Goal: Transaction & Acquisition: Subscribe to service/newsletter

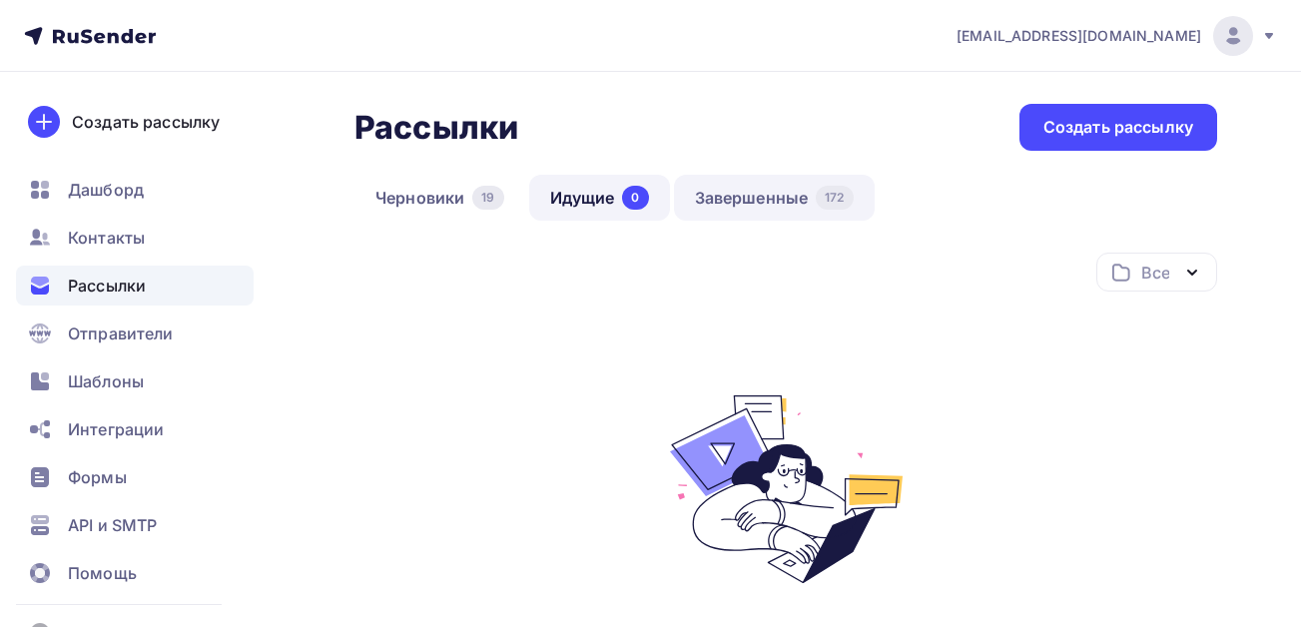
click at [743, 187] on link "Завершенные 172" at bounding box center [774, 198] width 201 height 46
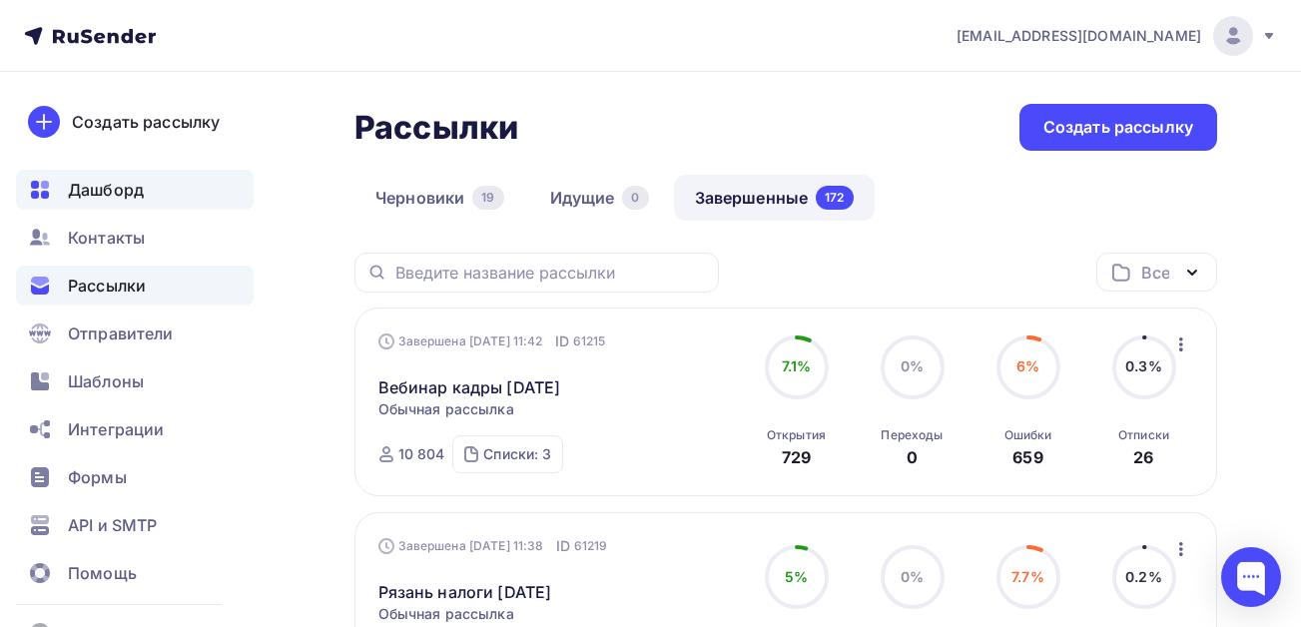
click at [101, 193] on span "Дашборд" at bounding box center [106, 190] width 76 height 24
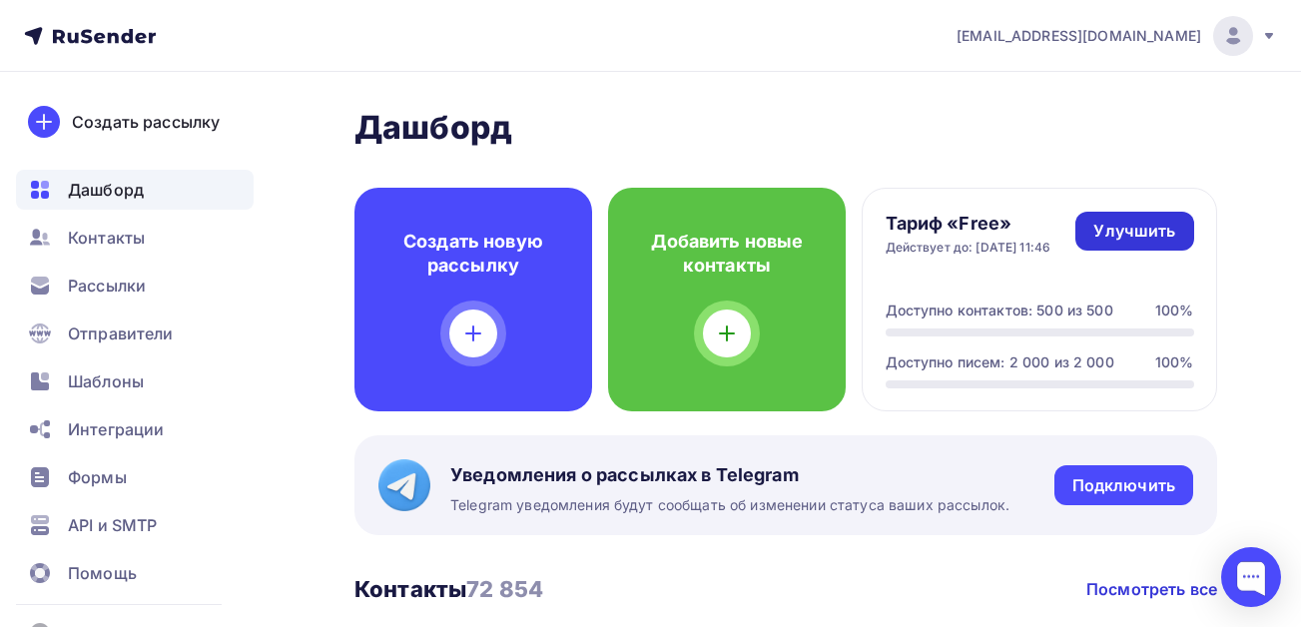
click at [1110, 234] on div "Улучшить" at bounding box center [1134, 231] width 82 height 23
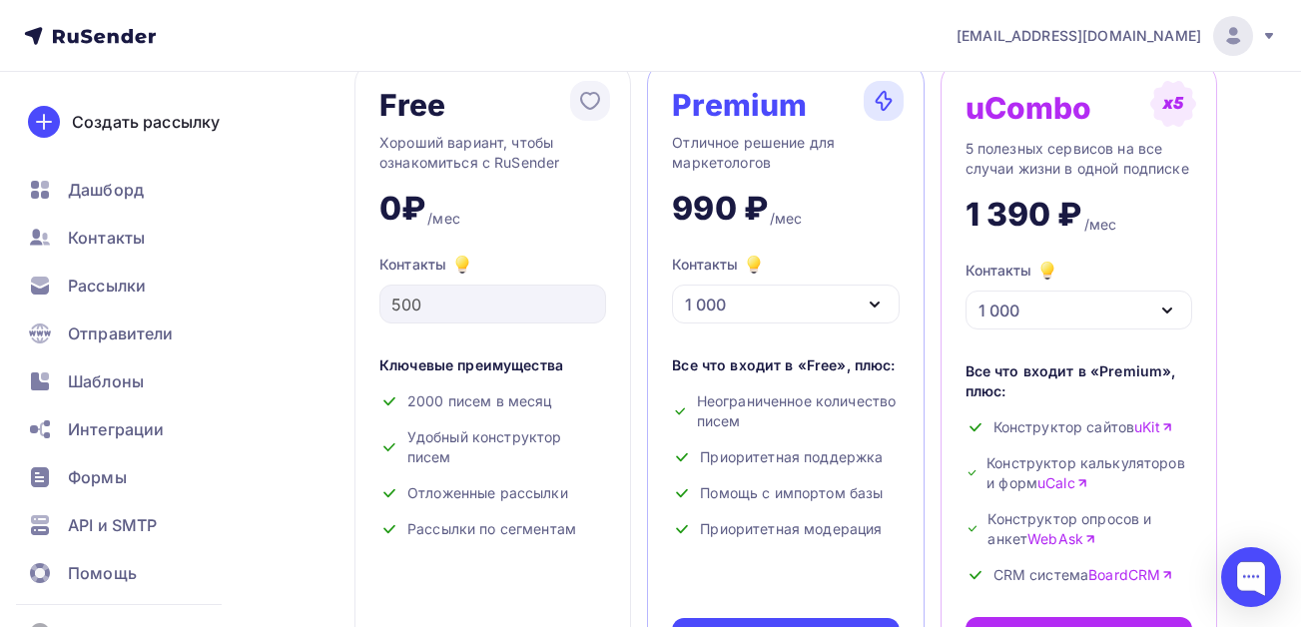
scroll to position [100, 0]
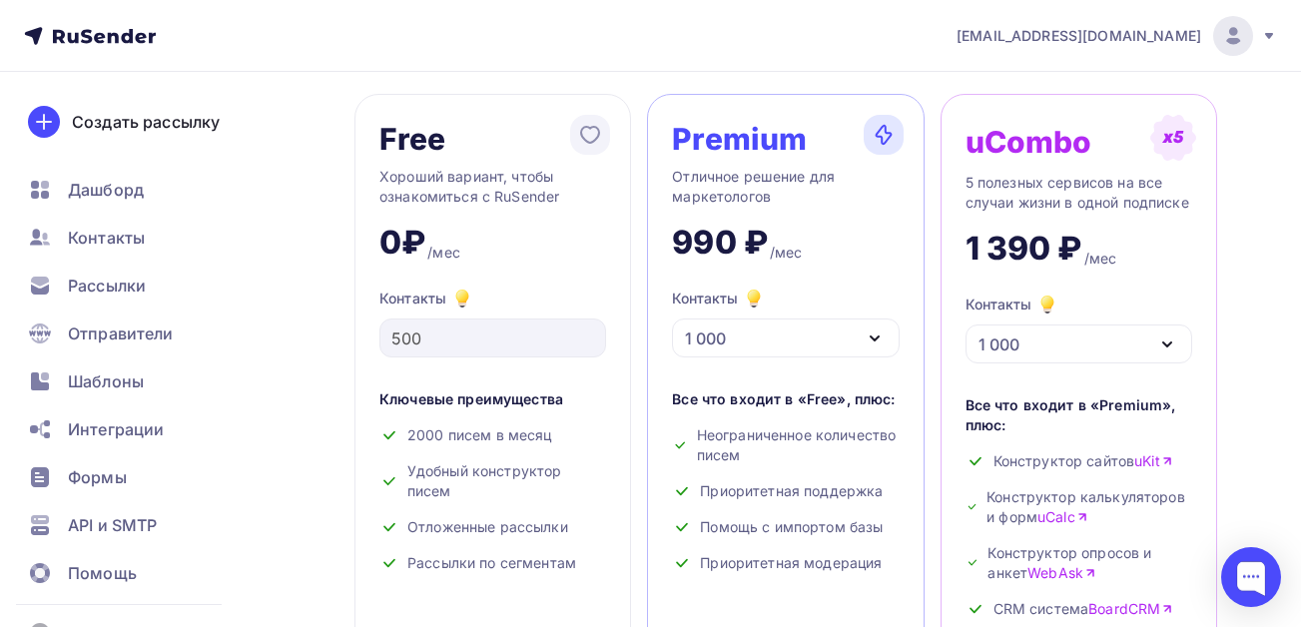
click at [824, 334] on div "1 000" at bounding box center [785, 337] width 227 height 39
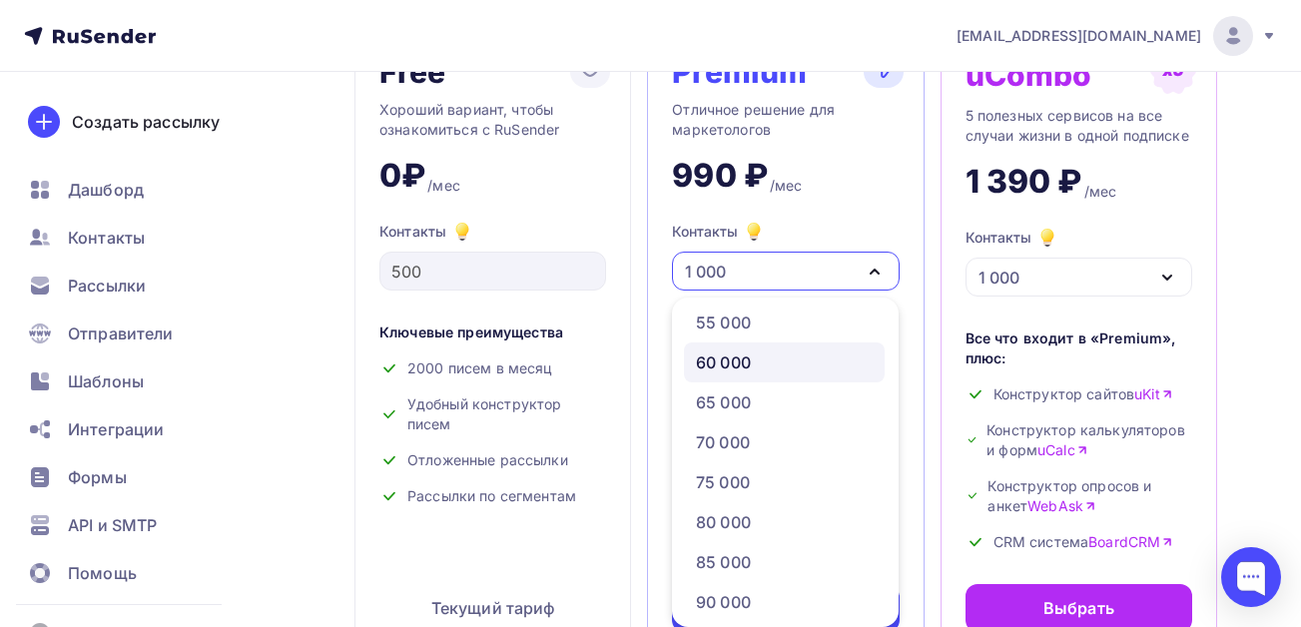
scroll to position [699, 0]
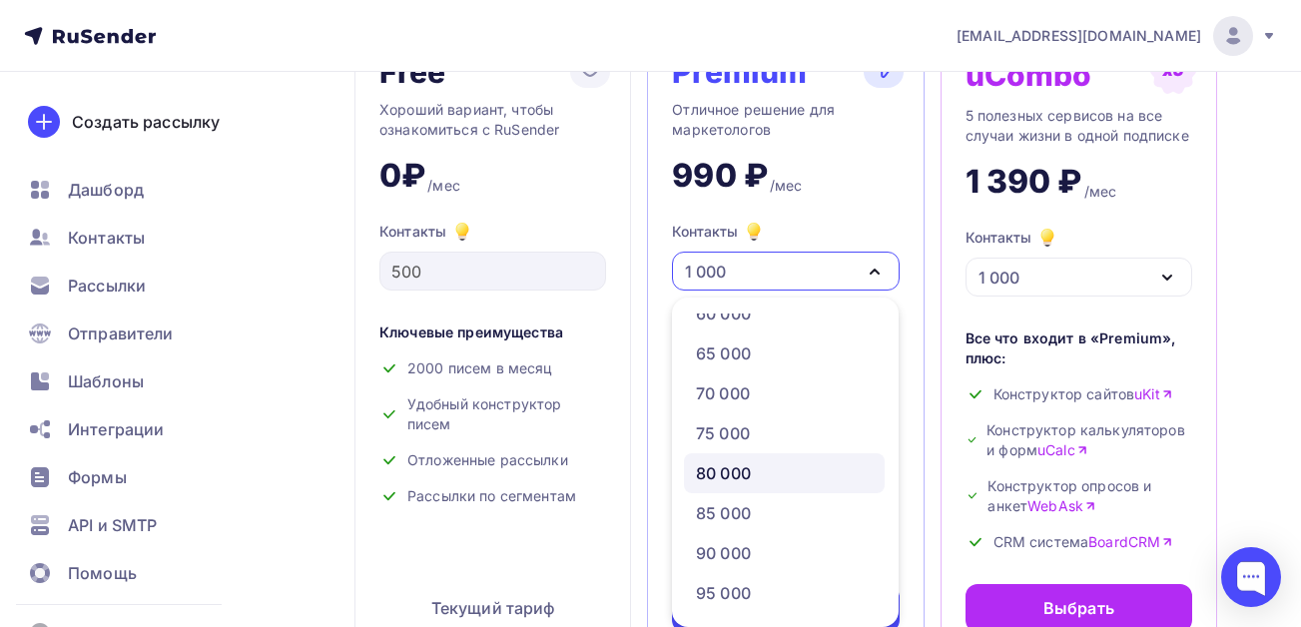
click at [739, 483] on div "80 000" at bounding box center [723, 473] width 55 height 24
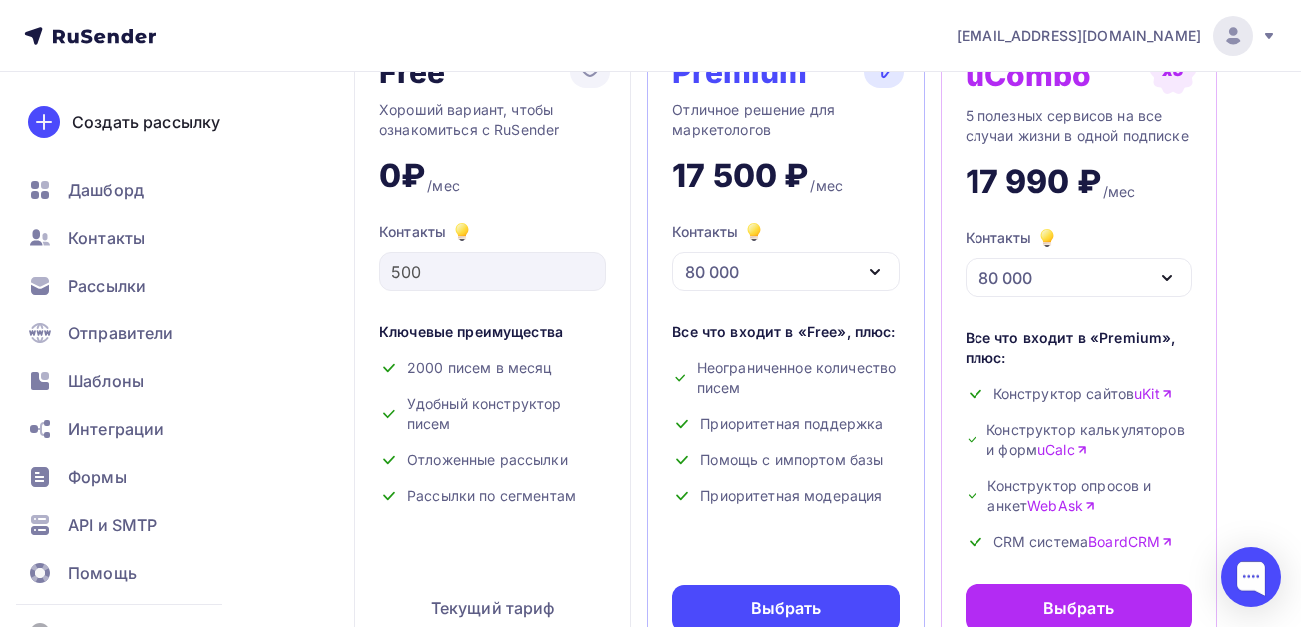
click at [786, 269] on div "80 000" at bounding box center [785, 271] width 227 height 39
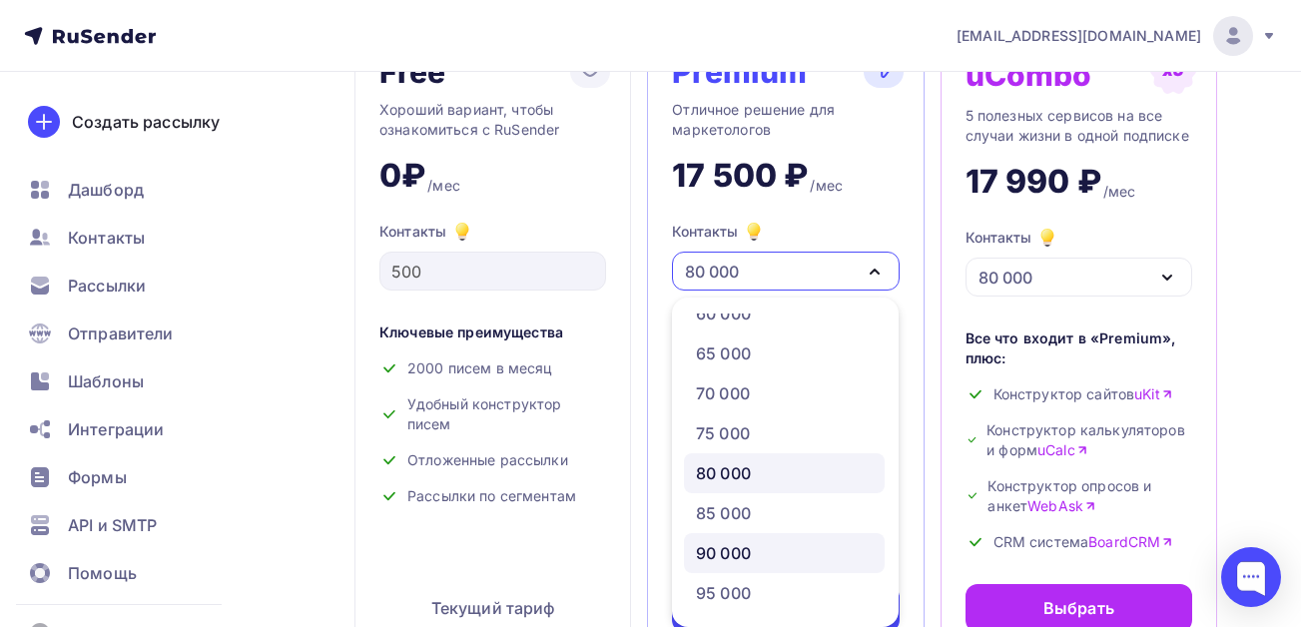
click at [737, 552] on div "90 000" at bounding box center [723, 553] width 55 height 24
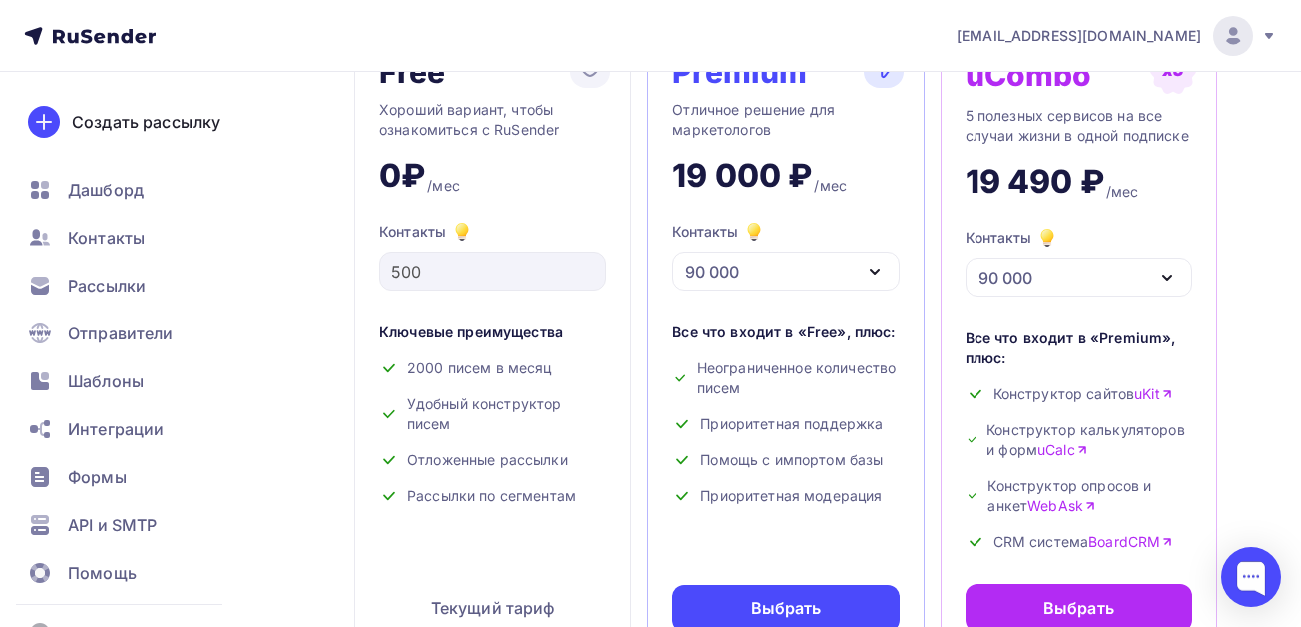
click at [730, 270] on div "90 000" at bounding box center [712, 272] width 54 height 24
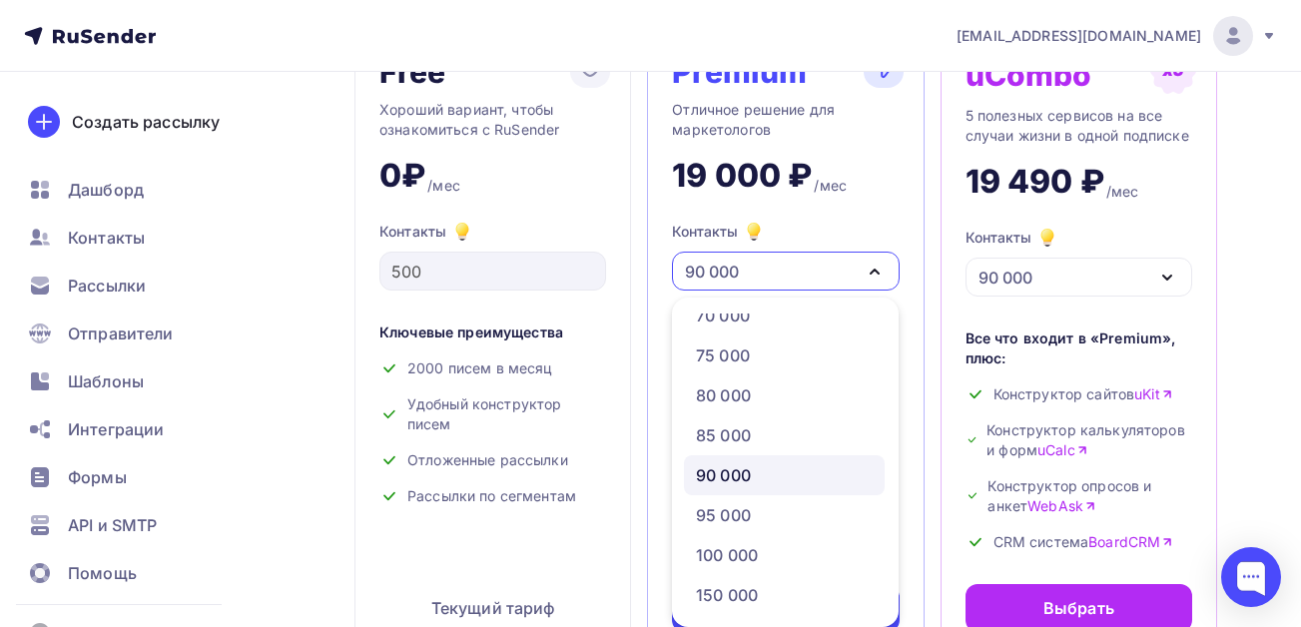
scroll to position [799, 0]
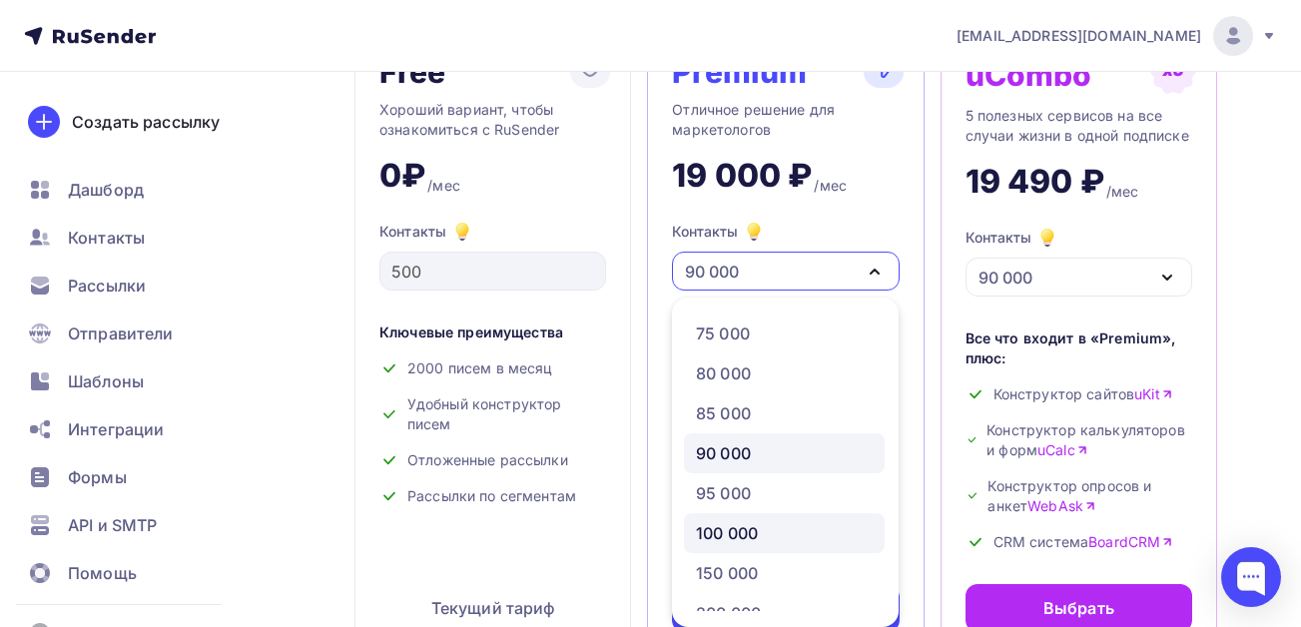
click at [766, 534] on div "100 000" at bounding box center [784, 533] width 177 height 24
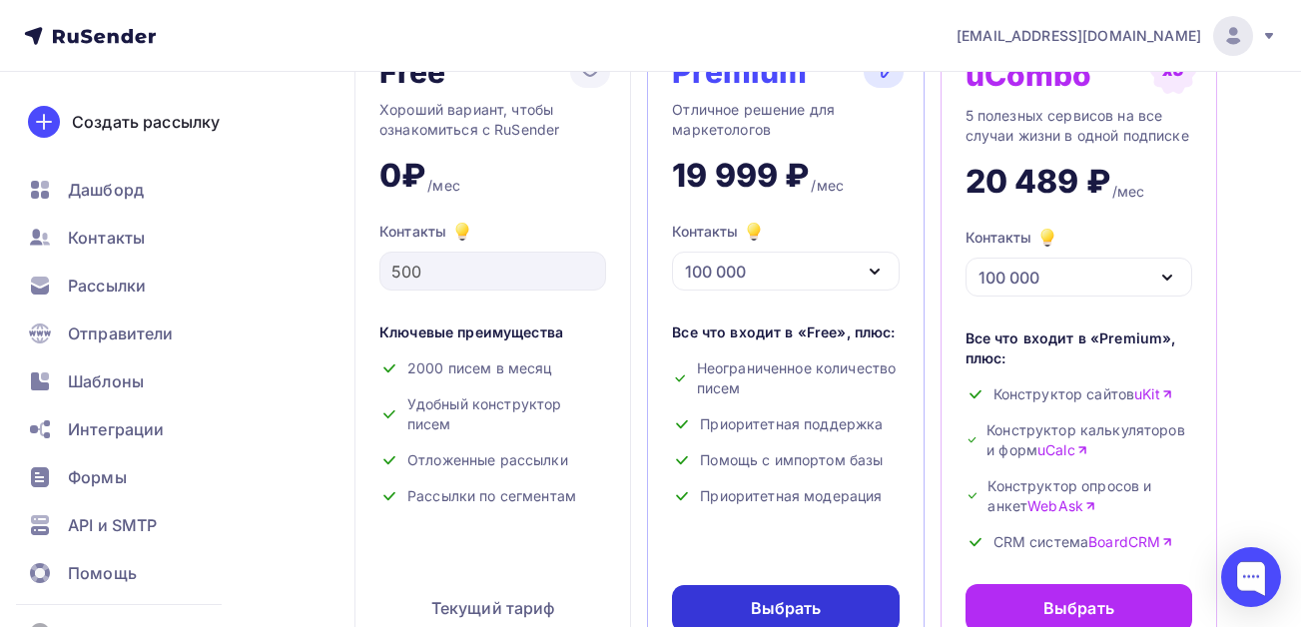
click at [777, 615] on div "Выбрать" at bounding box center [786, 608] width 71 height 23
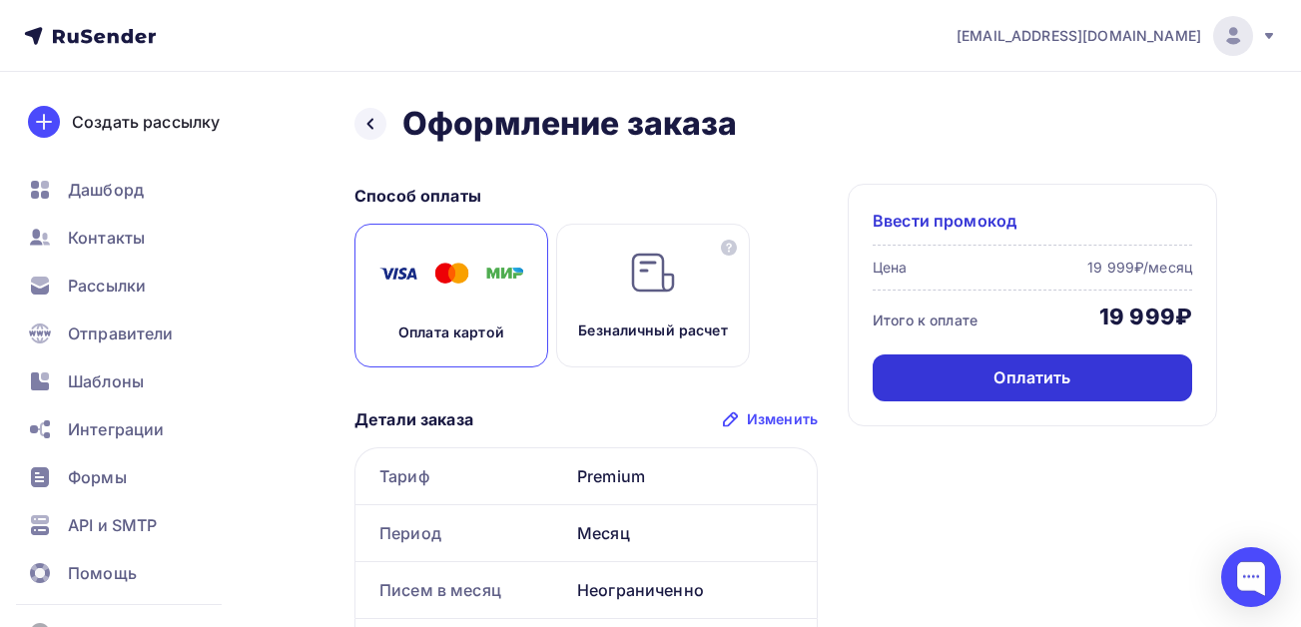
click at [997, 389] on div "Оплатить" at bounding box center [1031, 377] width 319 height 47
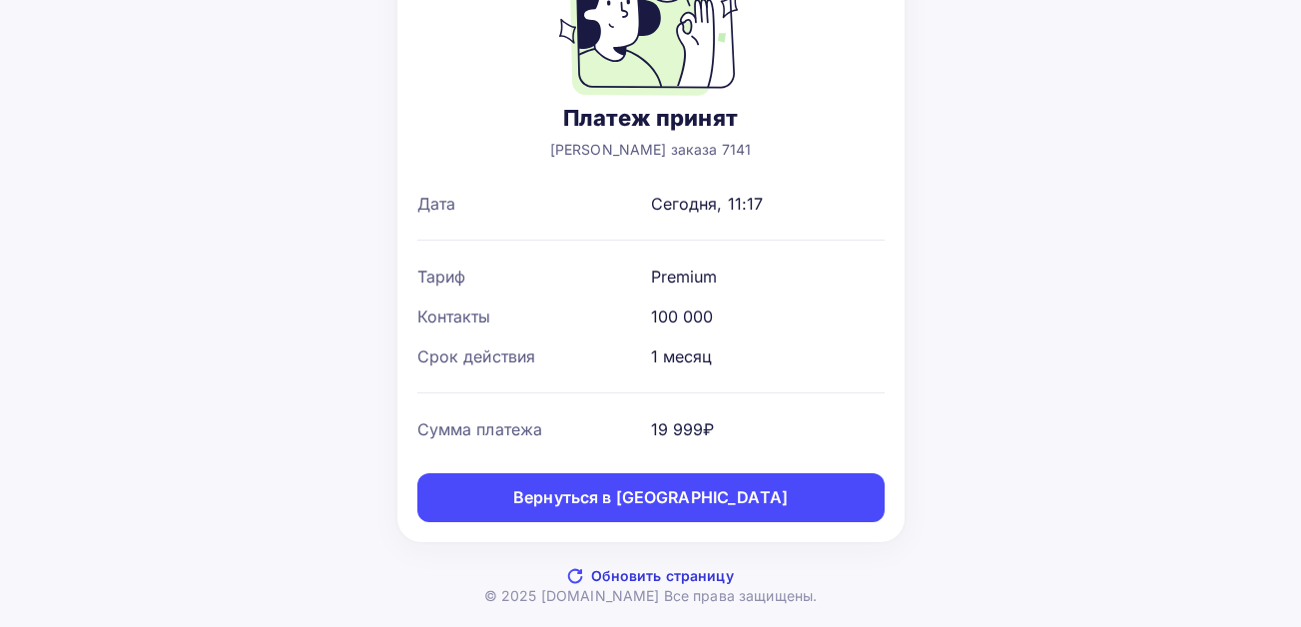
scroll to position [173, 0]
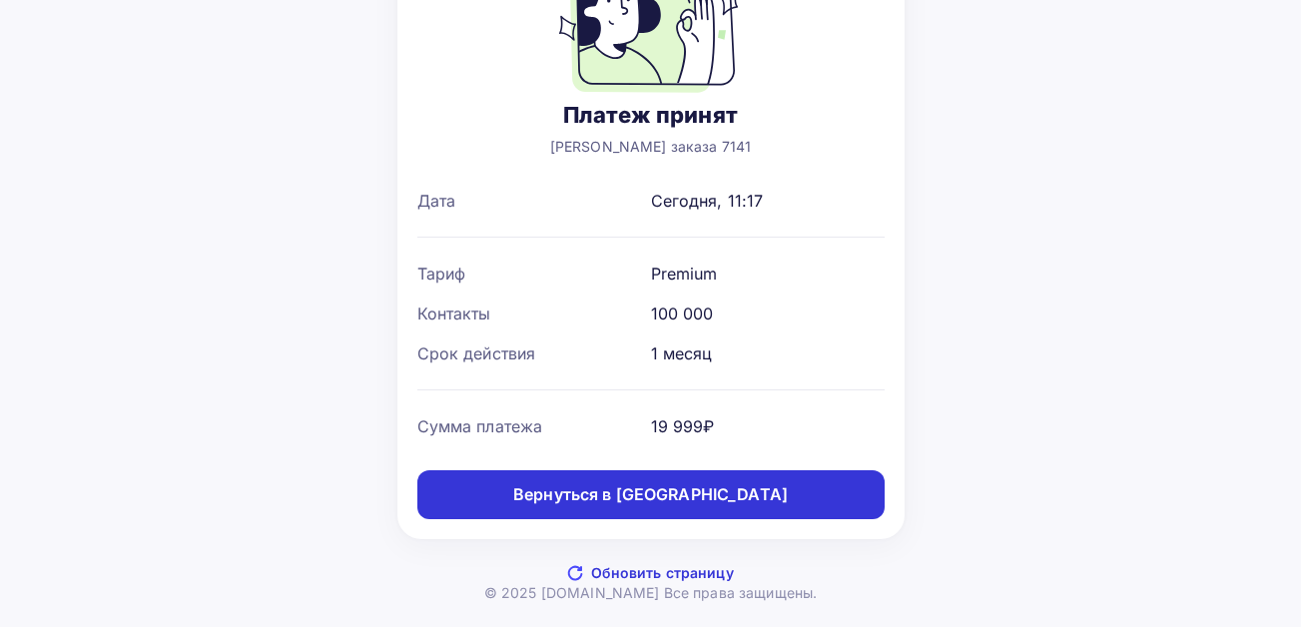
click at [699, 490] on div "Вернуться в дашборд" at bounding box center [650, 494] width 275 height 23
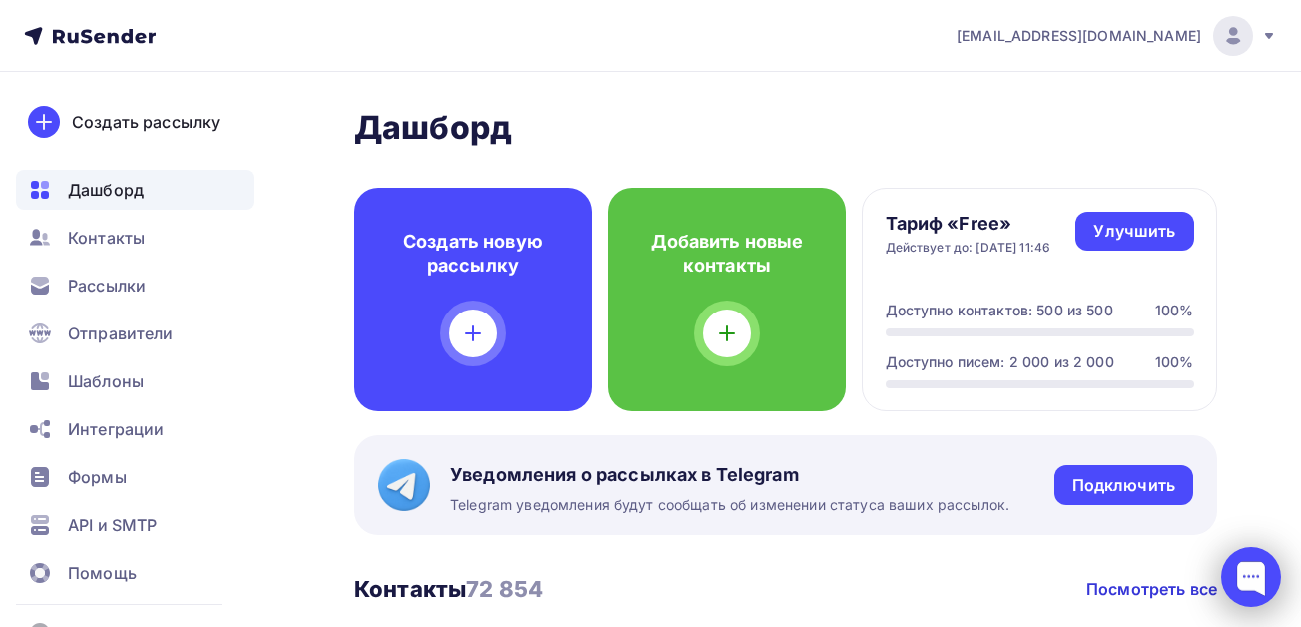
click at [1247, 567] on div at bounding box center [1251, 577] width 60 height 60
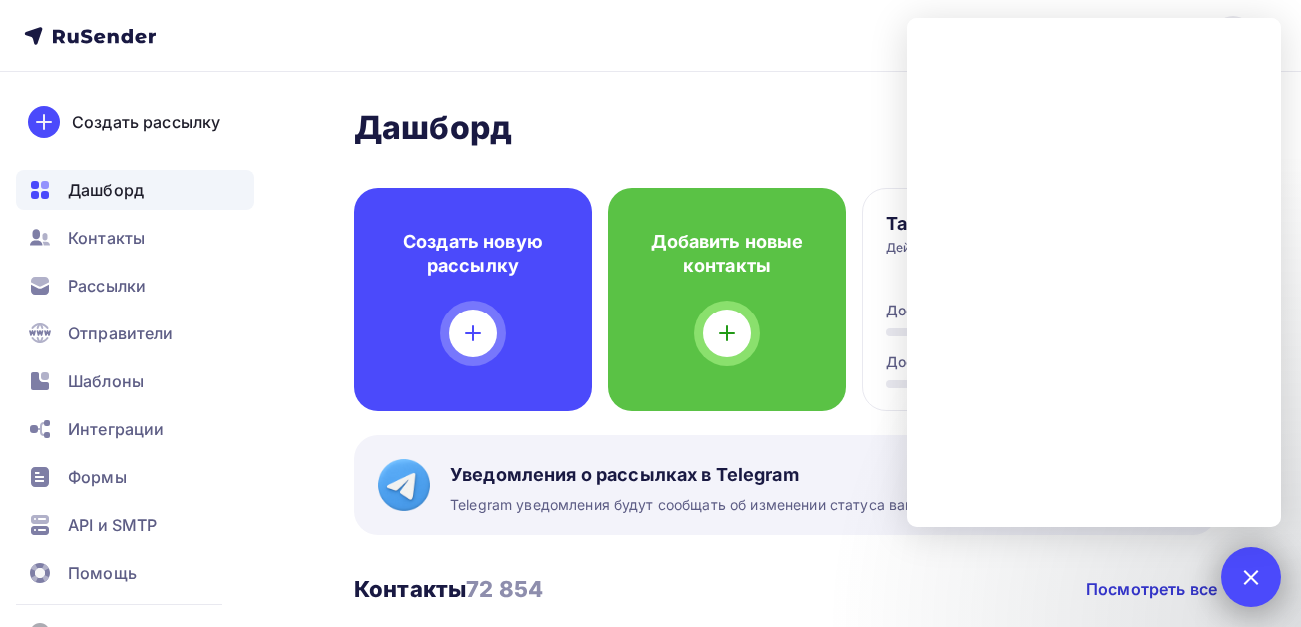
click at [1255, 561] on div at bounding box center [1251, 577] width 60 height 60
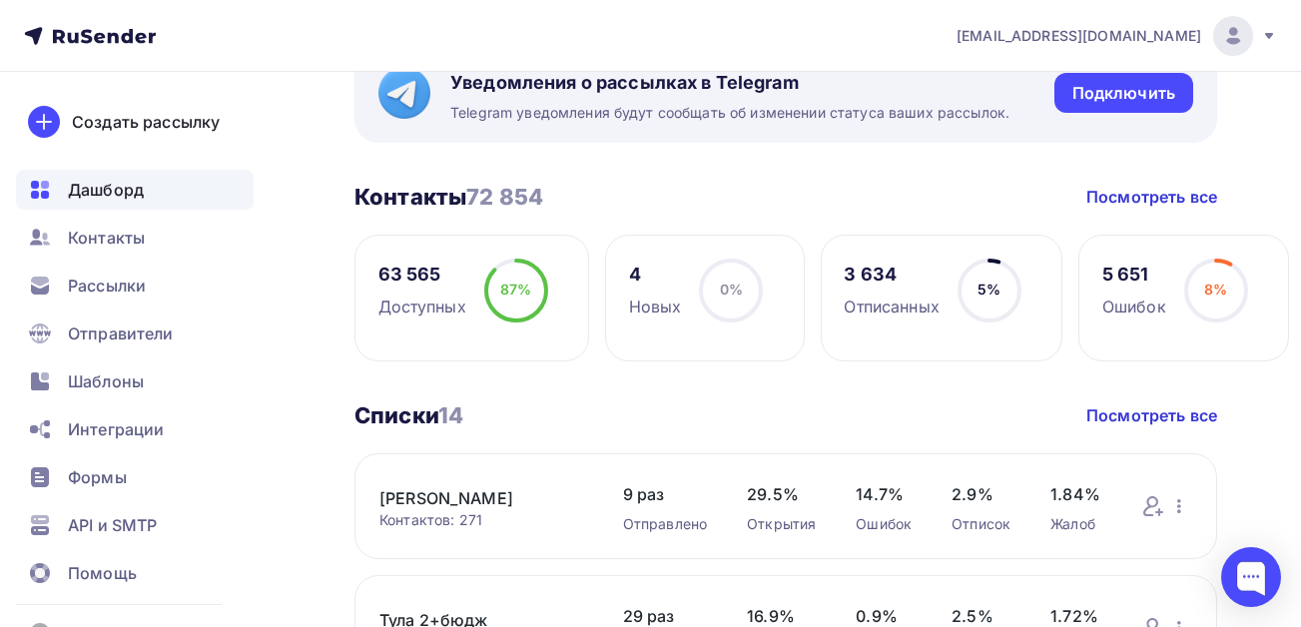
scroll to position [100, 0]
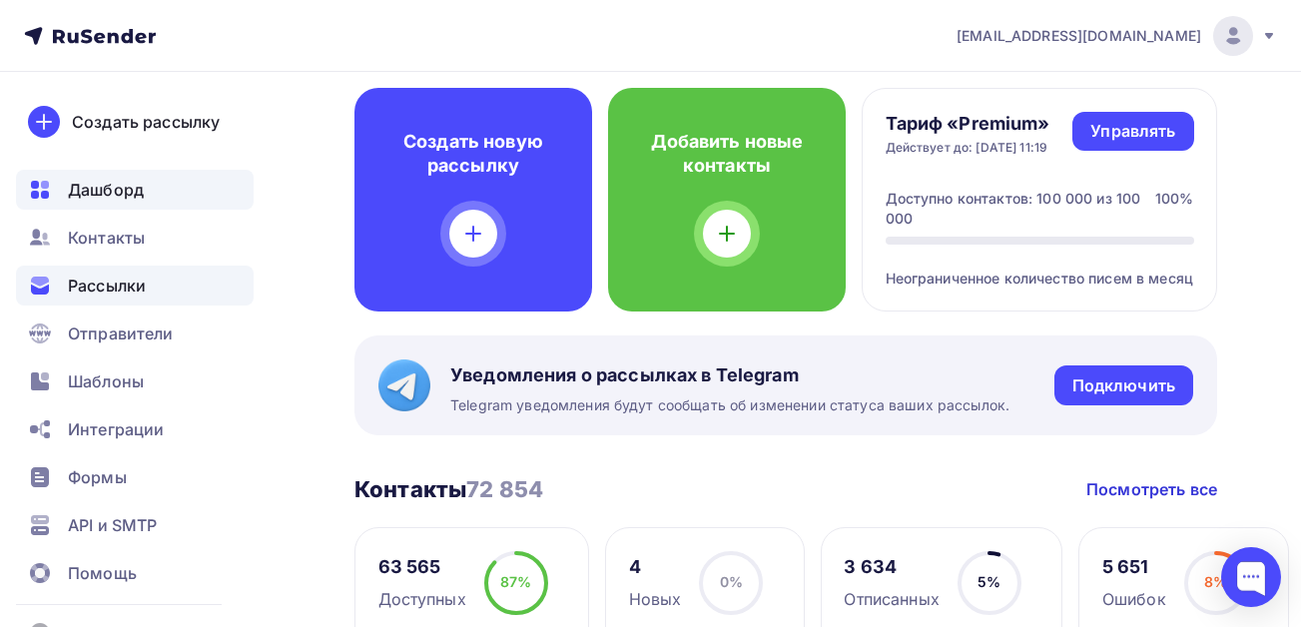
click at [120, 281] on span "Рассылки" at bounding box center [107, 286] width 78 height 24
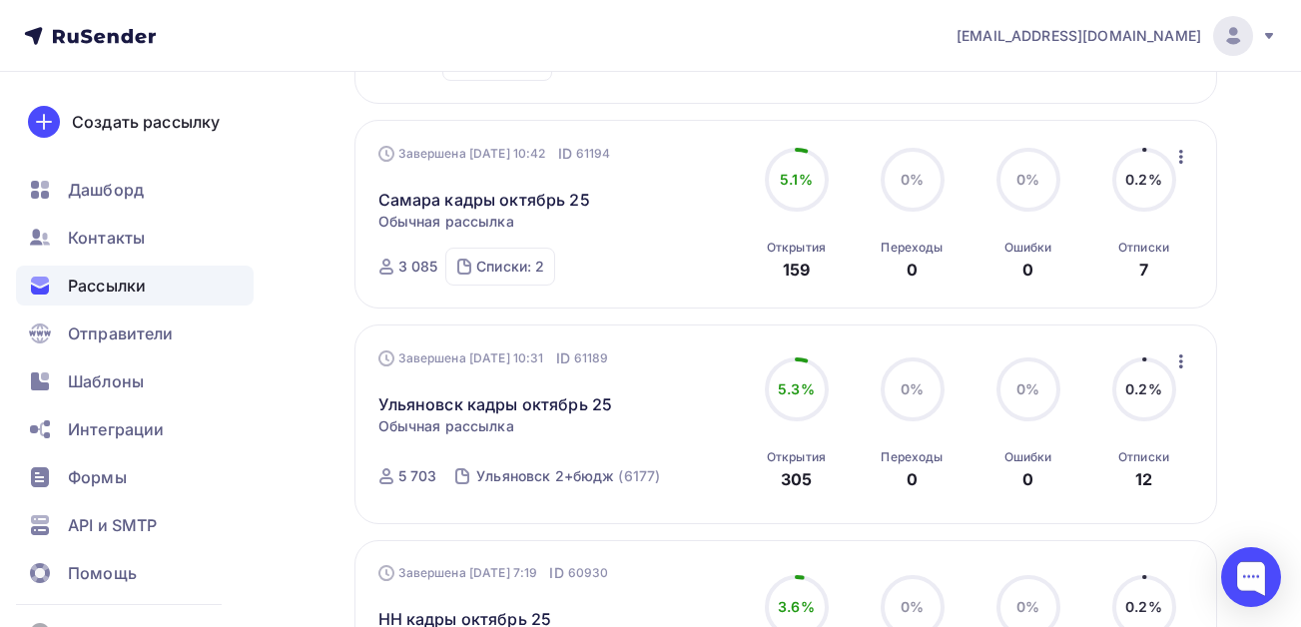
scroll to position [1697, 0]
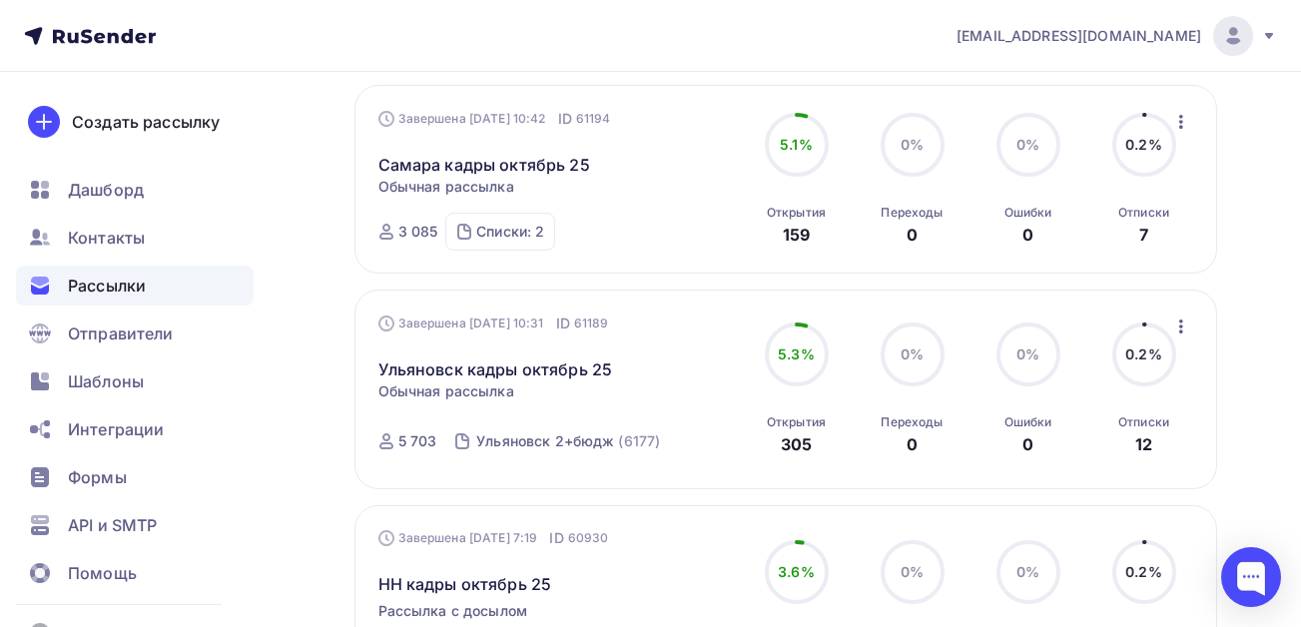
click at [1180, 327] on icon "button" at bounding box center [1181, 326] width 4 height 14
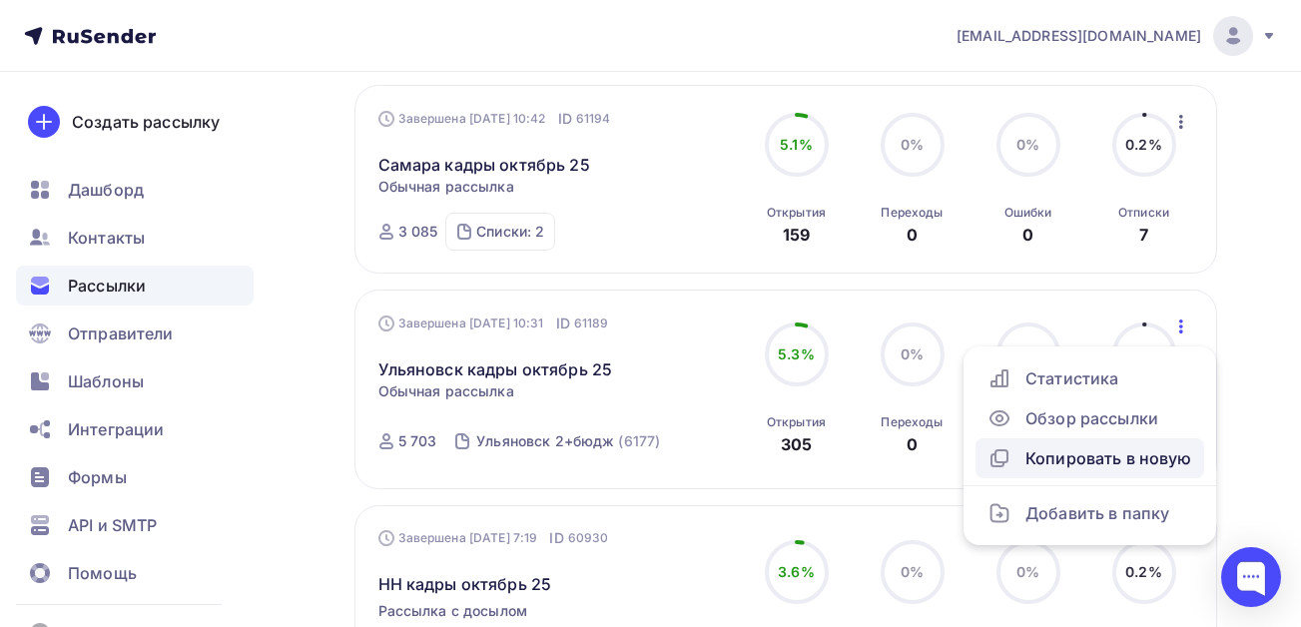
click at [1053, 466] on div "Копировать в новую" at bounding box center [1089, 458] width 205 height 24
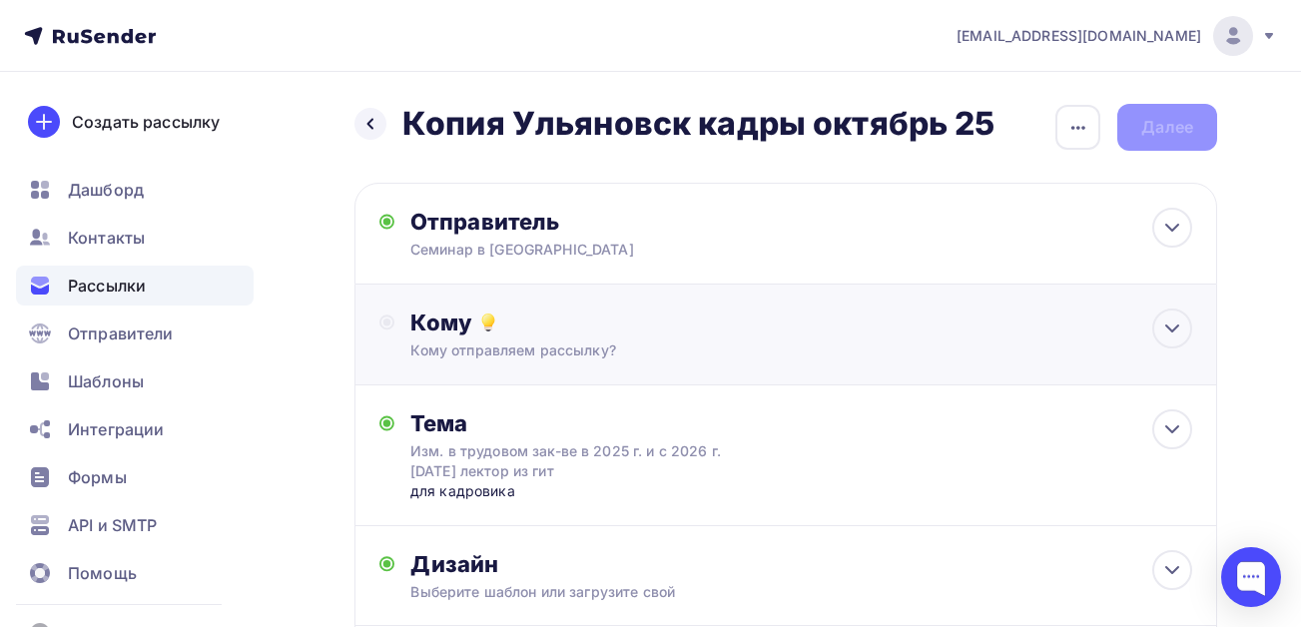
click at [392, 323] on icon at bounding box center [386, 322] width 15 height 16
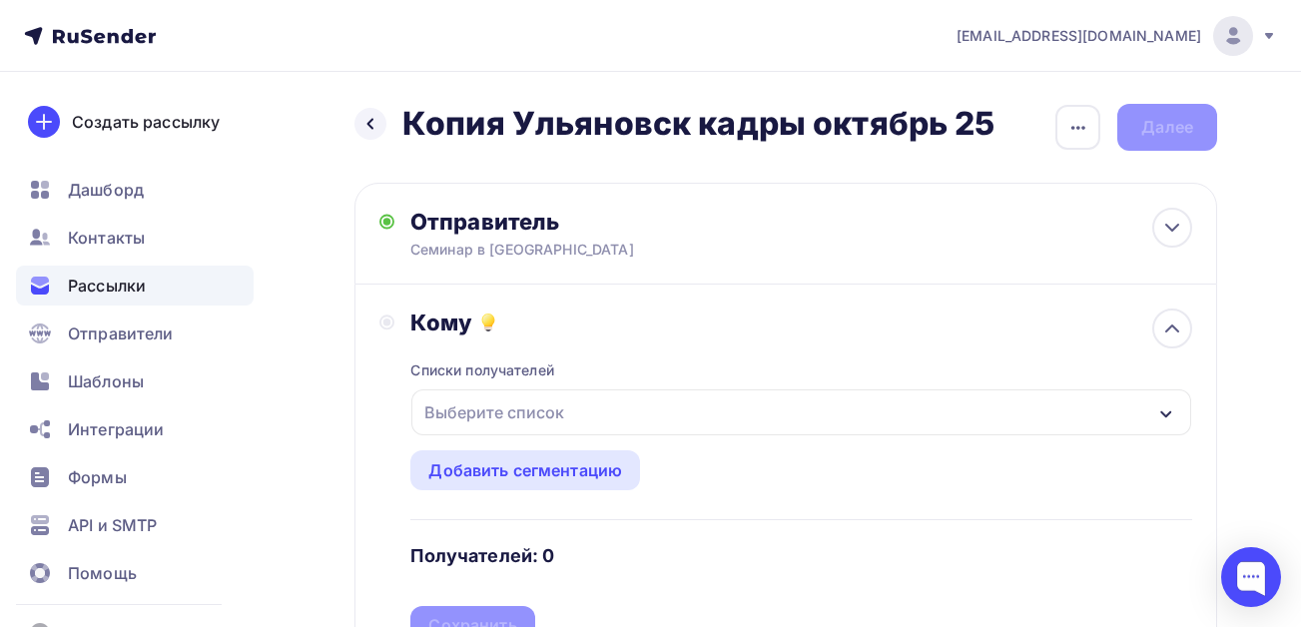
click at [507, 414] on div "Выберите список" at bounding box center [494, 412] width 156 height 36
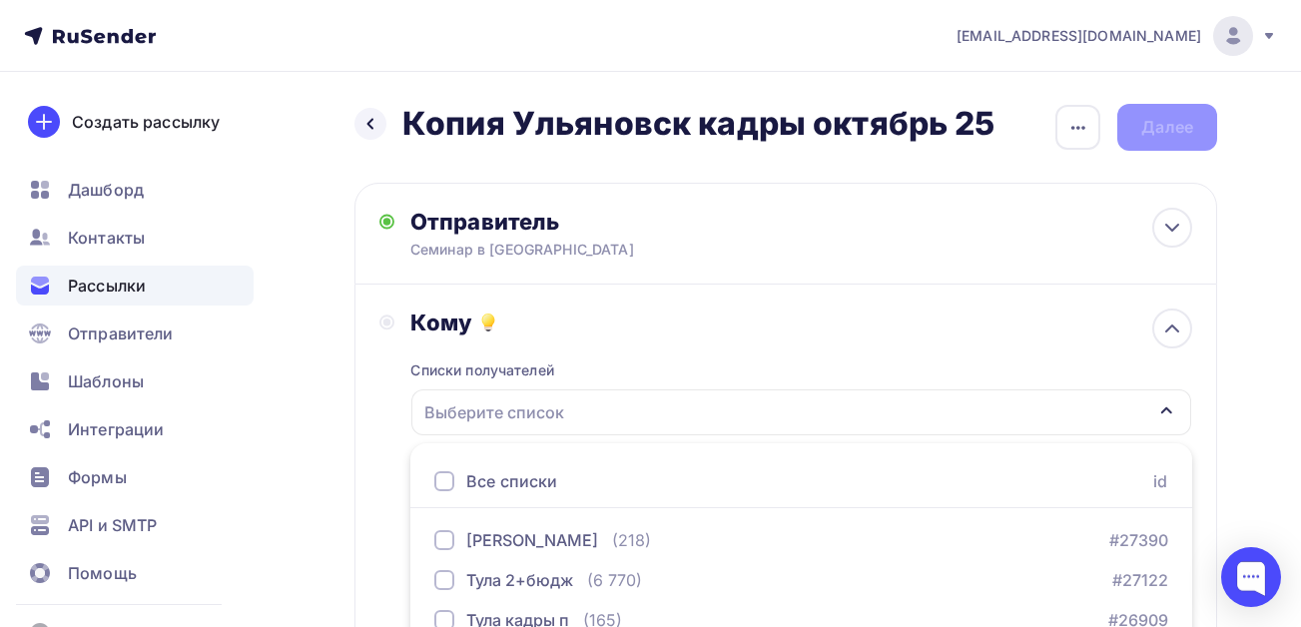
scroll to position [333, 0]
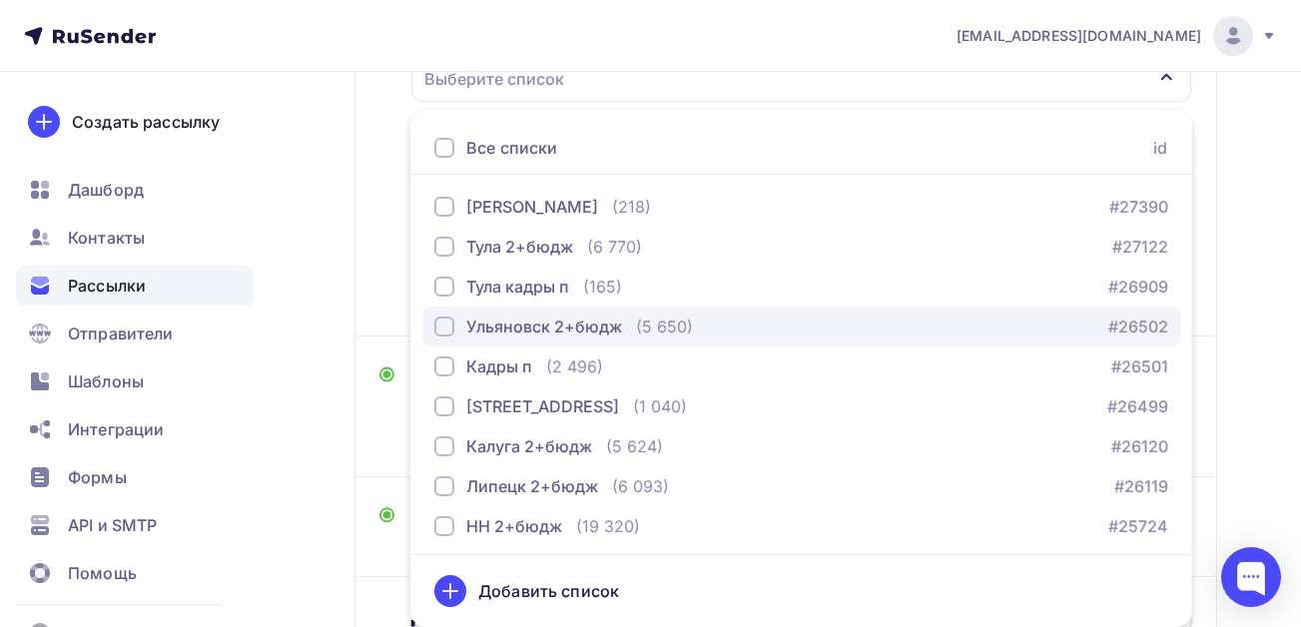
click at [441, 331] on div "button" at bounding box center [444, 326] width 20 height 20
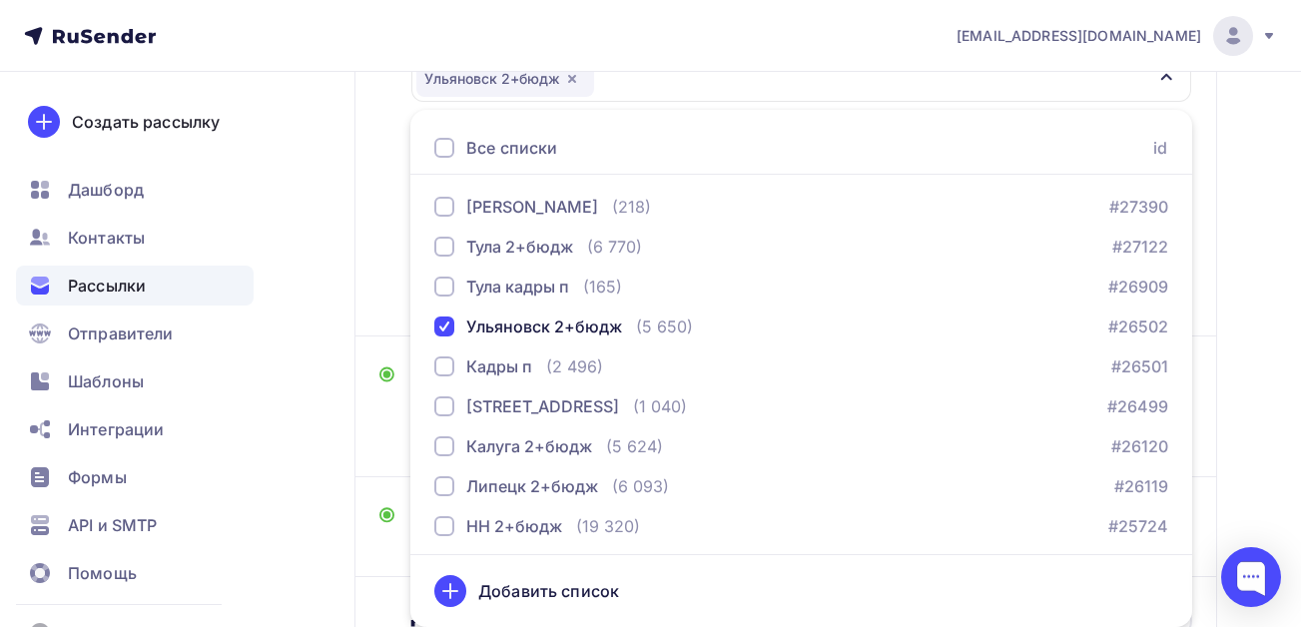
click at [307, 472] on div "Назад Копия Ульяновск кадры октябрь 25 Копия Ульяновск кадры октябрь 25 Закончи…" at bounding box center [650, 272] width 1301 height 1068
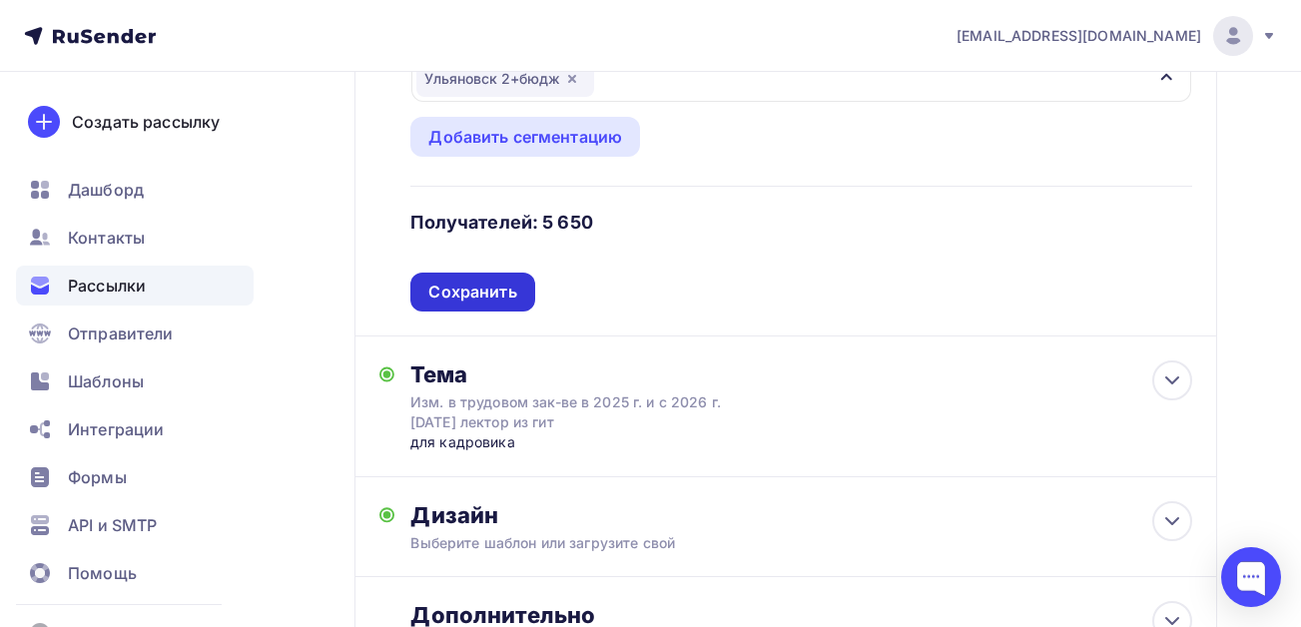
click at [485, 287] on div "Сохранить" at bounding box center [472, 292] width 88 height 23
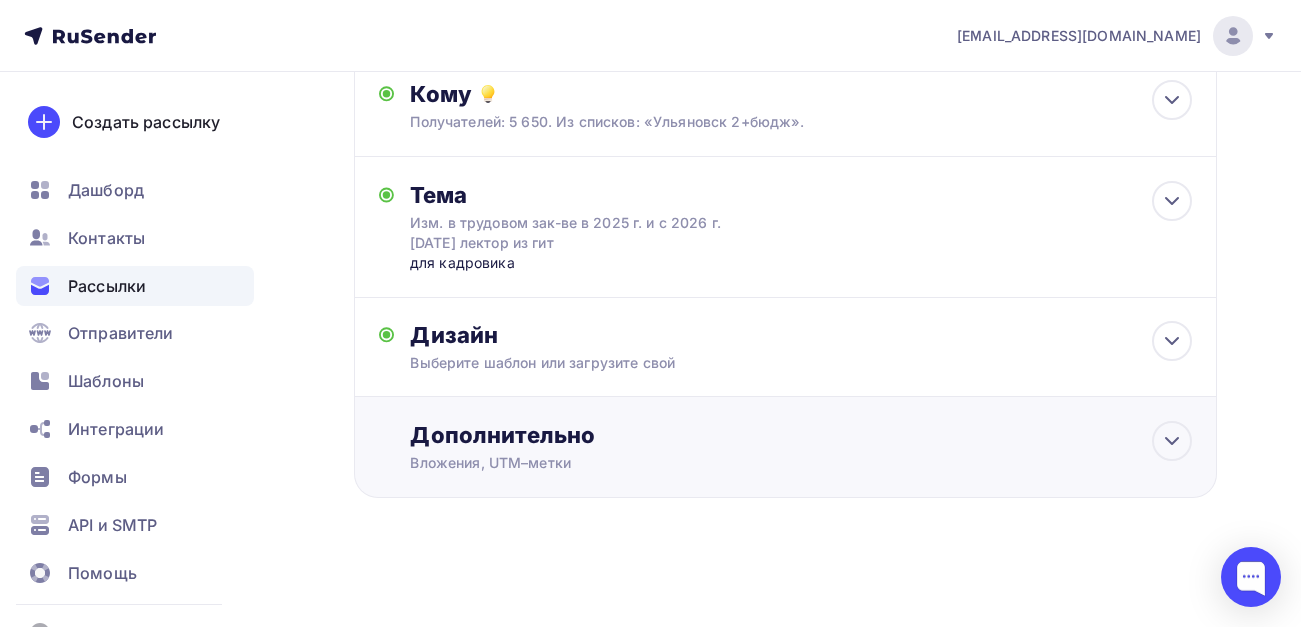
scroll to position [229, 0]
click at [516, 440] on div "Дополнительно" at bounding box center [801, 435] width 782 height 28
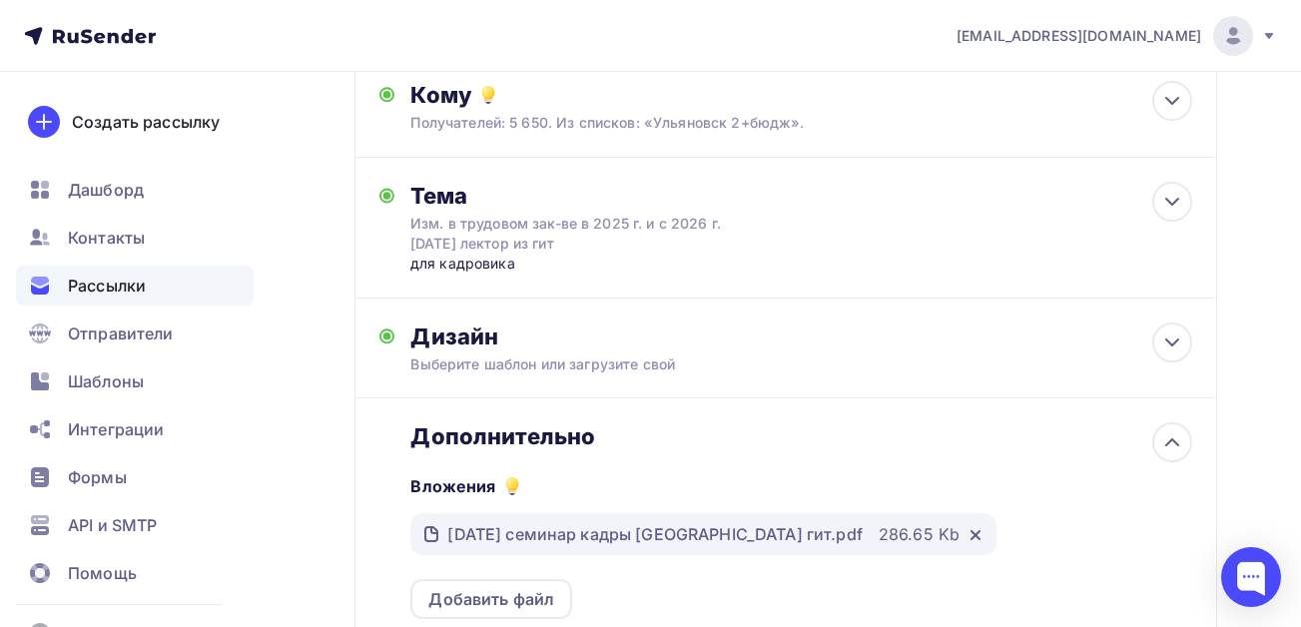
scroll to position [0, 0]
click at [295, 420] on div "Назад Копия Ульяновск кадры октябрь 25 Копия Ульяновск кадры октябрь 25 Закончи…" at bounding box center [650, 412] width 1301 height 1137
click at [552, 357] on div "Выберите шаблон или загрузите свой" at bounding box center [761, 364] width 703 height 20
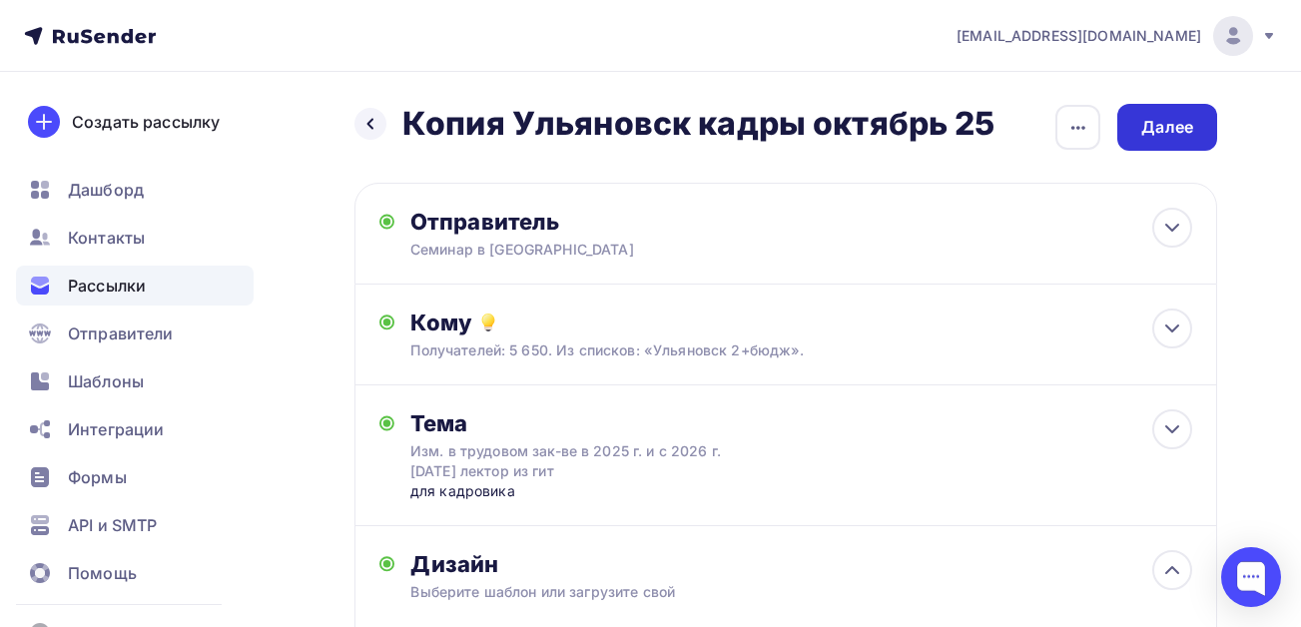
click at [1154, 133] on div "Далее" at bounding box center [1167, 127] width 52 height 23
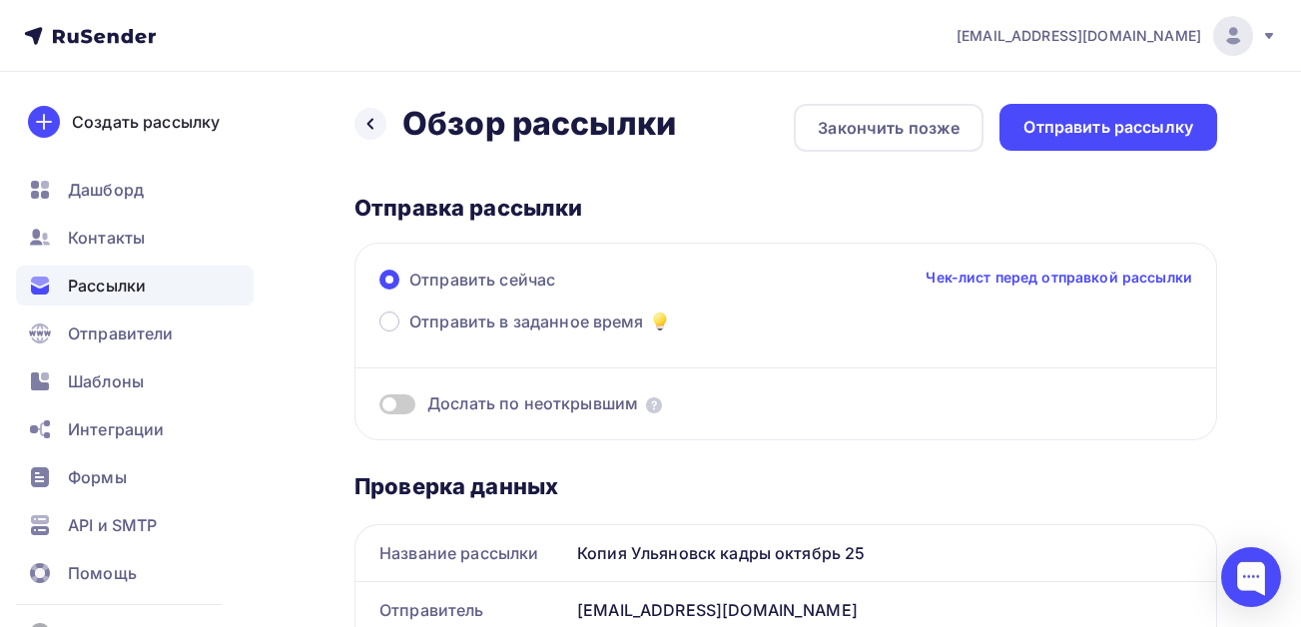
click at [403, 405] on span at bounding box center [397, 404] width 36 height 20
click at [379, 407] on input "checkbox" at bounding box center [379, 407] width 0 height 0
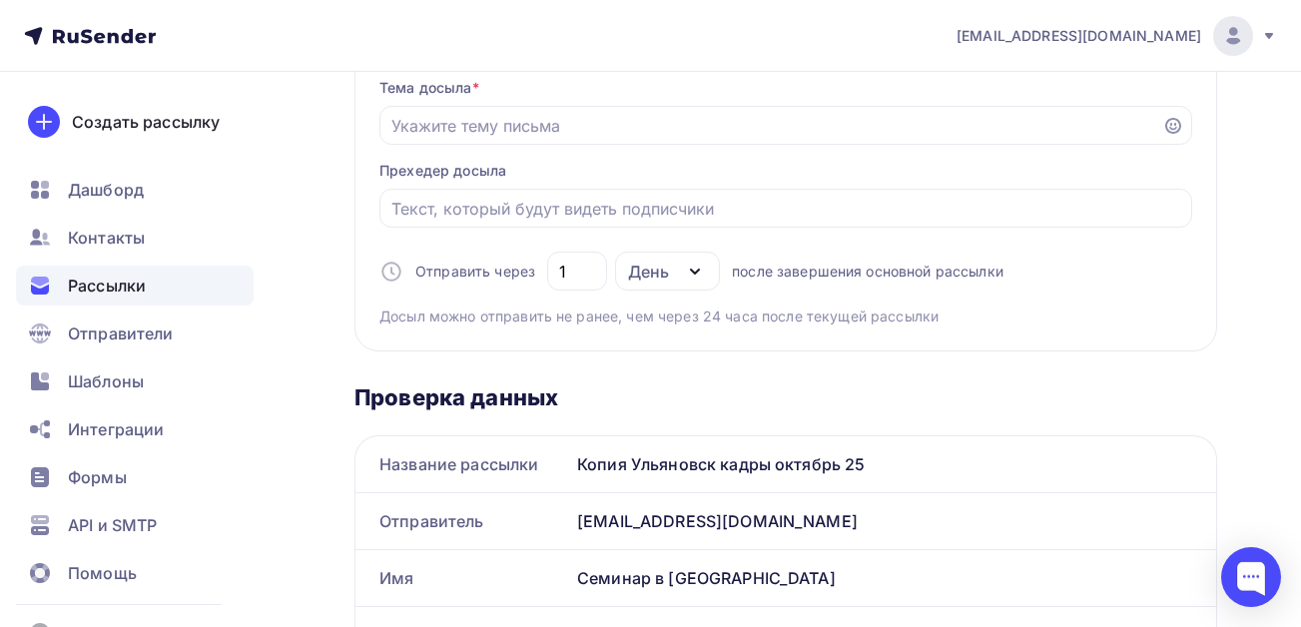
scroll to position [499, 0]
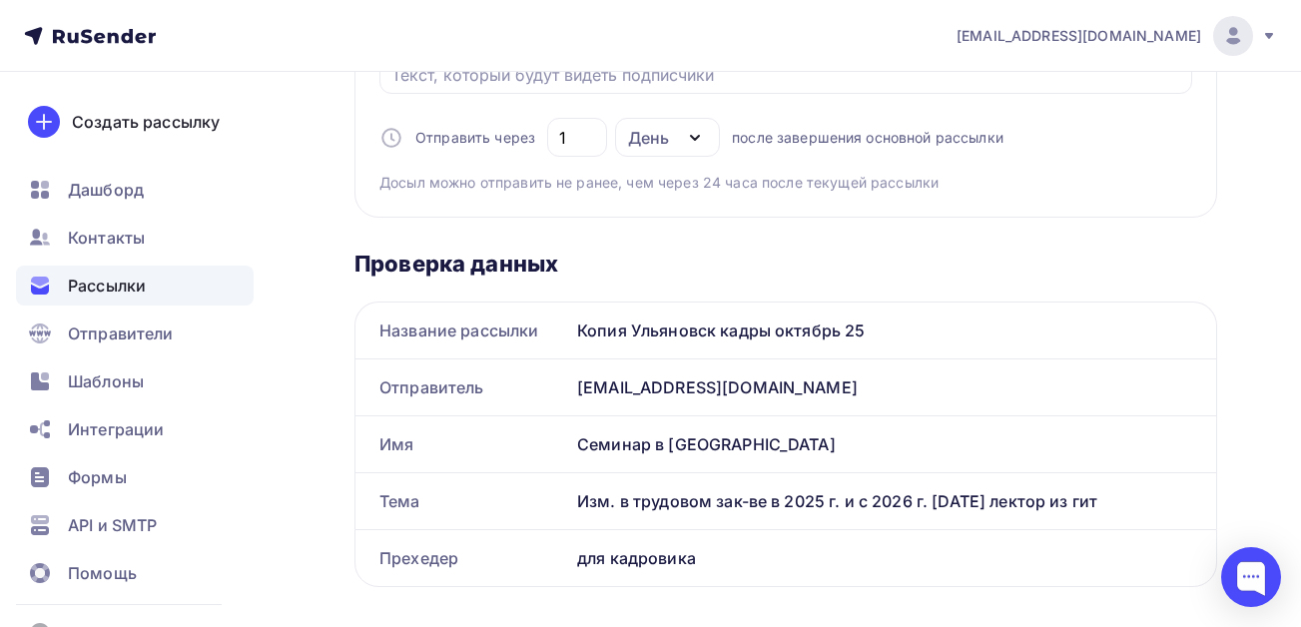
drag, startPoint x: 1113, startPoint y: 502, endPoint x: 750, endPoint y: 501, distance: 363.4
click at [619, 509] on div "Изм. в трудовом зак-ве в 2025 г. и с 2026 г. 17.10.25 лектор из гит" at bounding box center [892, 501] width 647 height 56
click at [699, 530] on div "для кадровика" at bounding box center [892, 558] width 647 height 56
drag, startPoint x: 578, startPoint y: 501, endPoint x: 1193, endPoint y: 509, distance: 615.0
click at [1193, 509] on div "Изм. в трудовом зак-ве в 2025 г. и с 2026 г. 17.10.25 лектор из гит" at bounding box center [892, 501] width 647 height 56
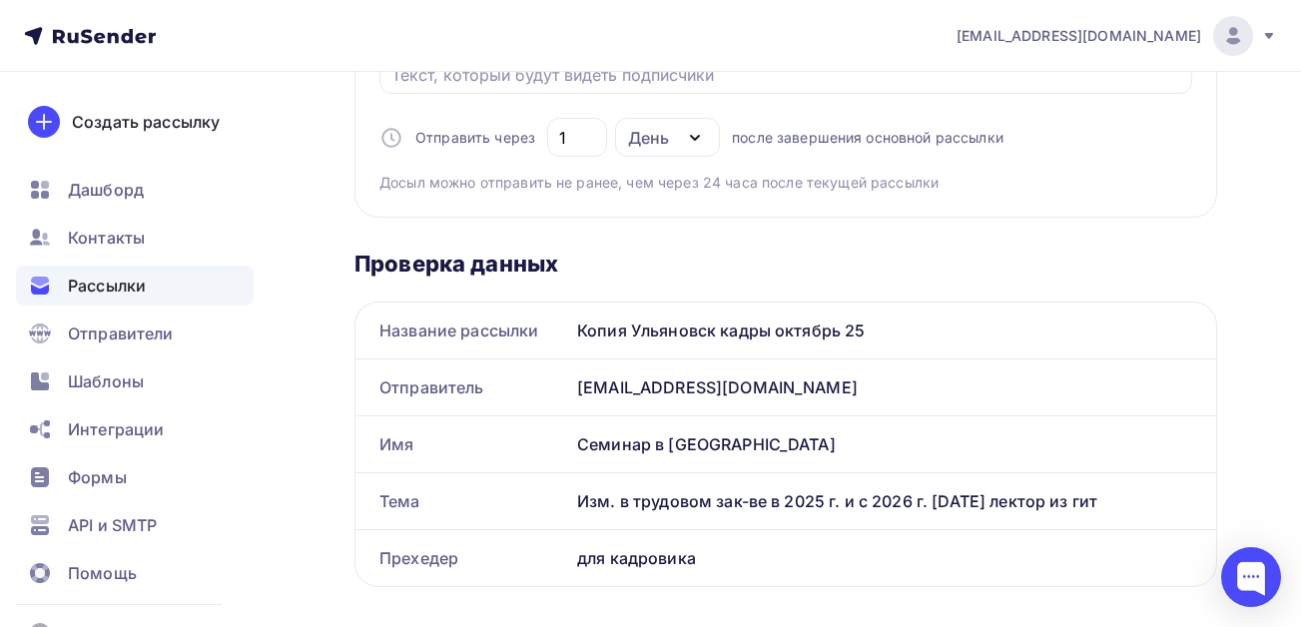
copy div "Изм. в трудовом зак-ве в 2025 г. и с 2026 г. 17.10.25 лектор из гит"
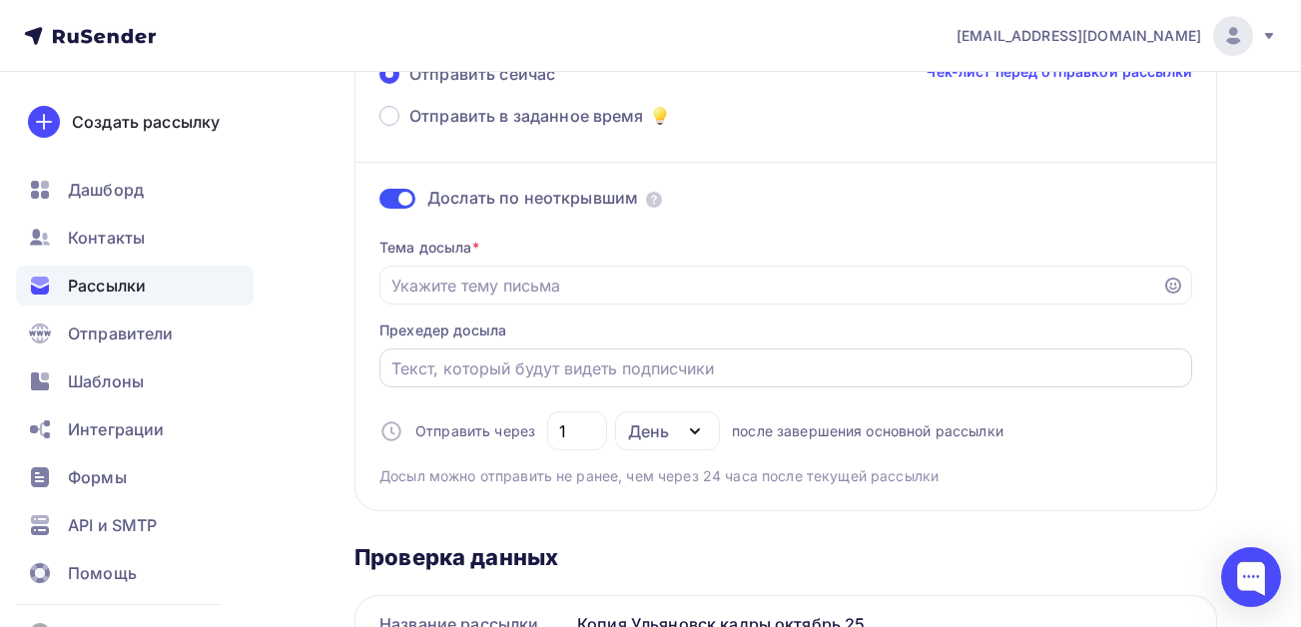
scroll to position [200, 0]
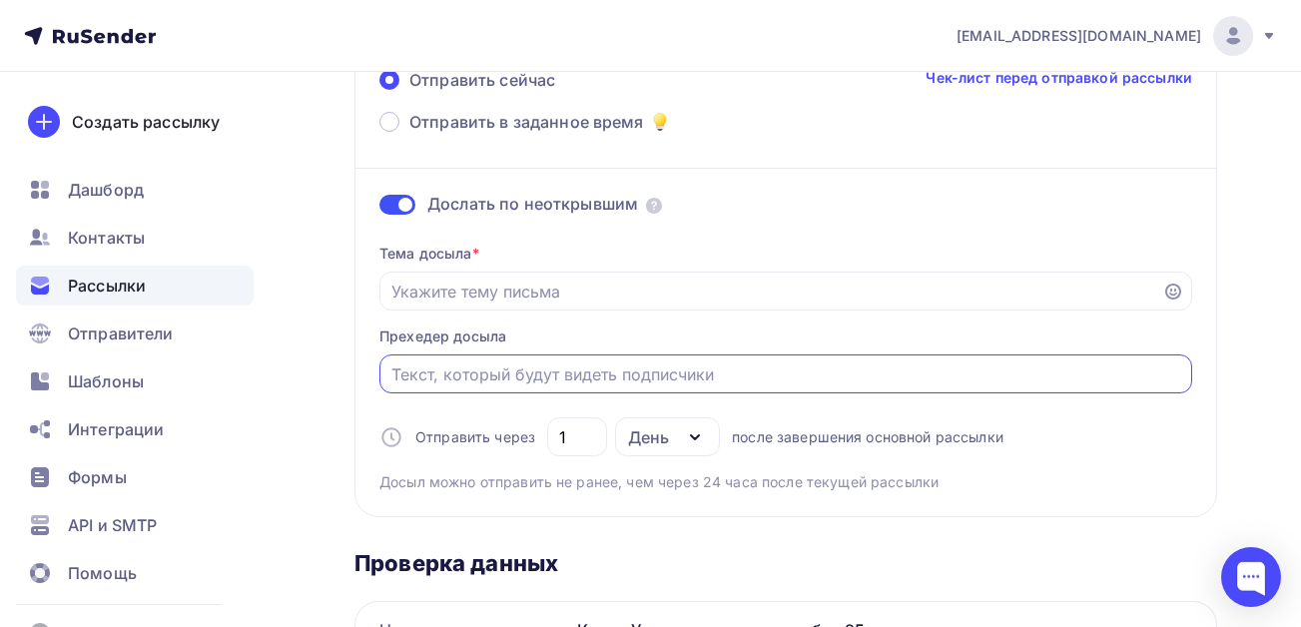
paste input "Изм. в трудовом зак-ве в 2025 г. и с 2026 г. 17.10.25 лектор из гит"
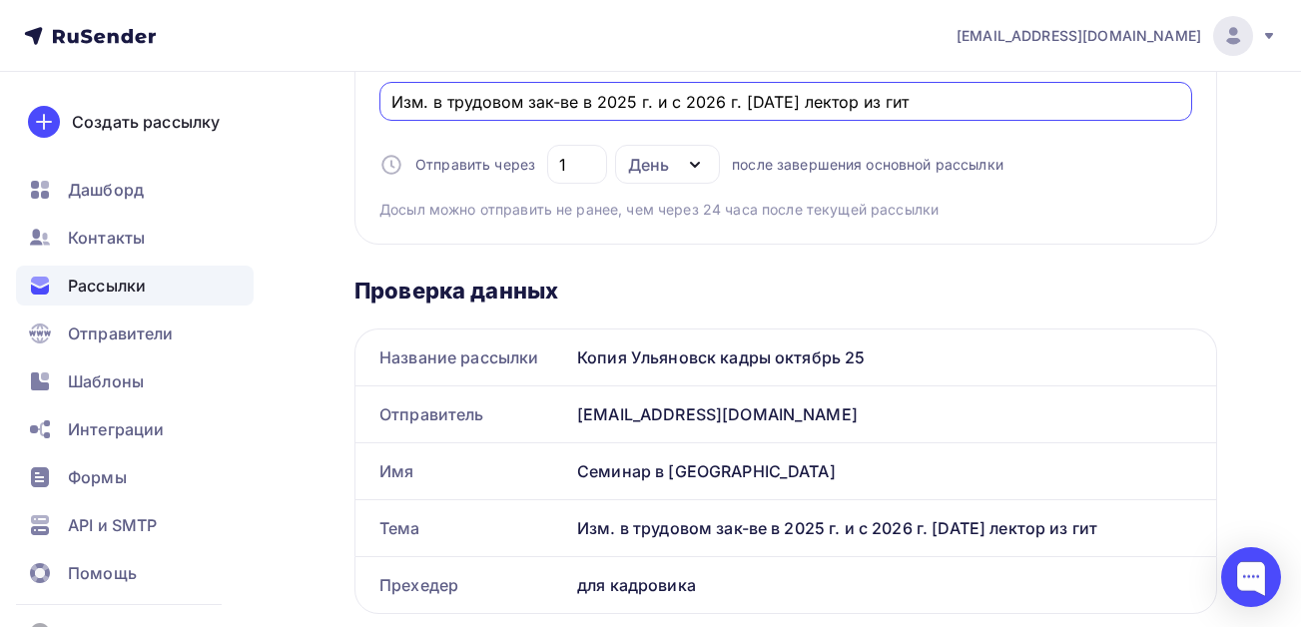
scroll to position [599, 0]
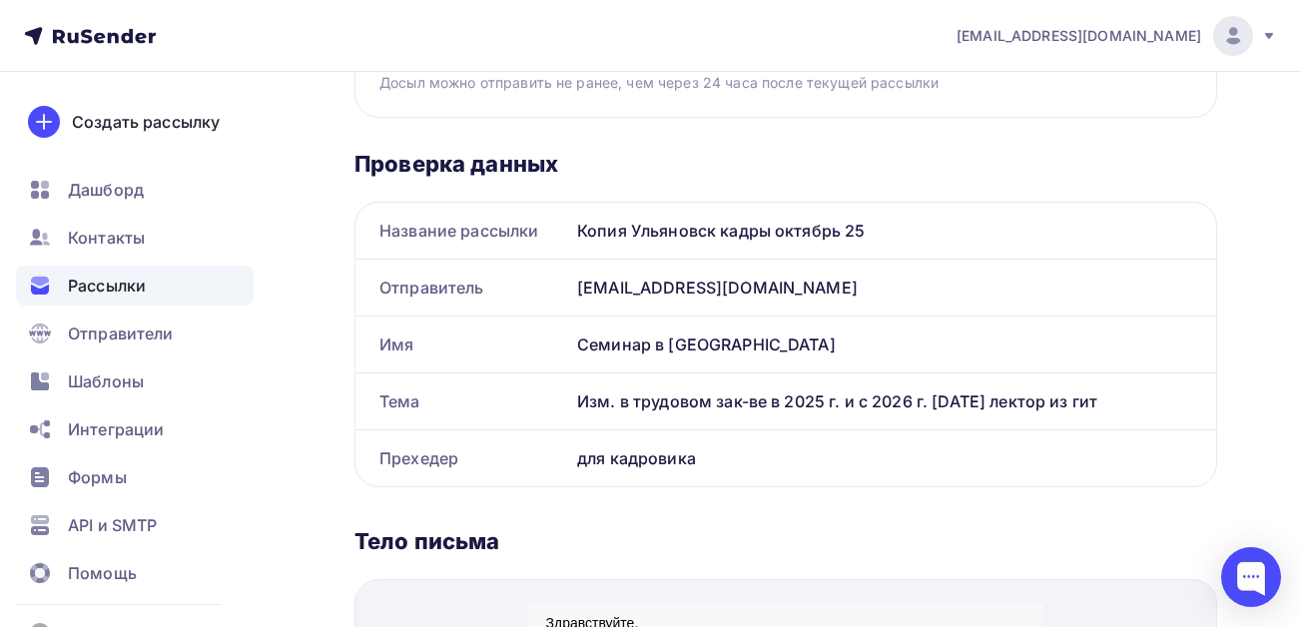
type input "Изм. в трудовом зак-ве в 2025 г. и с 2026 г. 17.10.25 лектор из гит"
drag, startPoint x: 765, startPoint y: 348, endPoint x: 637, endPoint y: 343, distance: 127.9
click at [637, 343] on div "Семинар в Ульяновске" at bounding box center [892, 344] width 647 height 56
drag, startPoint x: 701, startPoint y: 460, endPoint x: 575, endPoint y: 452, distance: 126.0
click at [575, 452] on div "для кадровика" at bounding box center [892, 458] width 647 height 56
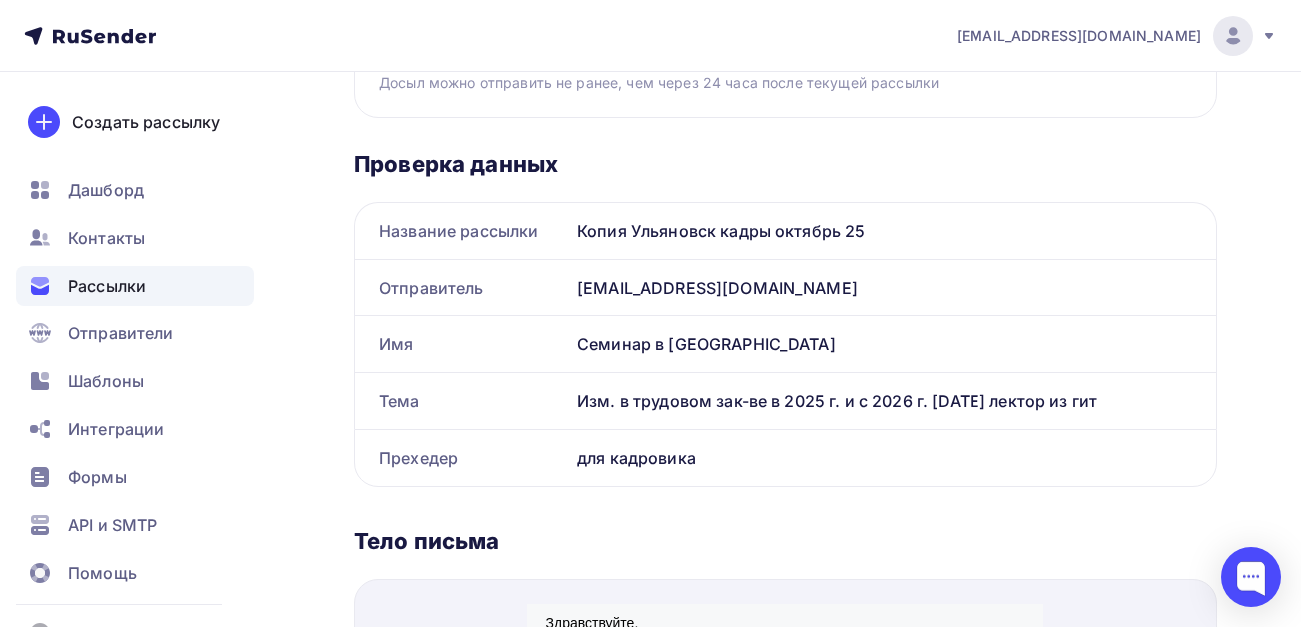
copy div "для кадровика"
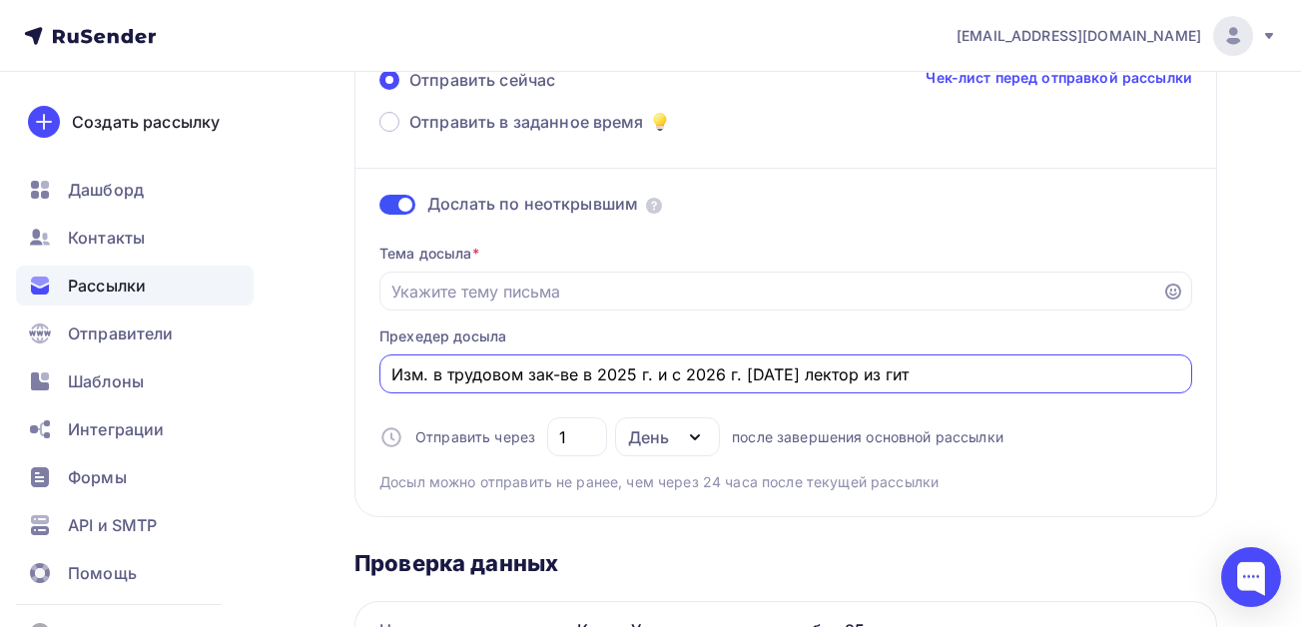
drag, startPoint x: 920, startPoint y: 379, endPoint x: 269, endPoint y: 374, distance: 651.9
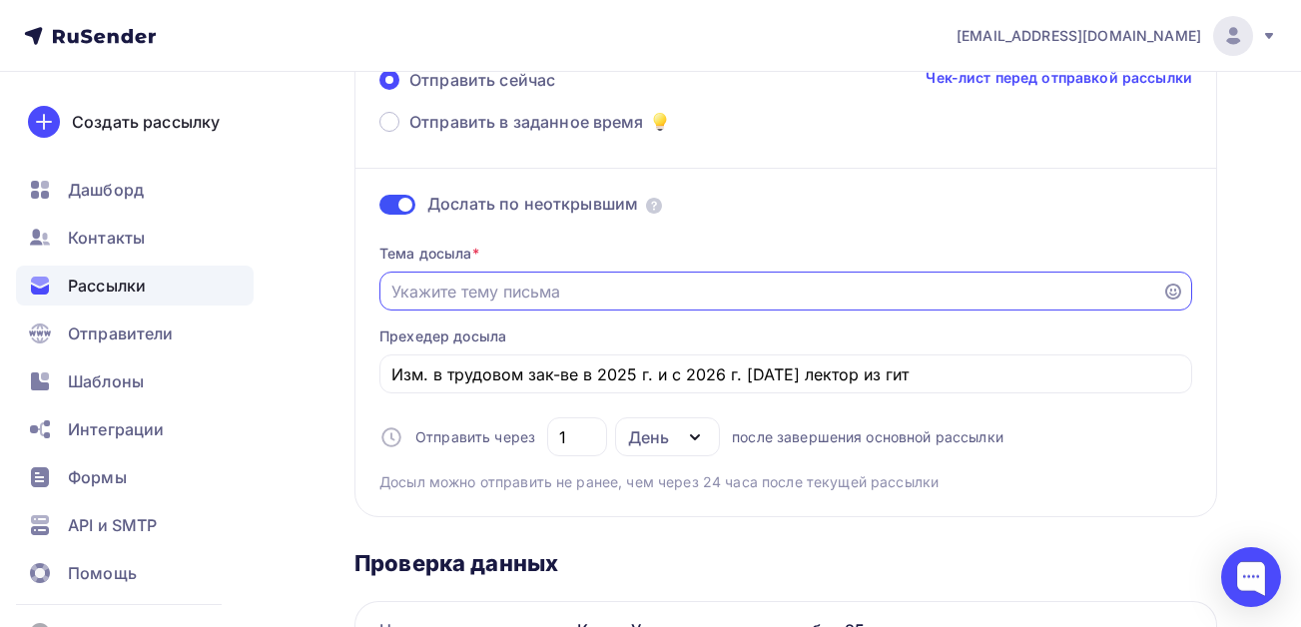
paste input "Изм. в трудовом зак-ве в 2025 г. и с 2026 г. 17.10.25 лектор из гит"
type input "Изм. в трудовом зак-ве в 2025 г. и с 2026 г. 17.10.25 лектор из гит"
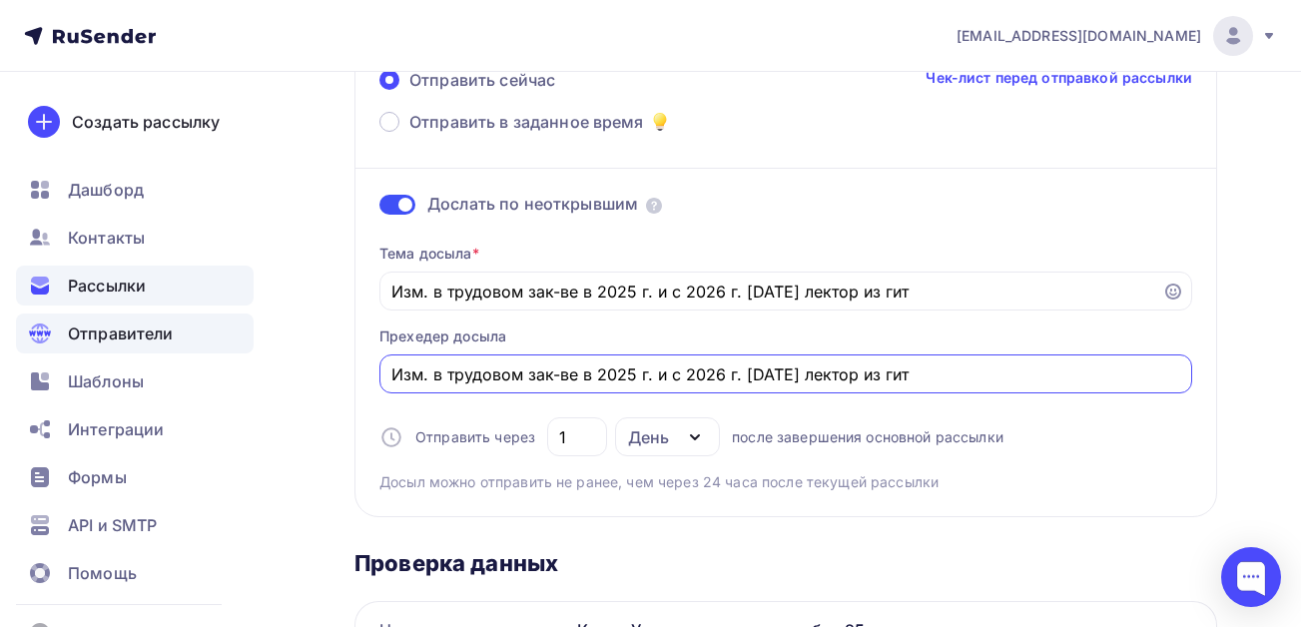
drag, startPoint x: 930, startPoint y: 372, endPoint x: 231, endPoint y: 347, distance: 700.2
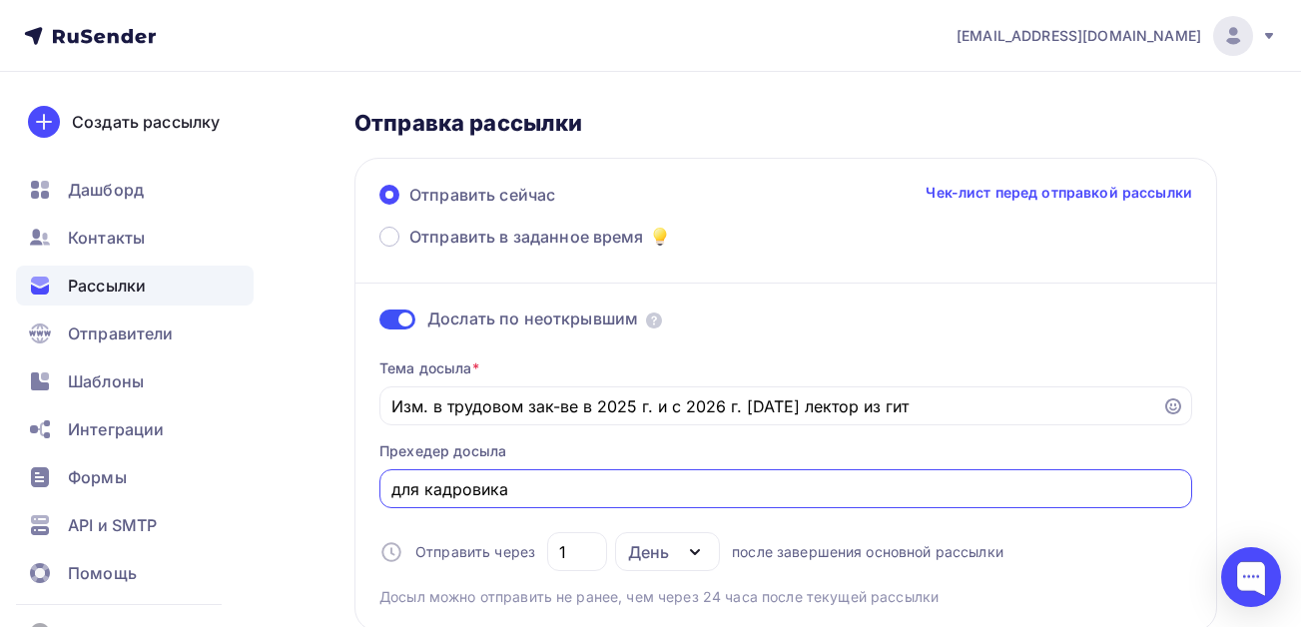
scroll to position [0, 0]
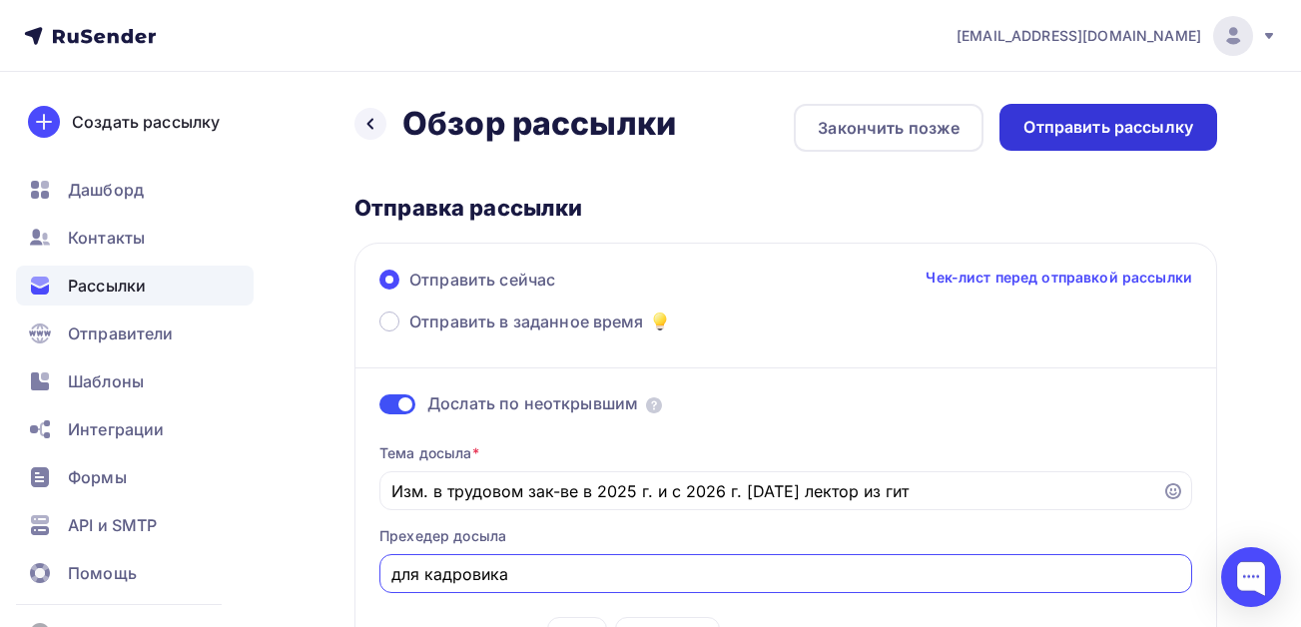
type input "для кадровика"
click at [1081, 136] on div "Отправить рассылку" at bounding box center [1108, 127] width 170 height 23
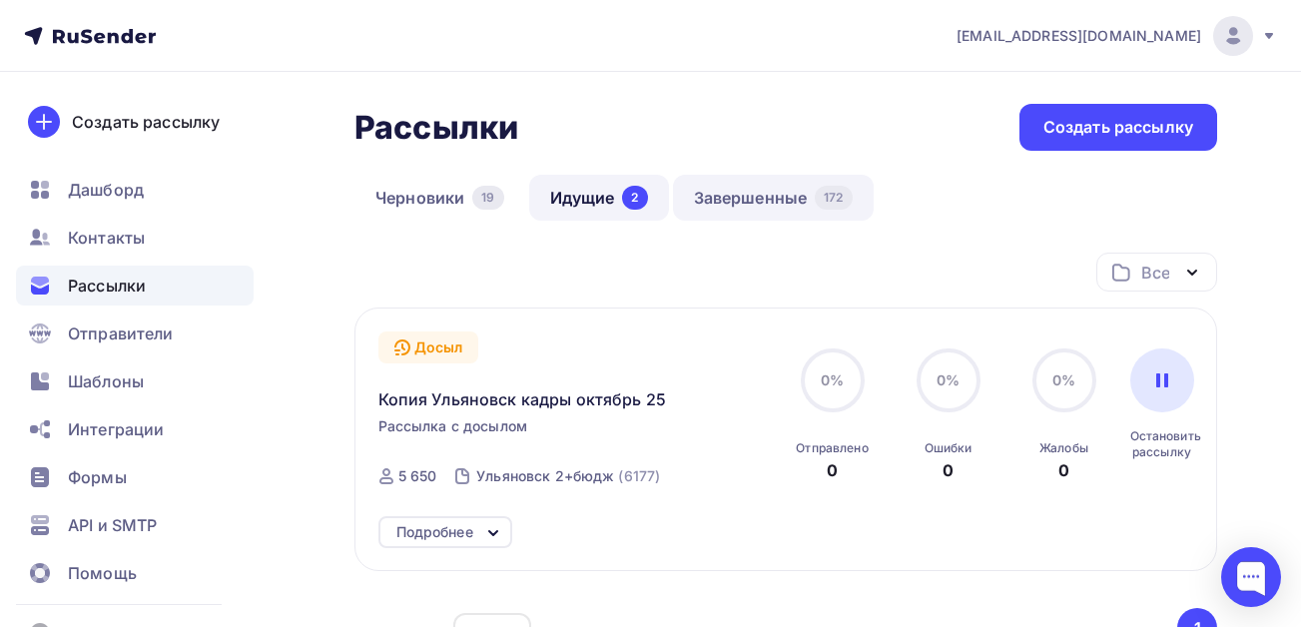
click at [734, 190] on link "Завершенные 172" at bounding box center [773, 198] width 201 height 46
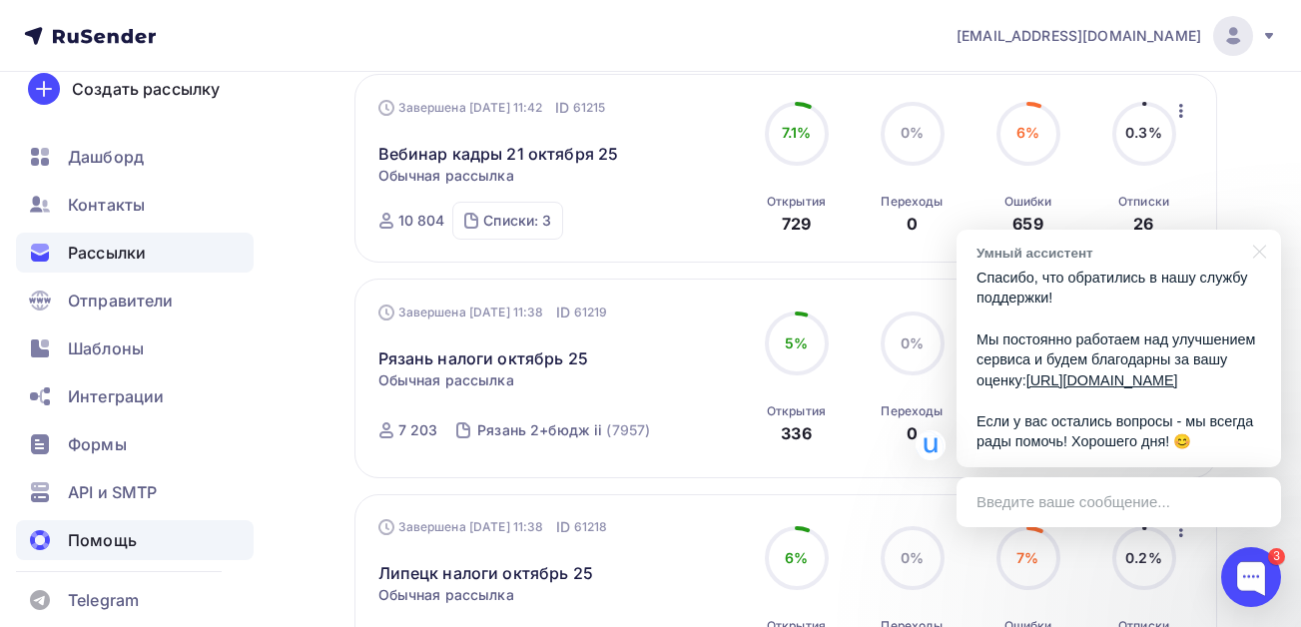
scroll to position [50, 0]
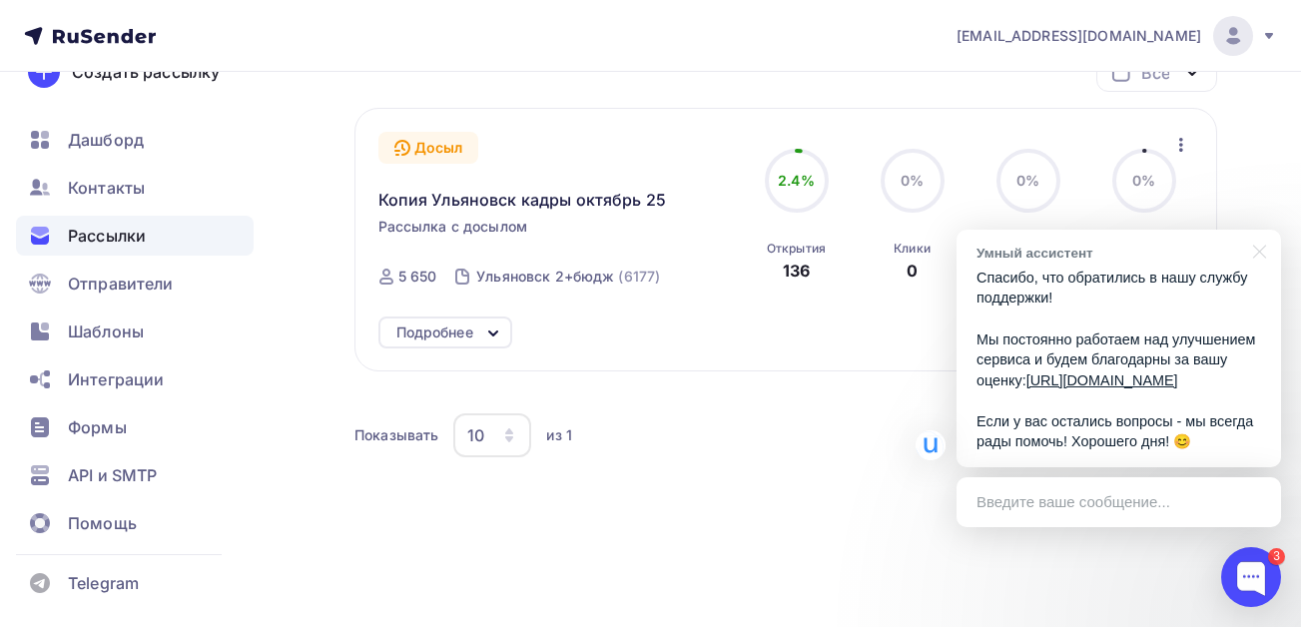
scroll to position [234, 0]
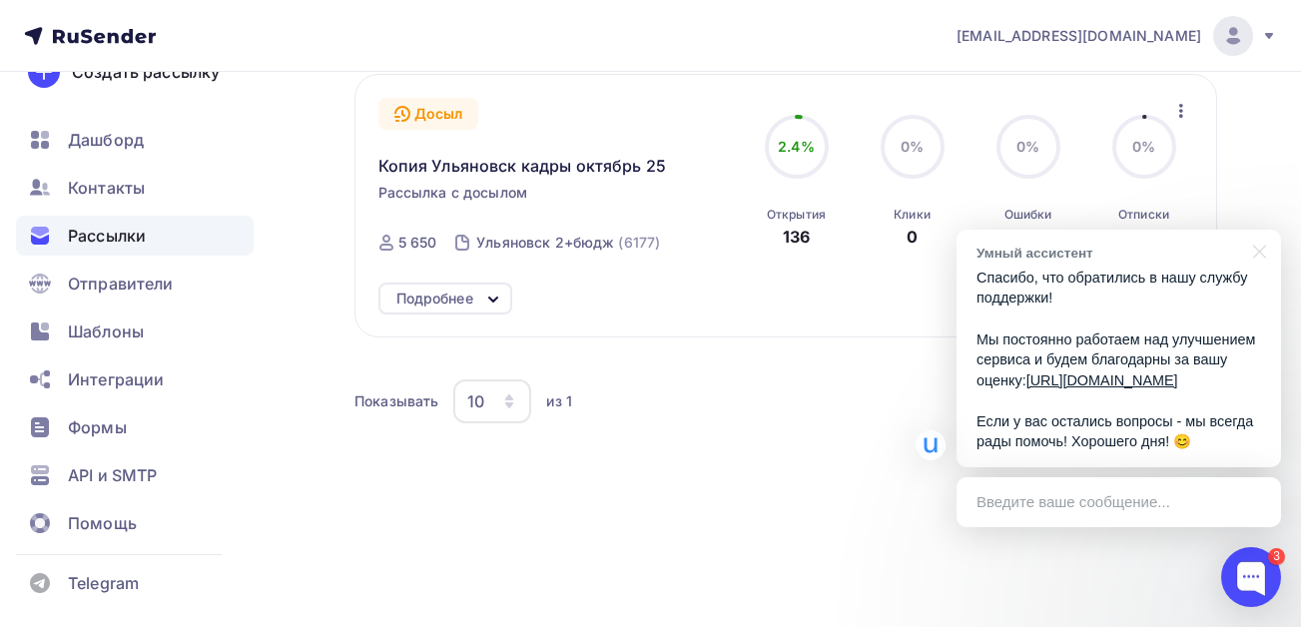
click at [692, 467] on div "Все Все папки Создать новую папку Запущена Сегодня, 11:21 Досыл Копия Ульяновск…" at bounding box center [785, 258] width 863 height 479
drag, startPoint x: 1259, startPoint y: 229, endPoint x: 1029, endPoint y: 217, distance: 229.9
click at [1257, 230] on div at bounding box center [1256, 250] width 50 height 41
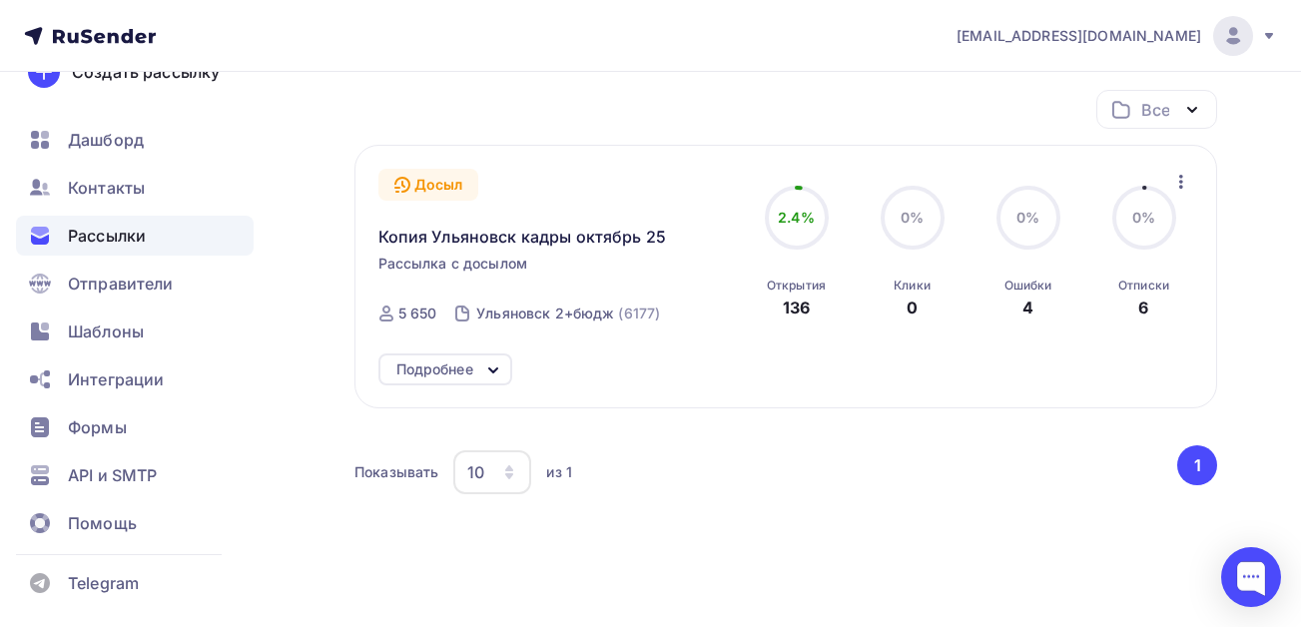
scroll to position [0, 0]
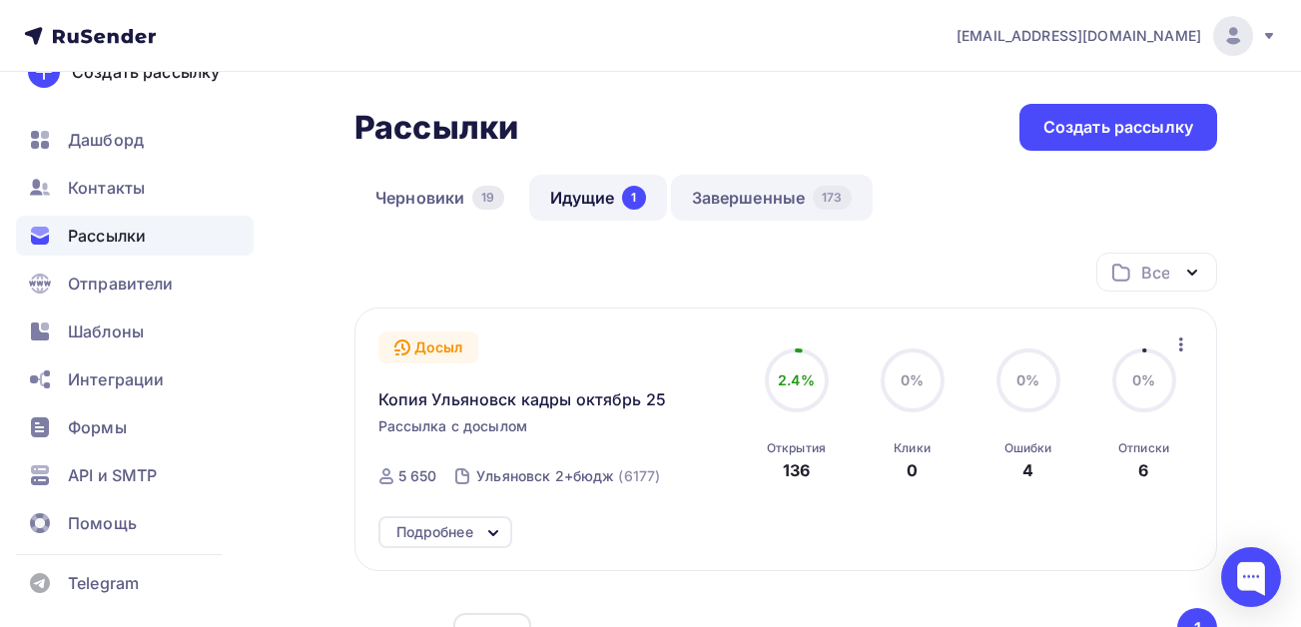
click at [749, 195] on link "Завершенные 173" at bounding box center [772, 198] width 202 height 46
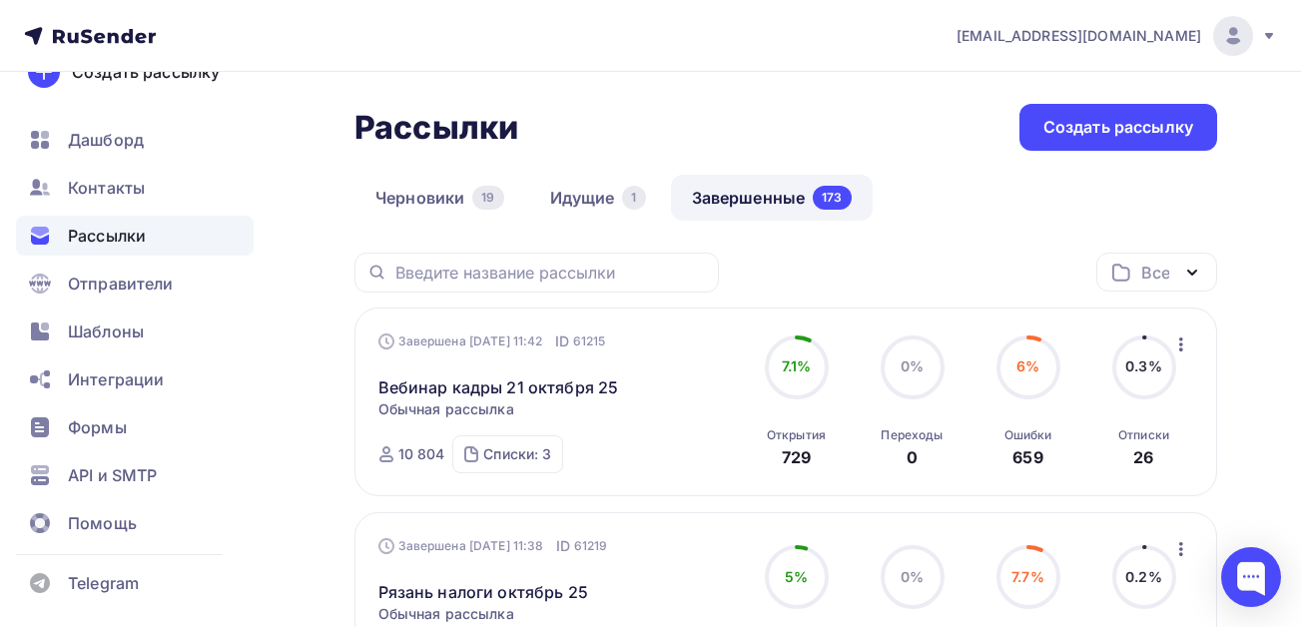
click at [1179, 344] on icon "button" at bounding box center [1181, 344] width 4 height 14
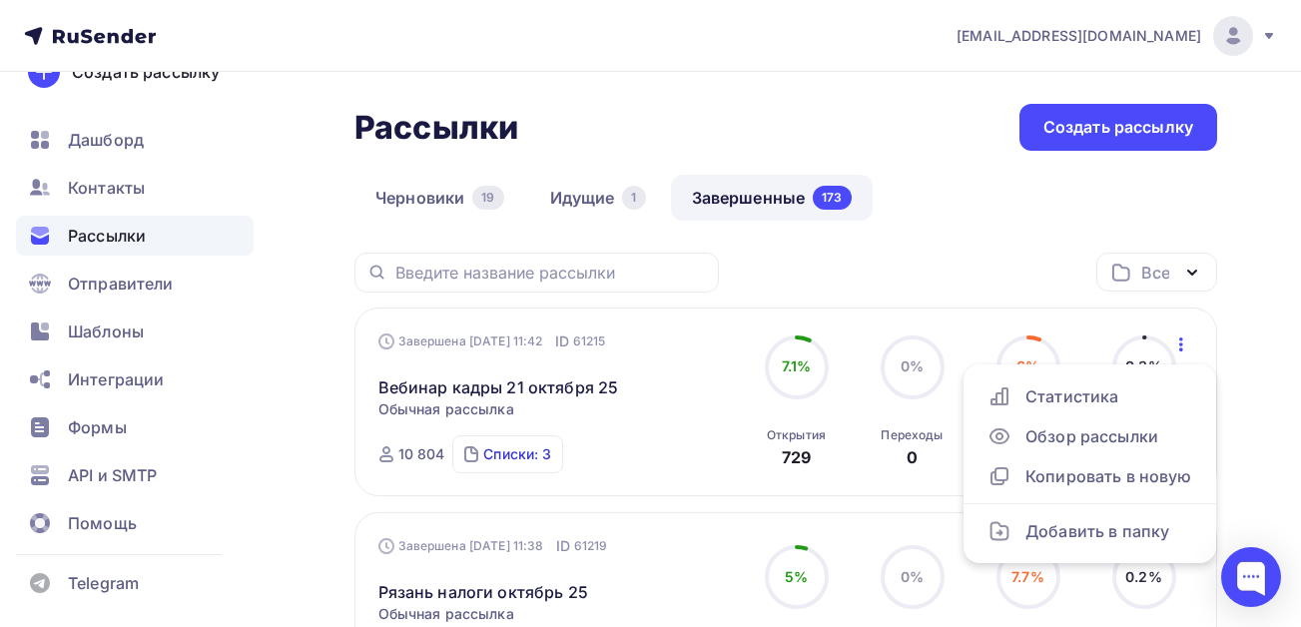
click at [501, 456] on div "Списки: 3" at bounding box center [517, 454] width 68 height 20
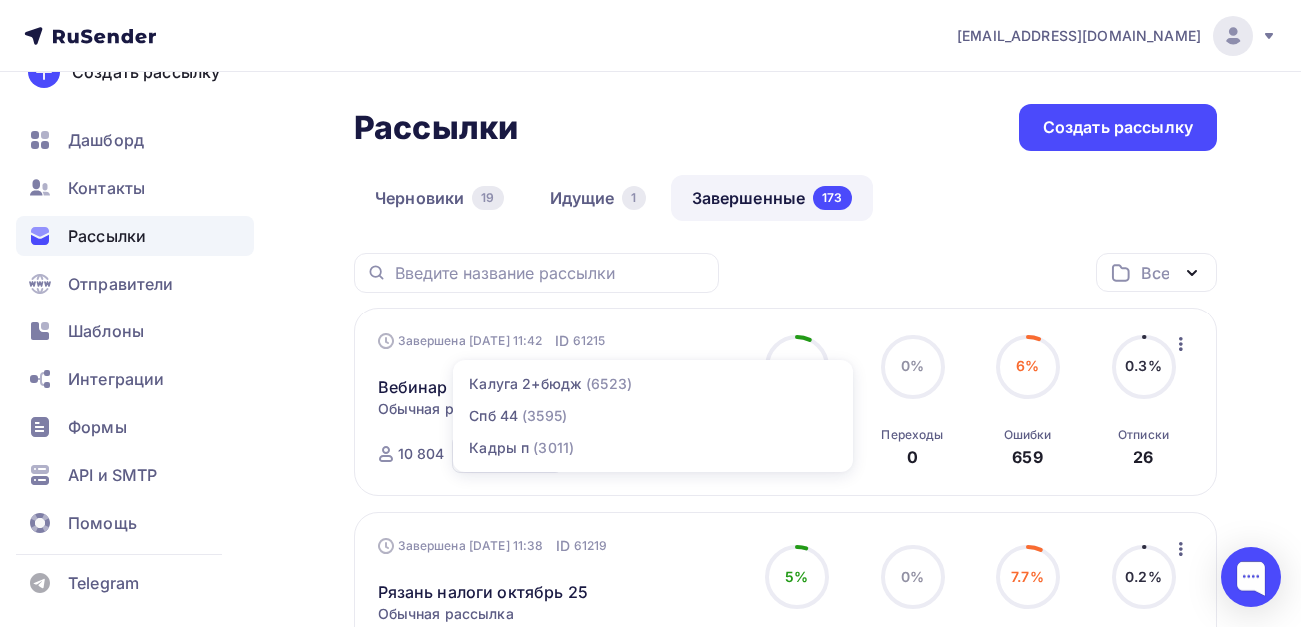
click at [1185, 341] on icon "button" at bounding box center [1181, 344] width 24 height 24
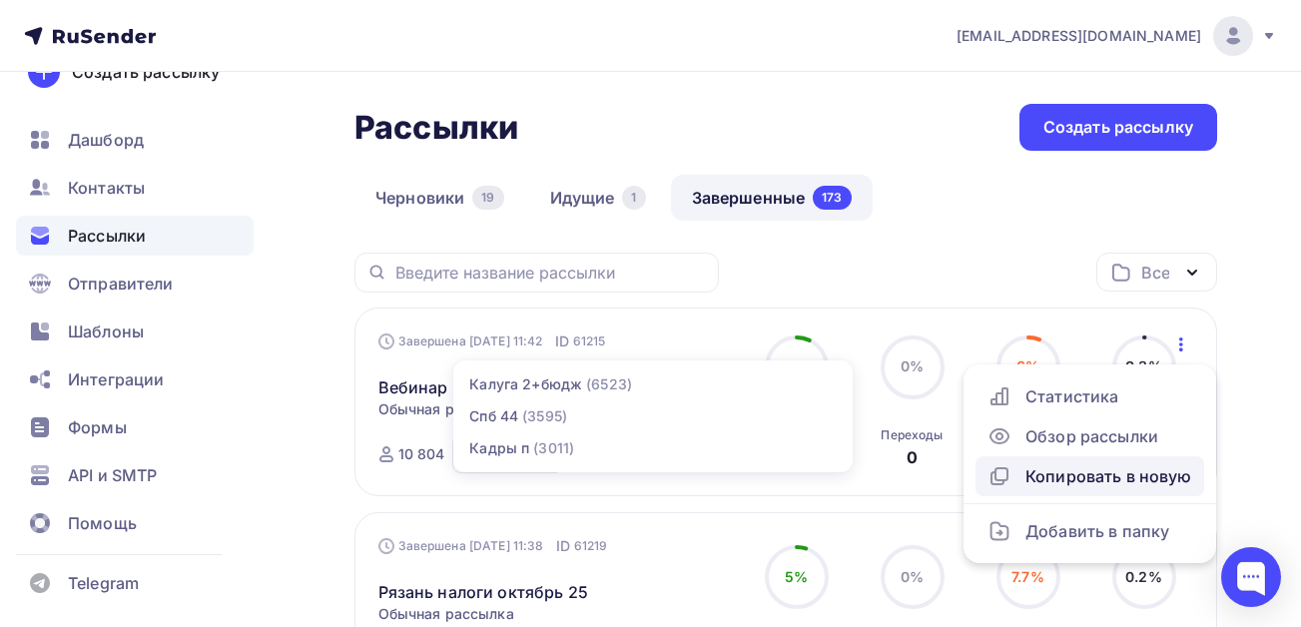
click at [1050, 466] on div "Копировать в новую" at bounding box center [1089, 476] width 205 height 24
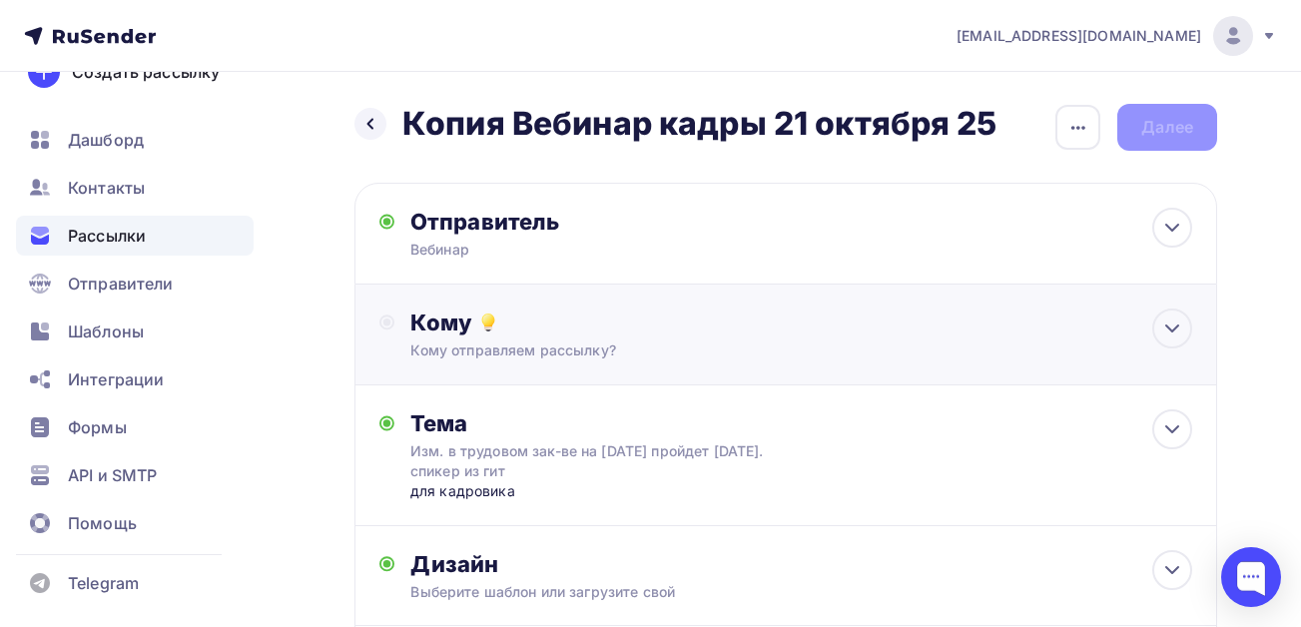
click at [465, 316] on div "Кому" at bounding box center [801, 322] width 782 height 28
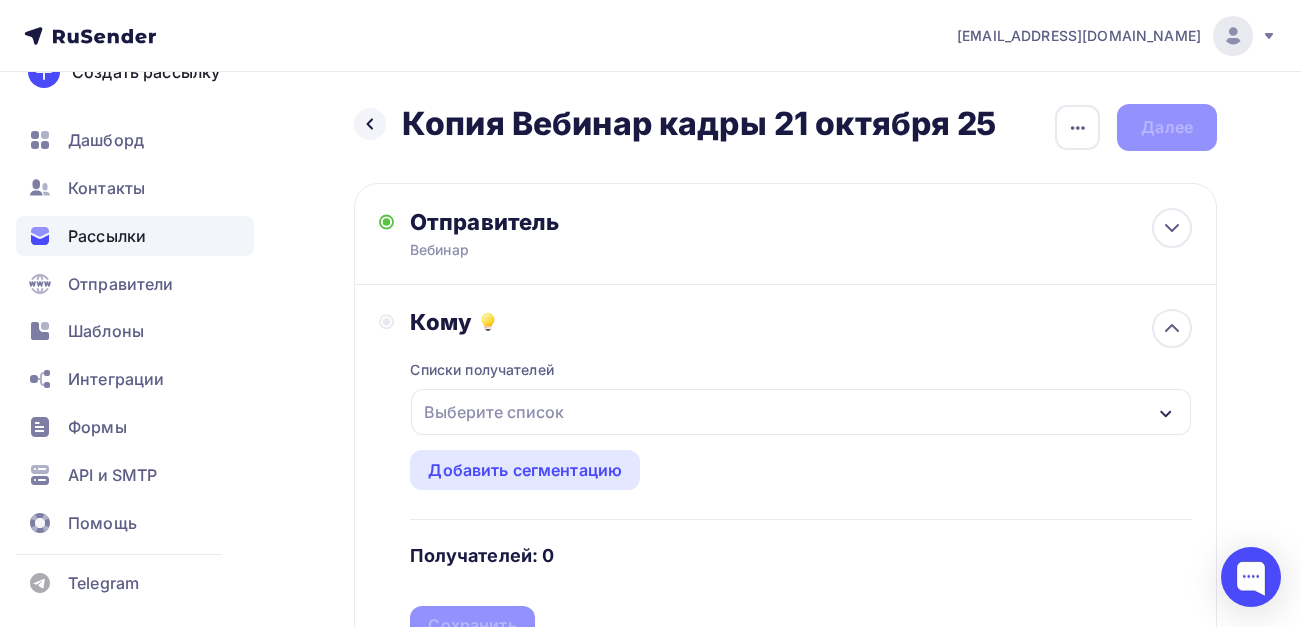
click at [533, 403] on div "Выберите список" at bounding box center [494, 412] width 156 height 36
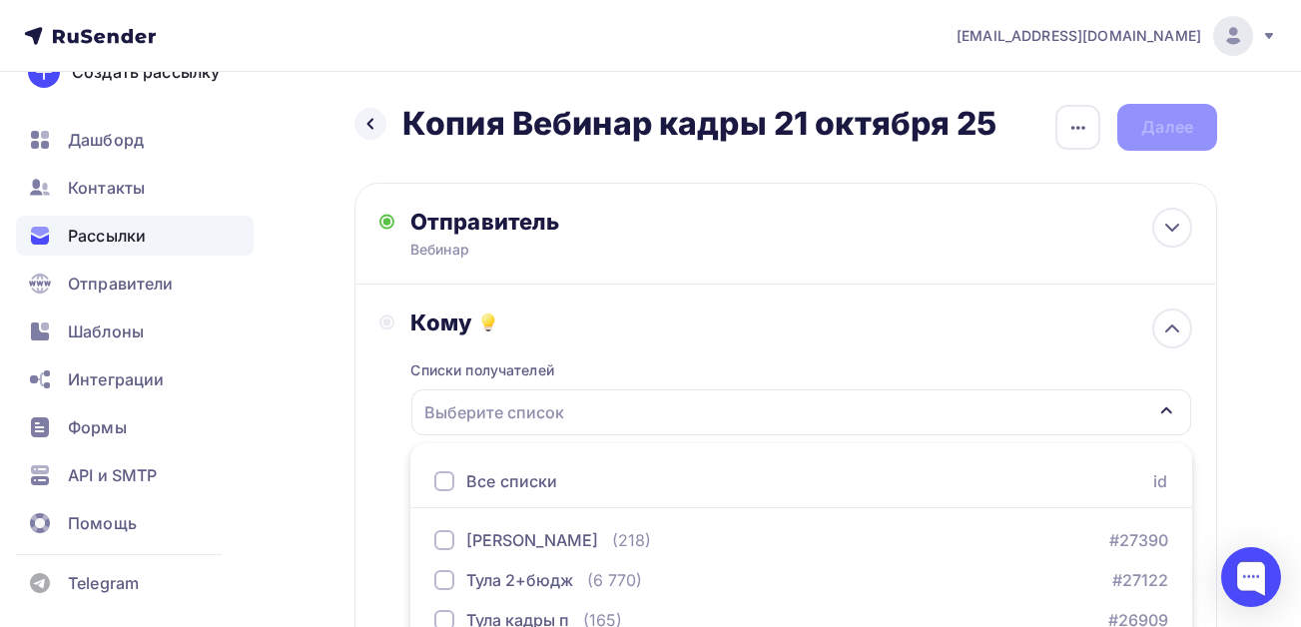
scroll to position [333, 0]
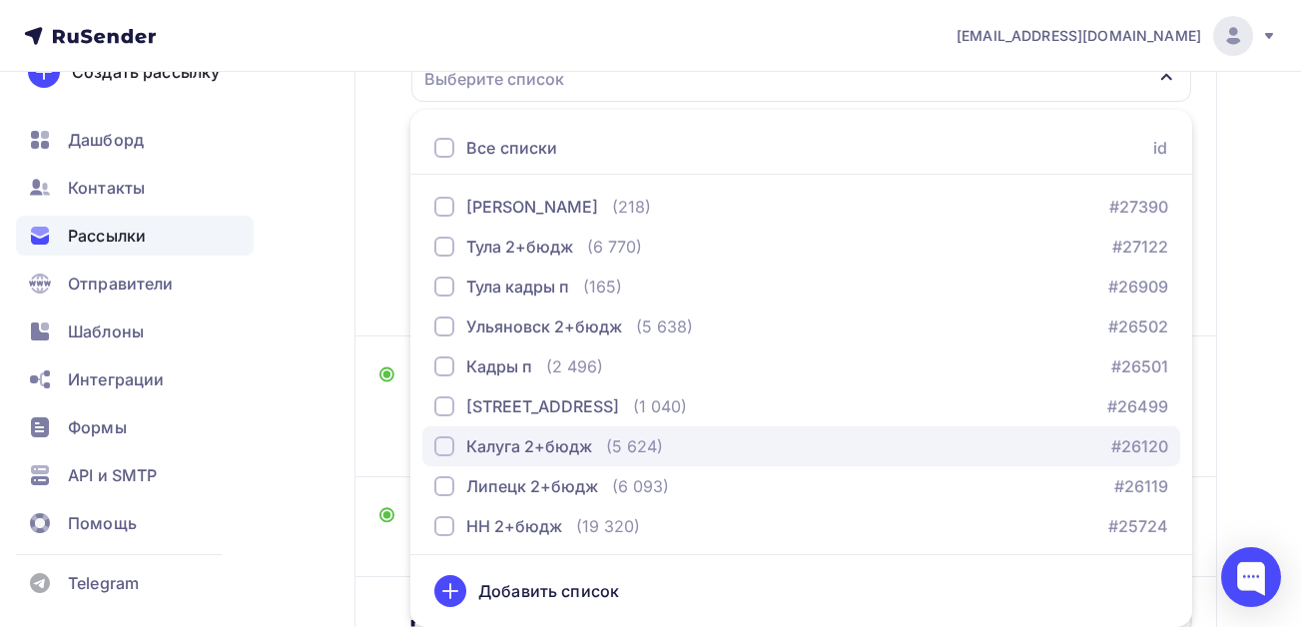
click at [443, 444] on div "button" at bounding box center [444, 446] width 20 height 20
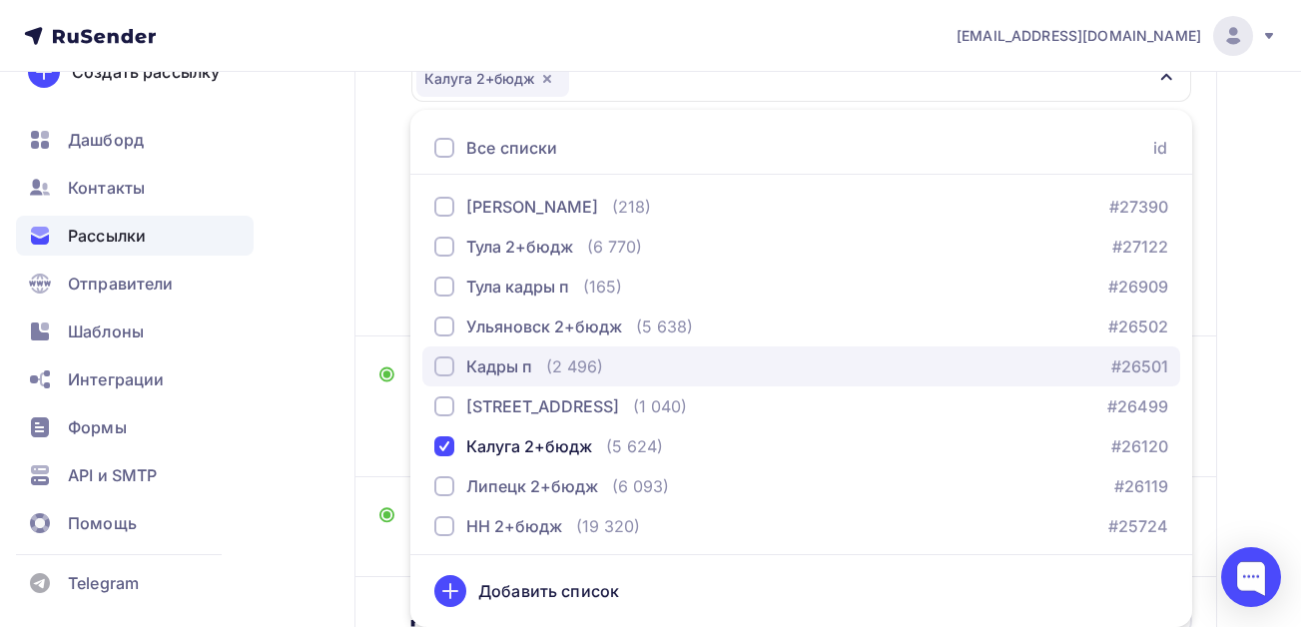
click at [443, 368] on div "button" at bounding box center [444, 366] width 20 height 20
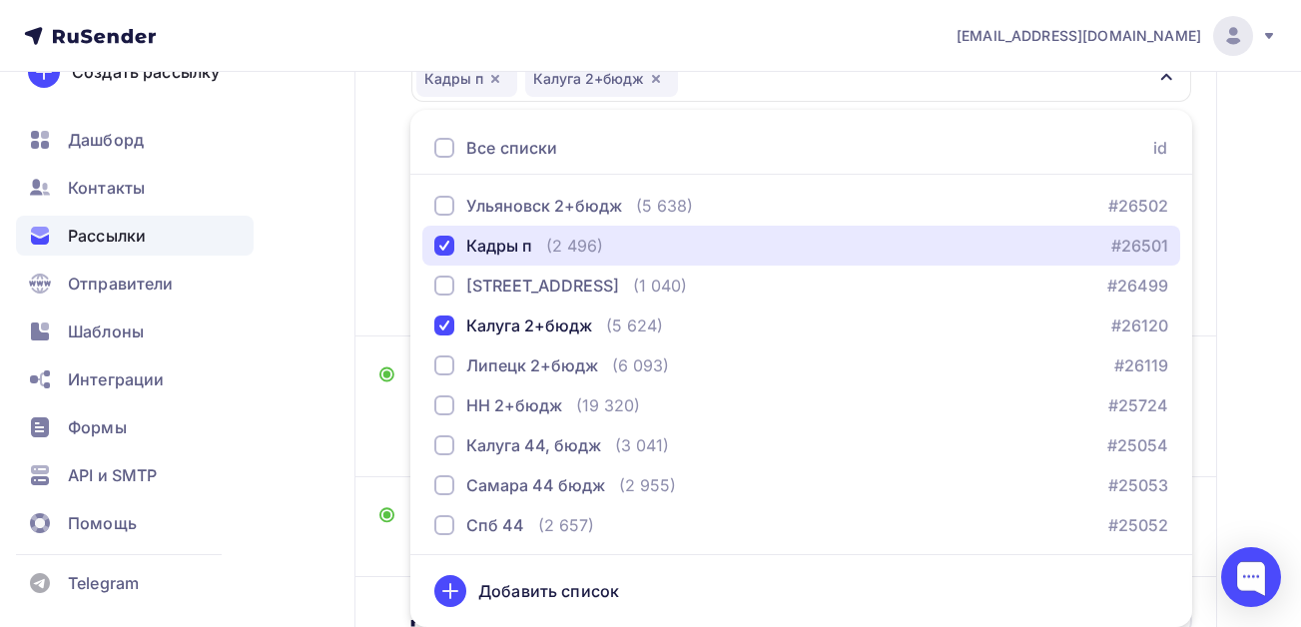
scroll to position [200, 0]
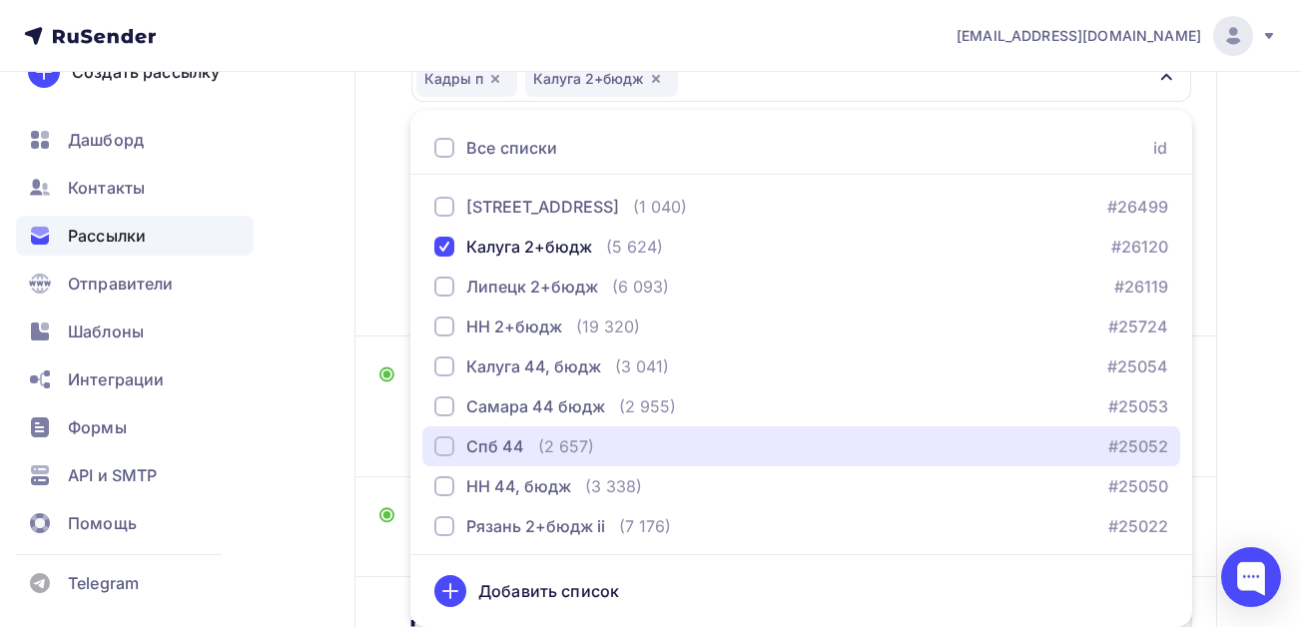
drag, startPoint x: 435, startPoint y: 446, endPoint x: 329, endPoint y: 447, distance: 105.8
click at [329, 447] on div "Назад Копия Вебинар кадры 21 октября 25 Копия Вебинар кадры 21 октября 25 Закон…" at bounding box center [650, 272] width 1301 height 1068
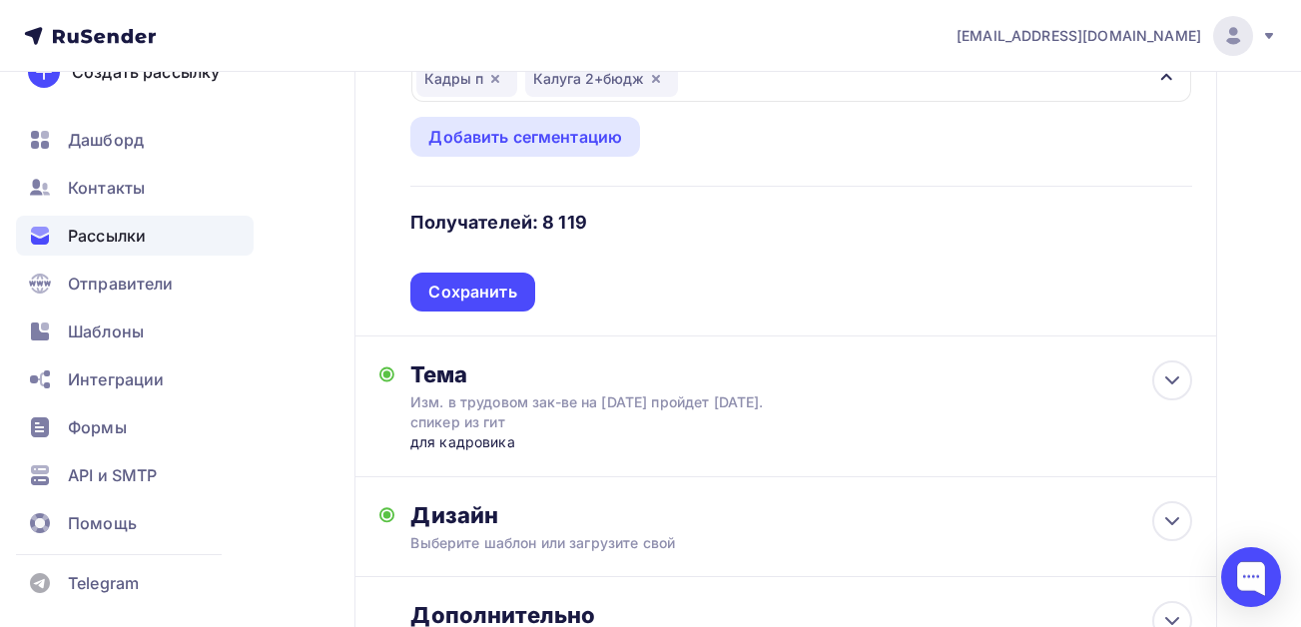
click at [494, 216] on h4 "Получателей: 8 119" at bounding box center [498, 223] width 177 height 24
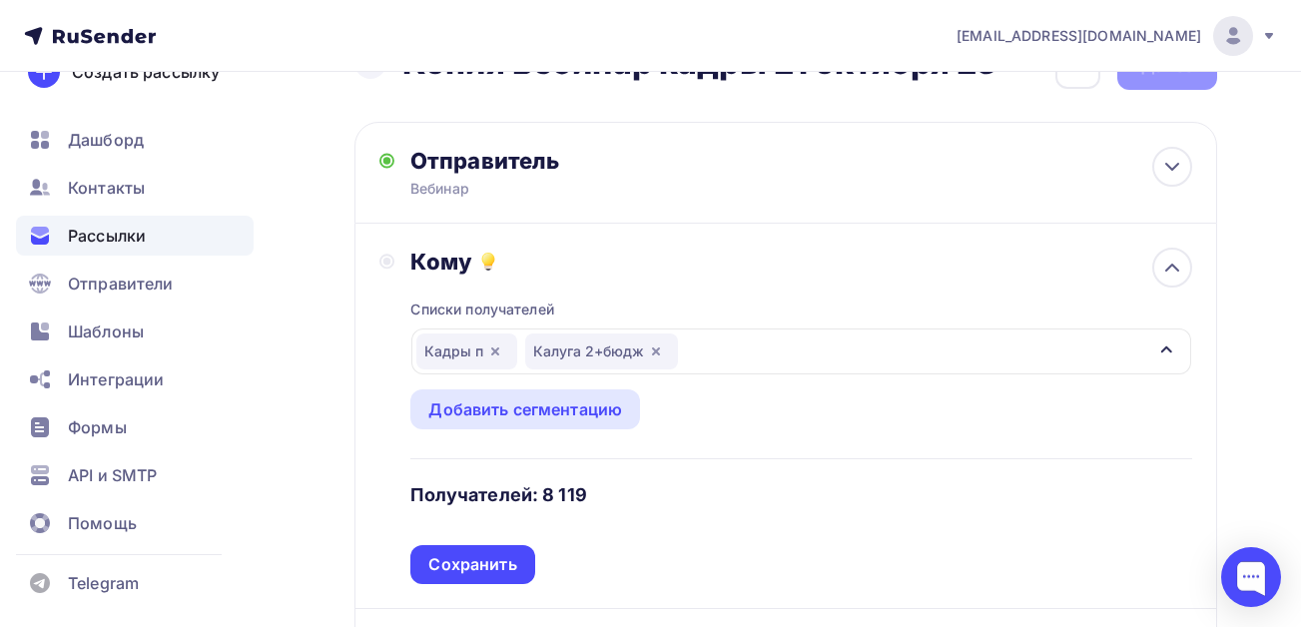
scroll to position [34, 0]
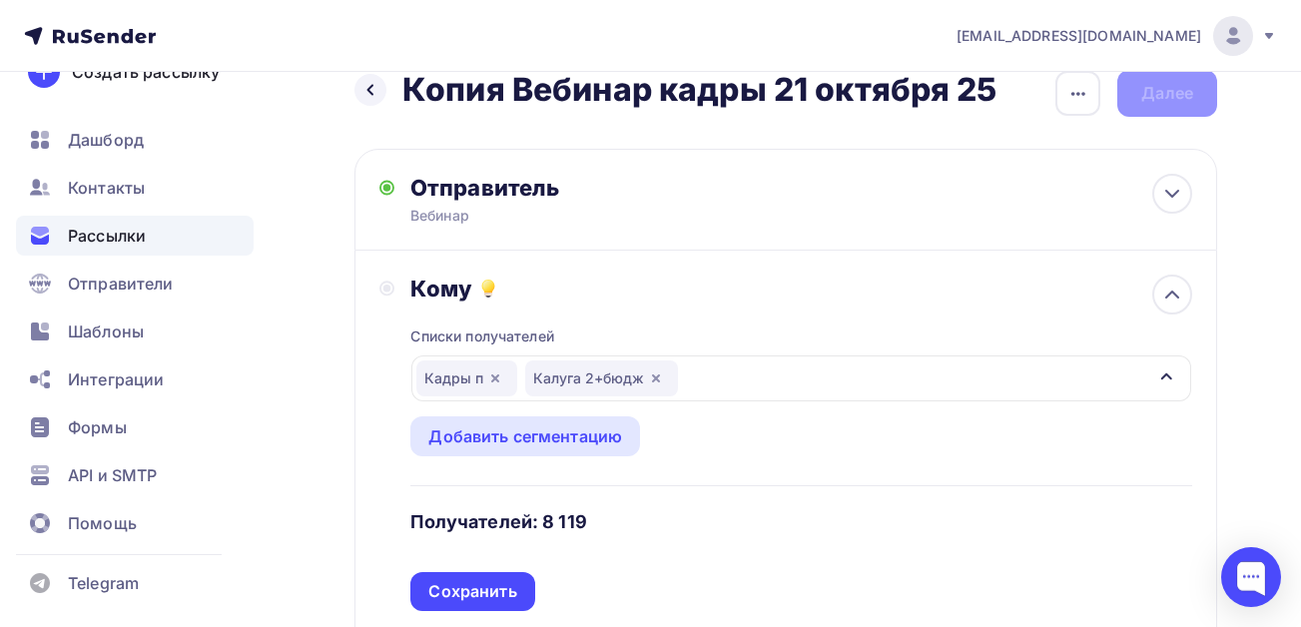
click at [552, 457] on div "Списки получателей Кадры п Калуга 2+бюдж Все списки id Самара КдрП (218) #27390…" at bounding box center [801, 456] width 782 height 308
click at [547, 431] on div "Добавить сегментацию" at bounding box center [525, 436] width 194 height 24
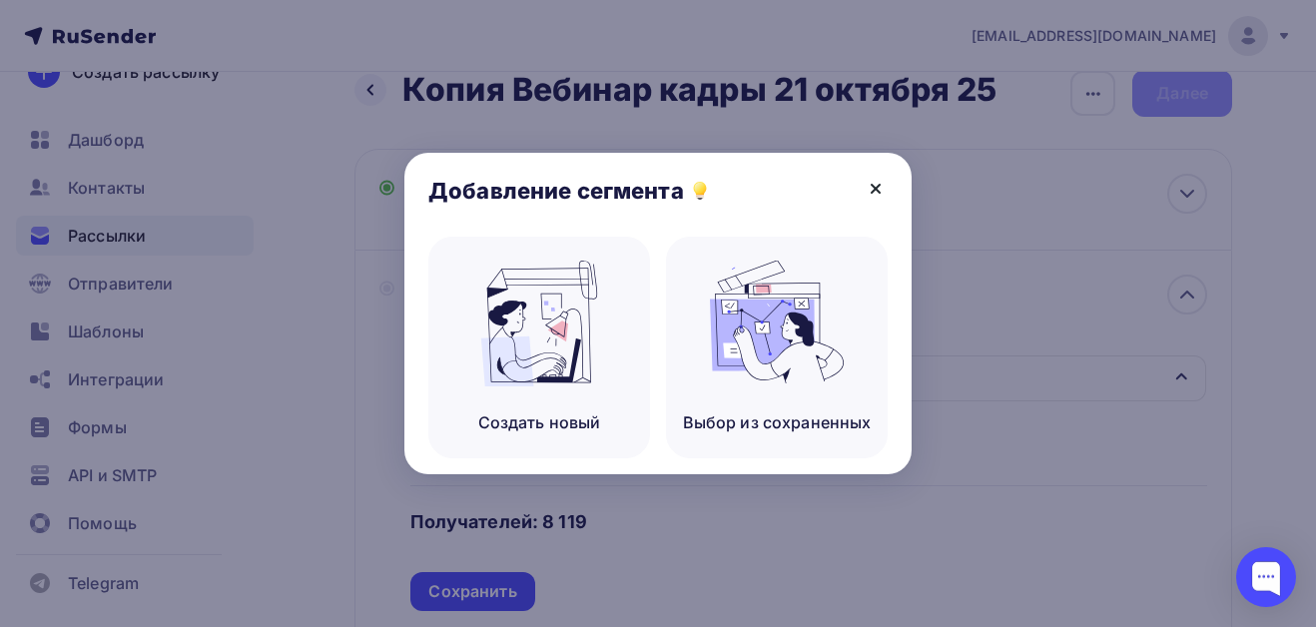
click at [876, 186] on icon at bounding box center [876, 189] width 24 height 24
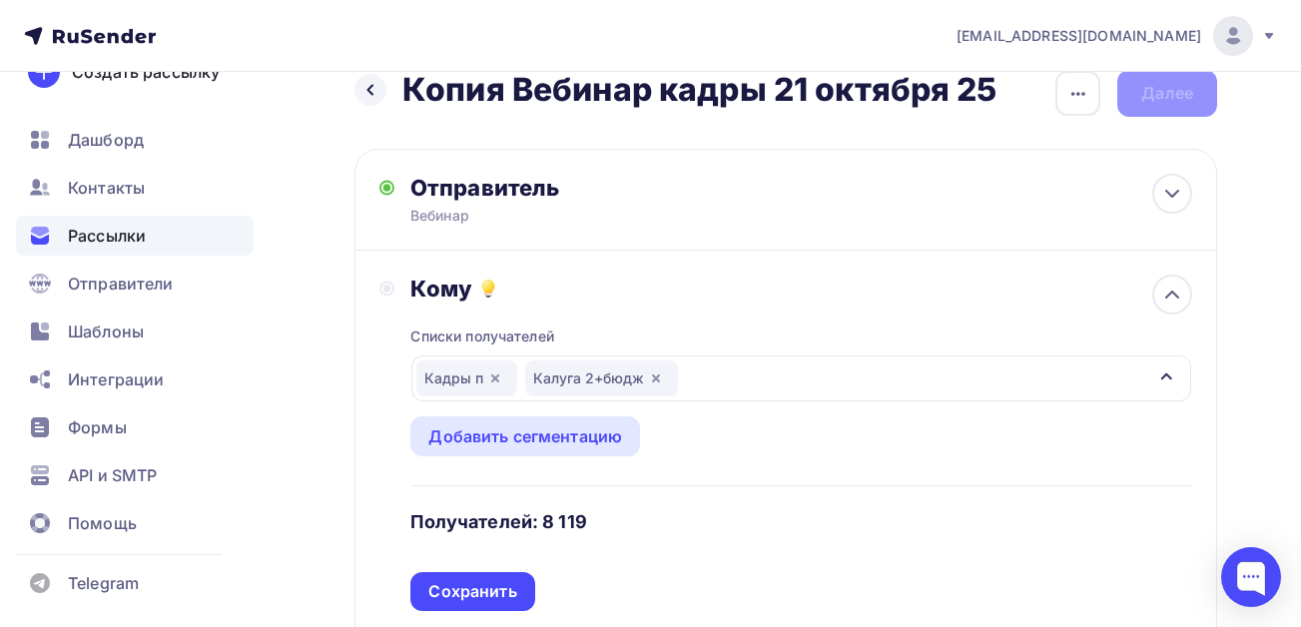
click at [808, 374] on div "Кадры п Калуга 2+бюдж" at bounding box center [801, 378] width 780 height 46
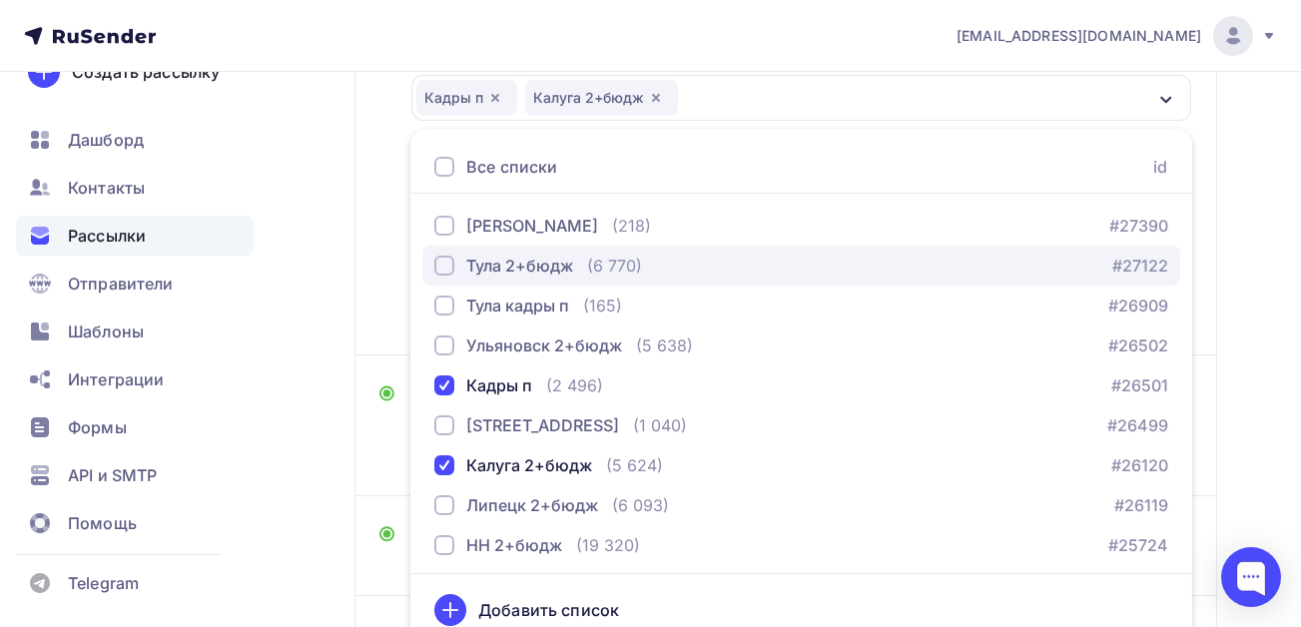
scroll to position [313, 0]
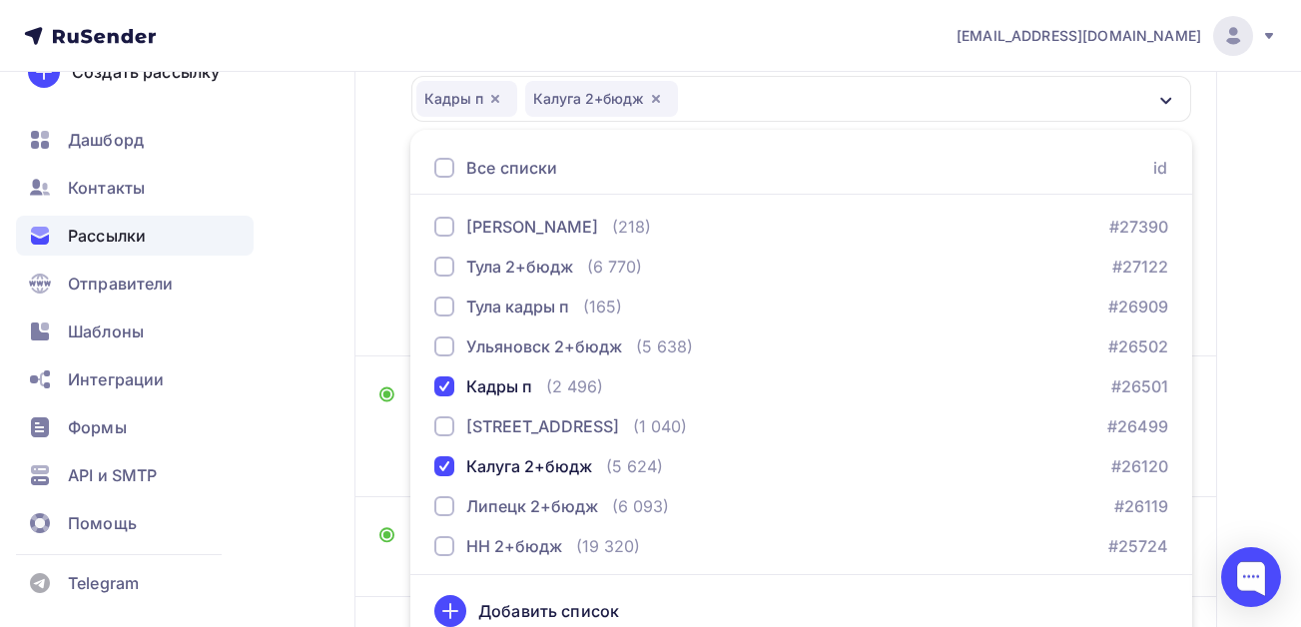
click at [289, 364] on div "Назад Копия Вебинар кадры 21 октября 25 Копия Вебинар кадры 21 октября 25 Закон…" at bounding box center [650, 292] width 1301 height 1068
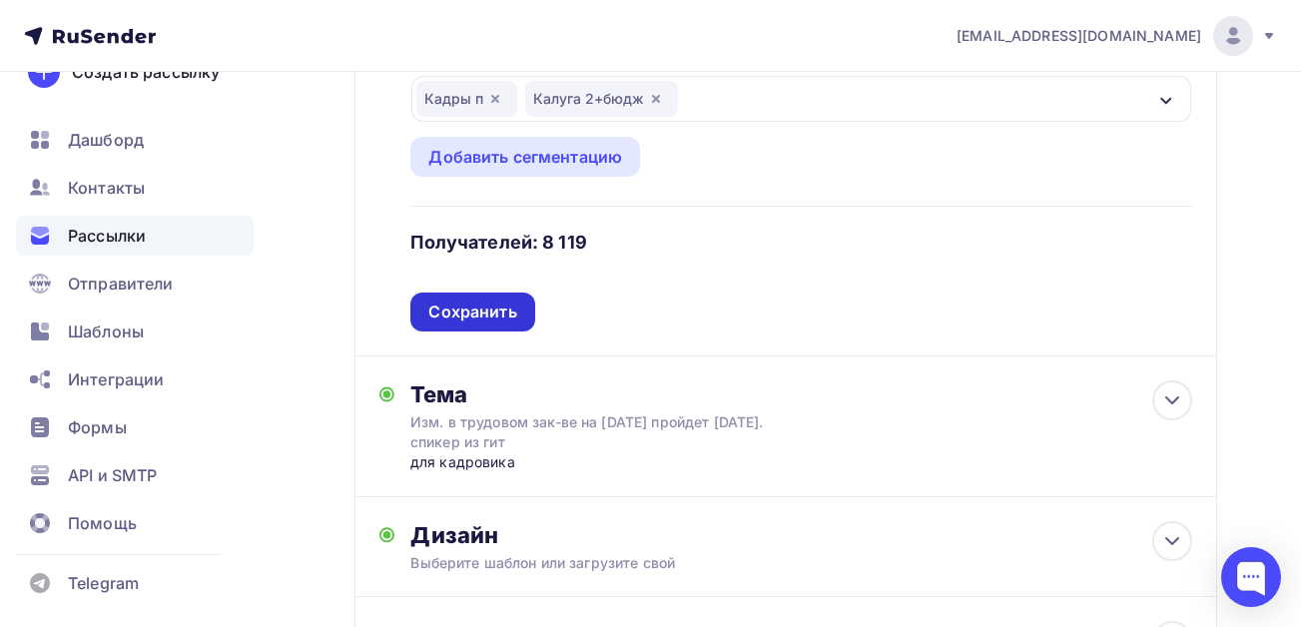
click at [492, 325] on div "Сохранить" at bounding box center [472, 311] width 124 height 39
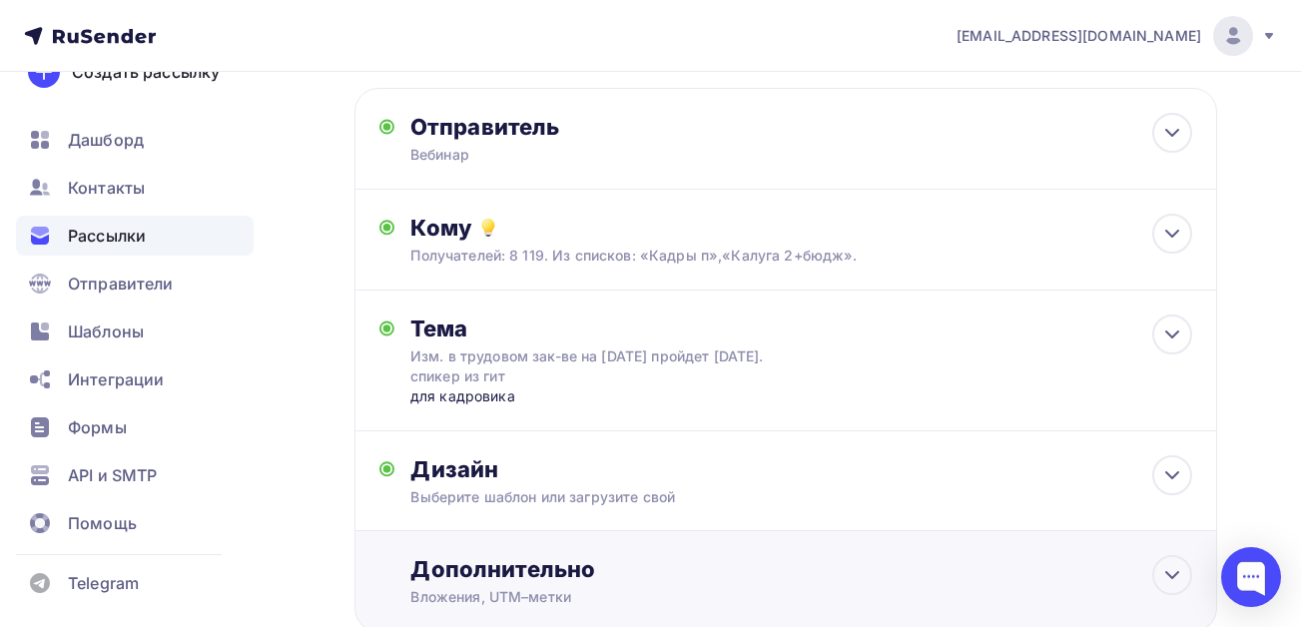
scroll to position [229, 0]
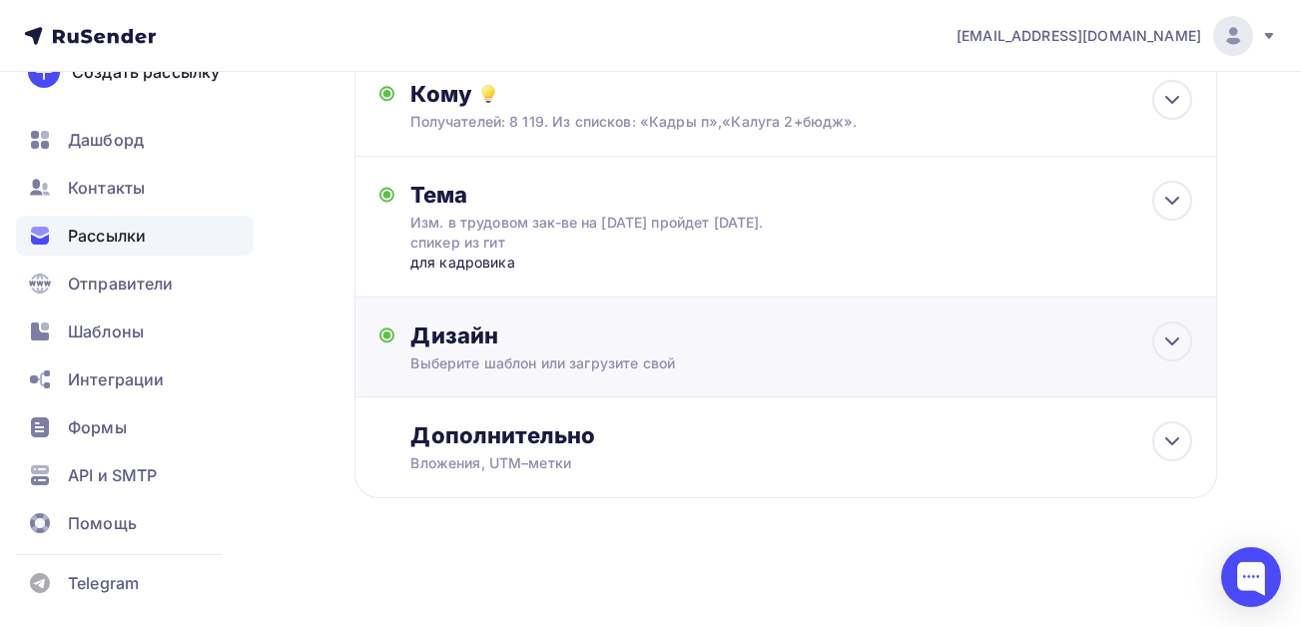
click at [605, 366] on div "Выберите шаблон или загрузите свой" at bounding box center [761, 363] width 703 height 20
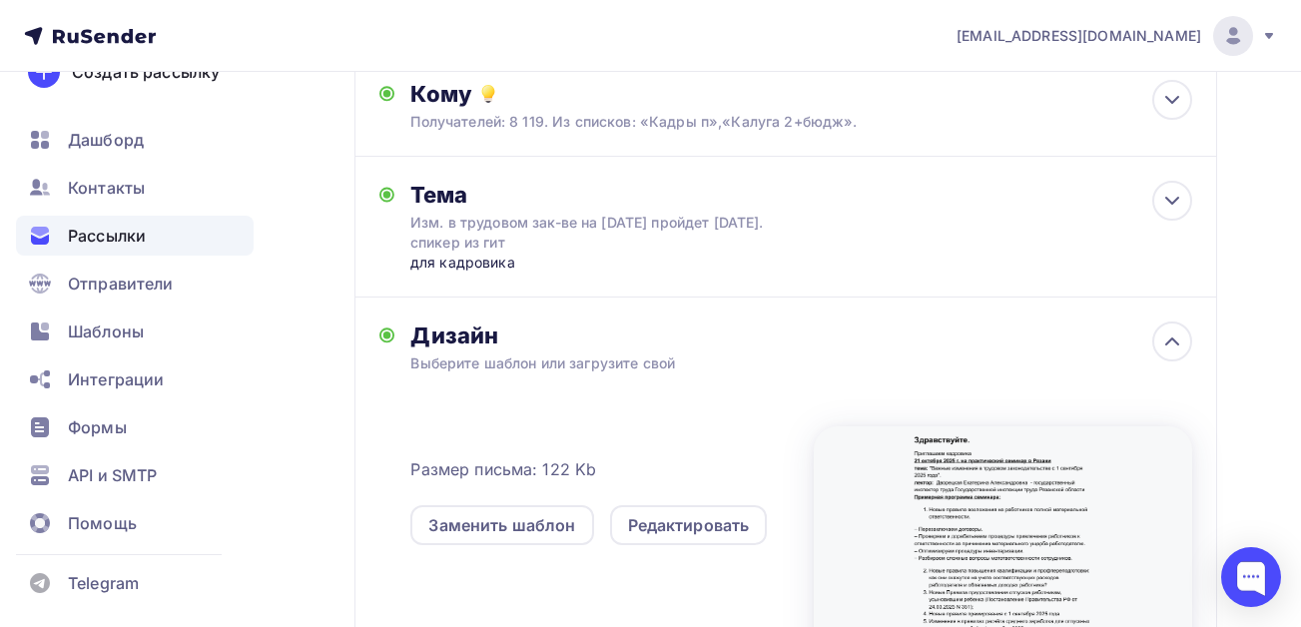
click at [318, 440] on div "Назад Копия Вебинар кадры 21 октября 25 Копия Вебинар кадры 21 октября 25 Закон…" at bounding box center [650, 405] width 1301 height 1125
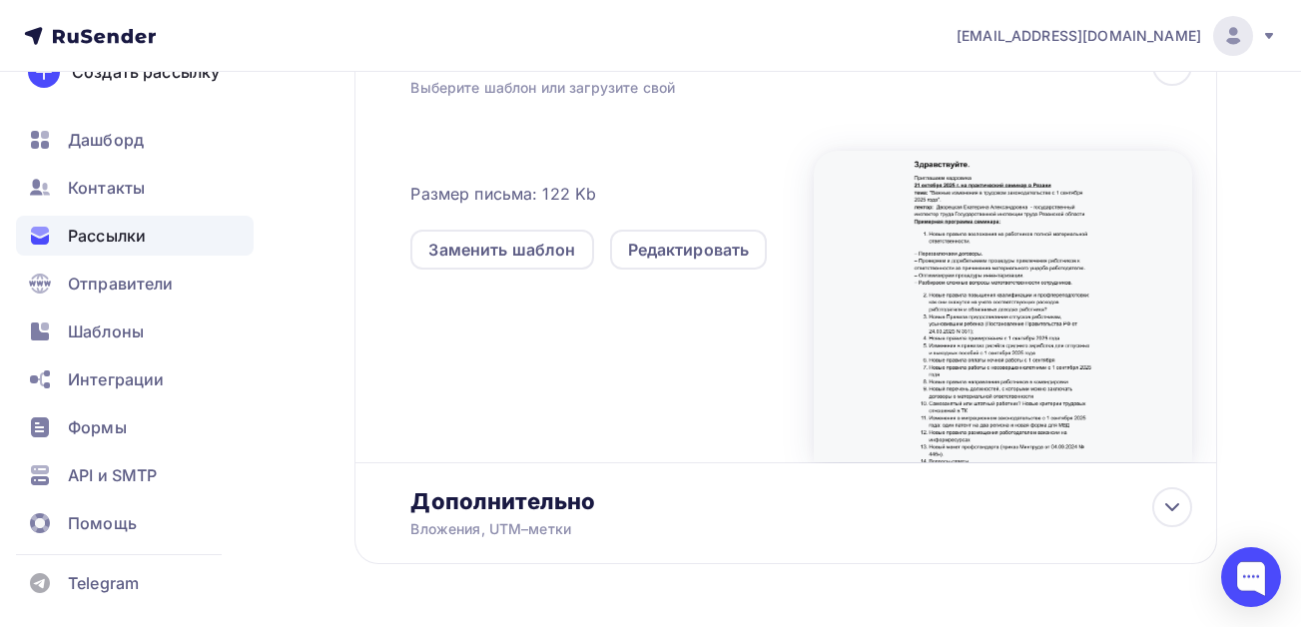
scroll to position [528, 0]
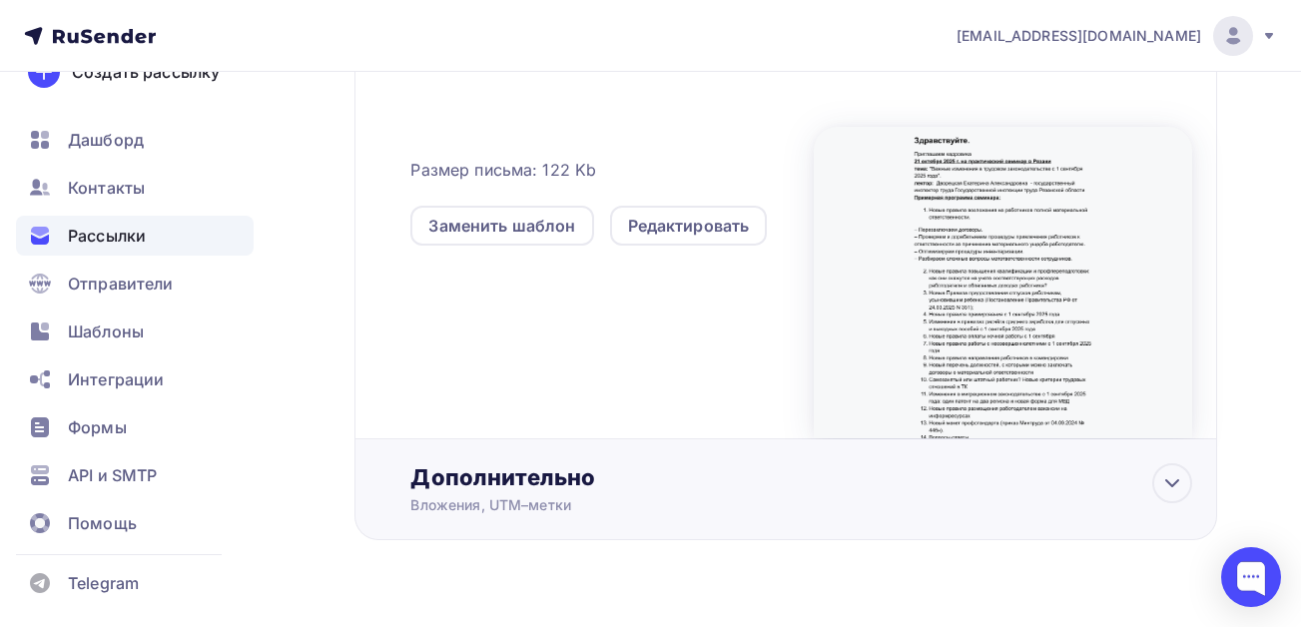
click at [476, 495] on div "Вложения, UTM–метки" at bounding box center [761, 505] width 703 height 20
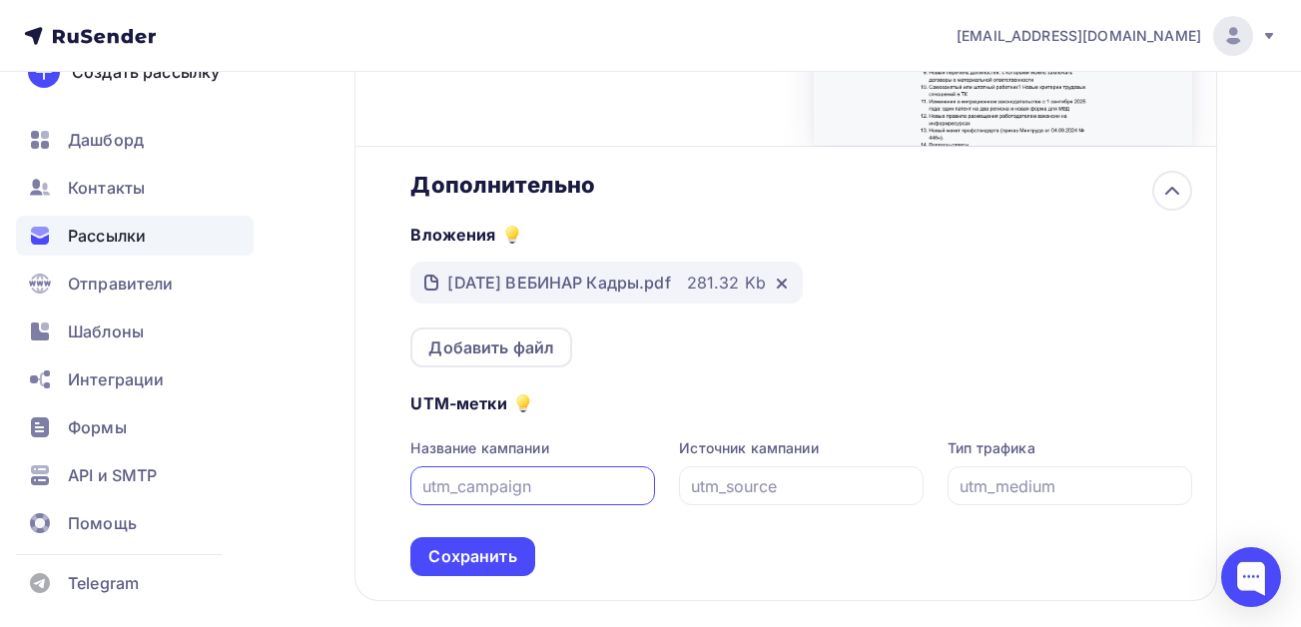
scroll to position [828, 0]
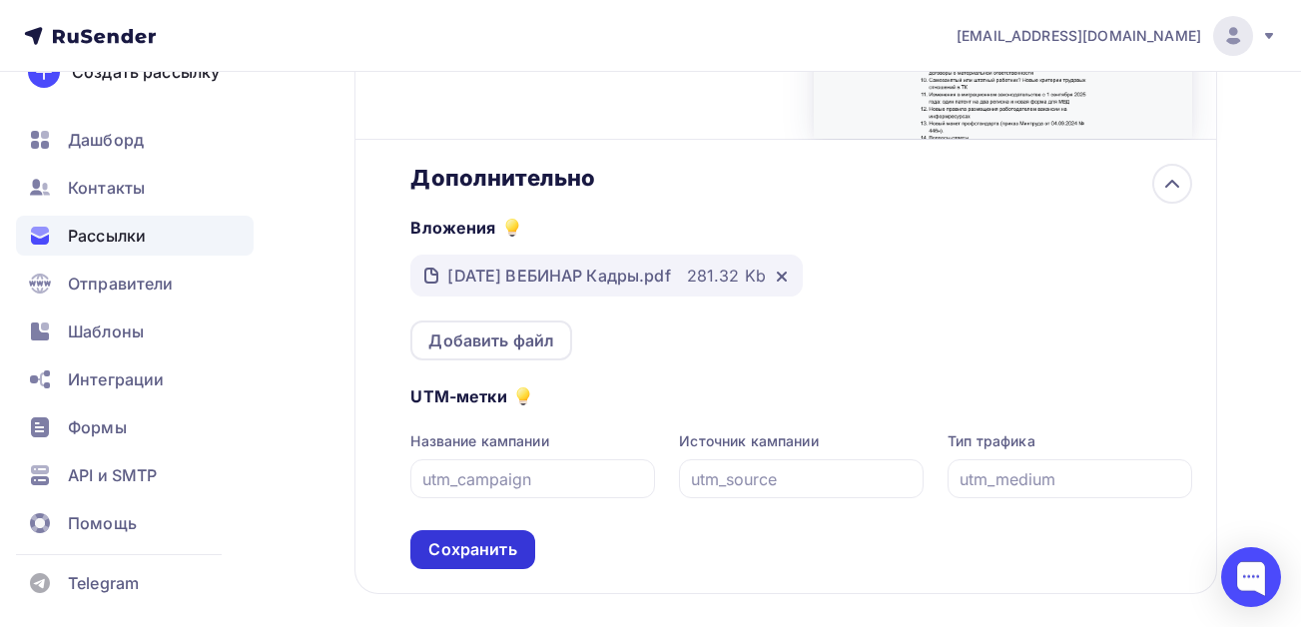
click at [484, 559] on div "Сохранить" at bounding box center [472, 549] width 88 height 23
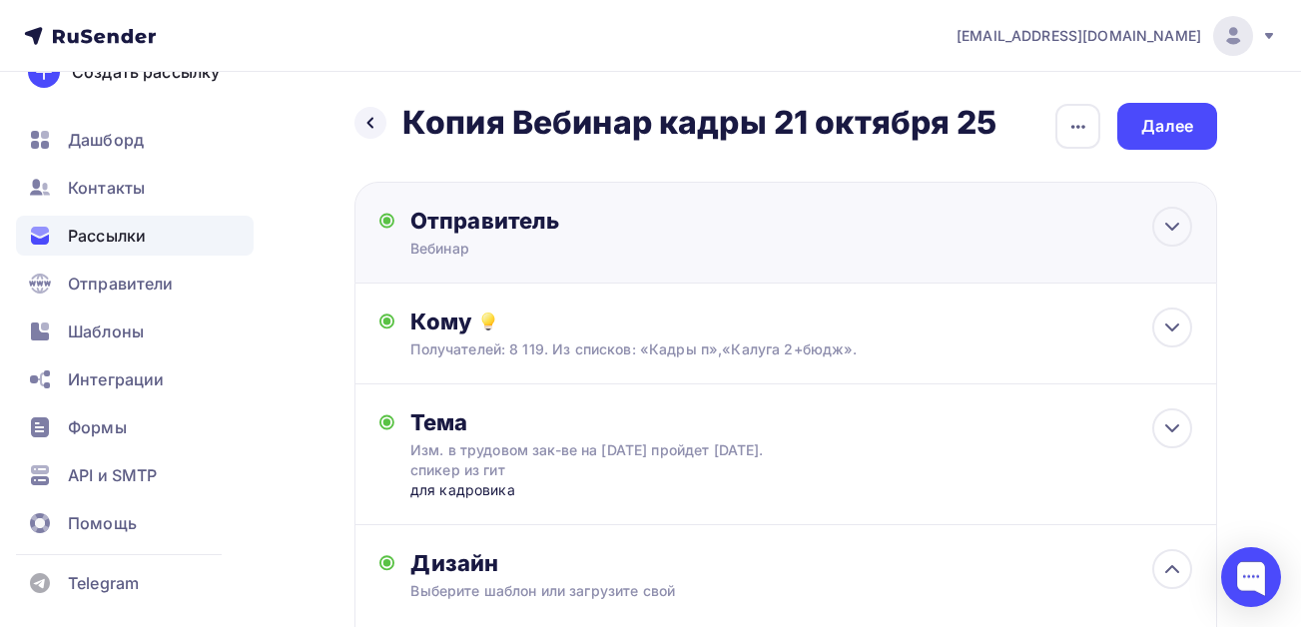
scroll to position [0, 0]
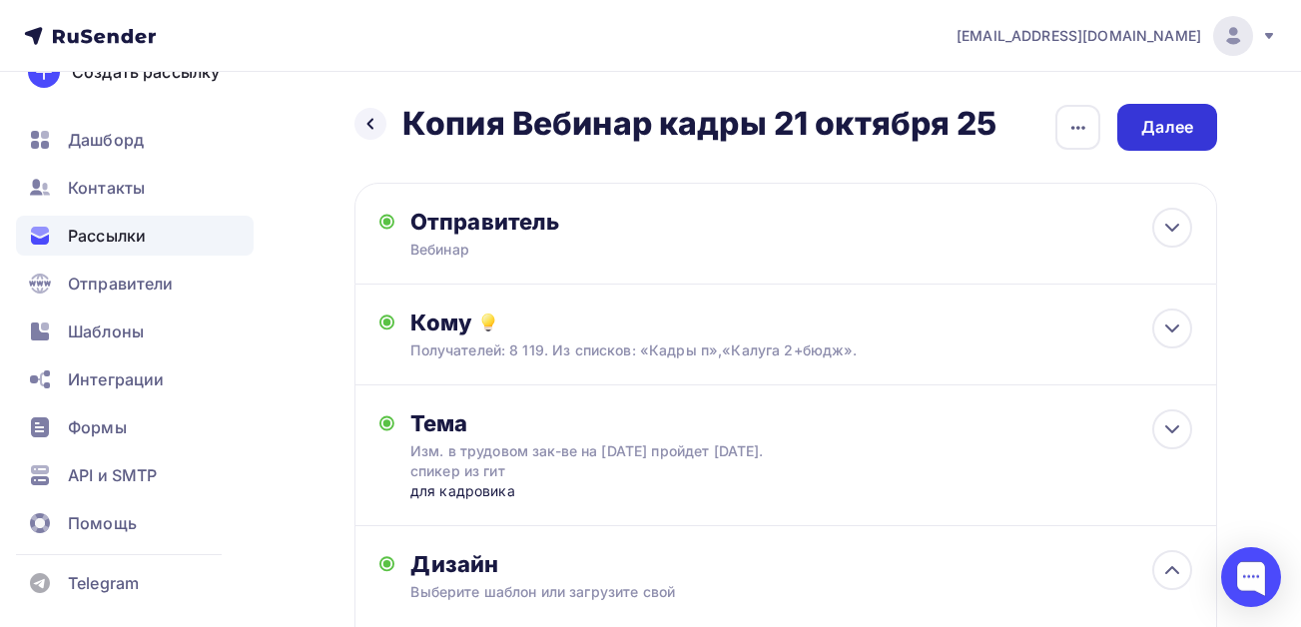
click at [1163, 122] on div "Далее" at bounding box center [1167, 127] width 52 height 23
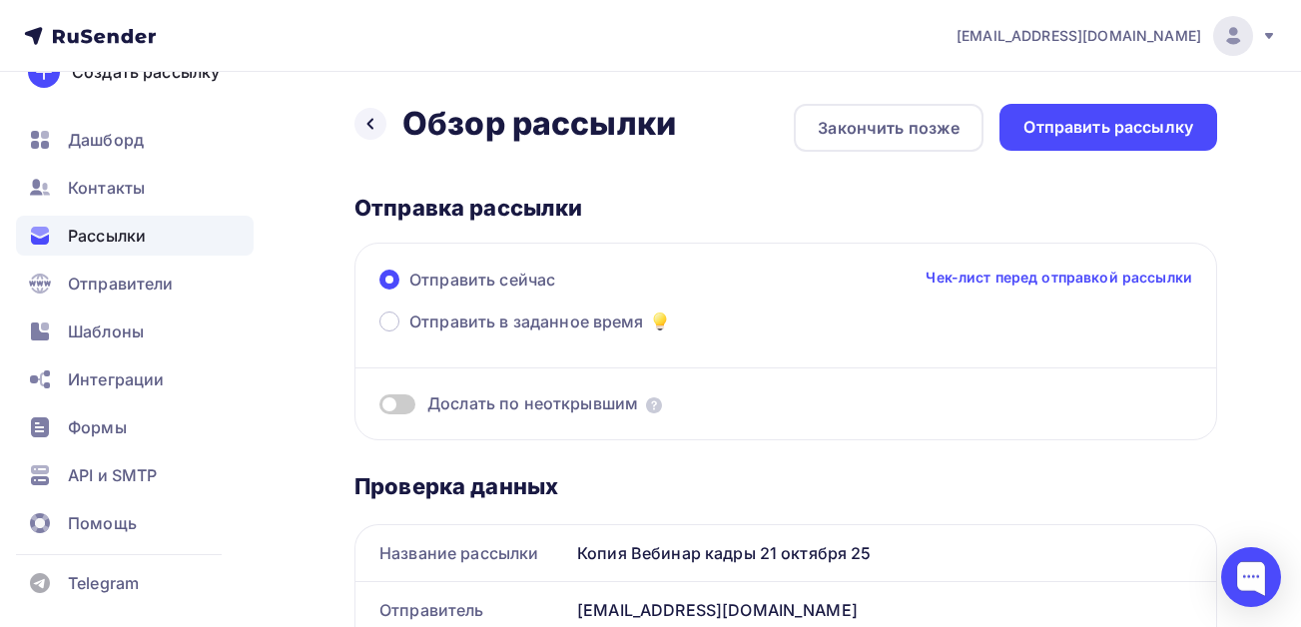
click at [457, 409] on span "Дослать по неоткрывшим" at bounding box center [532, 403] width 211 height 23
click at [395, 407] on span at bounding box center [397, 404] width 36 height 20
click at [379, 407] on input "checkbox" at bounding box center [379, 407] width 0 height 0
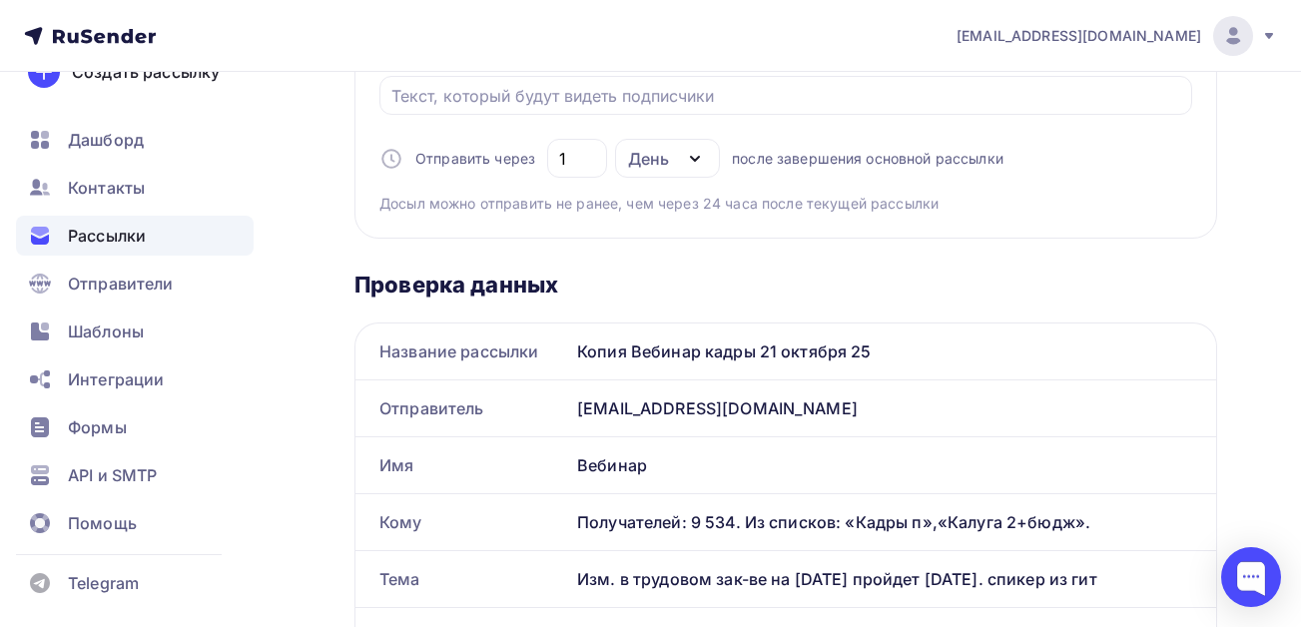
scroll to position [599, 0]
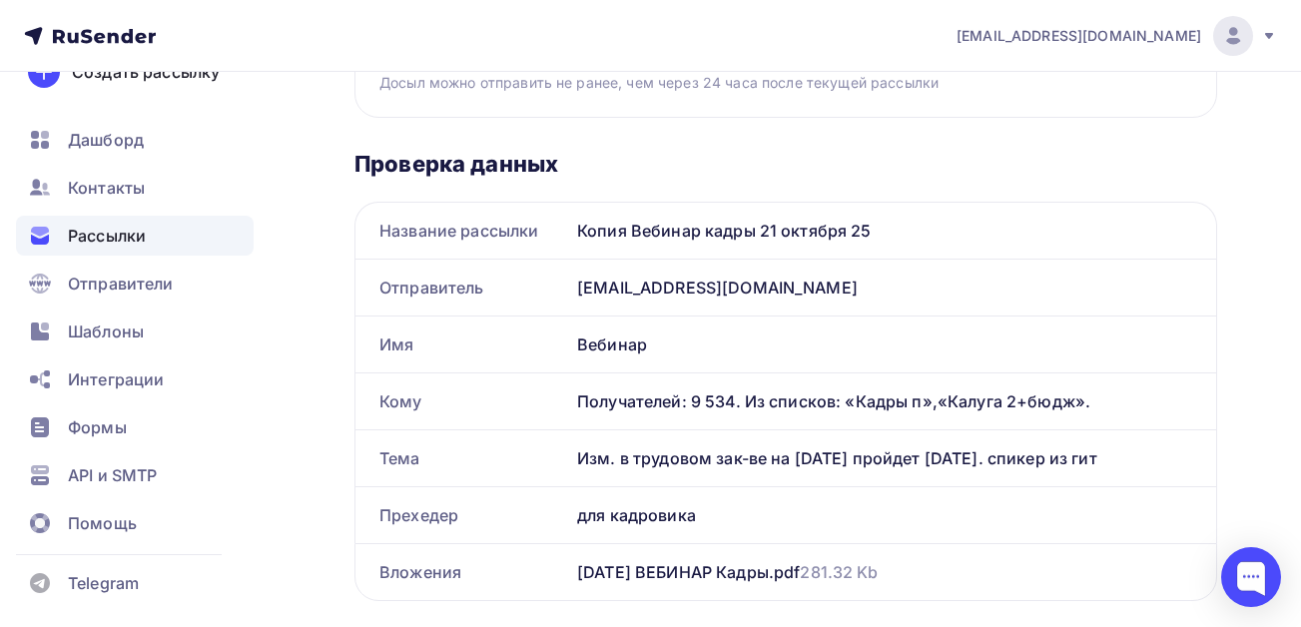
drag, startPoint x: 1196, startPoint y: 455, endPoint x: 582, endPoint y: 451, distance: 614.0
click at [582, 451] on div "Изм. в трудовом зак-ве на сентябрь 2025 г. пройдет 21.10.25. спикер из гит" at bounding box center [892, 458] width 647 height 56
copy div "Изм. в трудовом зак-ве на сентябрь 2025 г. пройдет 21.10.25. спикер из гит"
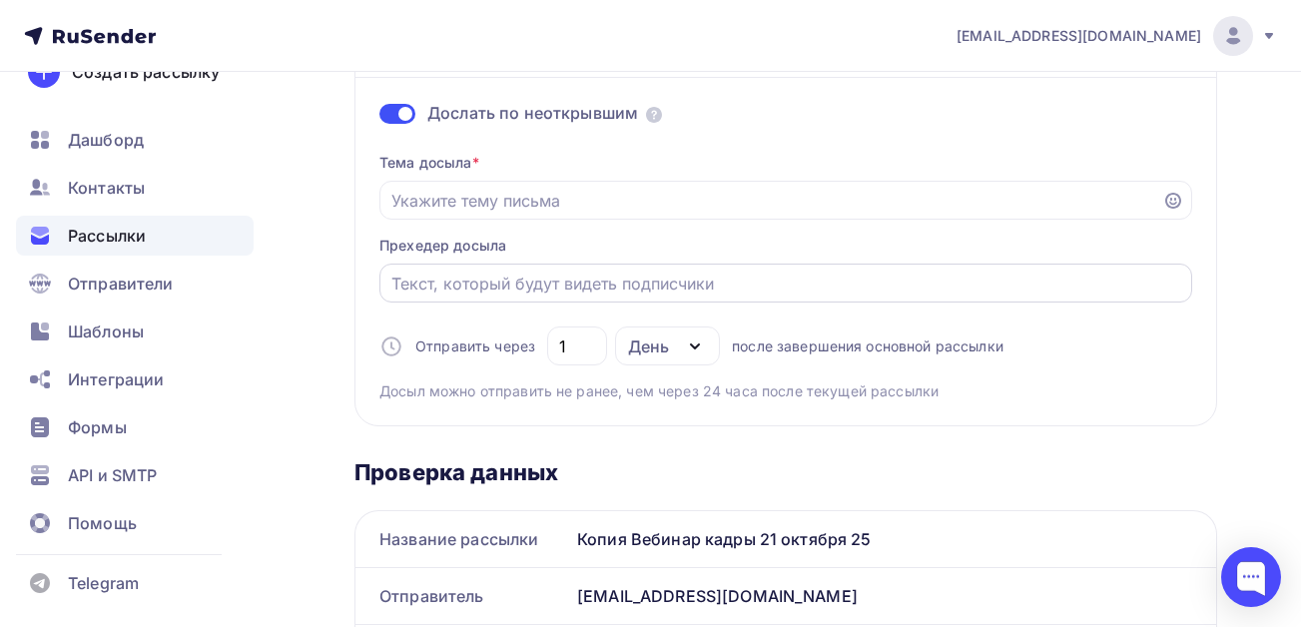
scroll to position [299, 0]
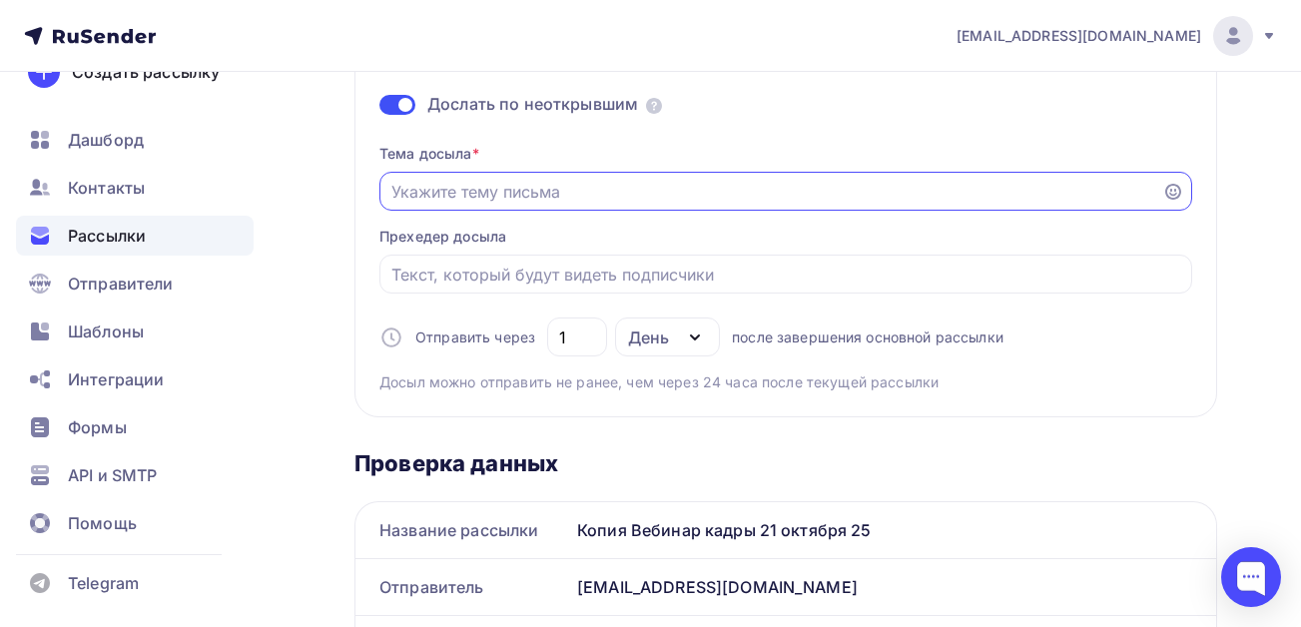
paste input "Изм. в трудовом зак-ве на сентябрь 2025 г. пройдет 21.10.25. спикер из гит"
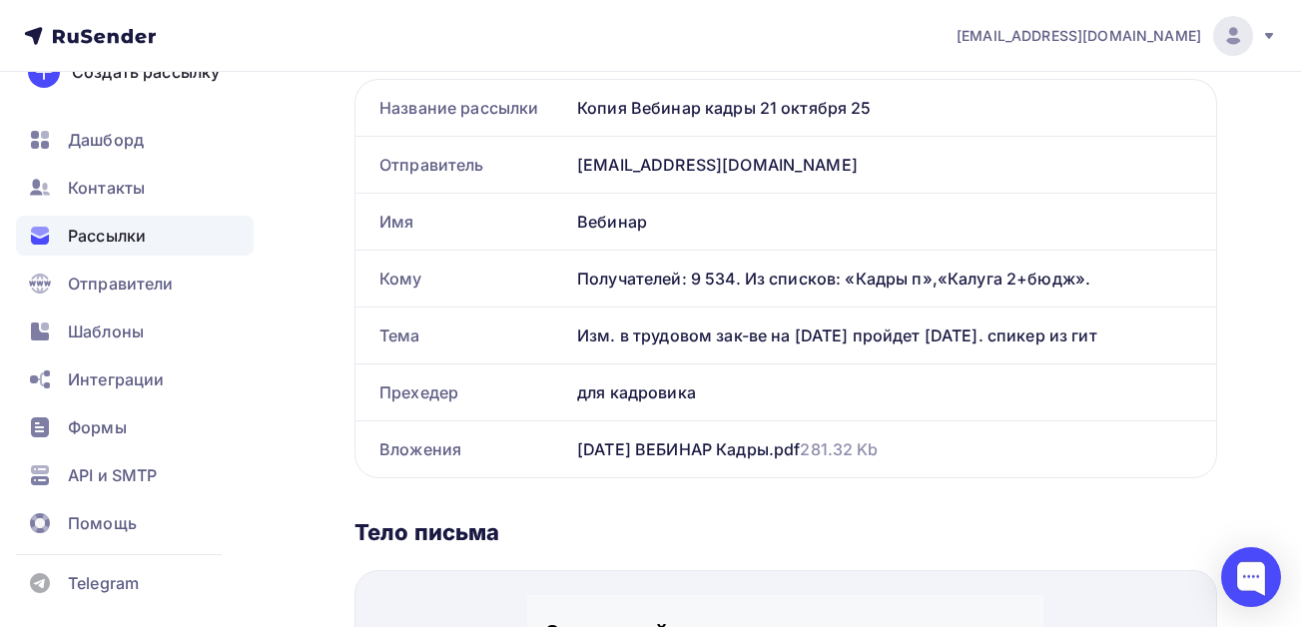
scroll to position [799, 0]
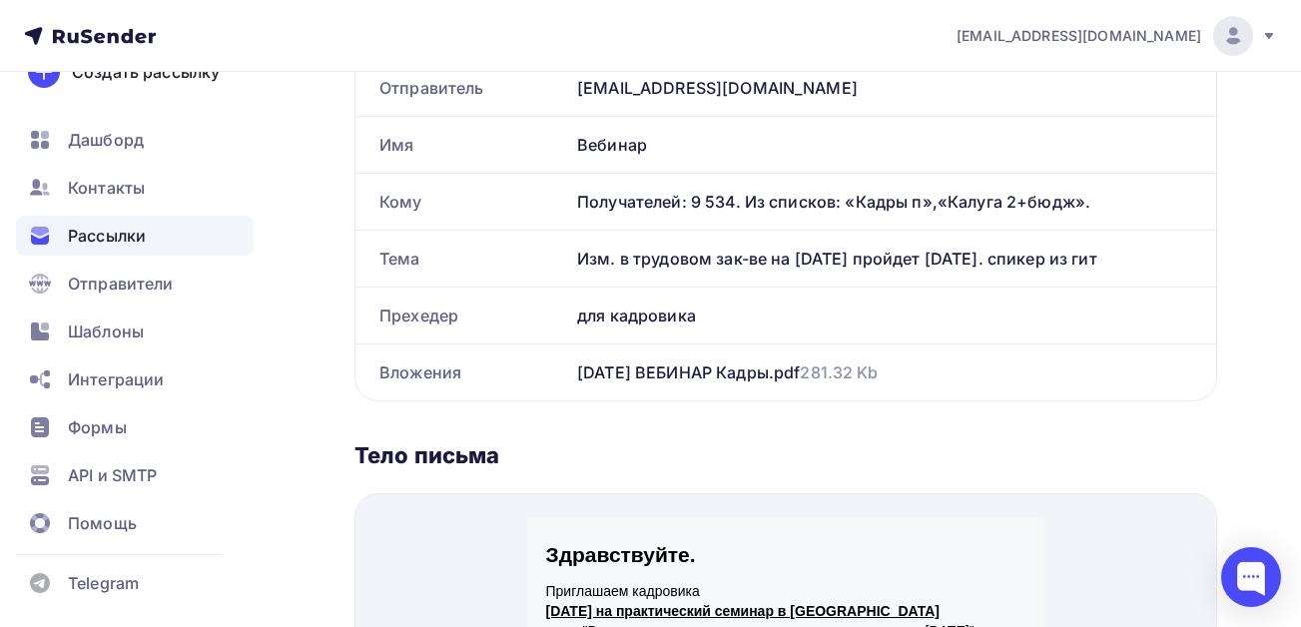
type input "Изм. в трудовом зак-ве на сентябрь 2025 г. пройдет 21.10.25. спикер из гит"
drag, startPoint x: 699, startPoint y: 318, endPoint x: 570, endPoint y: 313, distance: 128.9
click at [570, 313] on div "для кадровика" at bounding box center [892, 316] width 647 height 56
copy div "для кадровика"
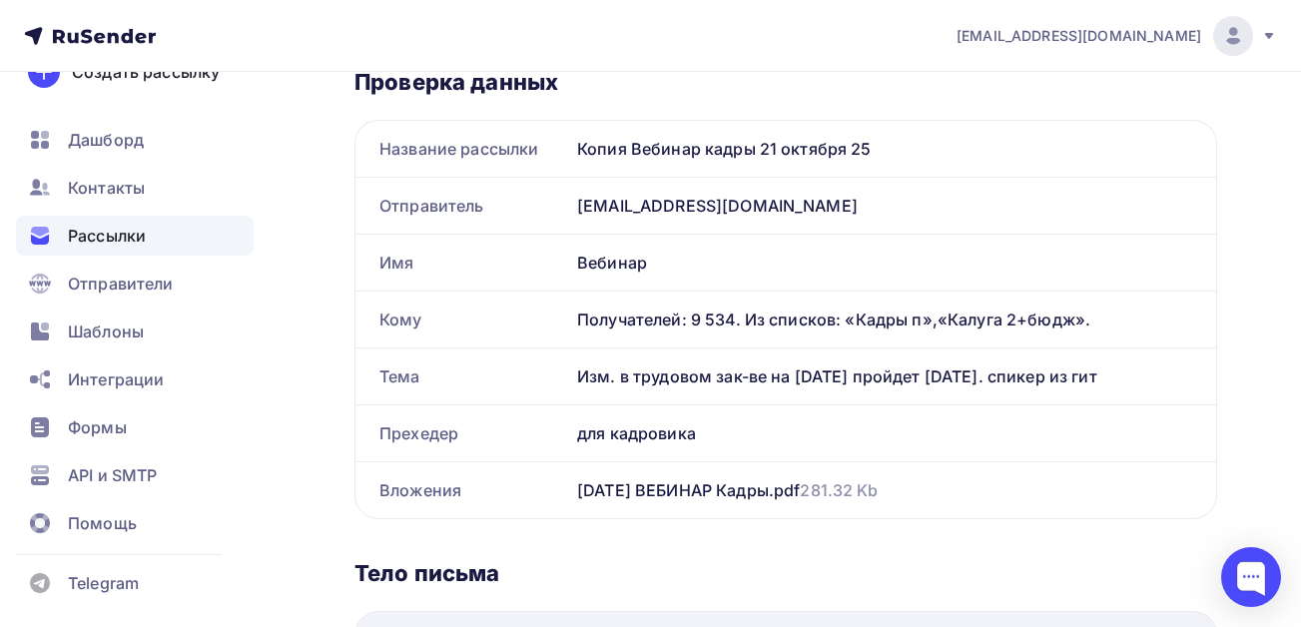
scroll to position [399, 0]
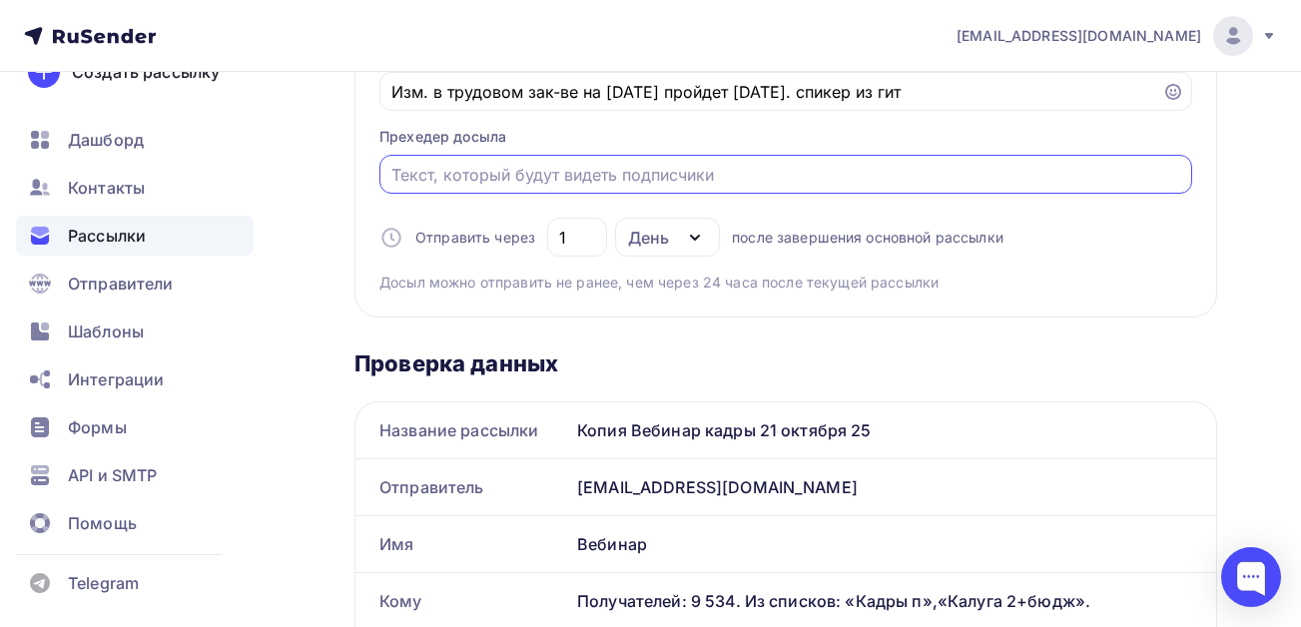
paste input "для кадровика"
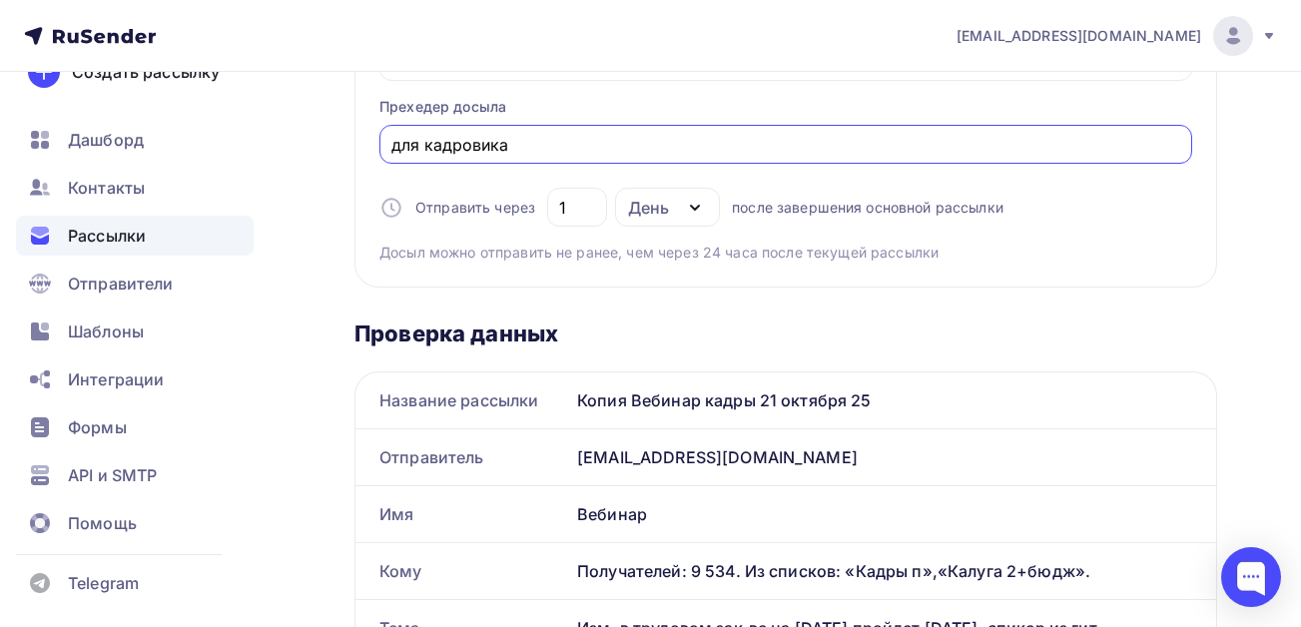
scroll to position [0, 0]
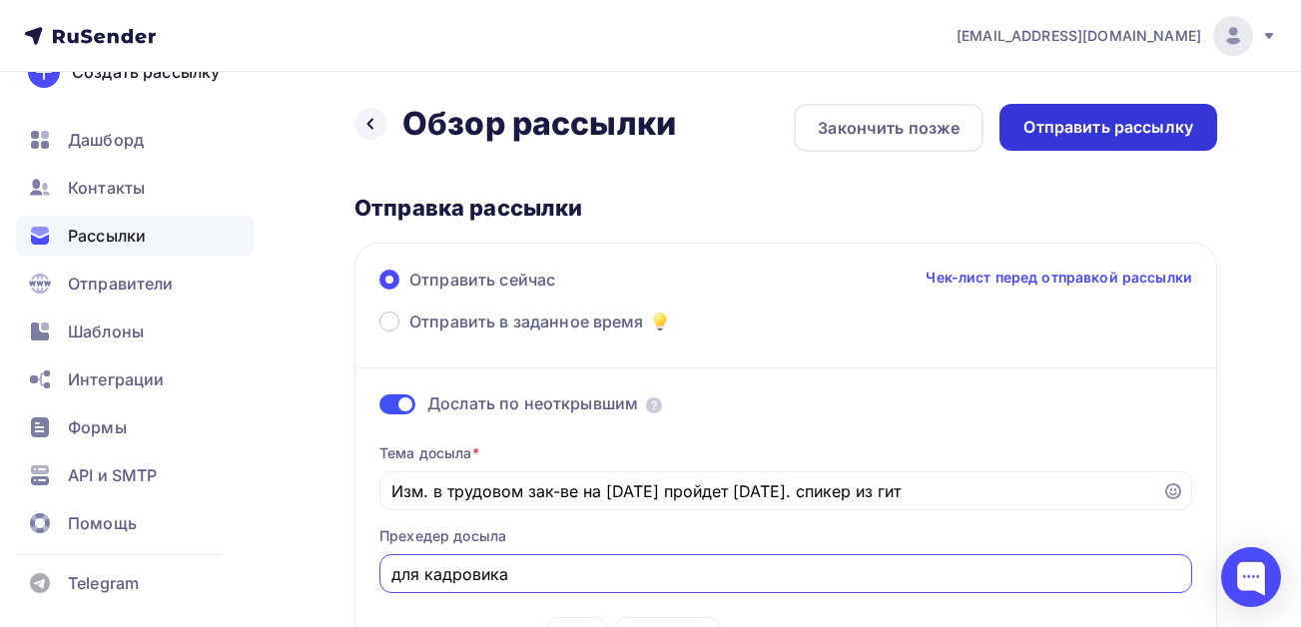
type input "для кадровика"
click at [1096, 123] on div "Отправить рассылку" at bounding box center [1108, 127] width 170 height 23
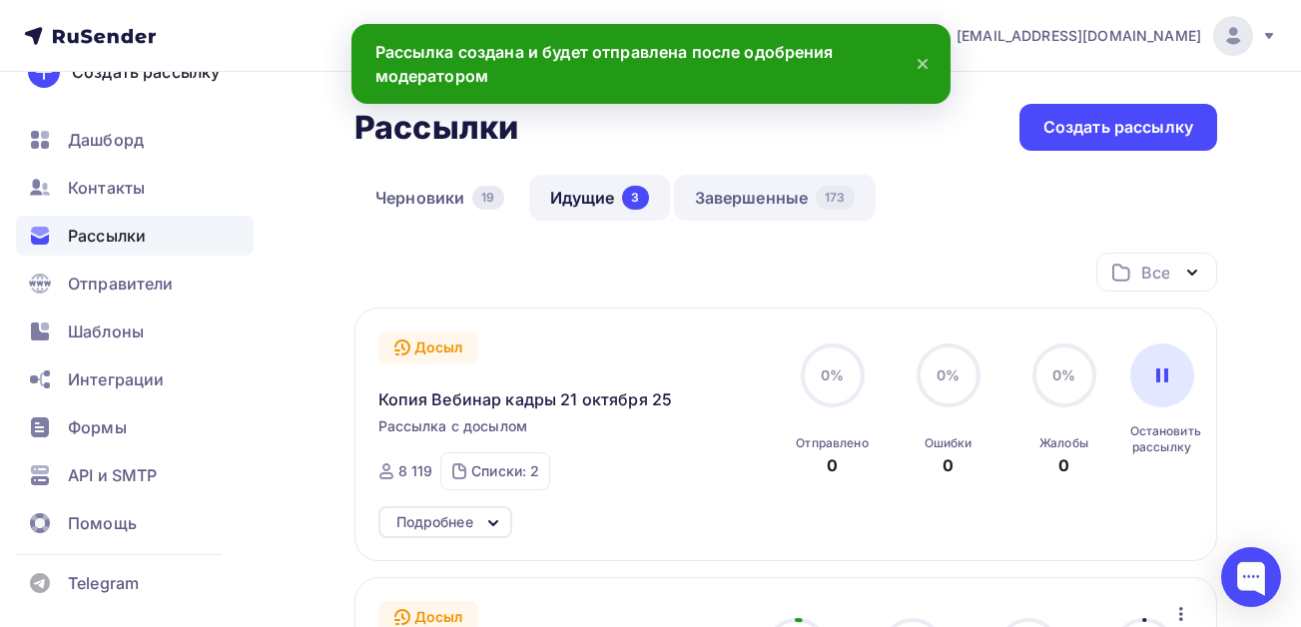
click at [748, 198] on link "Завершенные 173" at bounding box center [775, 198] width 202 height 46
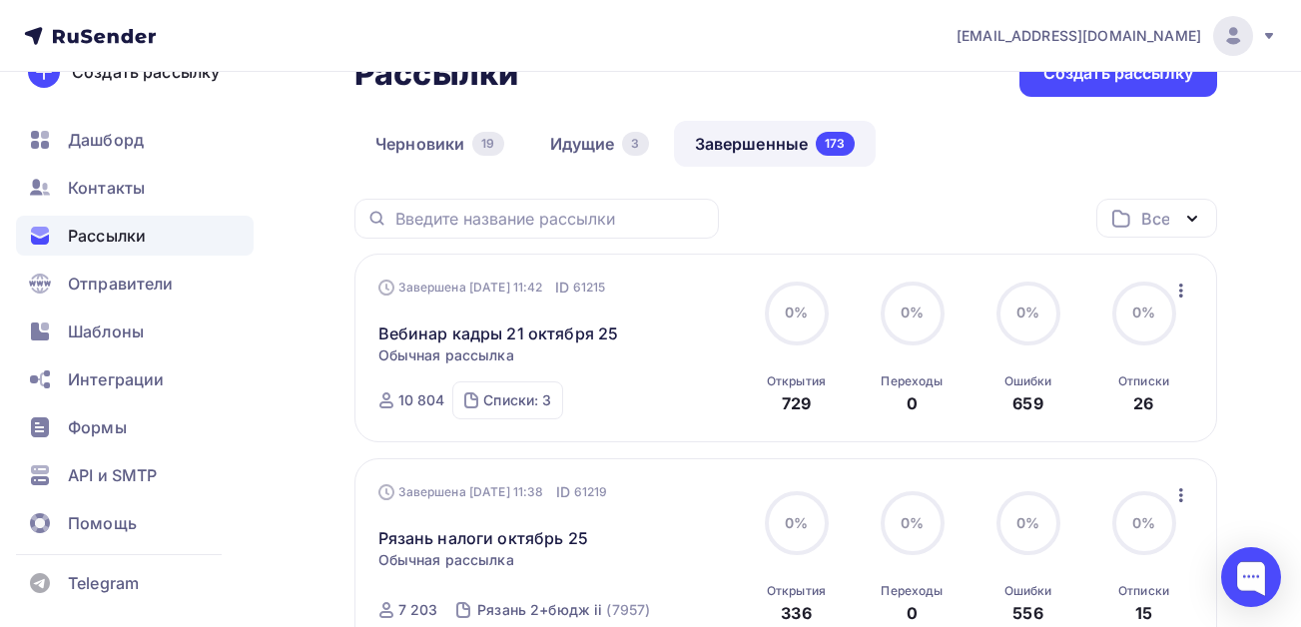
scroll to position [254, 0]
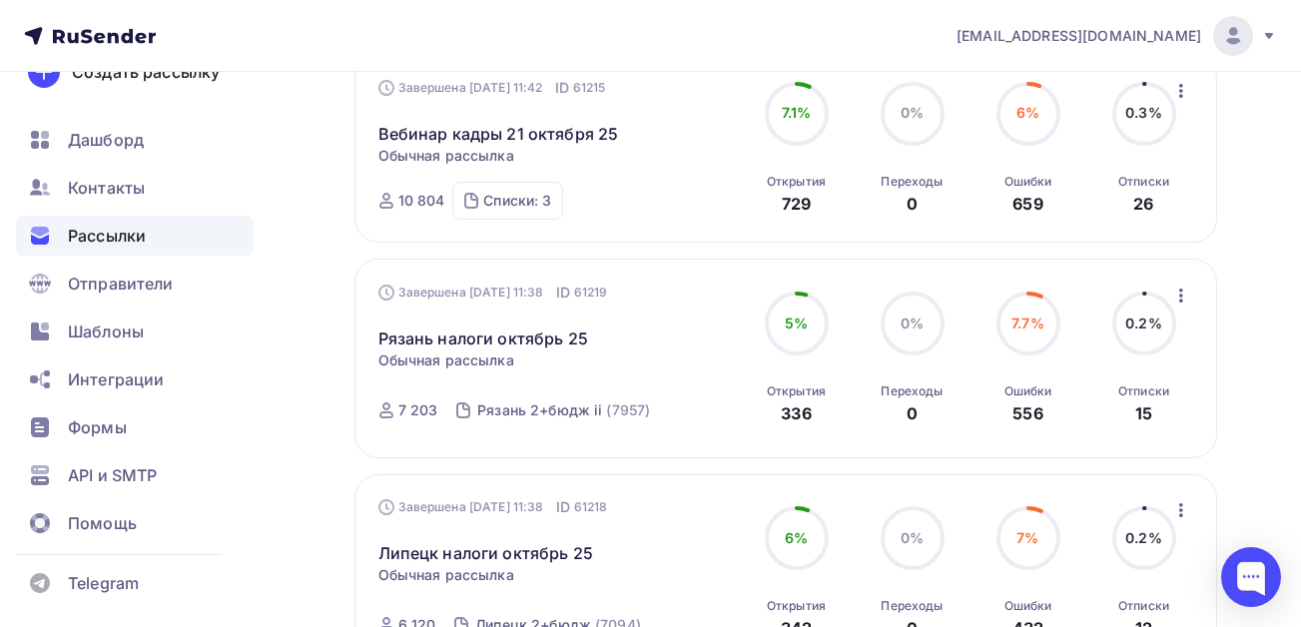
click at [1183, 291] on icon "button" at bounding box center [1181, 296] width 24 height 24
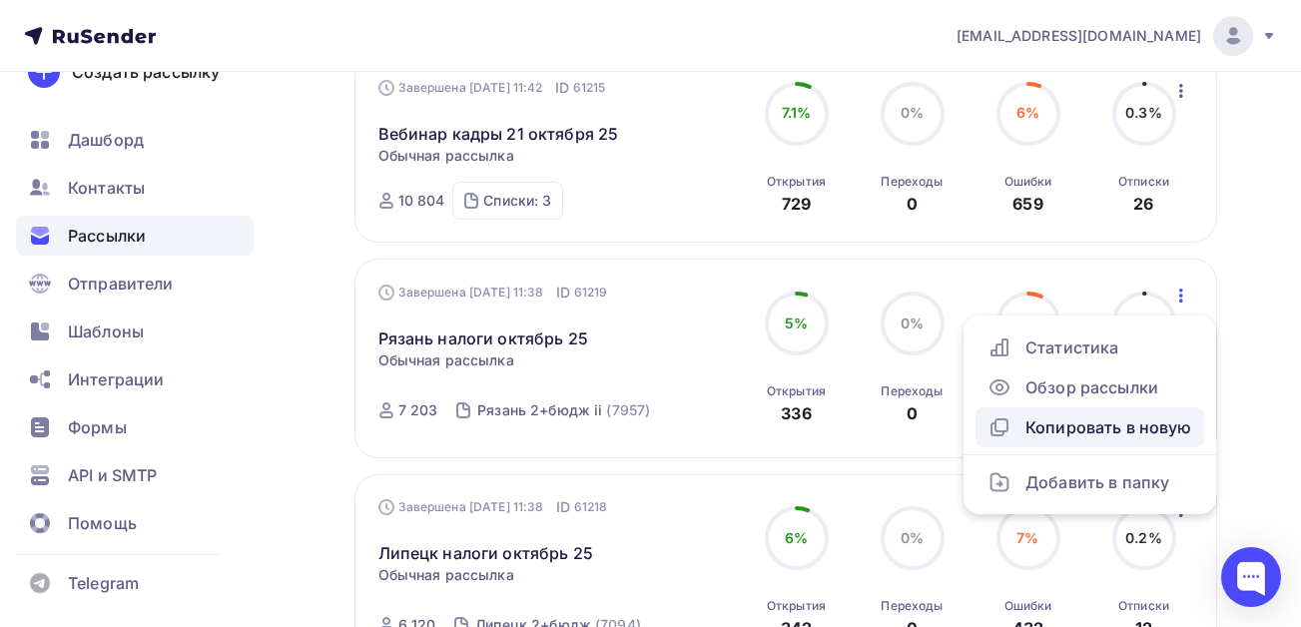
click at [1031, 428] on div "Копировать в новую" at bounding box center [1089, 427] width 205 height 24
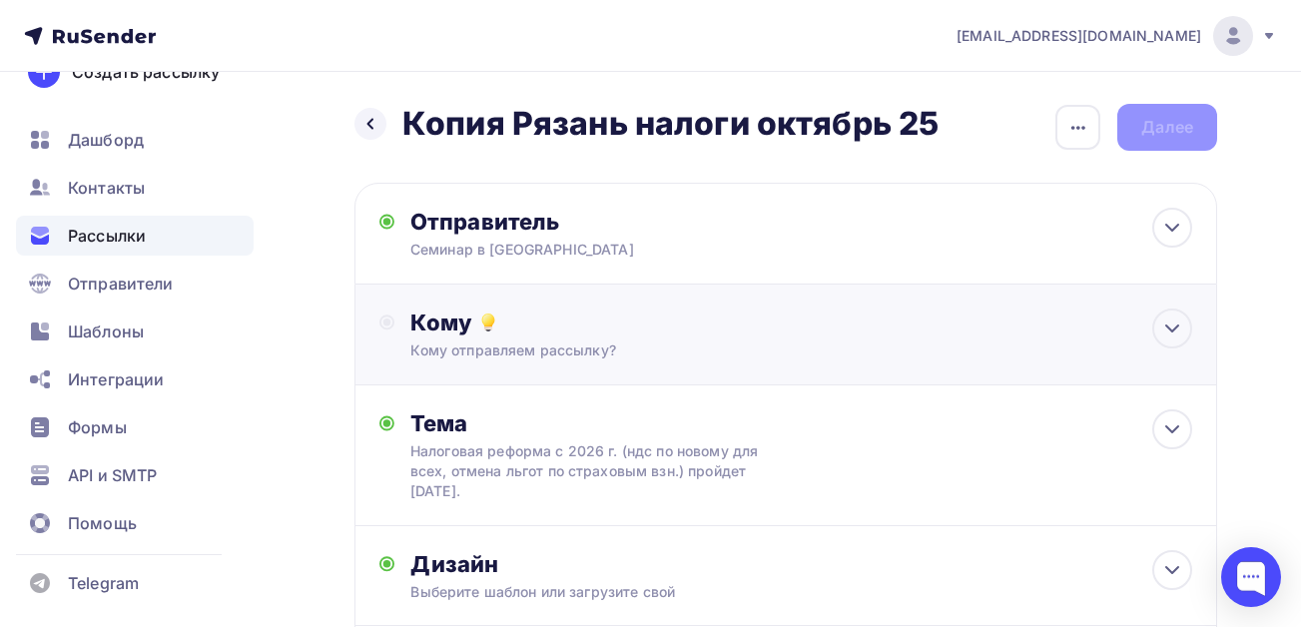
click at [448, 323] on div "Кому" at bounding box center [801, 322] width 782 height 28
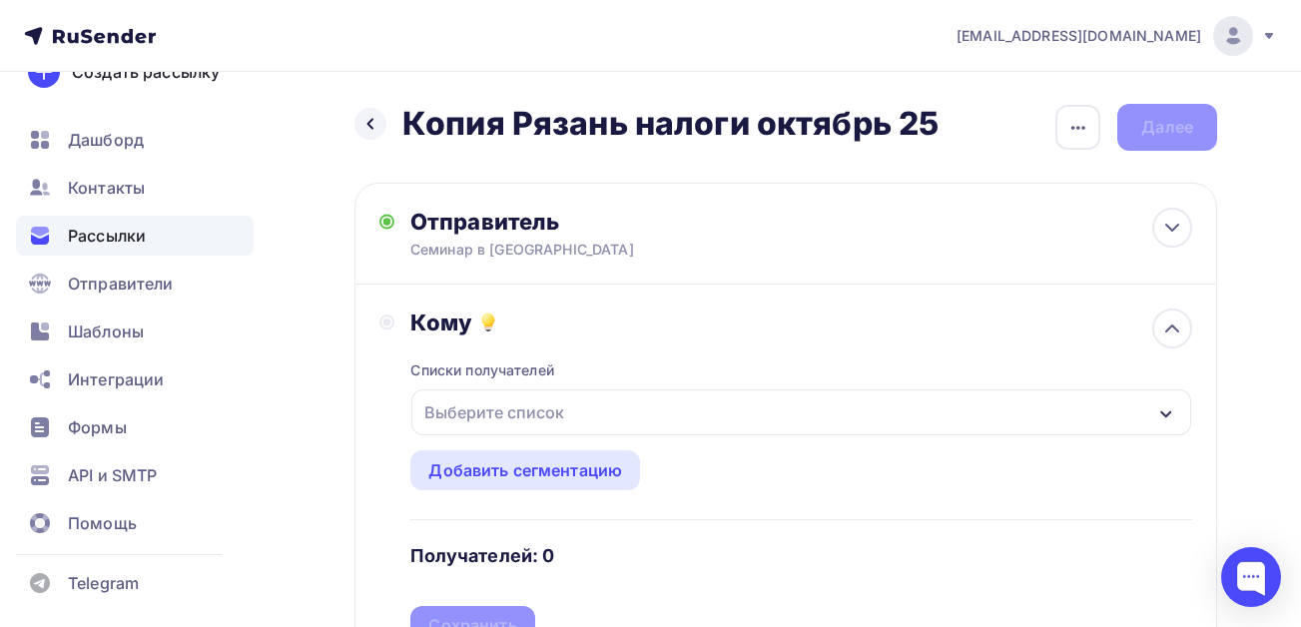
click at [497, 407] on div "Выберите список" at bounding box center [494, 412] width 156 height 36
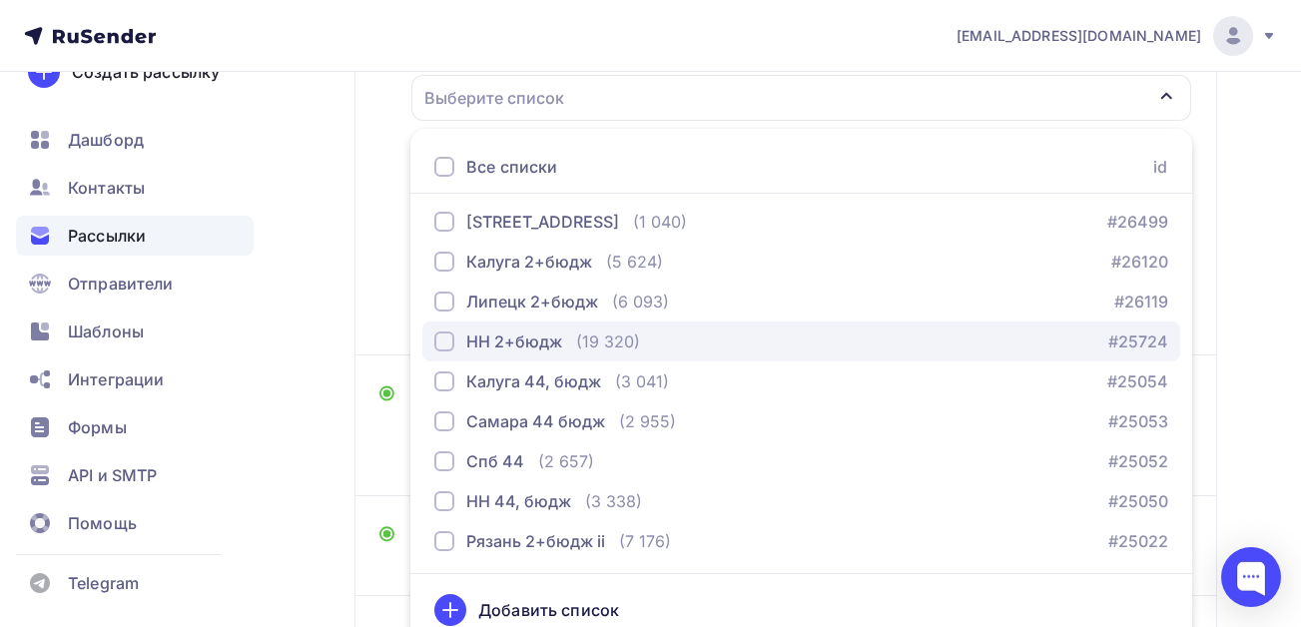
scroll to position [433, 0]
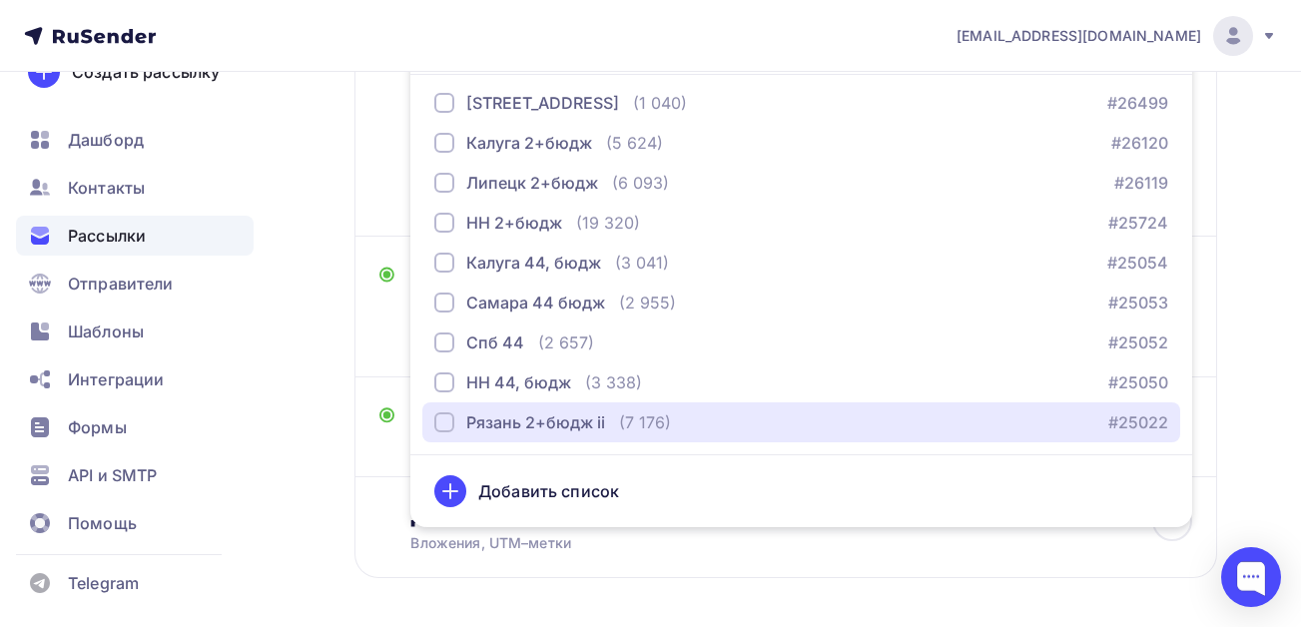
drag, startPoint x: 446, startPoint y: 418, endPoint x: 349, endPoint y: 431, distance: 97.7
click at [442, 418] on div "button" at bounding box center [444, 422] width 20 height 20
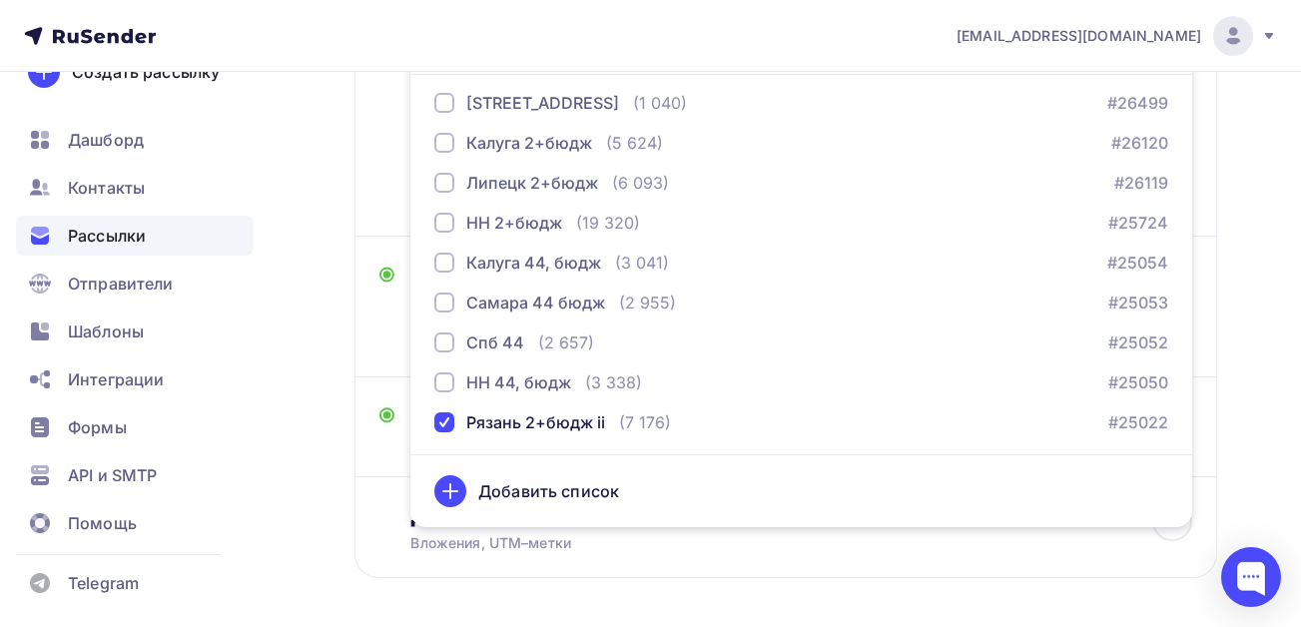
click at [311, 427] on div "Назад Копия Рязань налоги октябрь 25 Копия Рязань налоги октябрь 25 Закончить п…" at bounding box center [650, 173] width 1301 height 1068
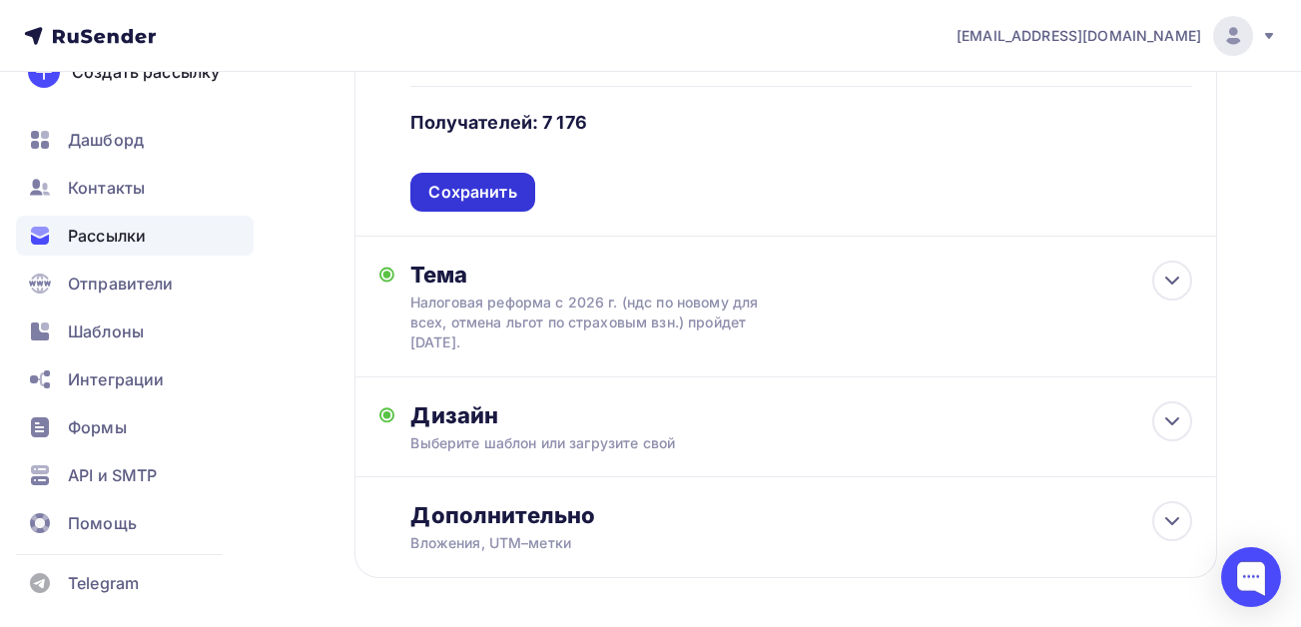
click at [483, 191] on div "Сохранить" at bounding box center [472, 192] width 88 height 23
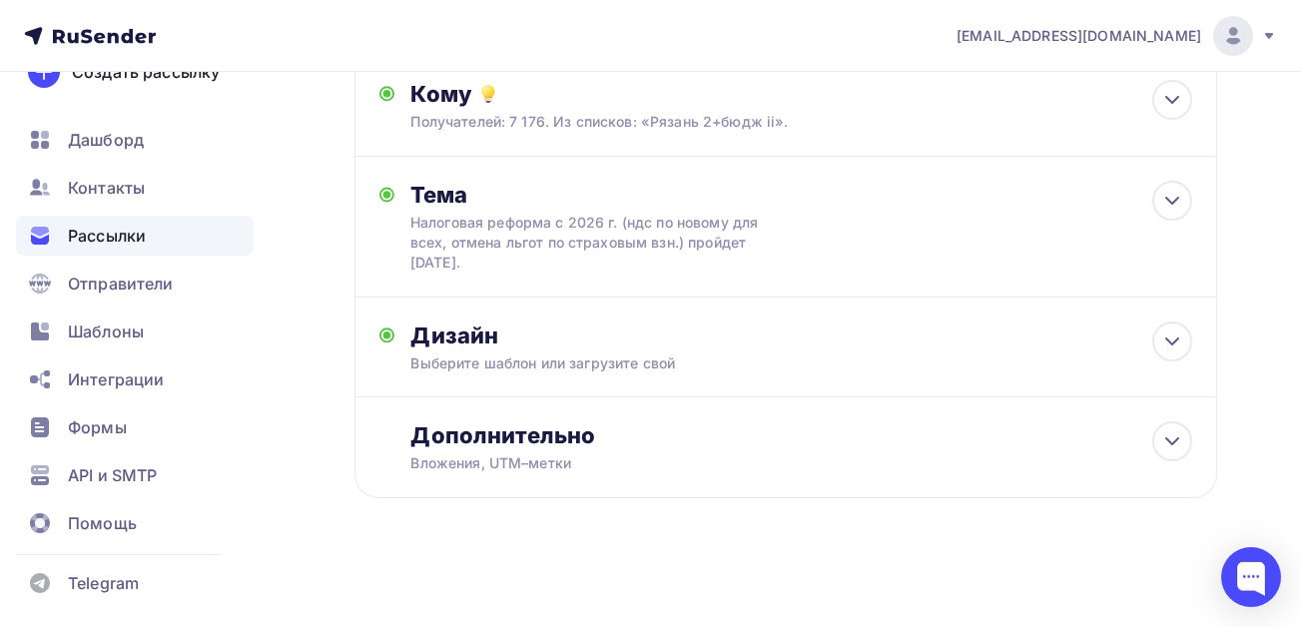
scroll to position [229, 0]
click at [591, 329] on div "Дизайн" at bounding box center [801, 335] width 782 height 28
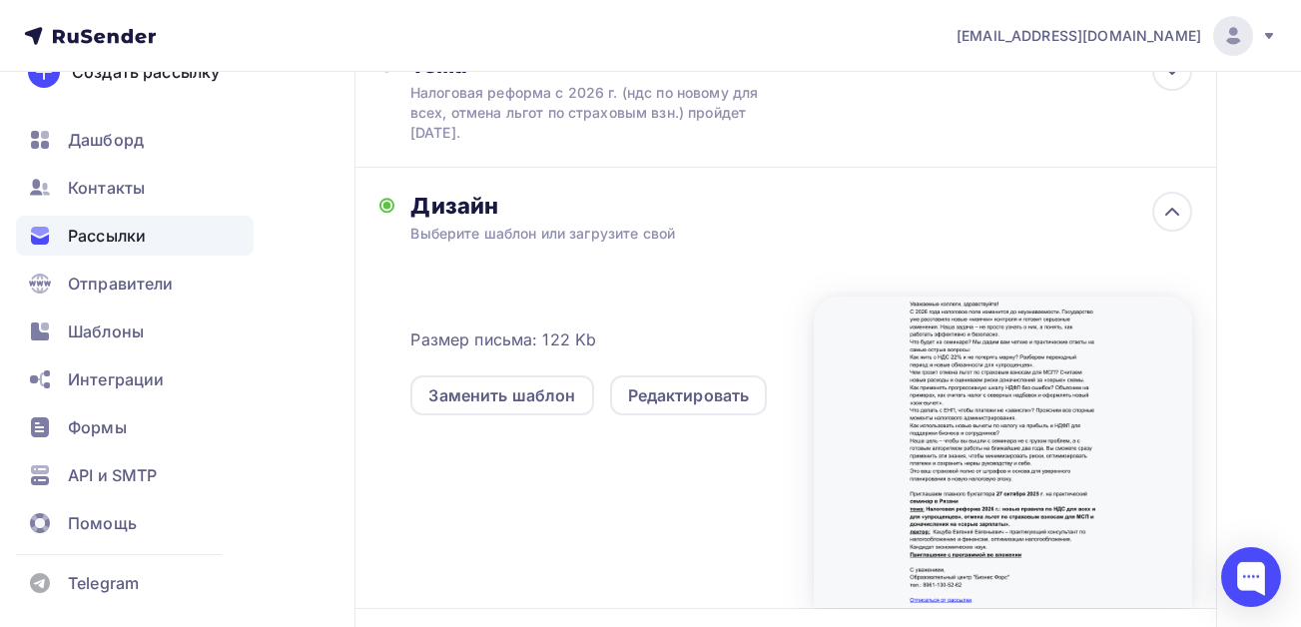
click at [296, 396] on div "Назад Копия Рязань налоги октябрь 25 Копия Рязань налоги октябрь 25 Закончить п…" at bounding box center [650, 275] width 1301 height 1125
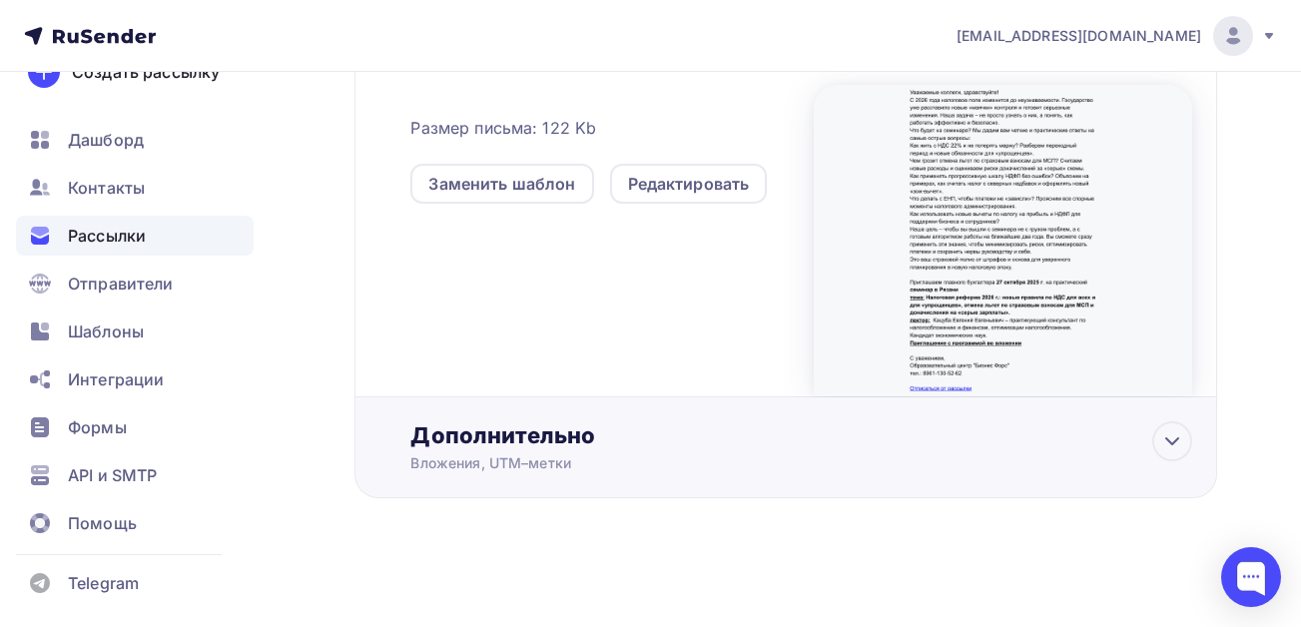
click at [561, 451] on div "Дополнительно Вложения, UTM–метки Вложения 27.10.25 семинар Рязань налог реформ…" at bounding box center [801, 447] width 782 height 52
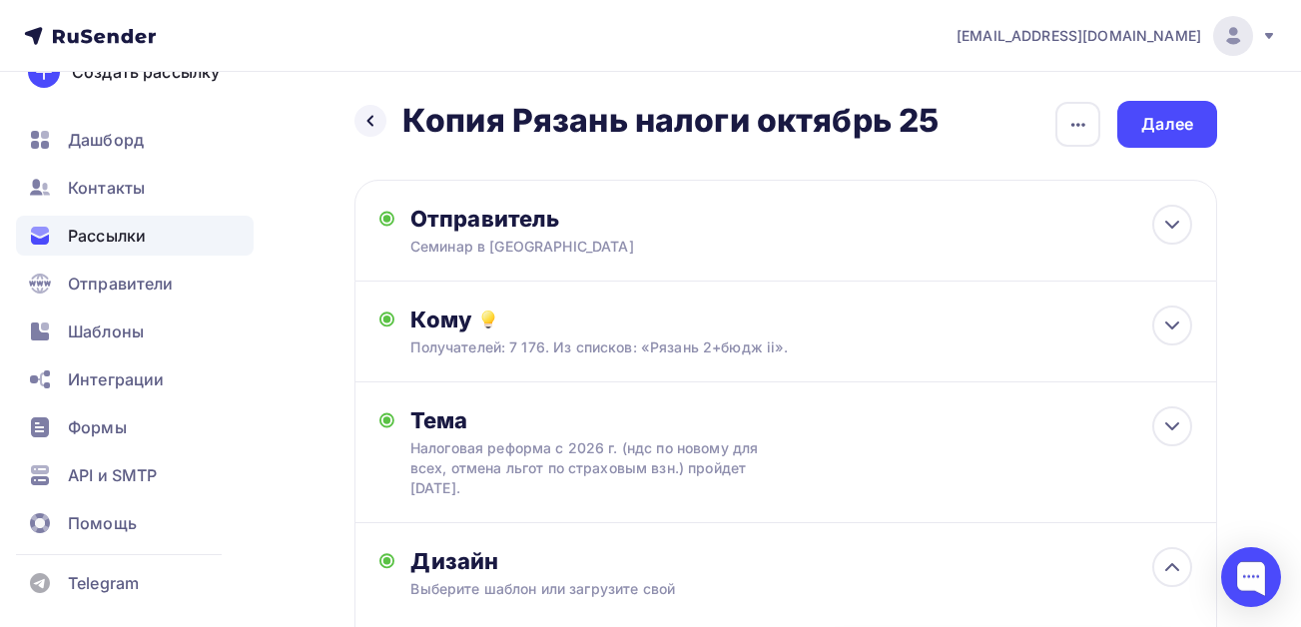
scroll to position [0, 0]
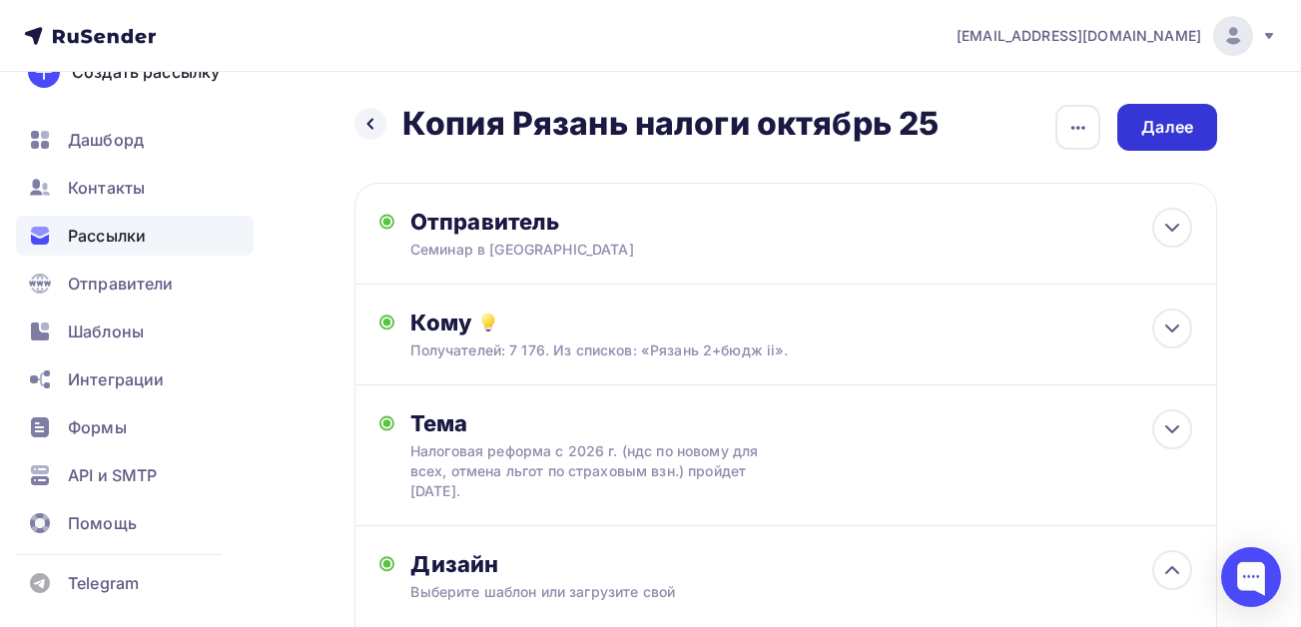
click at [1153, 120] on div "Далее" at bounding box center [1167, 127] width 52 height 23
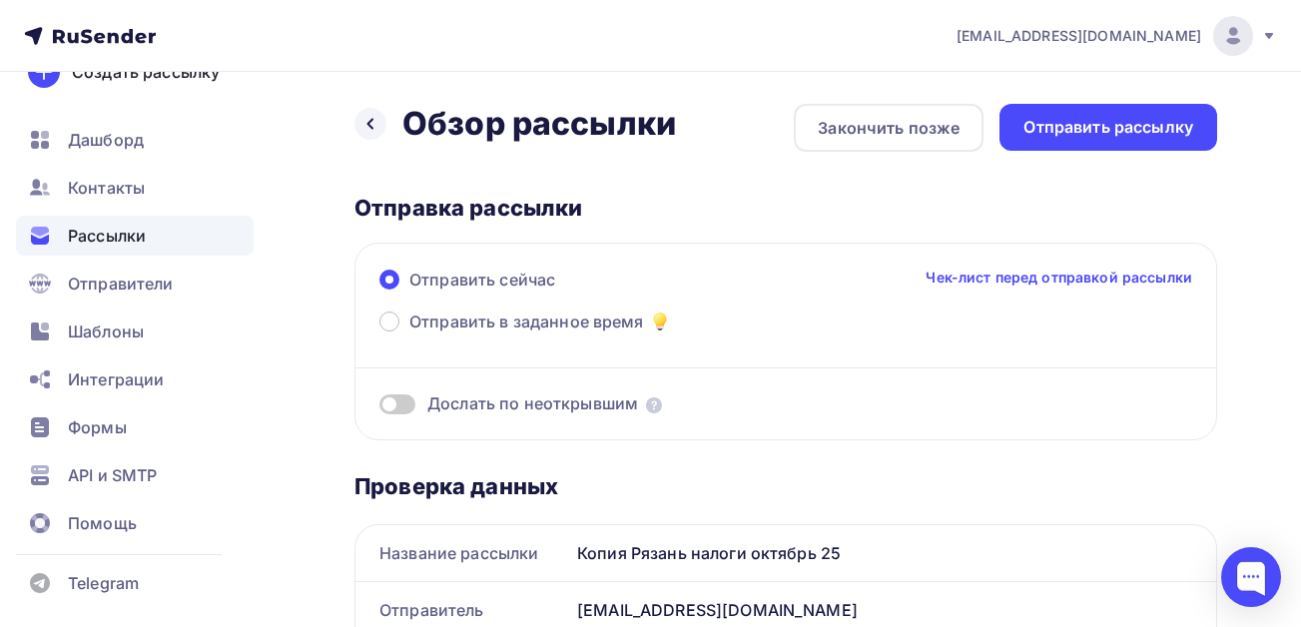
click at [461, 401] on span "Дослать по неоткрывшим" at bounding box center [532, 403] width 211 height 23
click at [405, 408] on span at bounding box center [397, 404] width 36 height 20
click at [379, 407] on input "checkbox" at bounding box center [379, 407] width 0 height 0
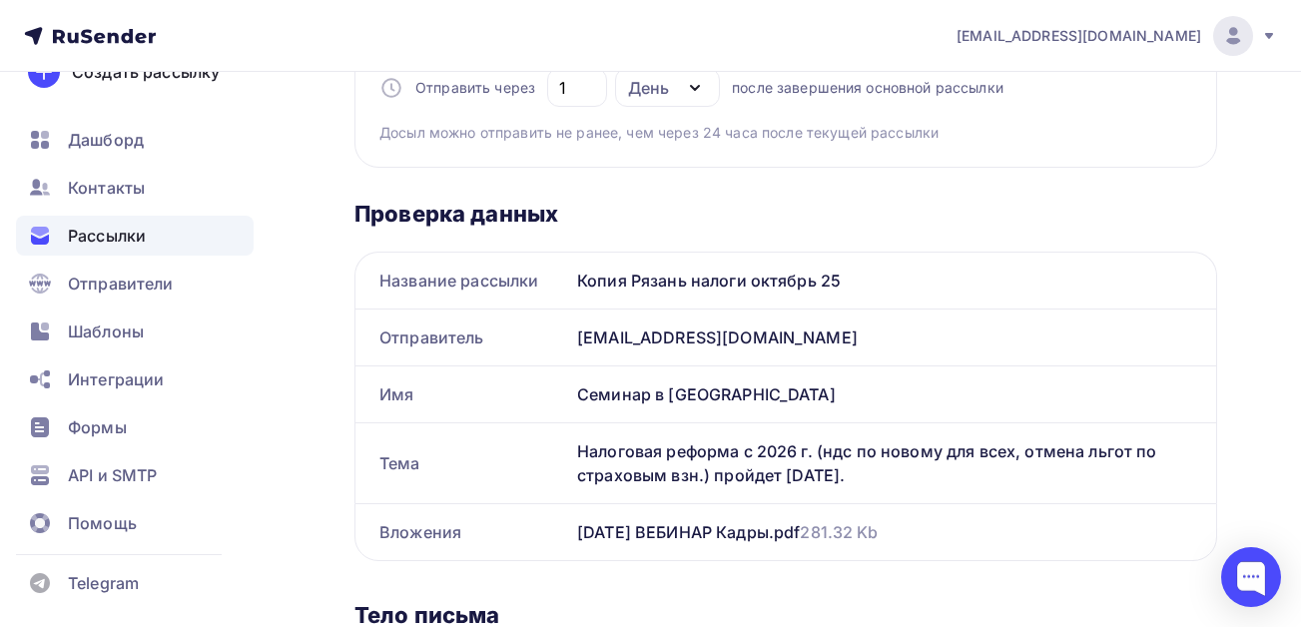
scroll to position [699, 0]
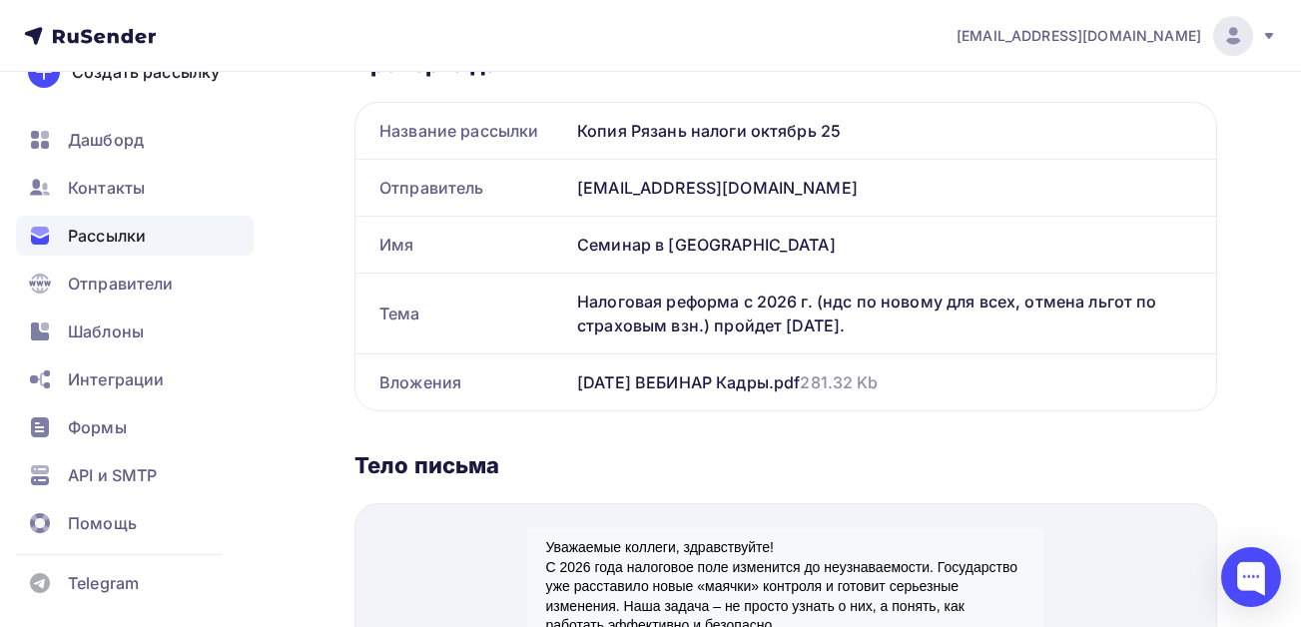
drag, startPoint x: 855, startPoint y: 318, endPoint x: 569, endPoint y: 300, distance: 286.1
click at [569, 300] on div "Налоговая реформа с 2026 г. (ндс по новому для всех, отмена льгот по страховым …" at bounding box center [892, 314] width 647 height 80
copy div "Налоговая реформа с 2026 г. (ндс по новому для всех, отмена льгот по страховым …"
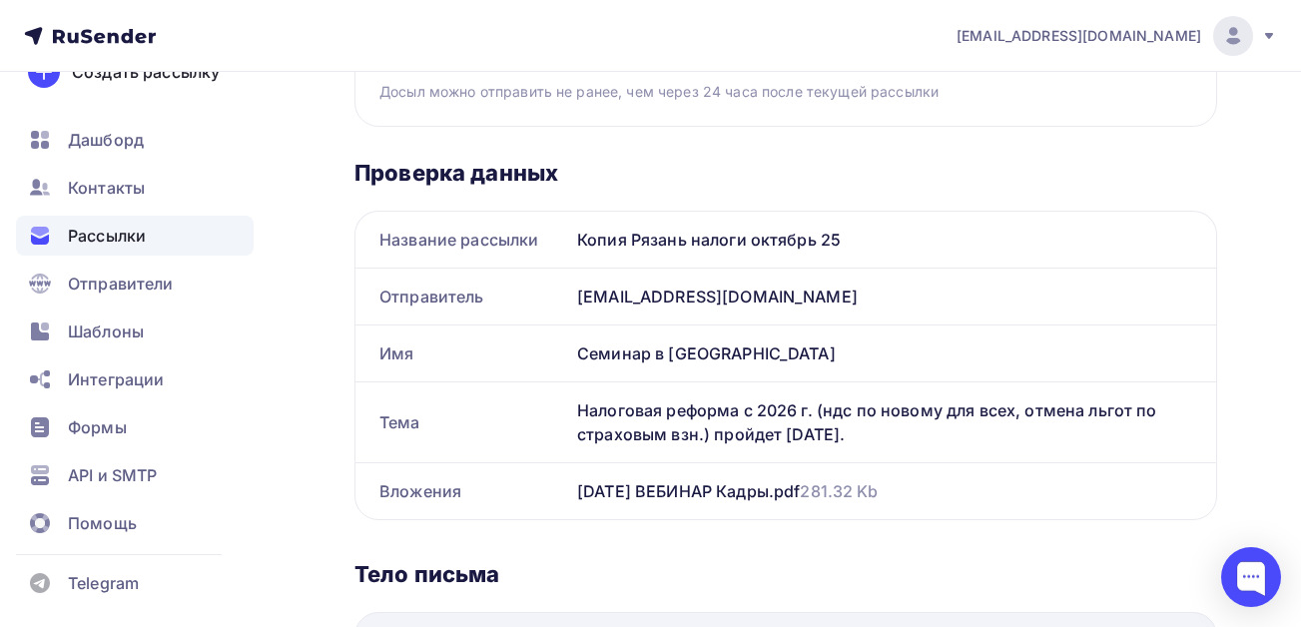
scroll to position [299, 0]
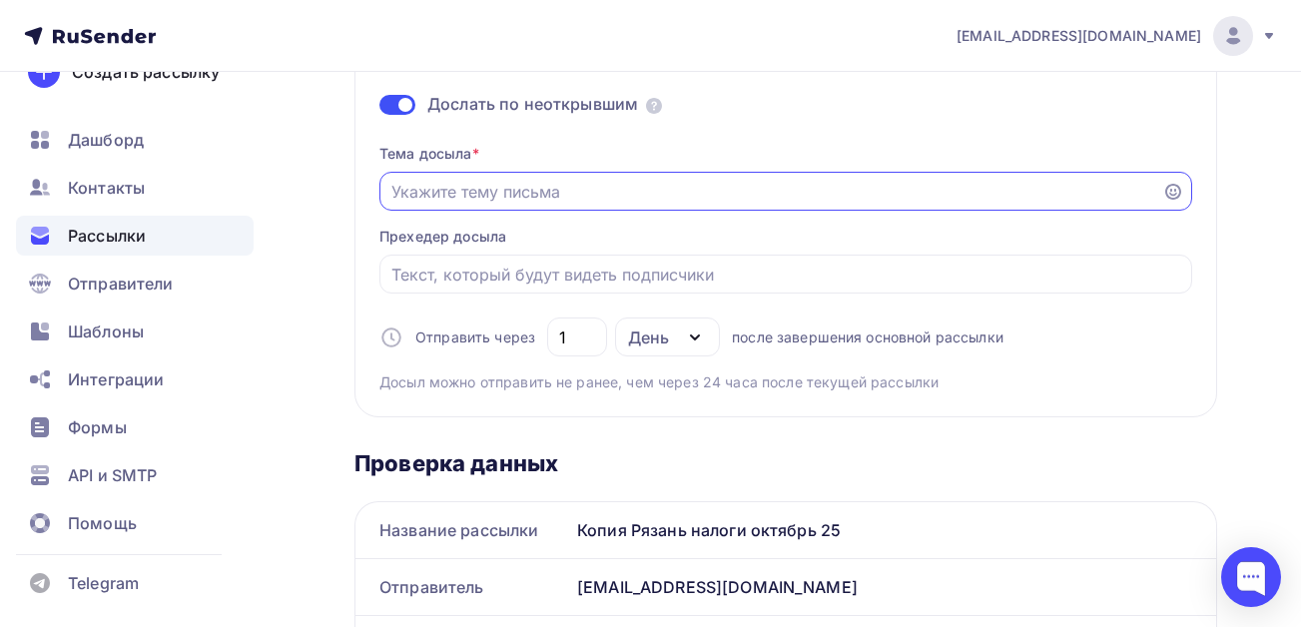
paste input "Налоговая реформа с 2026 г. (ндс по новому для всех, отмена льгот по страховым …"
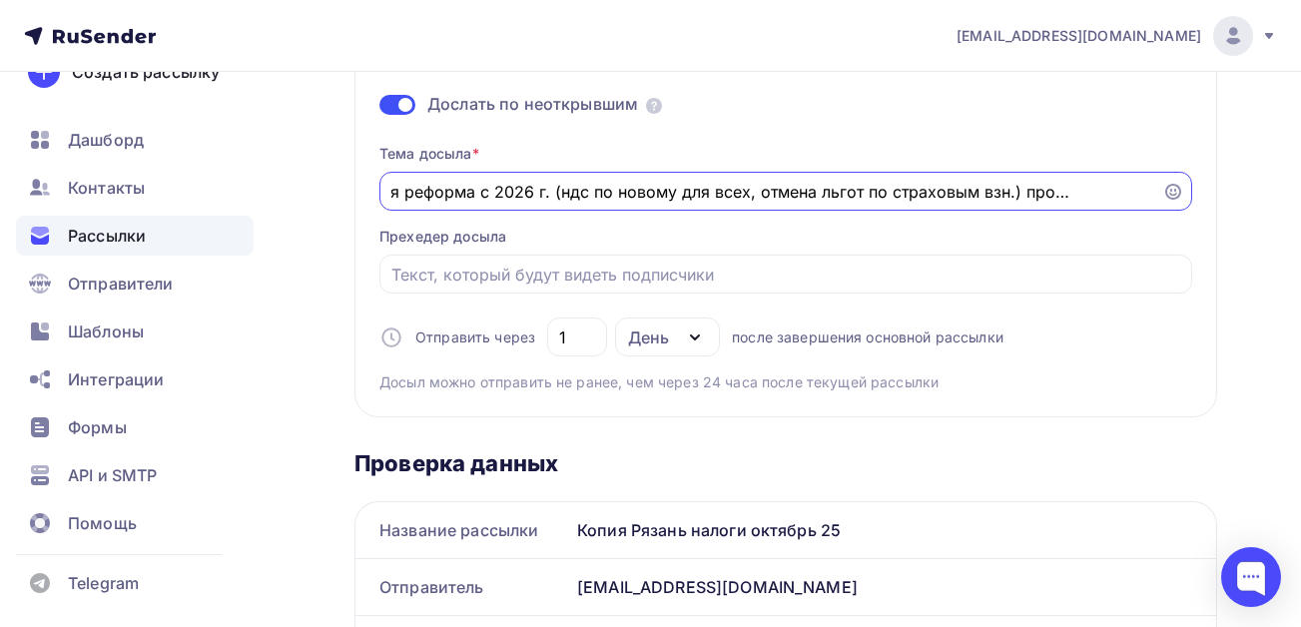
scroll to position [200, 0]
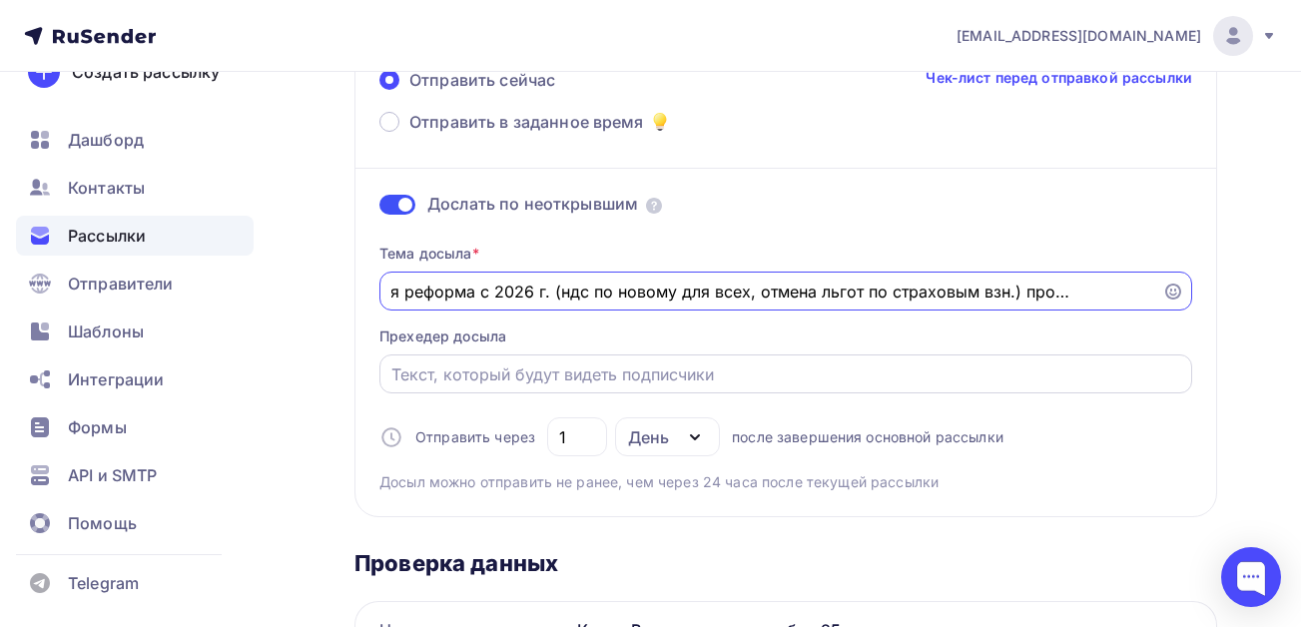
type input "Налоговая реформа с 2026 г. (ндс по новому для всех, отмена льгот по страховым …"
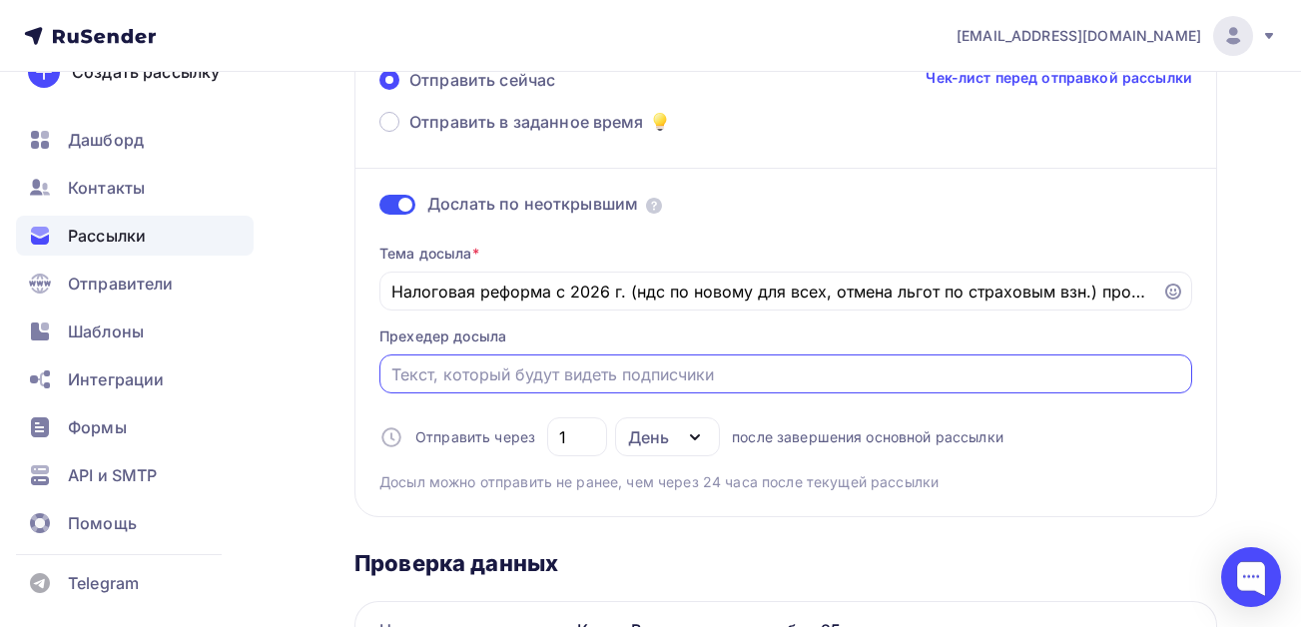
click at [497, 378] on input "Отправить в заданное время" at bounding box center [786, 374] width 790 height 24
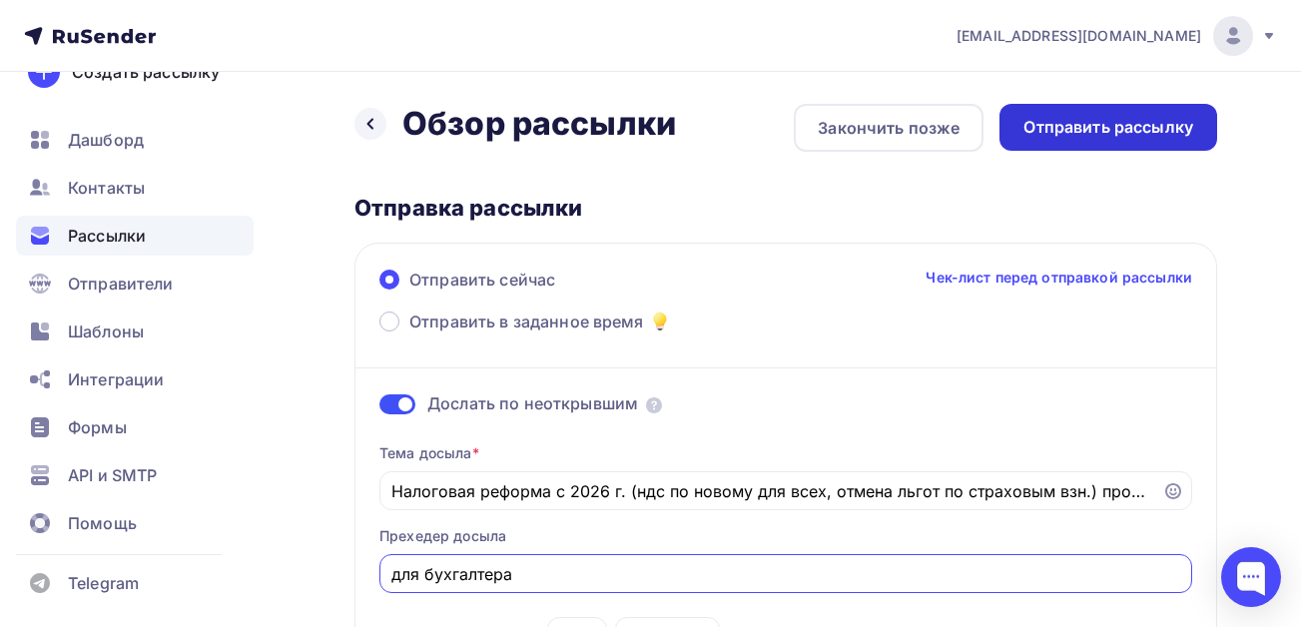
type input "для бухгалтера"
click at [1063, 136] on div "Отправить рассылку" at bounding box center [1108, 127] width 170 height 23
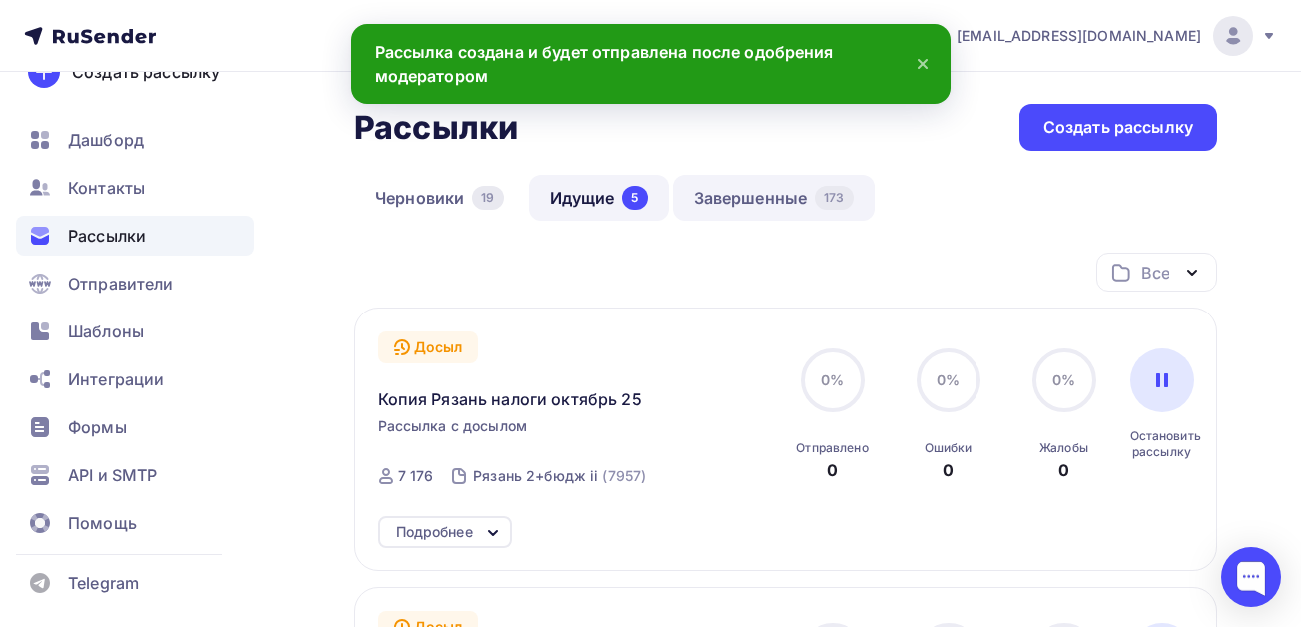
click at [736, 193] on link "Завершенные 173" at bounding box center [774, 198] width 202 height 46
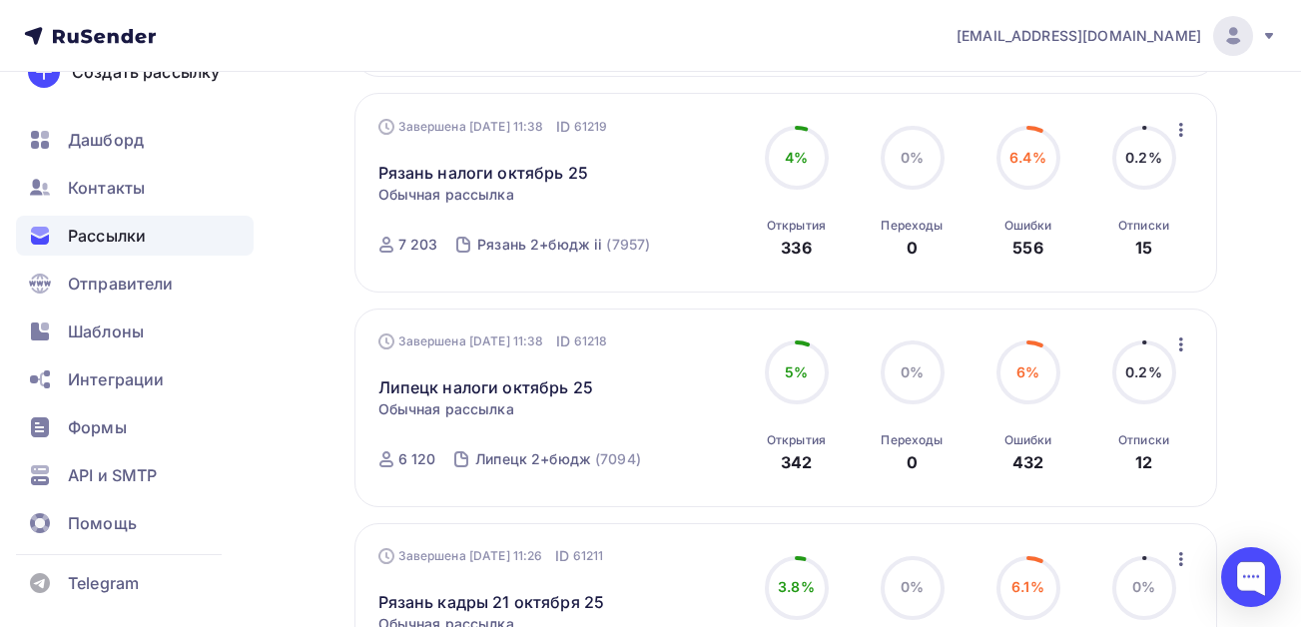
scroll to position [499, 0]
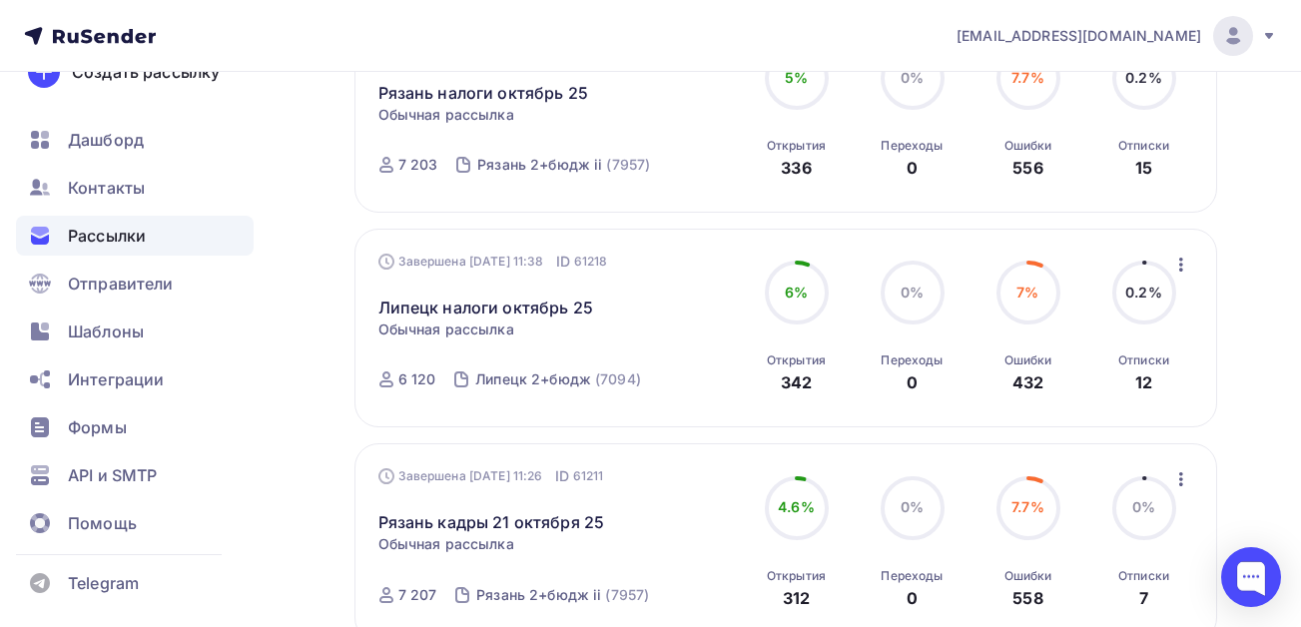
click at [1183, 262] on icon "button" at bounding box center [1181, 265] width 24 height 24
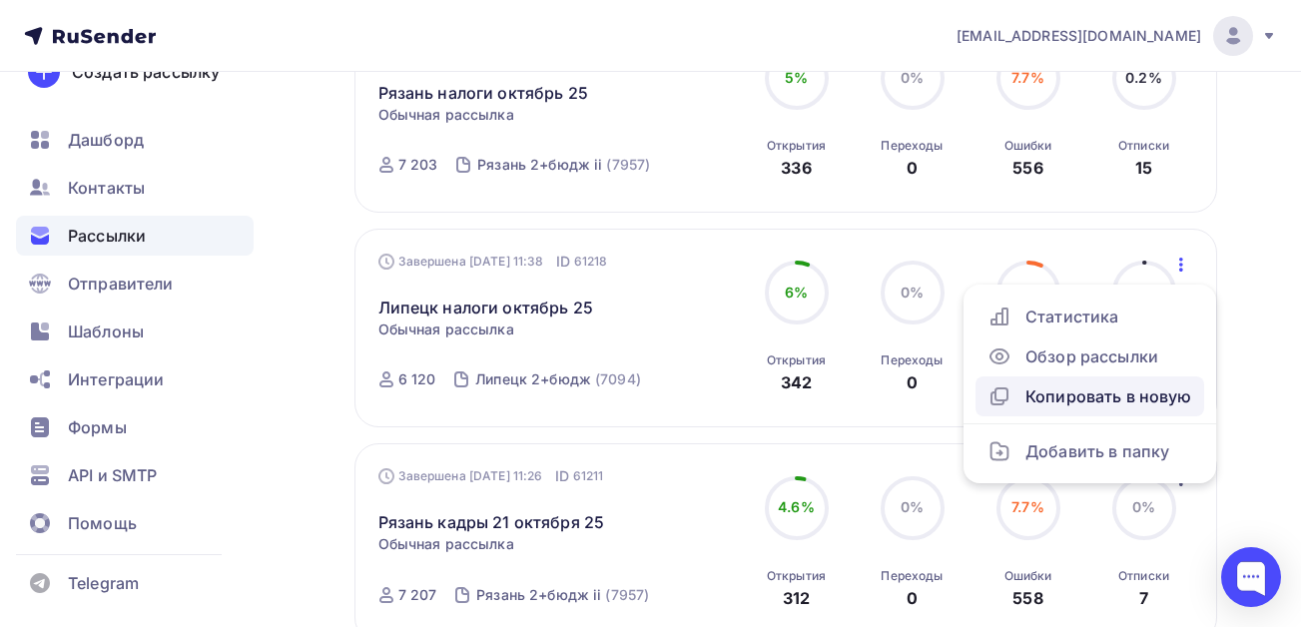
click at [1102, 399] on div "Копировать в новую" at bounding box center [1089, 396] width 205 height 24
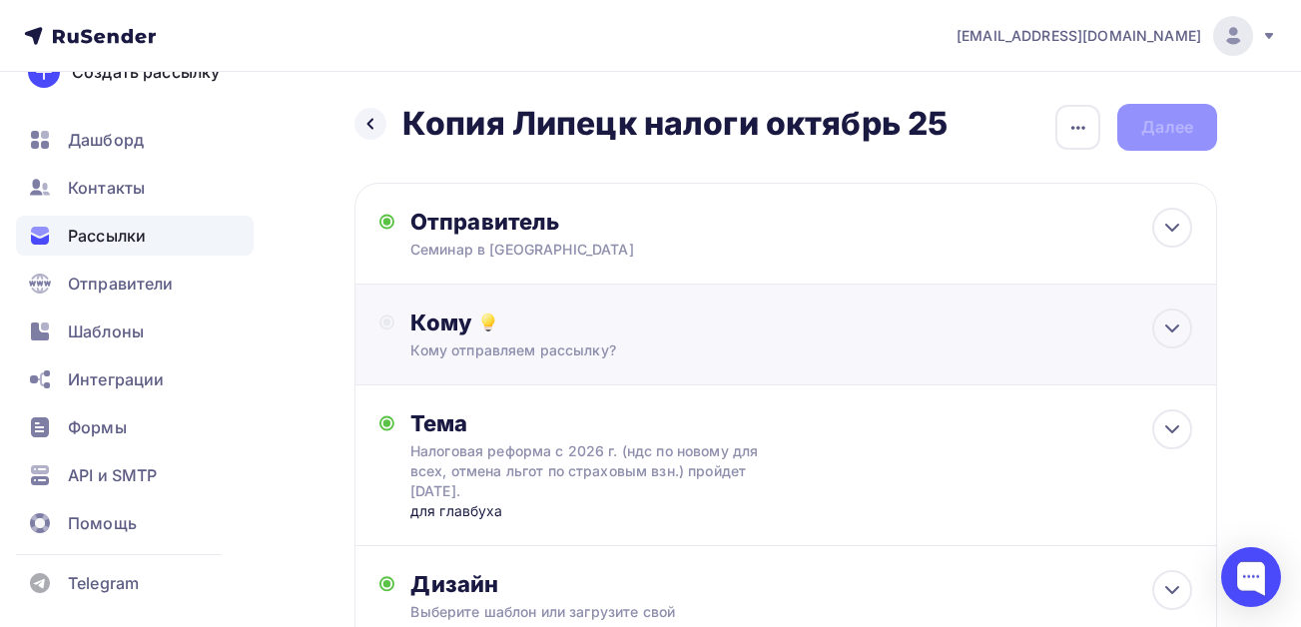
click at [533, 331] on div "Кому" at bounding box center [801, 322] width 782 height 28
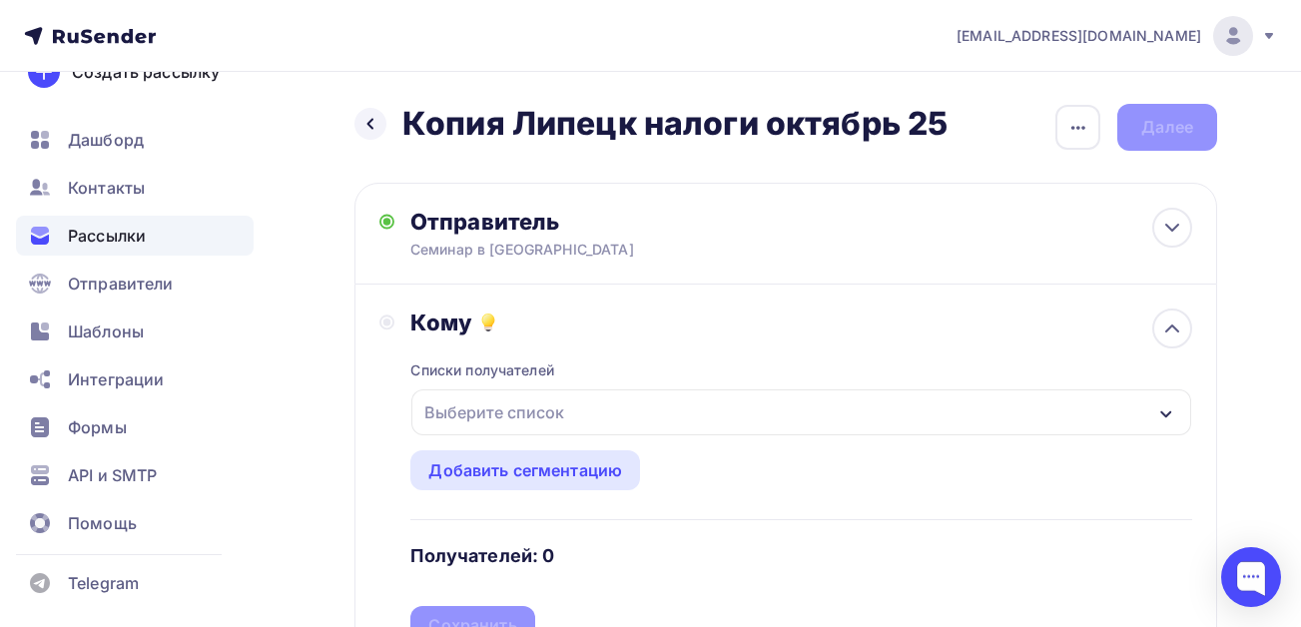
click at [548, 413] on div "Выберите список" at bounding box center [494, 412] width 156 height 36
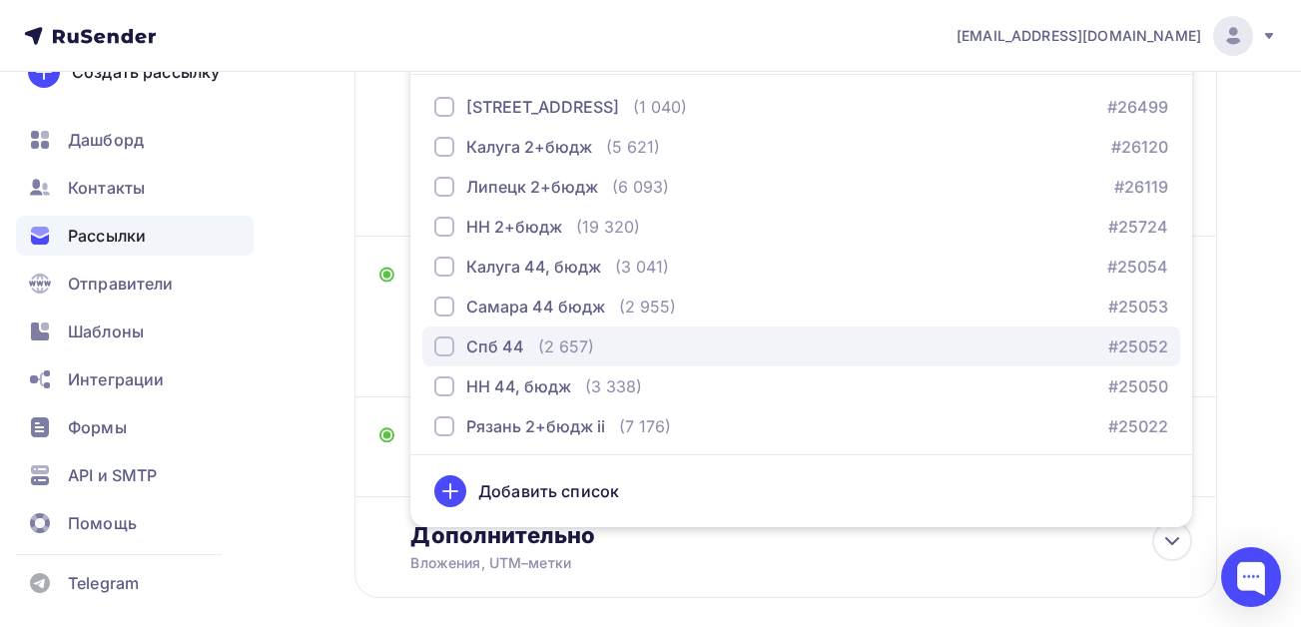
scroll to position [204, 0]
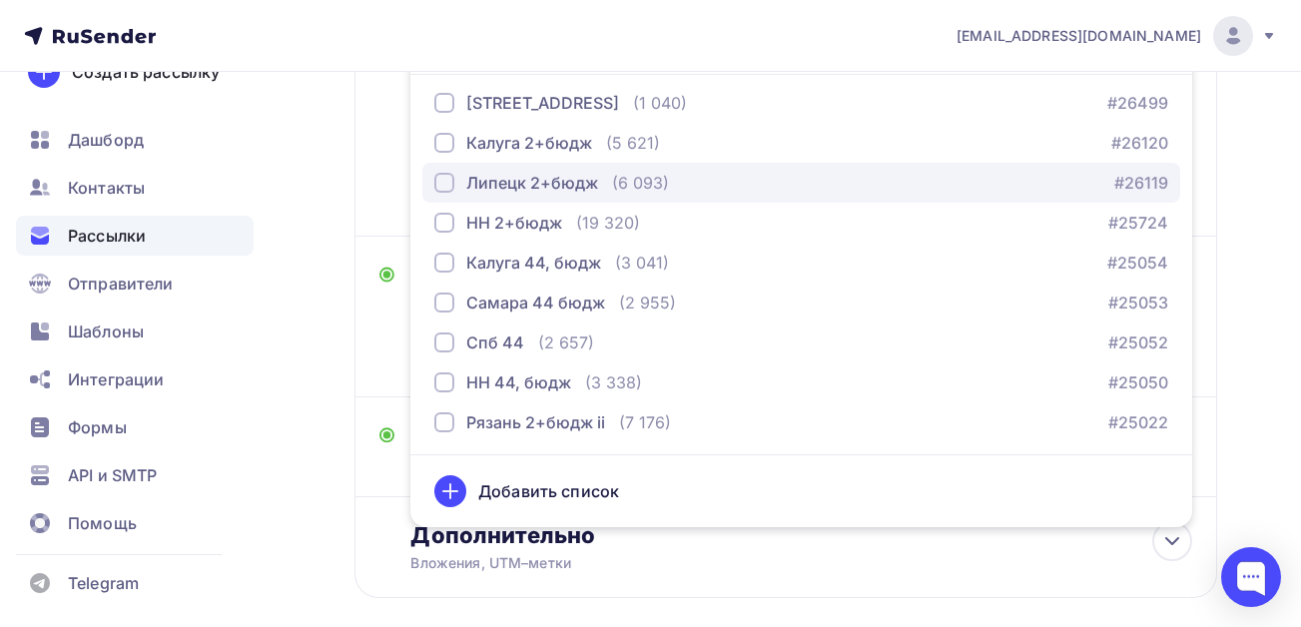
click at [447, 181] on div "button" at bounding box center [444, 183] width 20 height 20
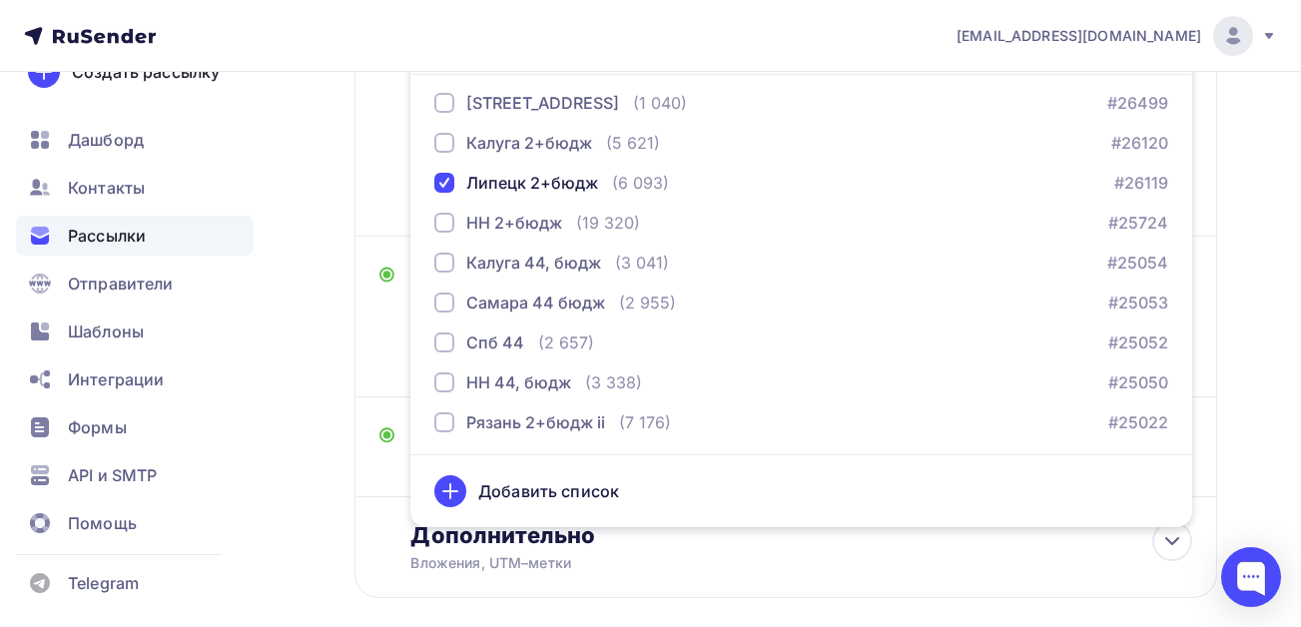
click at [319, 231] on div "Назад Копия Липецк налоги октябрь 25 Копия Липецк налоги октябрь 25 Закончить п…" at bounding box center [650, 183] width 1301 height 1088
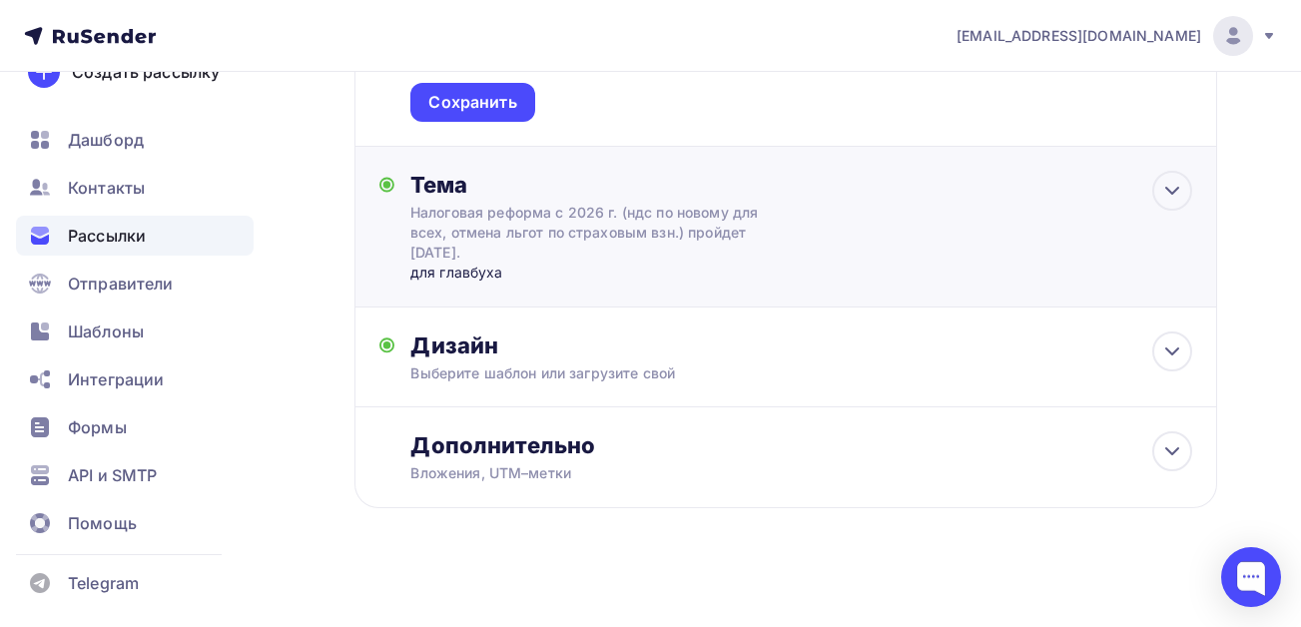
scroll to position [533, 0]
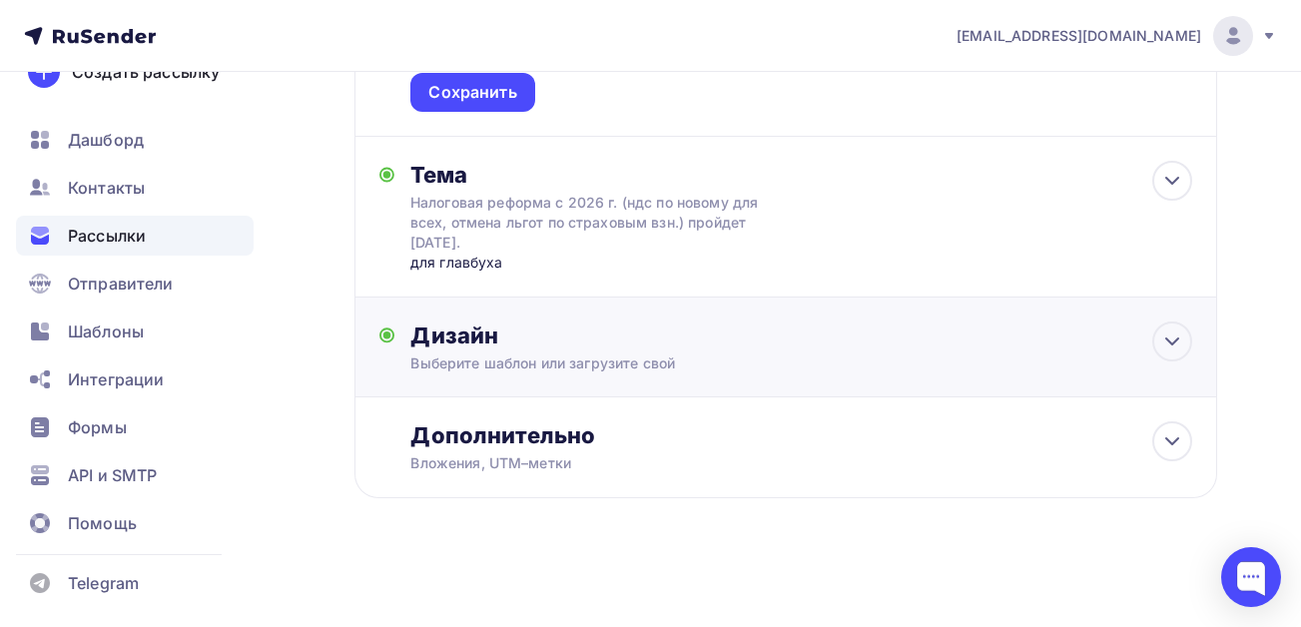
click at [606, 351] on div "Дизайн Выберите шаблон или загрузите свой Размер письма: 122 Kb Заменить шаблон…" at bounding box center [801, 347] width 782 height 52
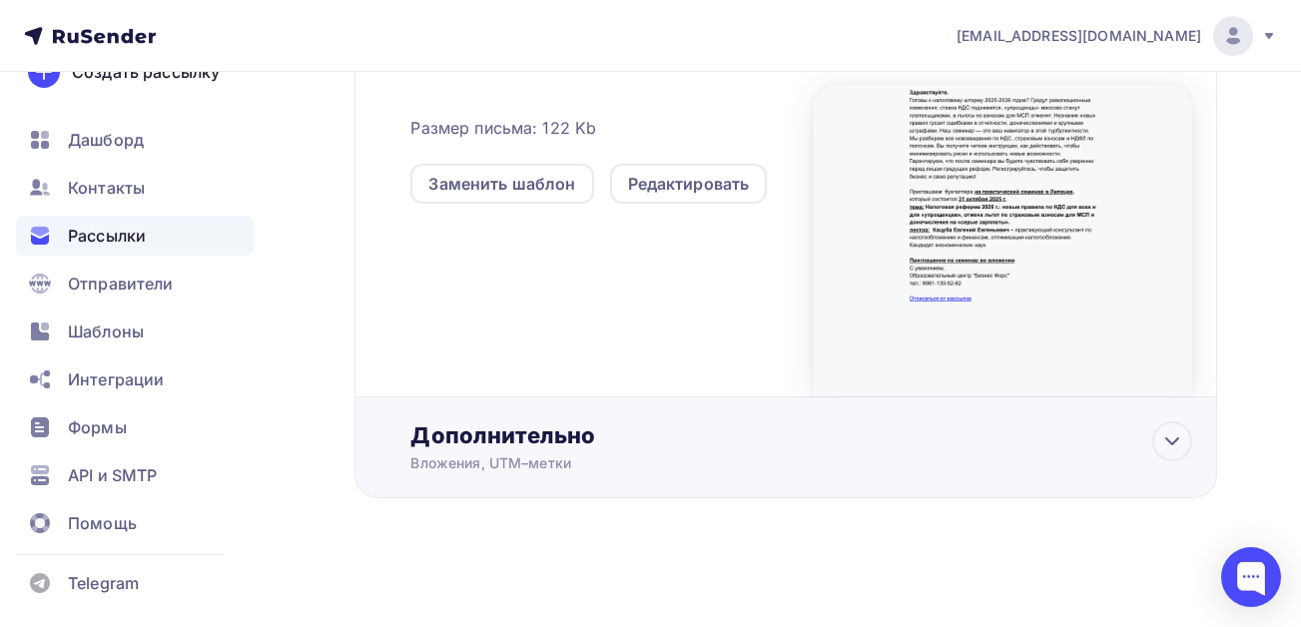
click at [484, 424] on div "Дополнительно" at bounding box center [801, 435] width 782 height 28
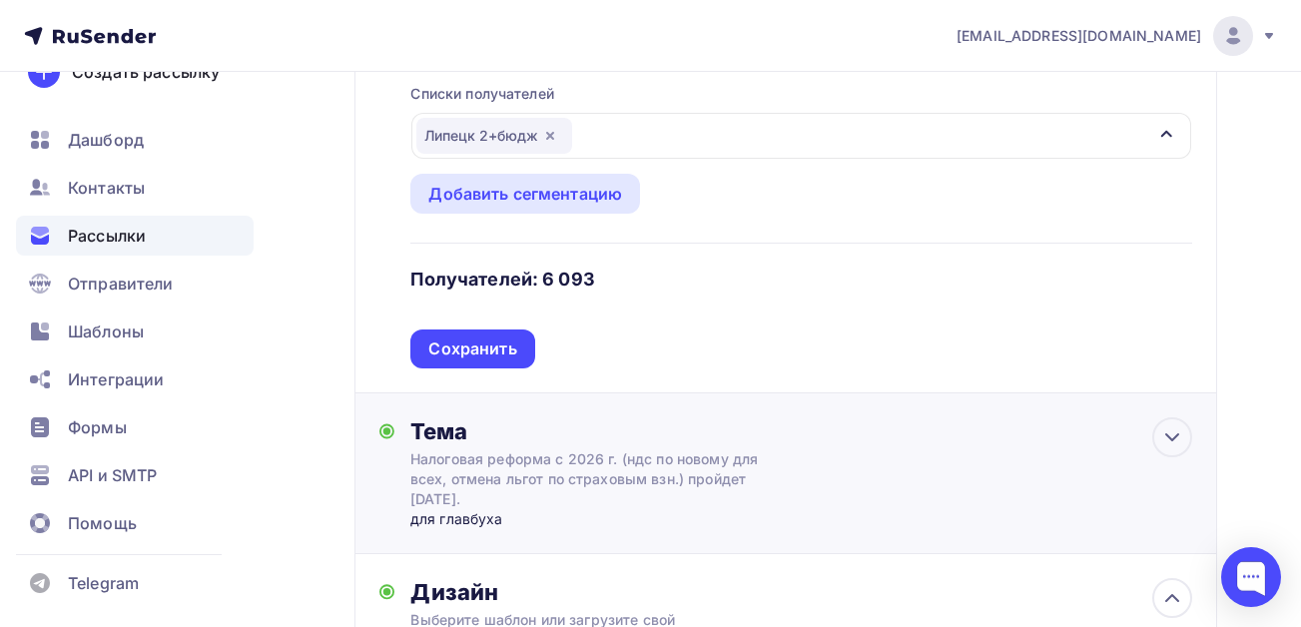
scroll to position [299, 0]
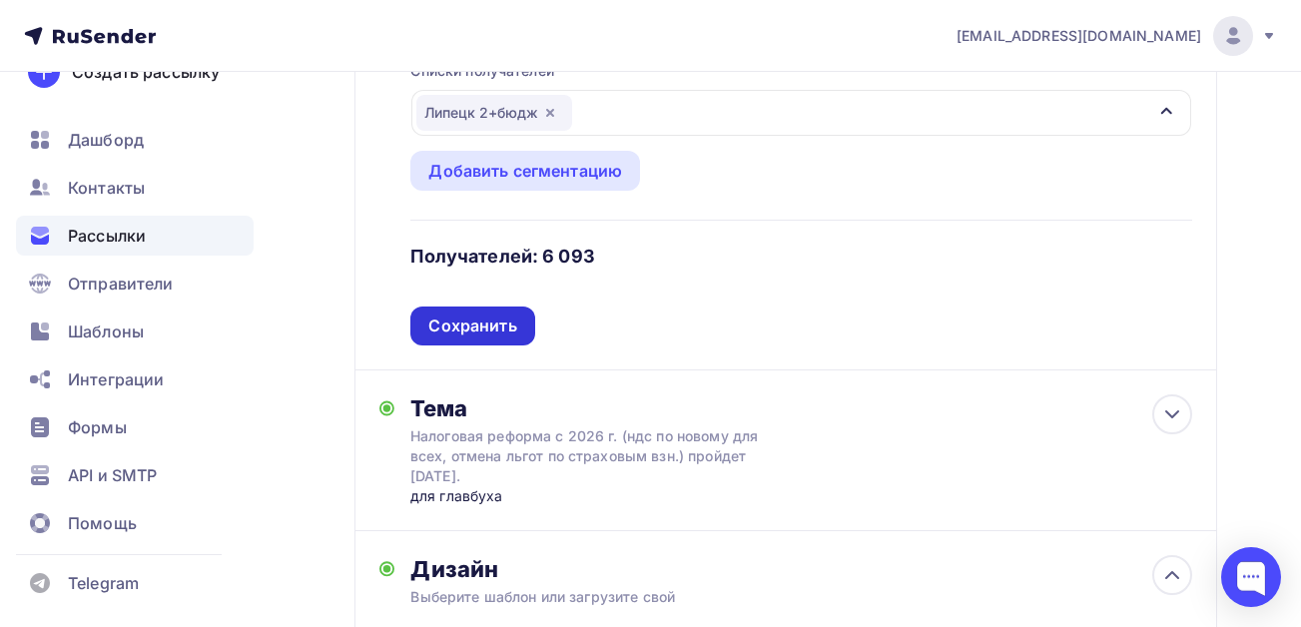
click at [437, 324] on div "Сохранить" at bounding box center [472, 325] width 88 height 23
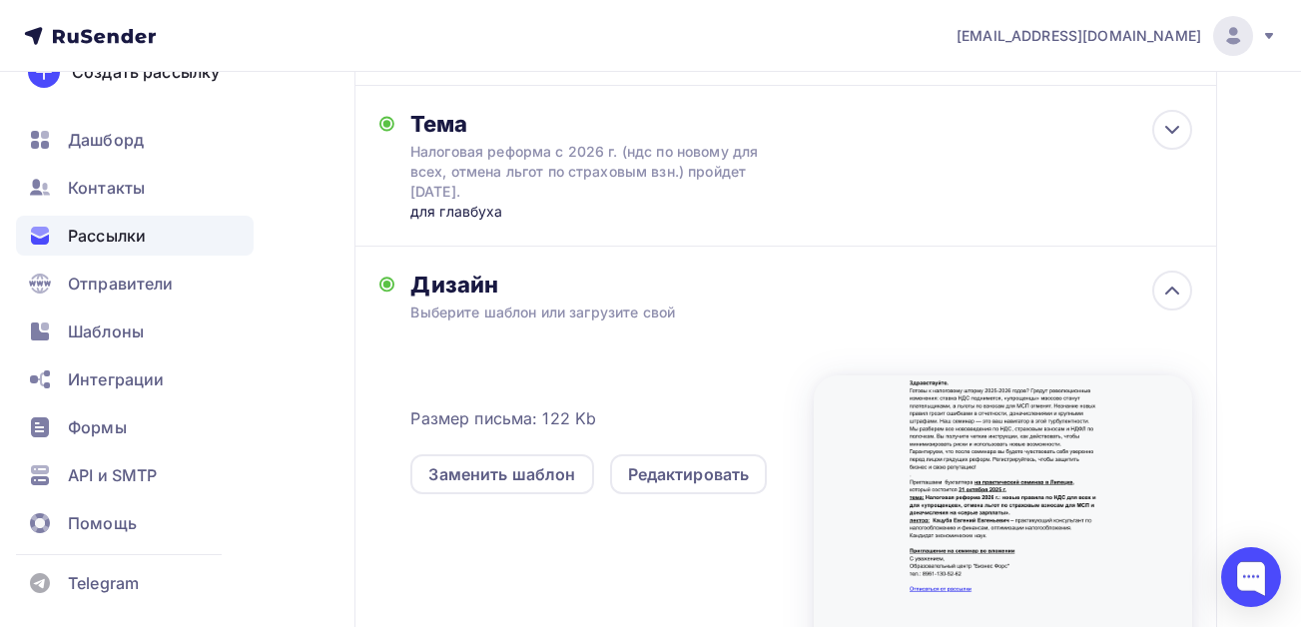
scroll to position [0, 0]
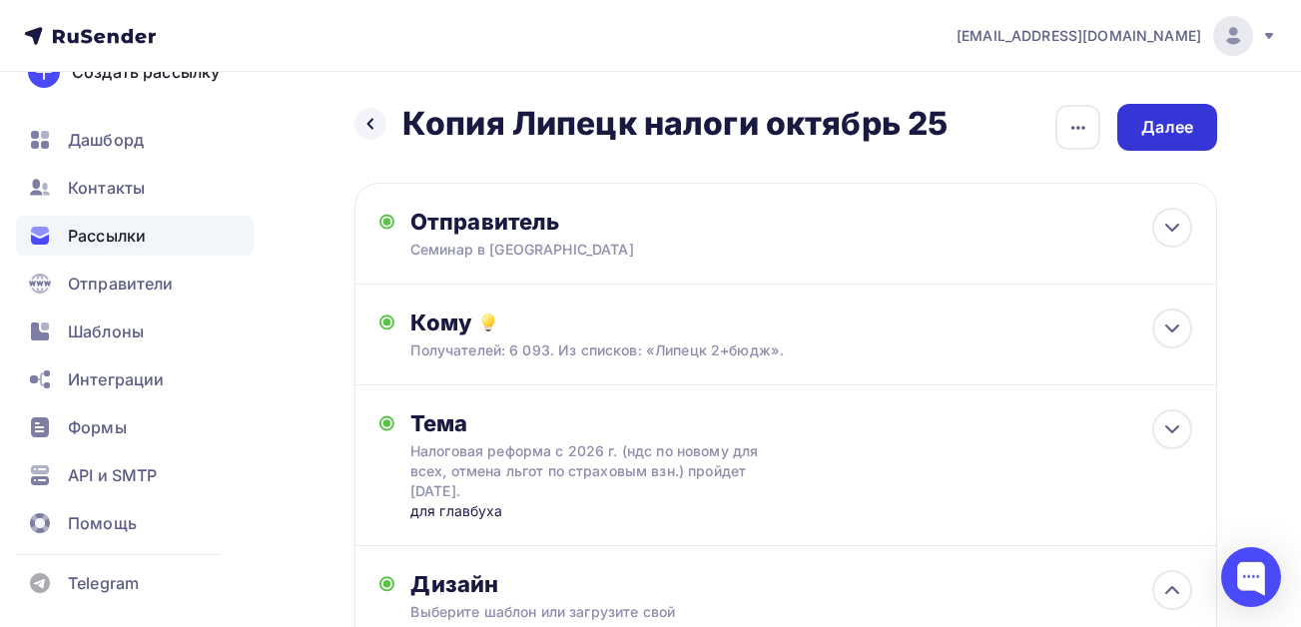
click at [1166, 130] on div "Далее" at bounding box center [1167, 127] width 52 height 23
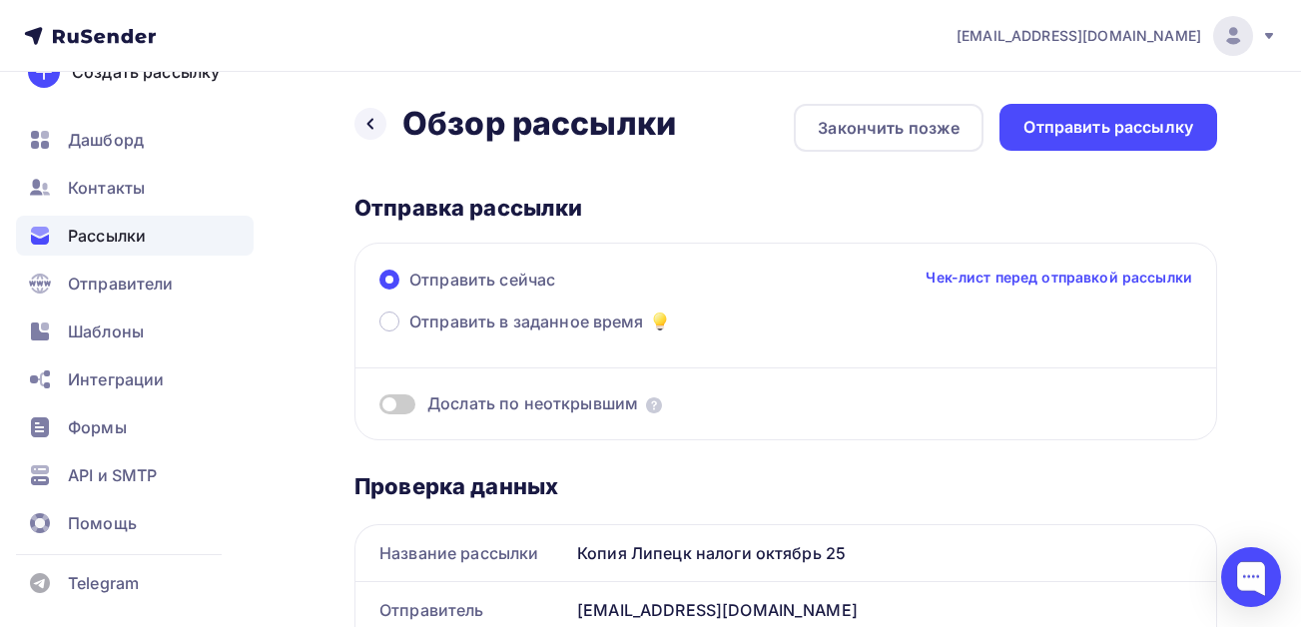
click at [401, 408] on span at bounding box center [397, 404] width 36 height 20
click at [379, 407] on input "checkbox" at bounding box center [379, 407] width 0 height 0
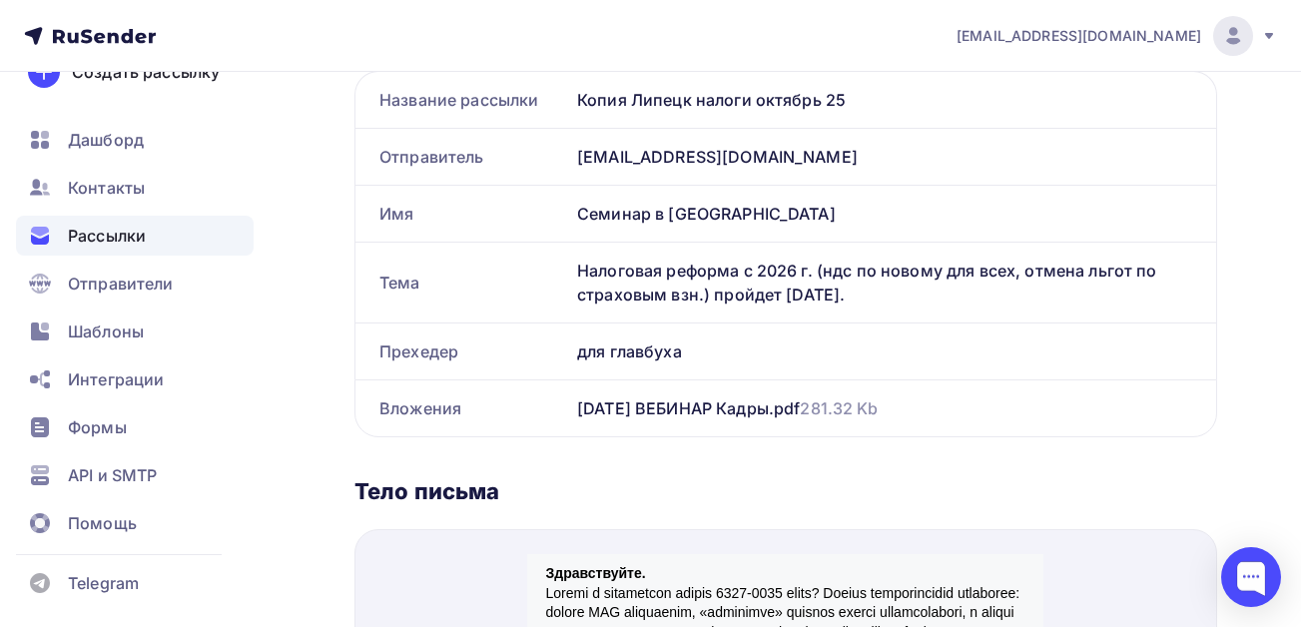
scroll to position [699, 0]
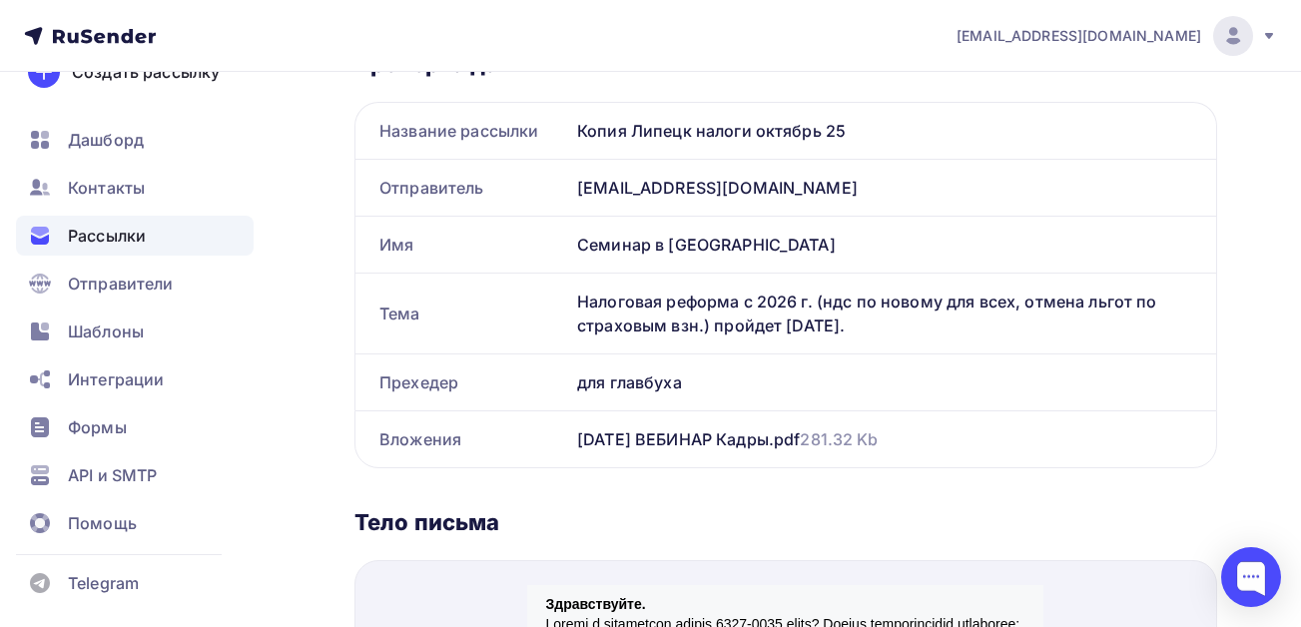
drag, startPoint x: 851, startPoint y: 327, endPoint x: 581, endPoint y: 305, distance: 270.4
click at [581, 305] on div "Налоговая реформа с 2026 г. (ндс по новому для всех, отмена льгот по страховым …" at bounding box center [892, 314] width 647 height 80
copy div "Налоговая реформа с 2026 г. (ндс по новому для всех, отмена льгот по страховым …"
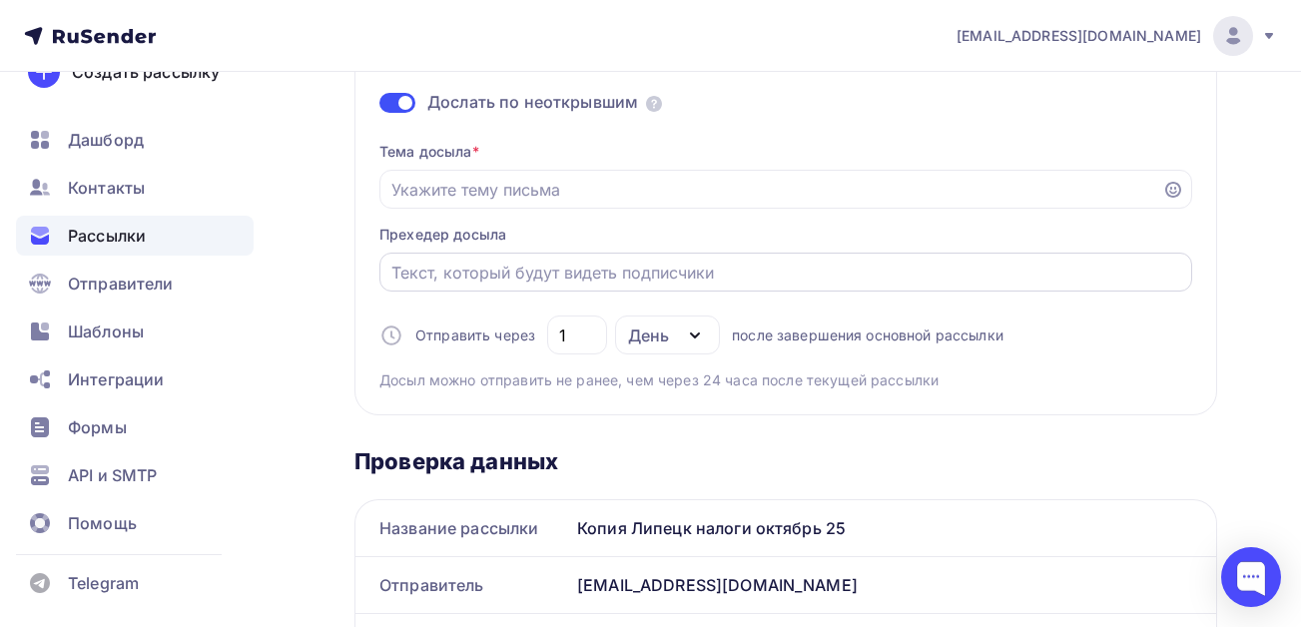
scroll to position [299, 0]
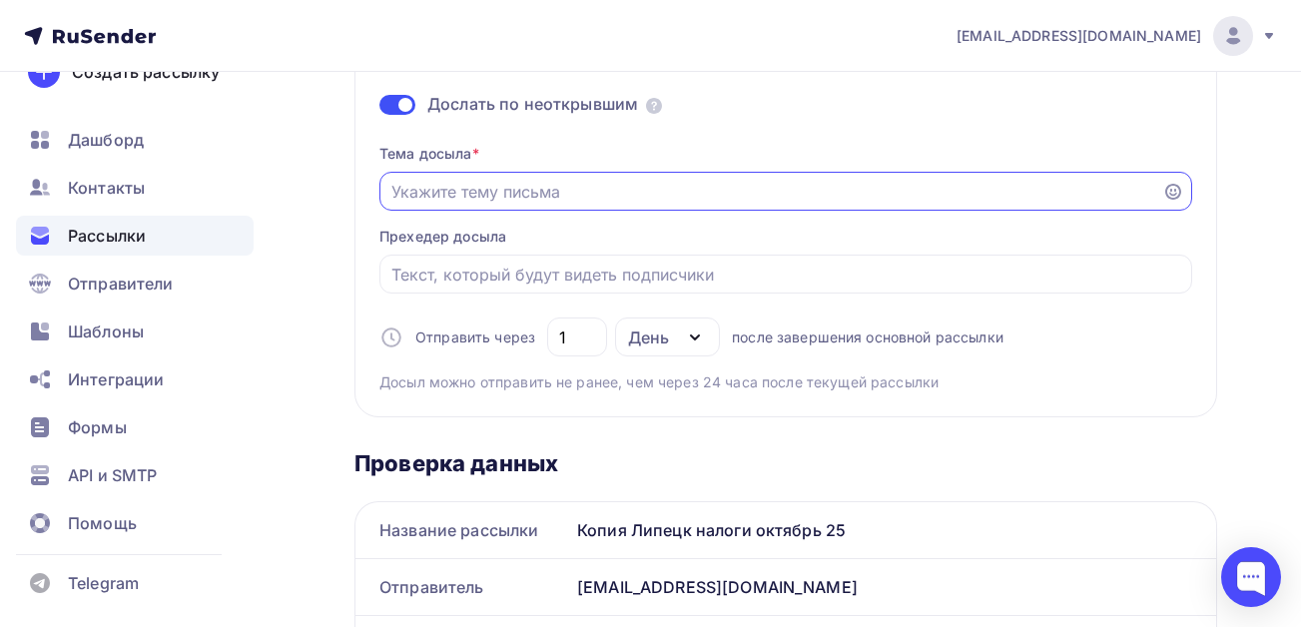
paste input "Налоговая реформа с 2026 г. (ндс по новому для всех, отмена льгот по страховым …"
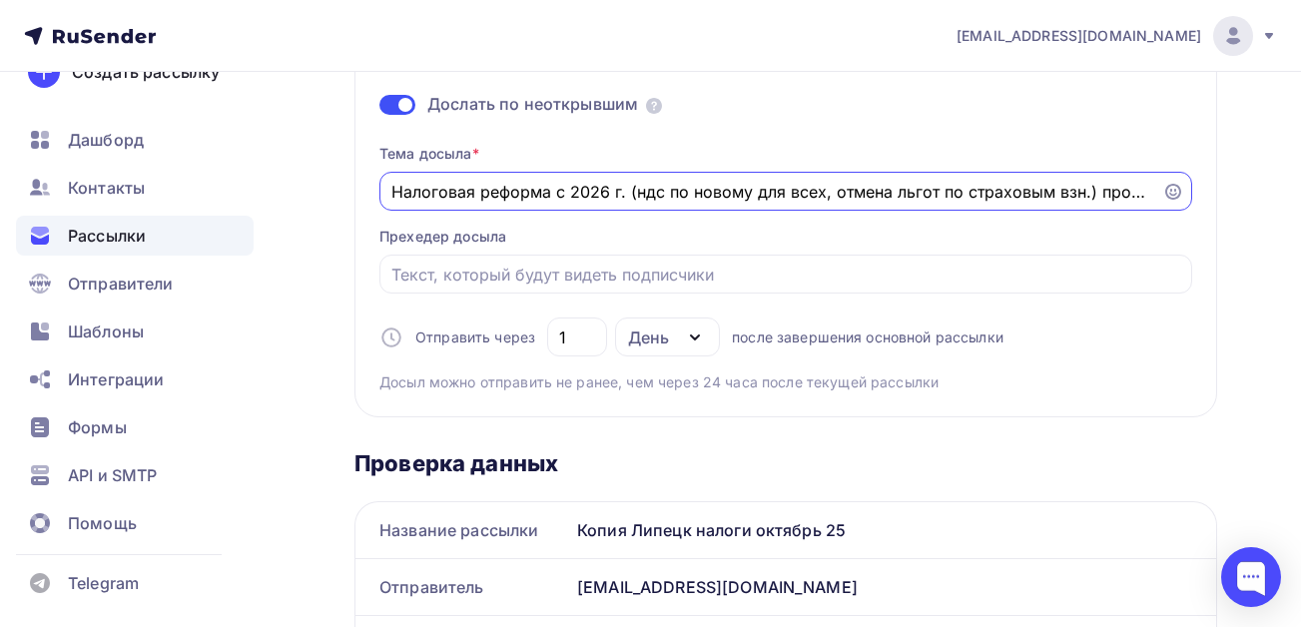
scroll to position [0, 75]
type input "Налоговая реформа с 2026 г. (ндс по новому для всех, отмена льгот по страховым …"
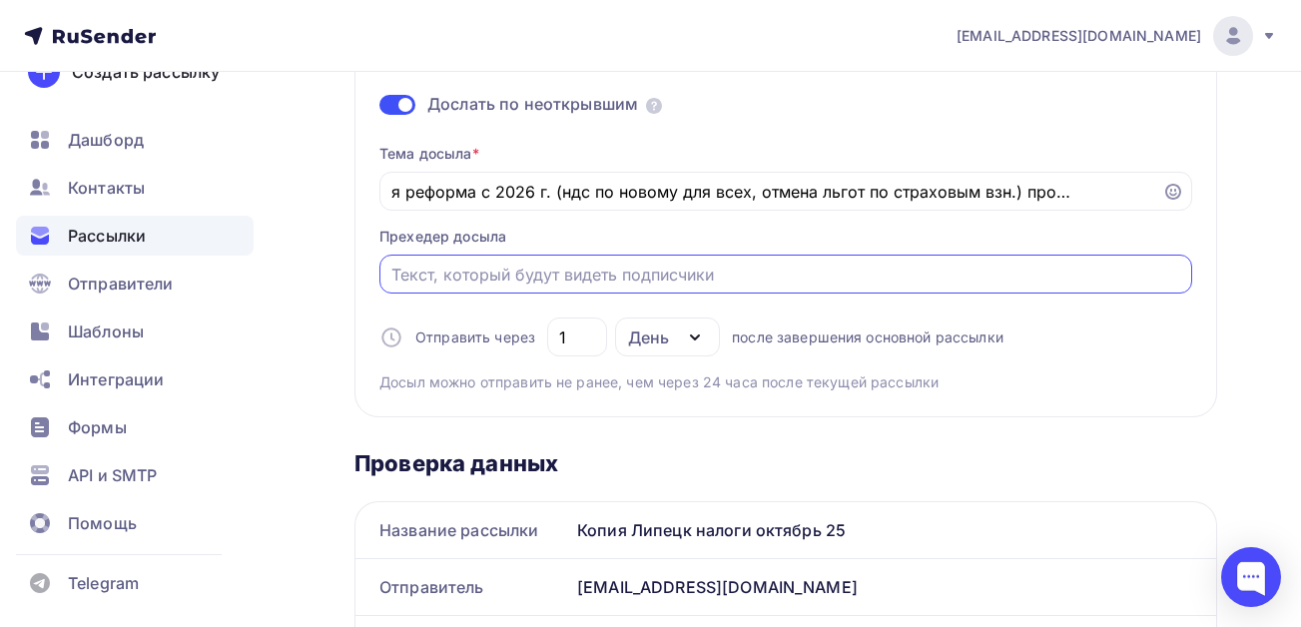
scroll to position [0, 0]
click at [612, 272] on input "Отправить в заданное время" at bounding box center [786, 275] width 790 height 24
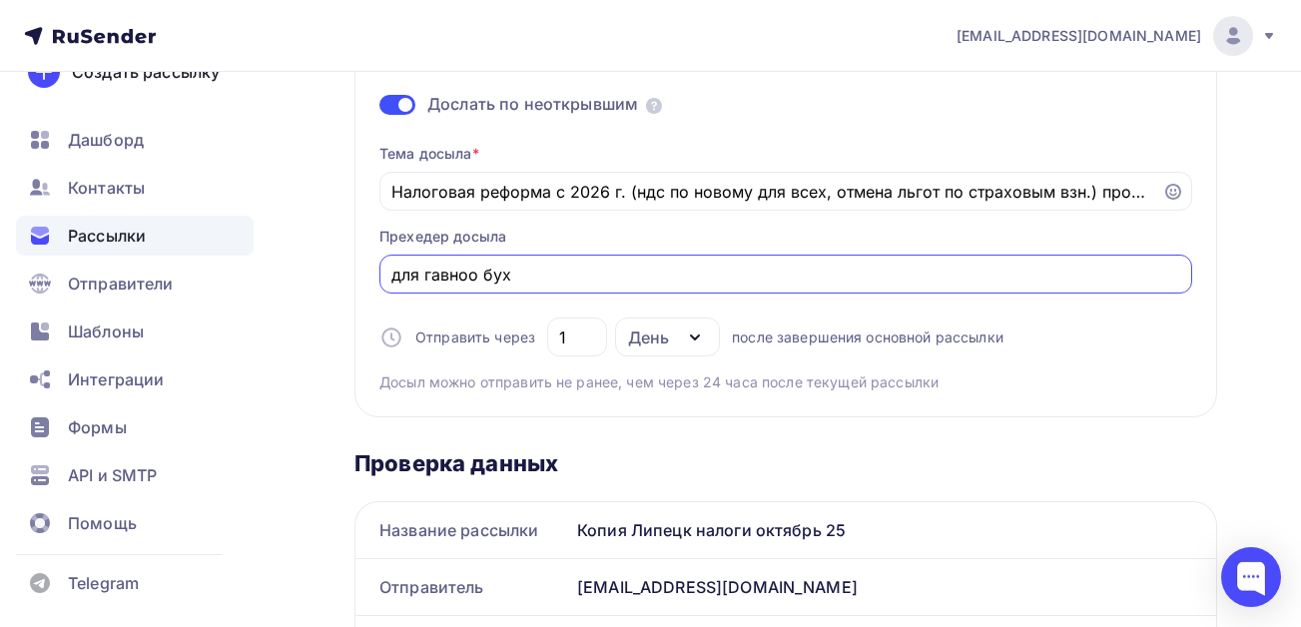
click at [464, 276] on input "для гавноо бух" at bounding box center [786, 275] width 790 height 24
click at [555, 271] on input "для гавного бух" at bounding box center [786, 275] width 790 height 24
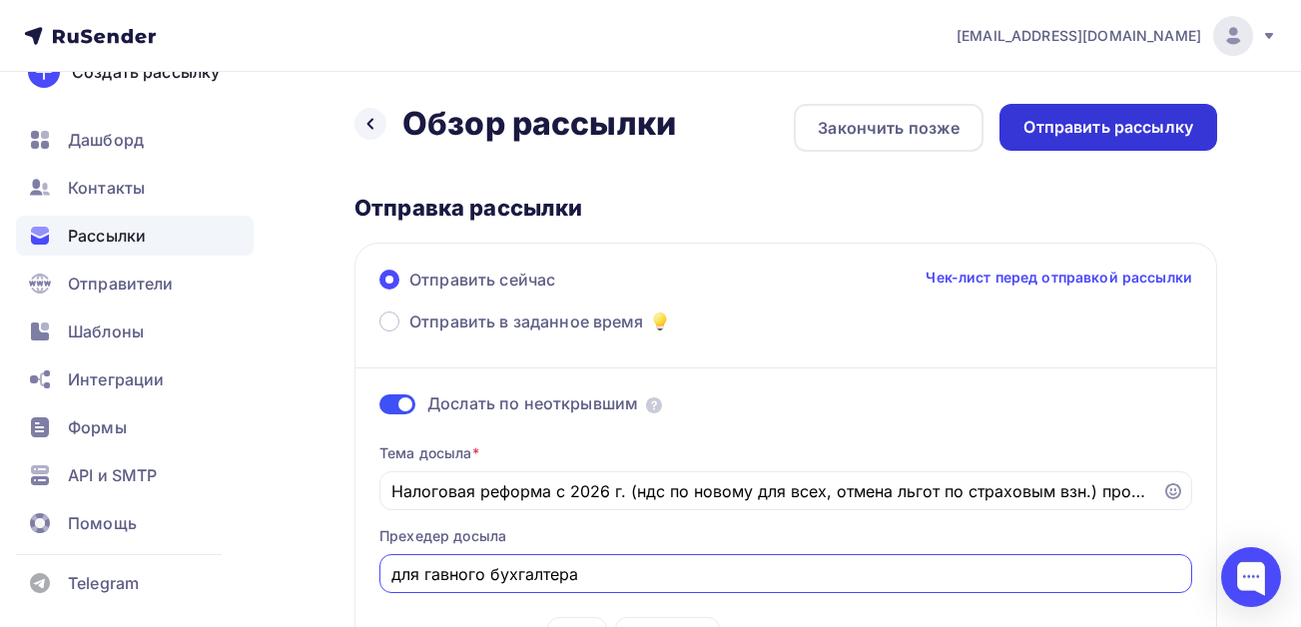
type input "для гавного бухгалтера"
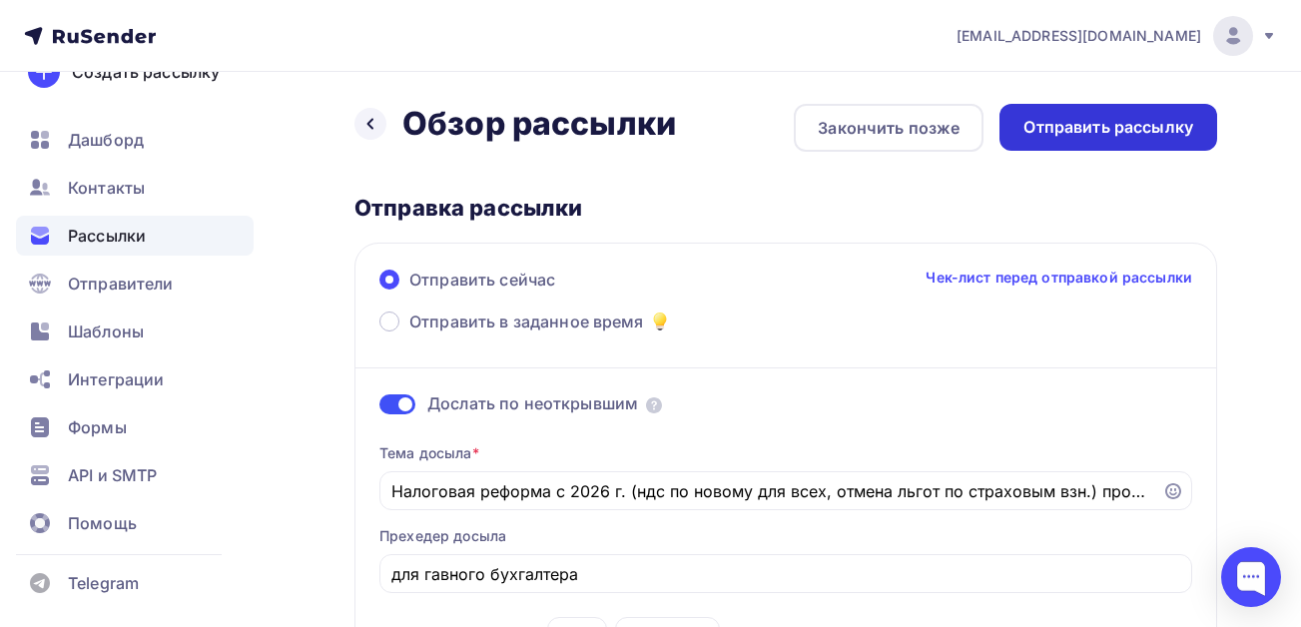
click at [1072, 132] on div "Отправить рассылку" at bounding box center [1108, 127] width 170 height 23
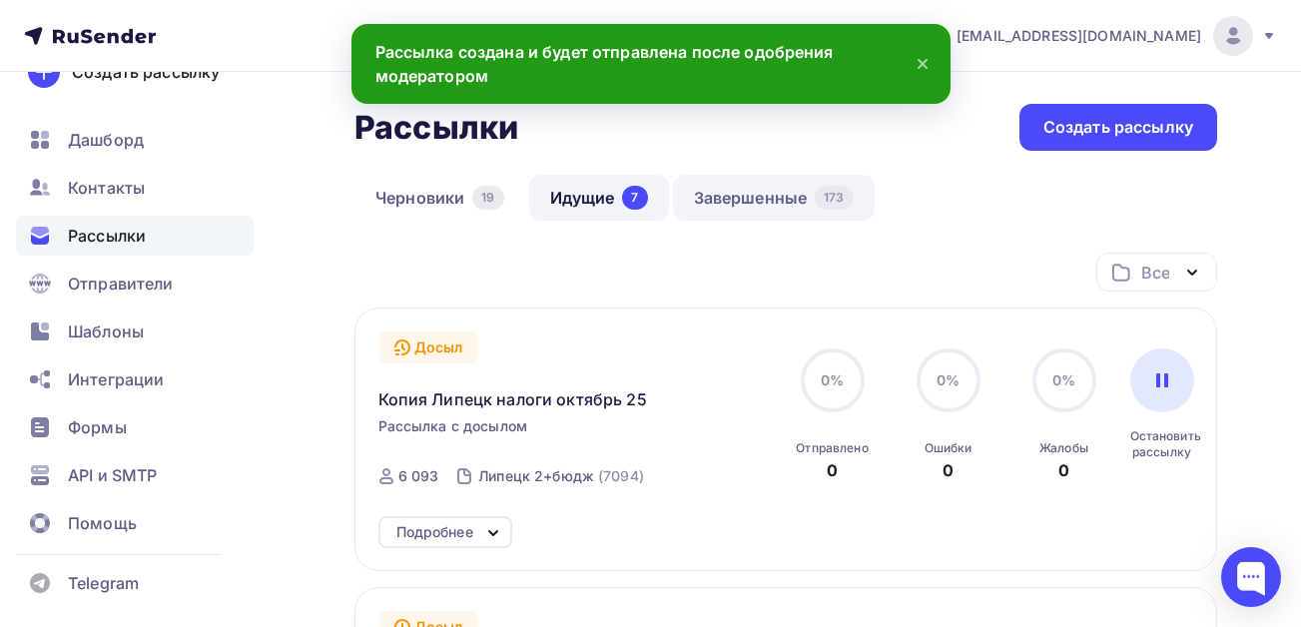
click at [726, 202] on link "Завершенные 173" at bounding box center [774, 198] width 202 height 46
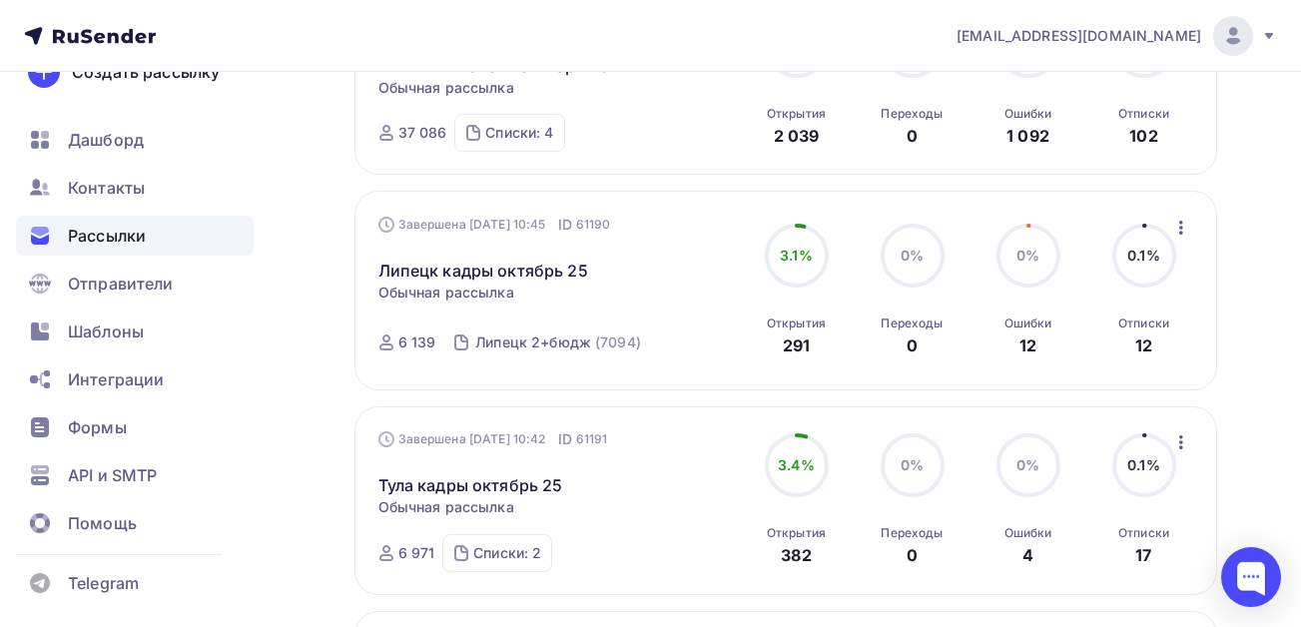
scroll to position [1257, 0]
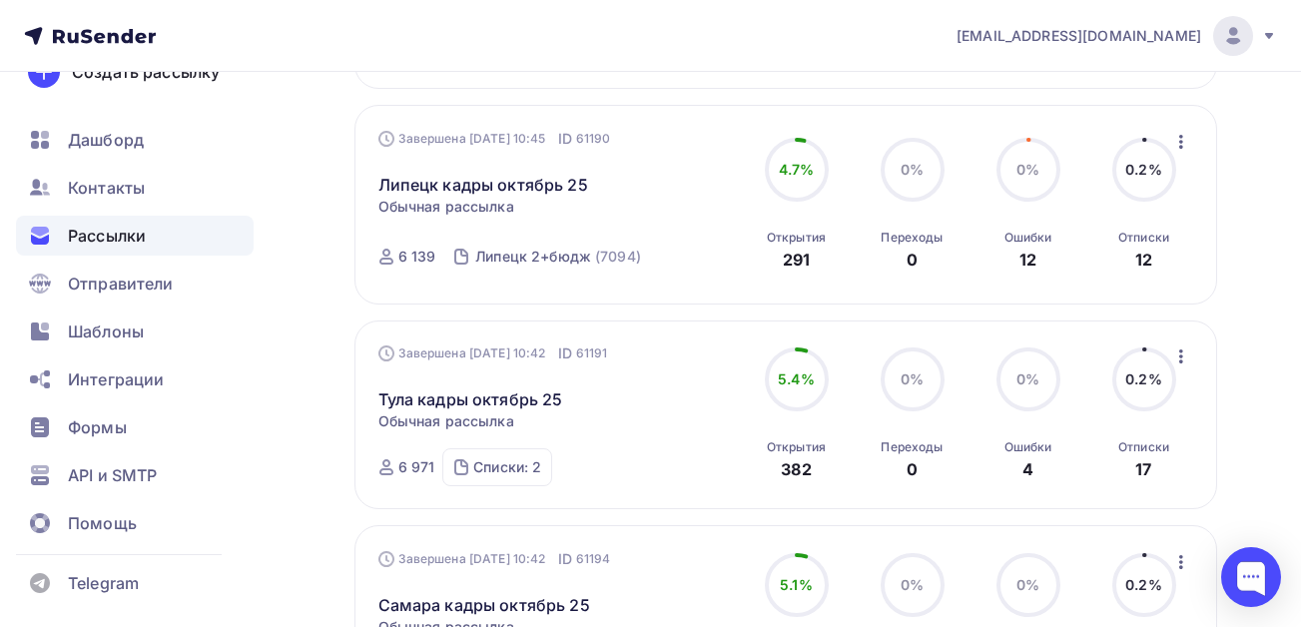
click at [1179, 354] on icon "button" at bounding box center [1181, 356] width 24 height 24
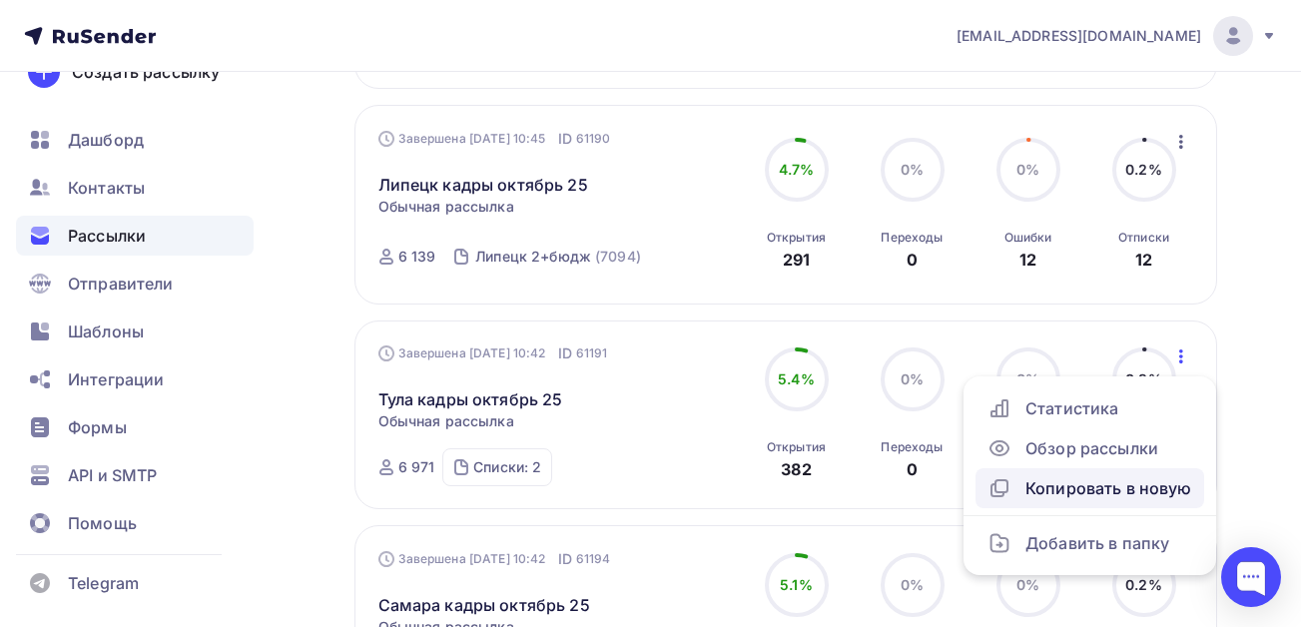
click at [1089, 490] on div "Копировать в новую" at bounding box center [1089, 488] width 205 height 24
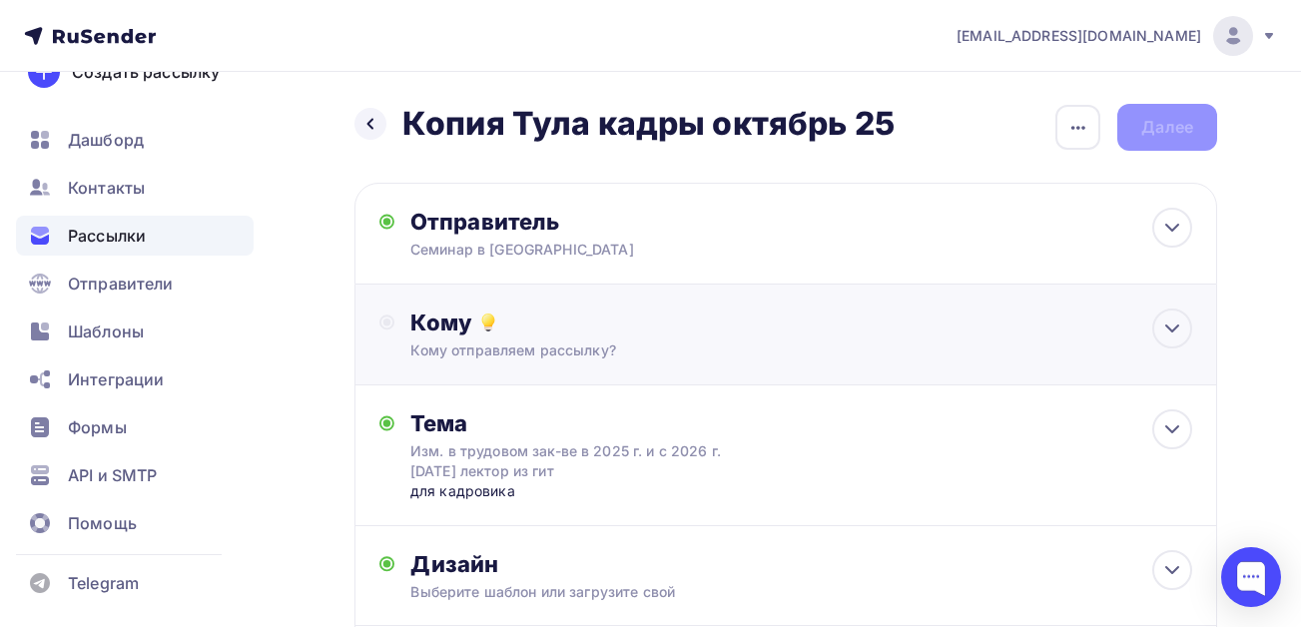
click at [483, 339] on div "Кому Кому отправляем рассылку? Списки получателей Выберите список Все списки id…" at bounding box center [801, 334] width 782 height 52
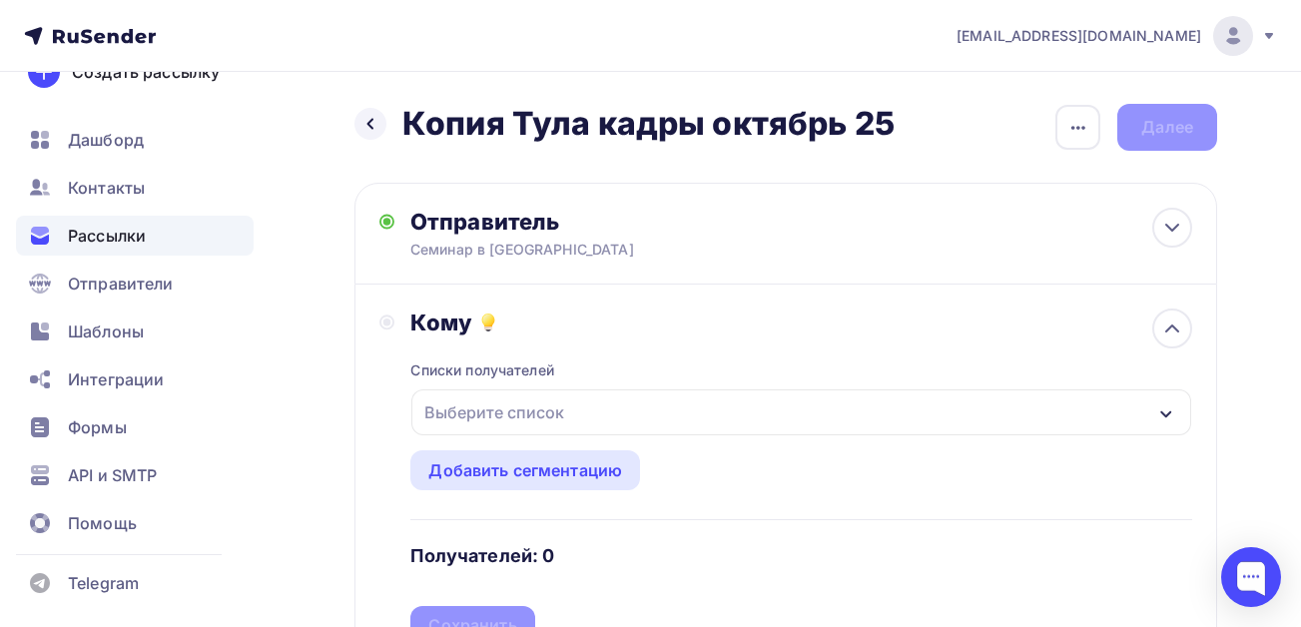
click at [537, 415] on div "Выберите список" at bounding box center [494, 412] width 156 height 36
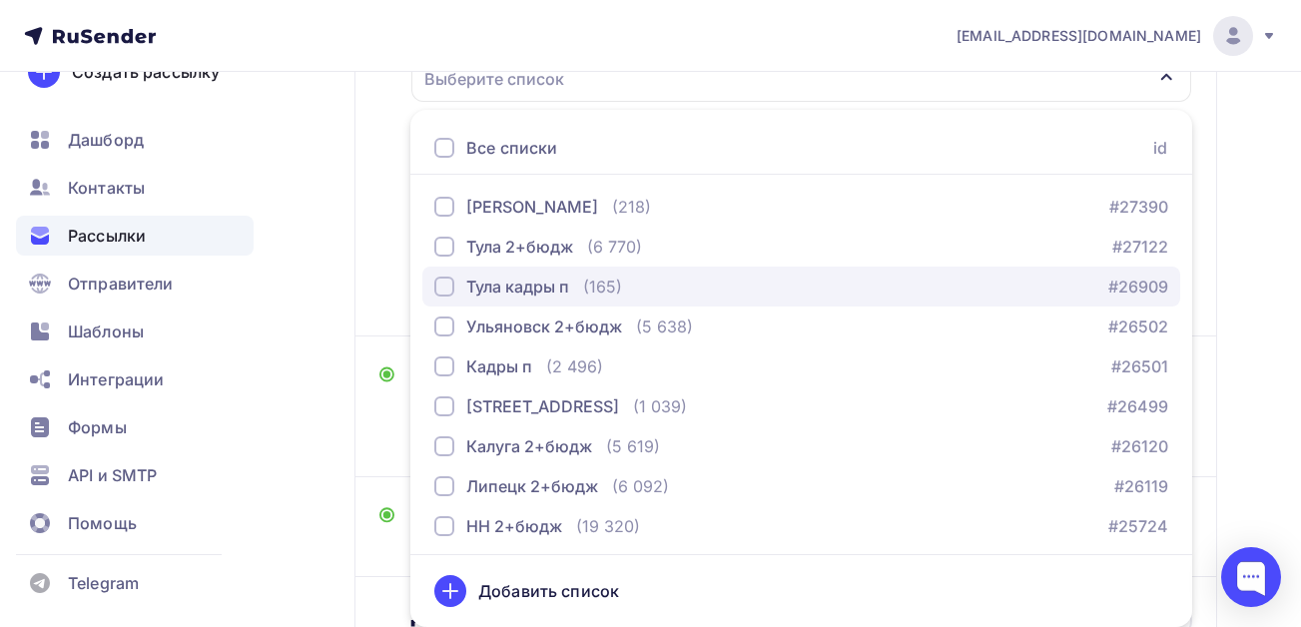
click at [442, 278] on div "button" at bounding box center [444, 287] width 20 height 20
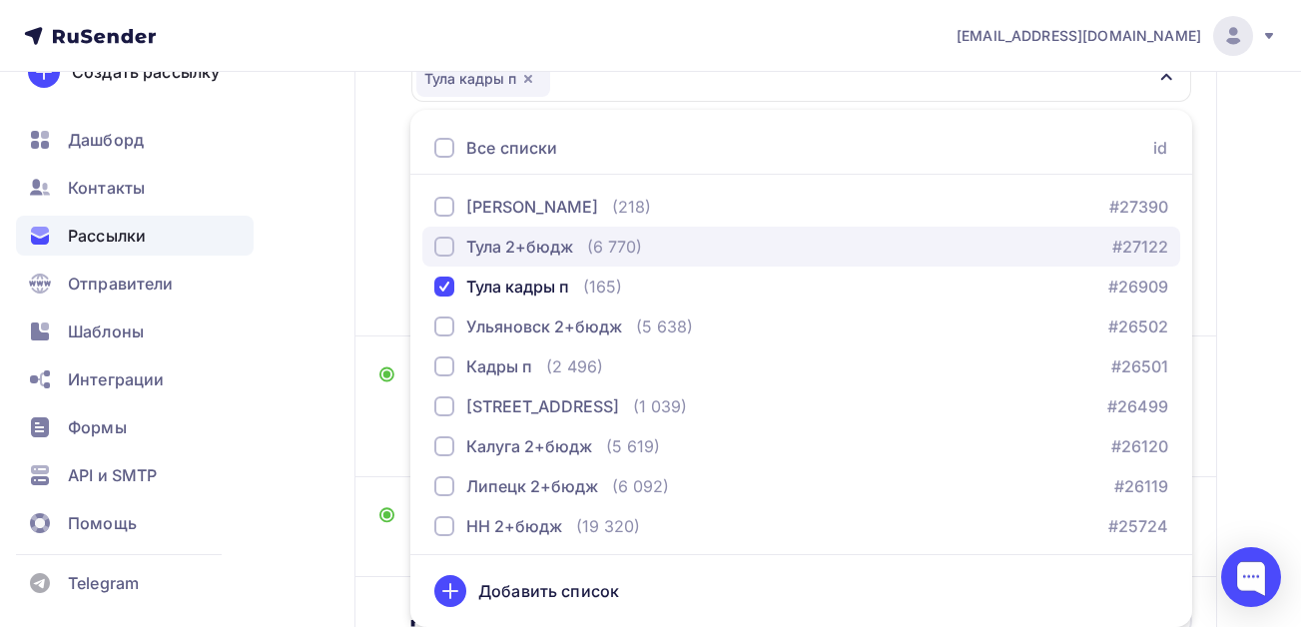
click at [440, 246] on div "button" at bounding box center [444, 247] width 20 height 20
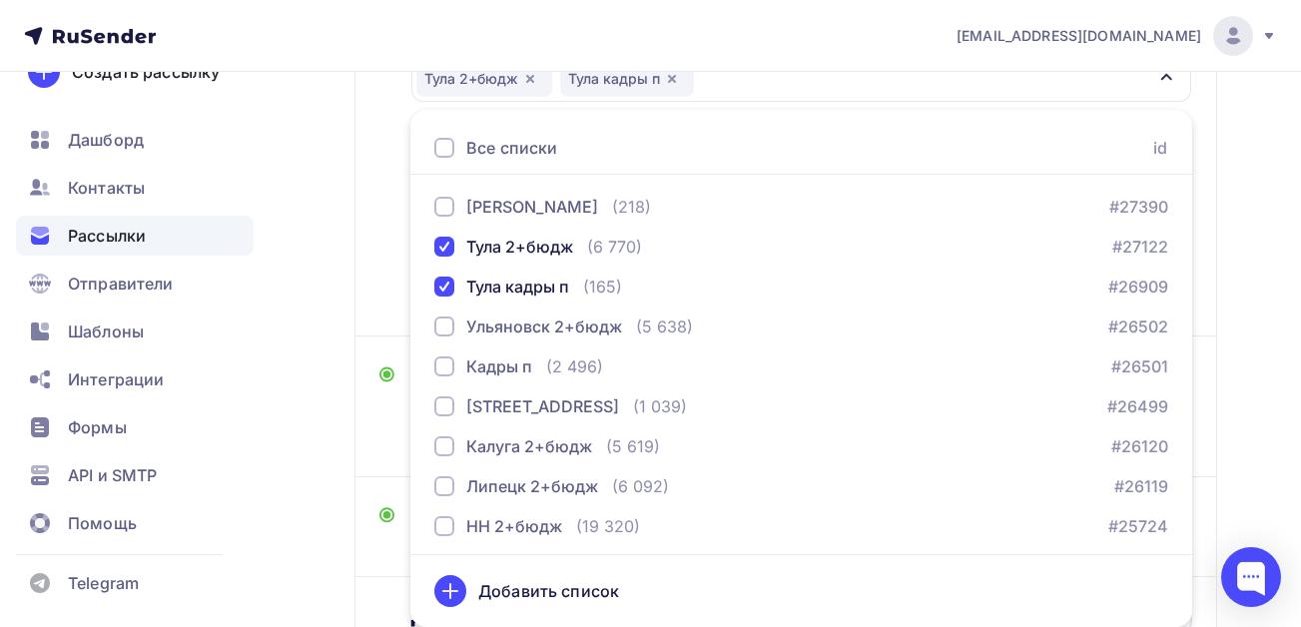
click at [295, 305] on div "Назад Копия Тула кадры октябрь 25 Копия Тула кадры октябрь 25 Закончить позже П…" at bounding box center [650, 272] width 1301 height 1068
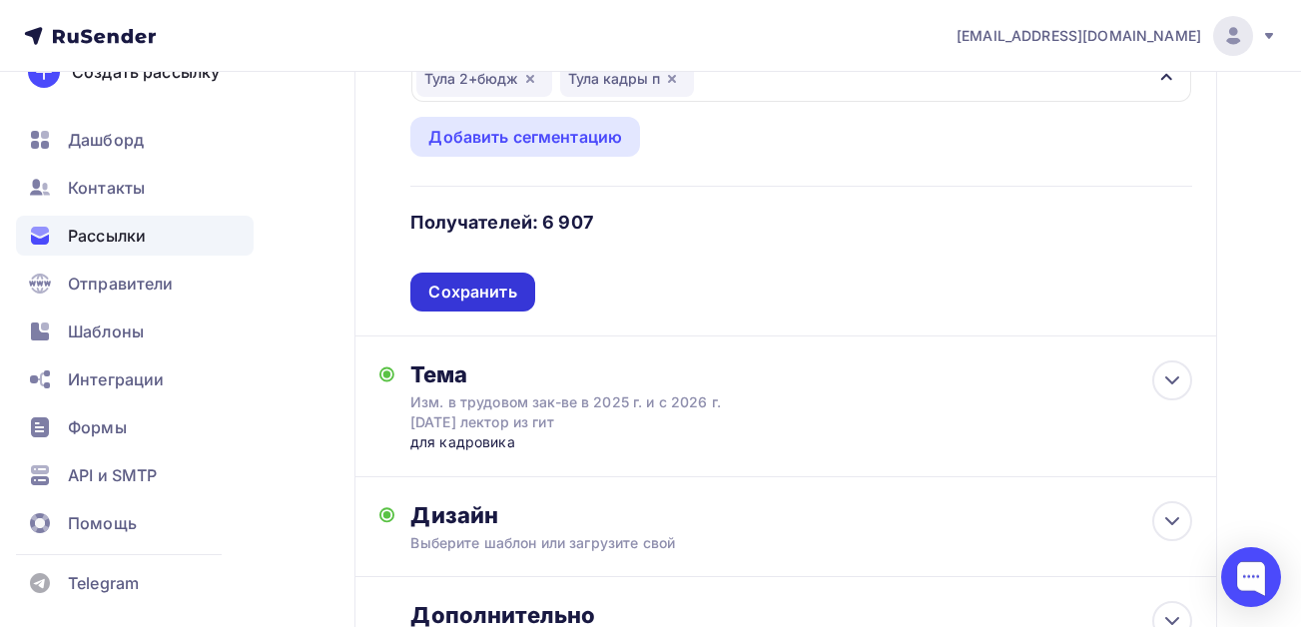
click at [503, 296] on div "Сохранить" at bounding box center [472, 292] width 88 height 23
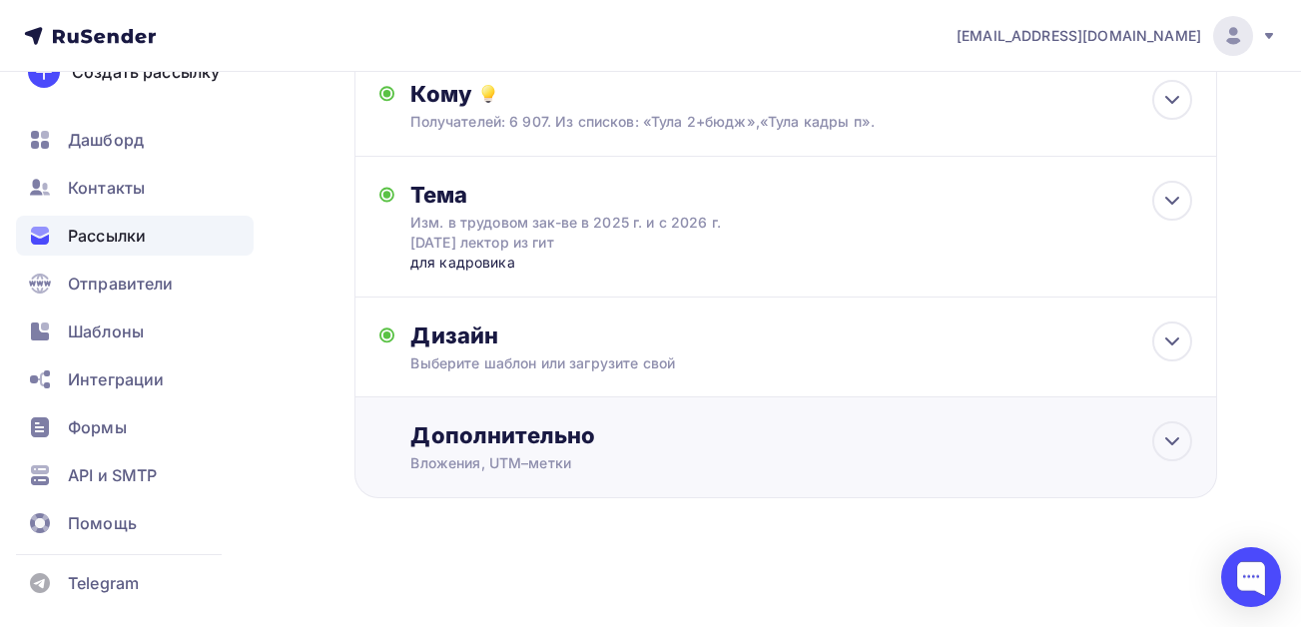
scroll to position [229, 0]
click at [597, 439] on div "Дополнительно" at bounding box center [801, 435] width 782 height 28
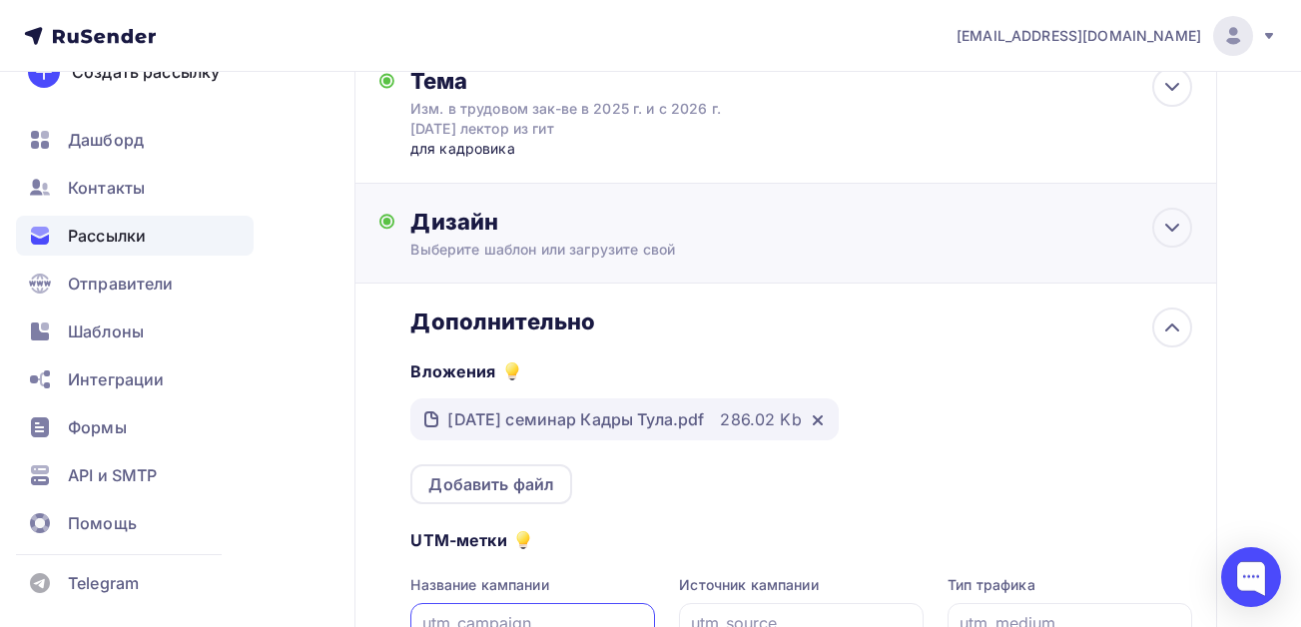
scroll to position [228, 0]
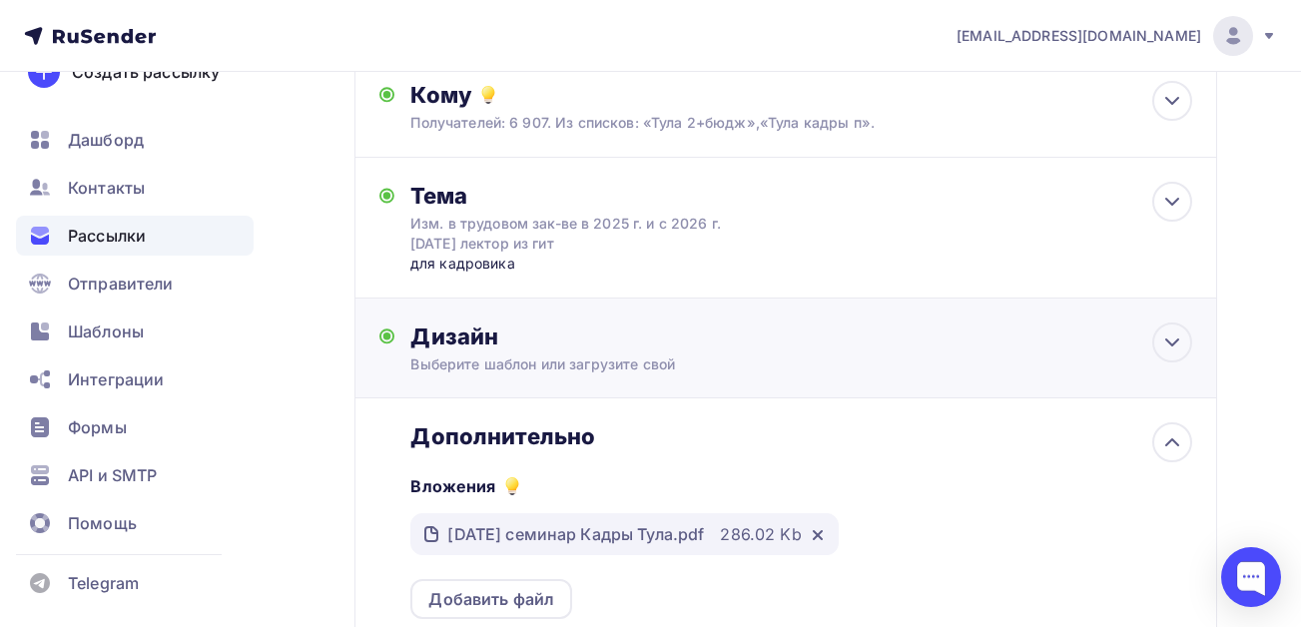
click at [604, 332] on div "Дизайн" at bounding box center [801, 336] width 782 height 28
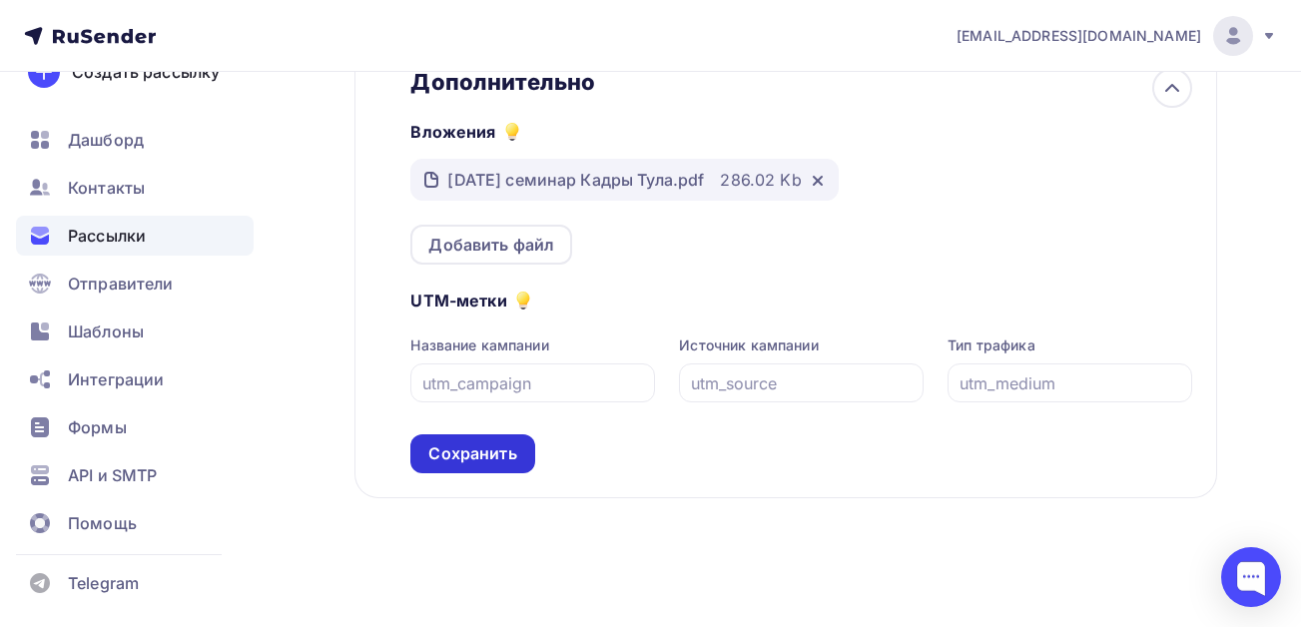
click at [486, 455] on div "Сохранить" at bounding box center [472, 453] width 88 height 23
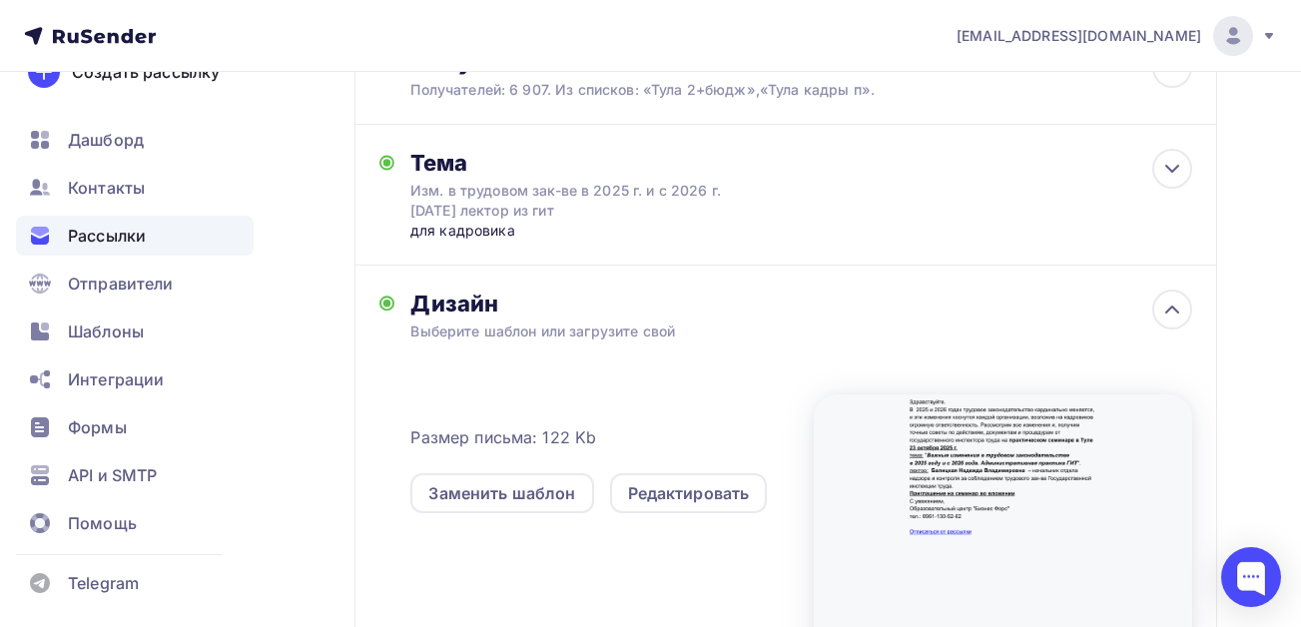
scroll to position [0, 0]
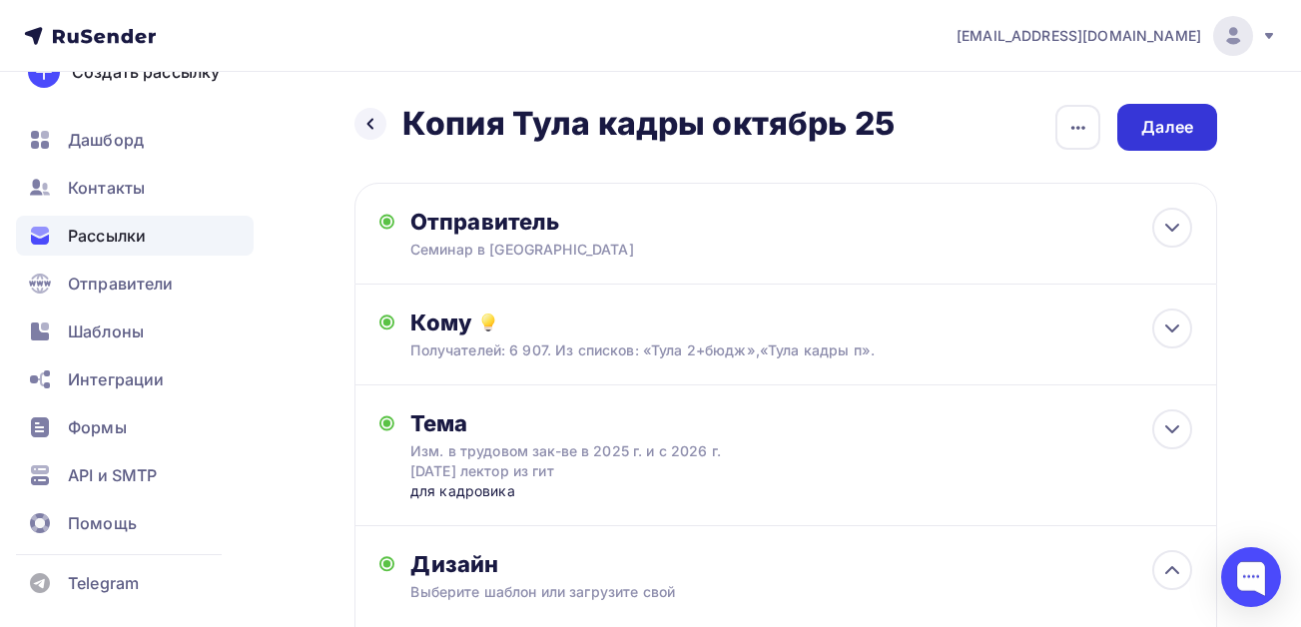
click at [1154, 124] on div "Далее" at bounding box center [1167, 127] width 52 height 23
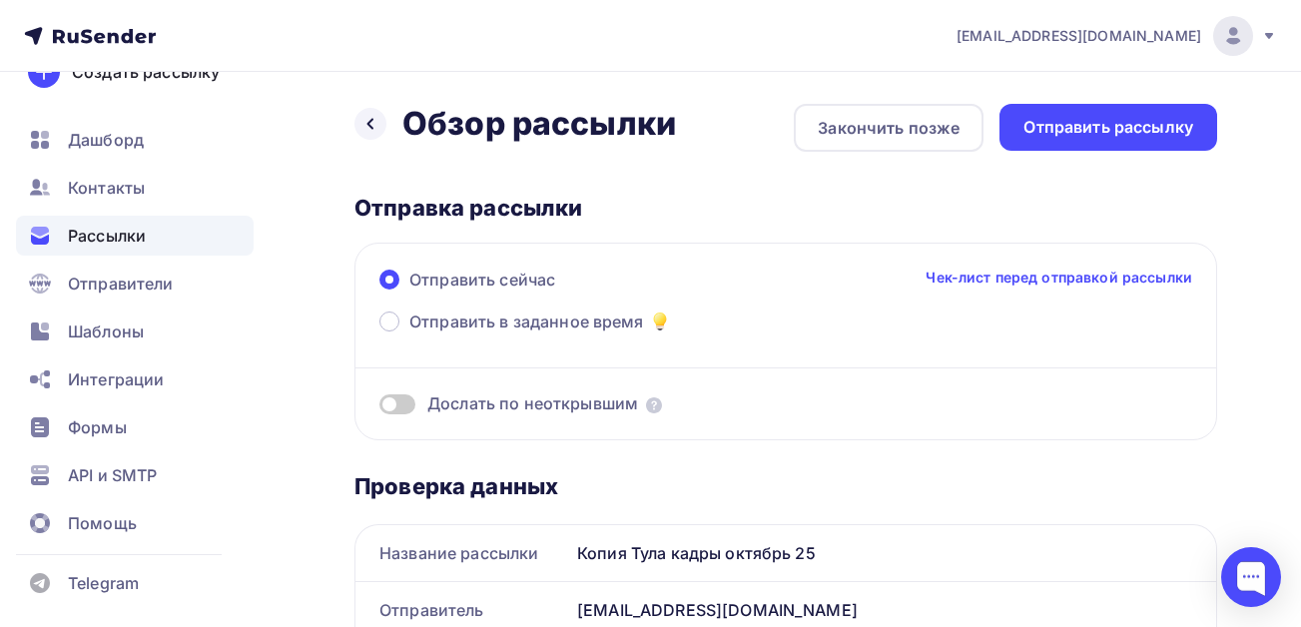
click at [395, 399] on span at bounding box center [397, 404] width 36 height 20
click at [379, 407] on input "checkbox" at bounding box center [379, 407] width 0 height 0
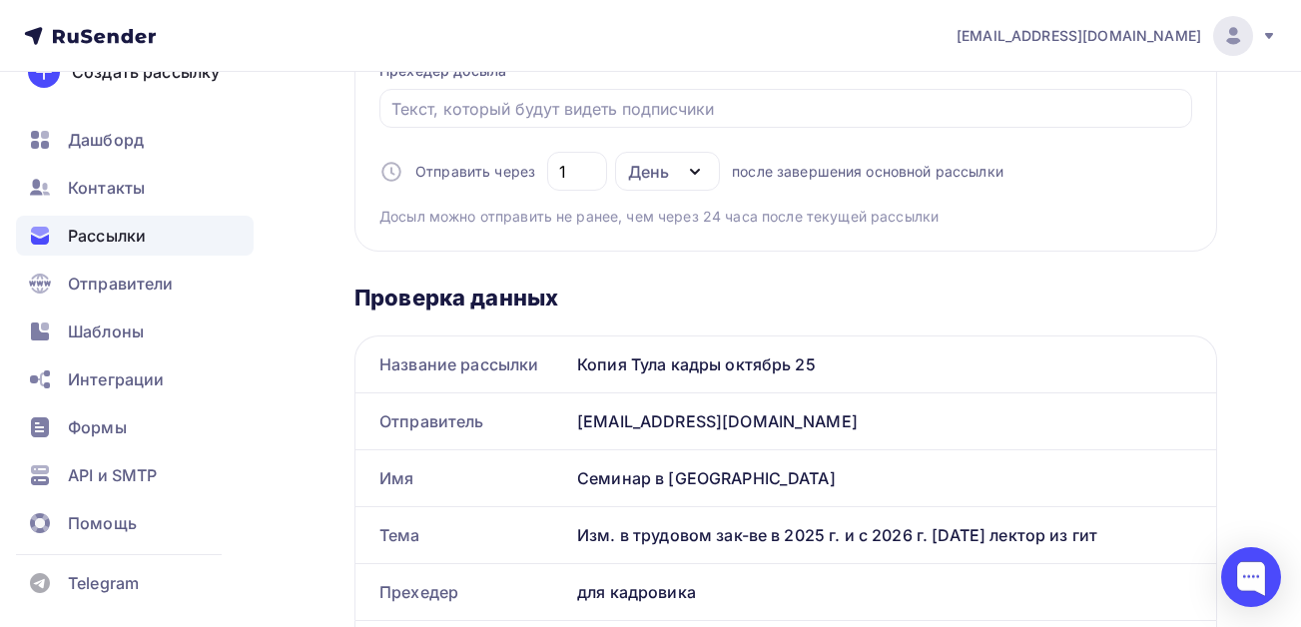
scroll to position [499, 0]
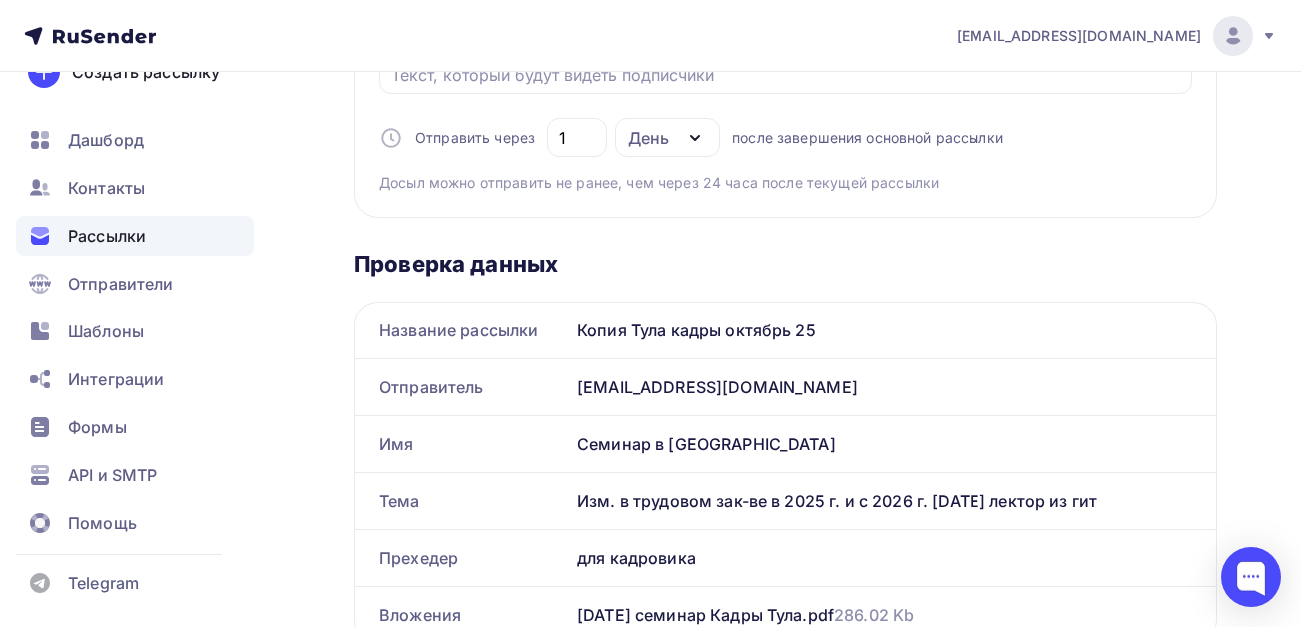
drag, startPoint x: 1114, startPoint y: 496, endPoint x: 564, endPoint y: 503, distance: 550.1
click at [564, 503] on div "Тема Изм. в трудовом зак-ве в 2025 г. и с 2026 г. 23.10.25 лектор из гит" at bounding box center [785, 501] width 861 height 56
copy div "Тема Изм. в трудовом зак-ве в 2025 г. и с 2026 г. 23.10.25 лектор из гит"
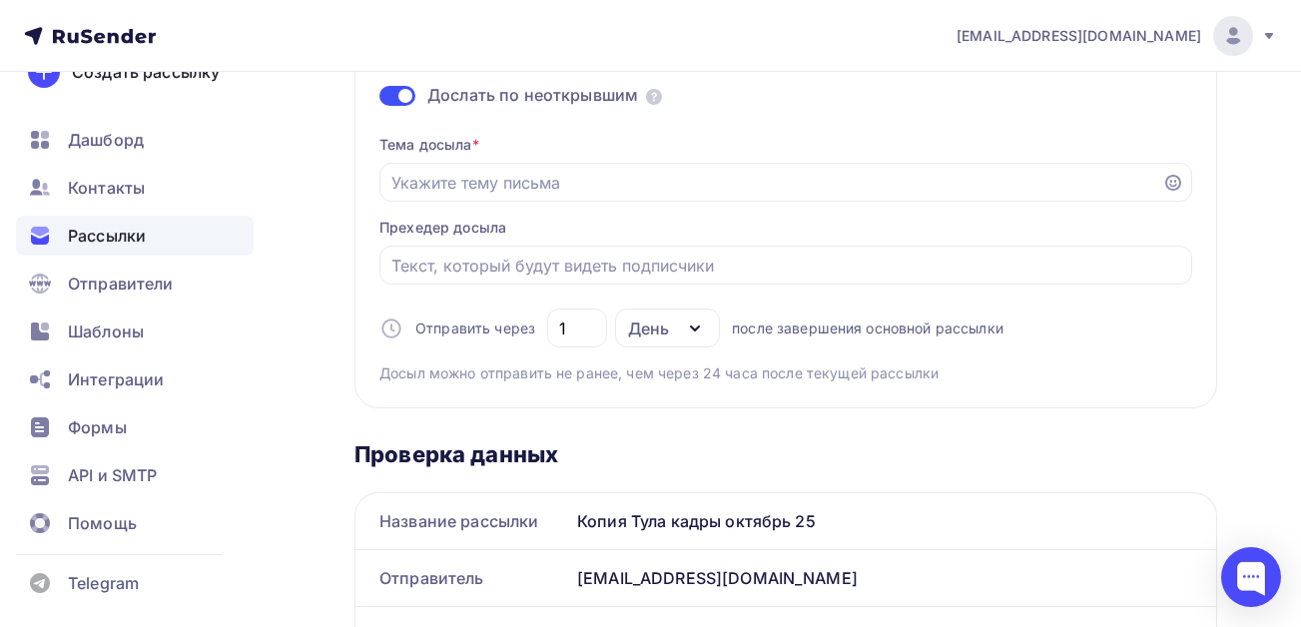
scroll to position [0, 0]
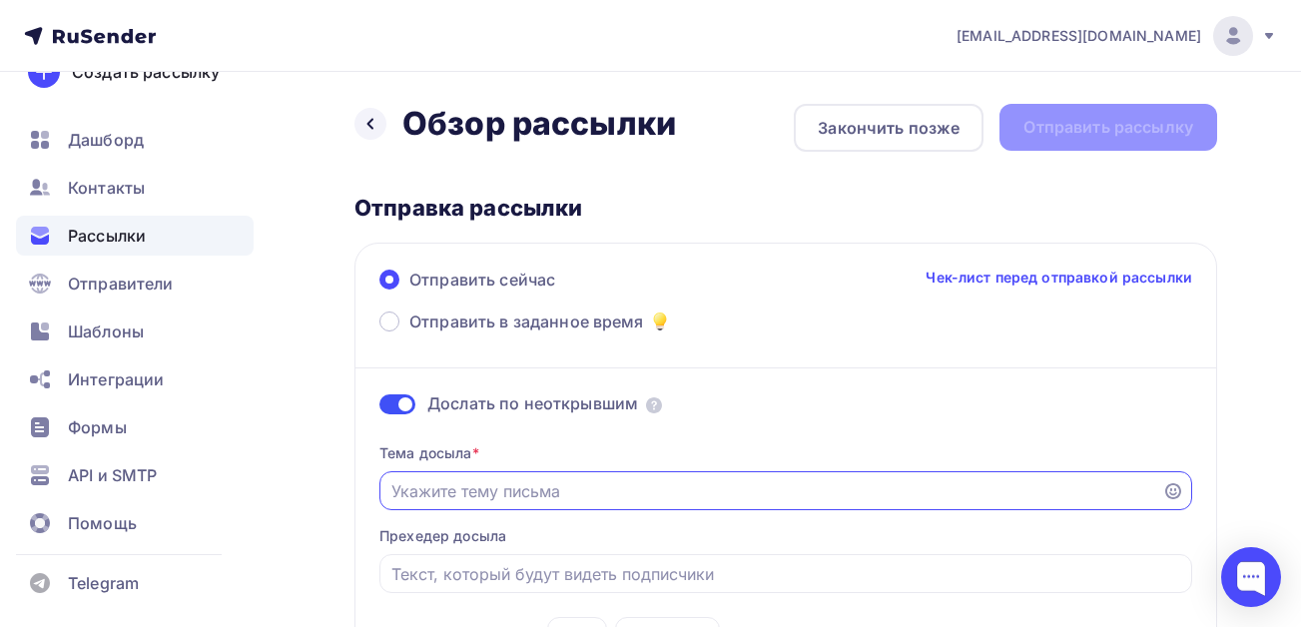
paste input "Изм. в трудовом зак-ве в 2025 г. и с 2026 г. 23.10.25 лектор из гит"
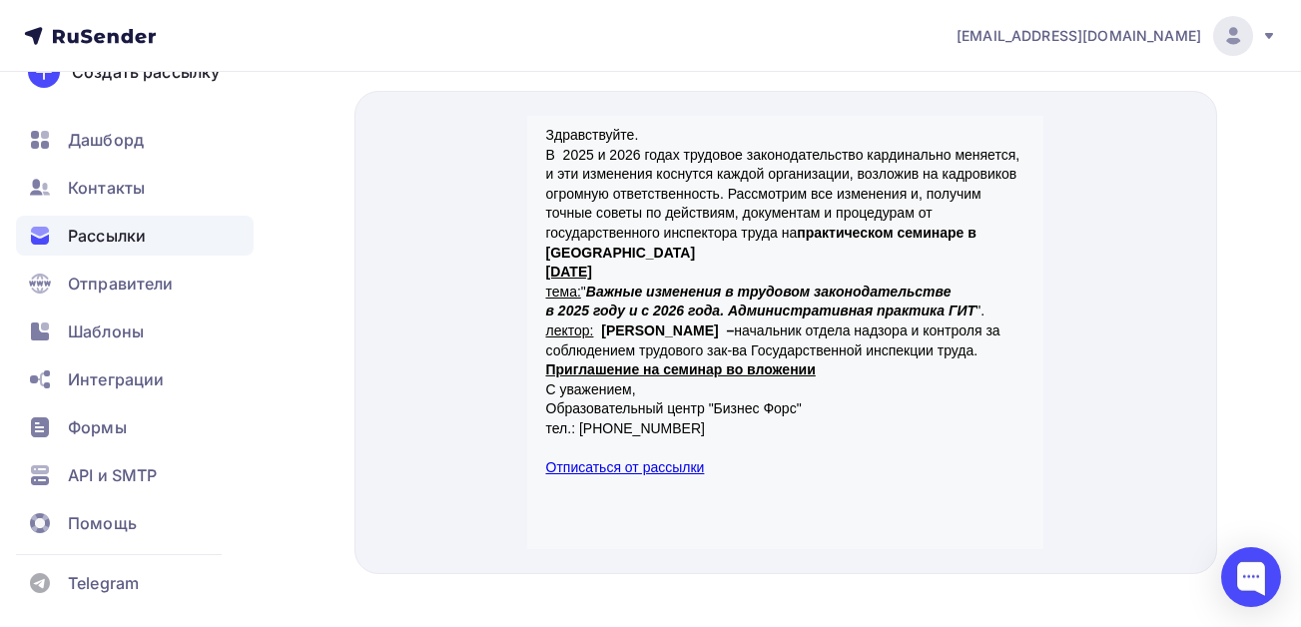
scroll to position [672, 0]
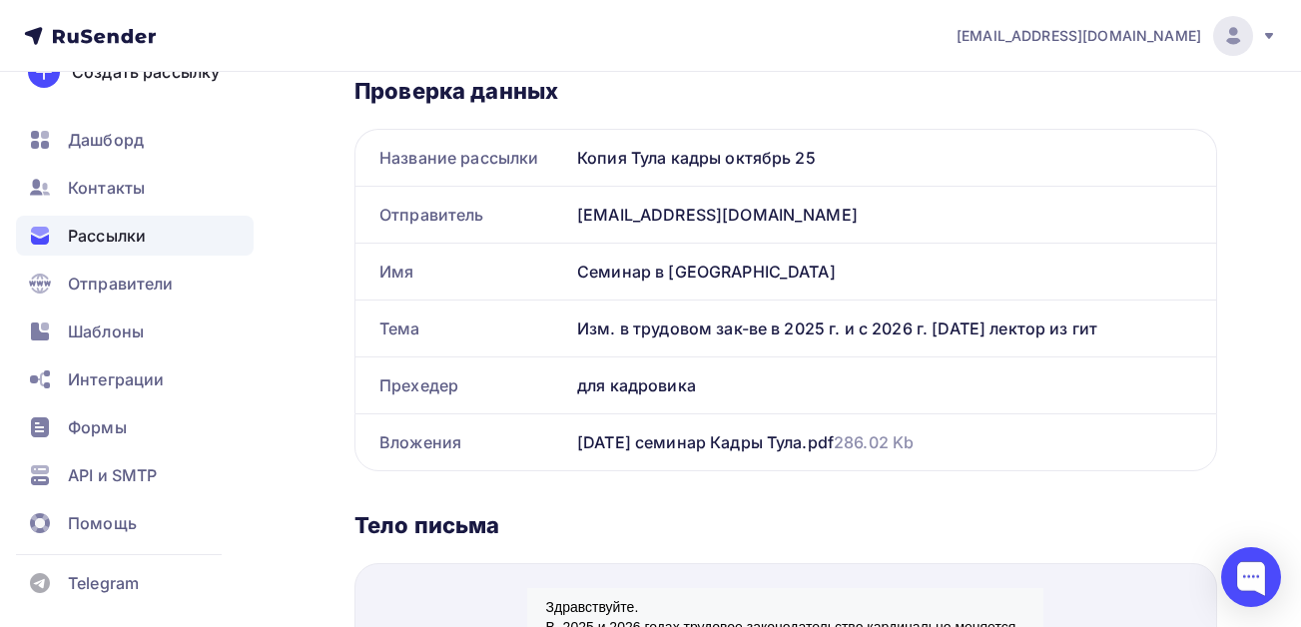
type input "Изм. в трудовом зак-ве в 2025 г. и с 2026 г. 23.10.25 лектор из гит"
drag, startPoint x: 703, startPoint y: 383, endPoint x: 536, endPoint y: 383, distance: 166.7
click at [536, 383] on div "Прехедер для кадровика" at bounding box center [785, 385] width 861 height 56
copy div "Прехедер для кадровика"
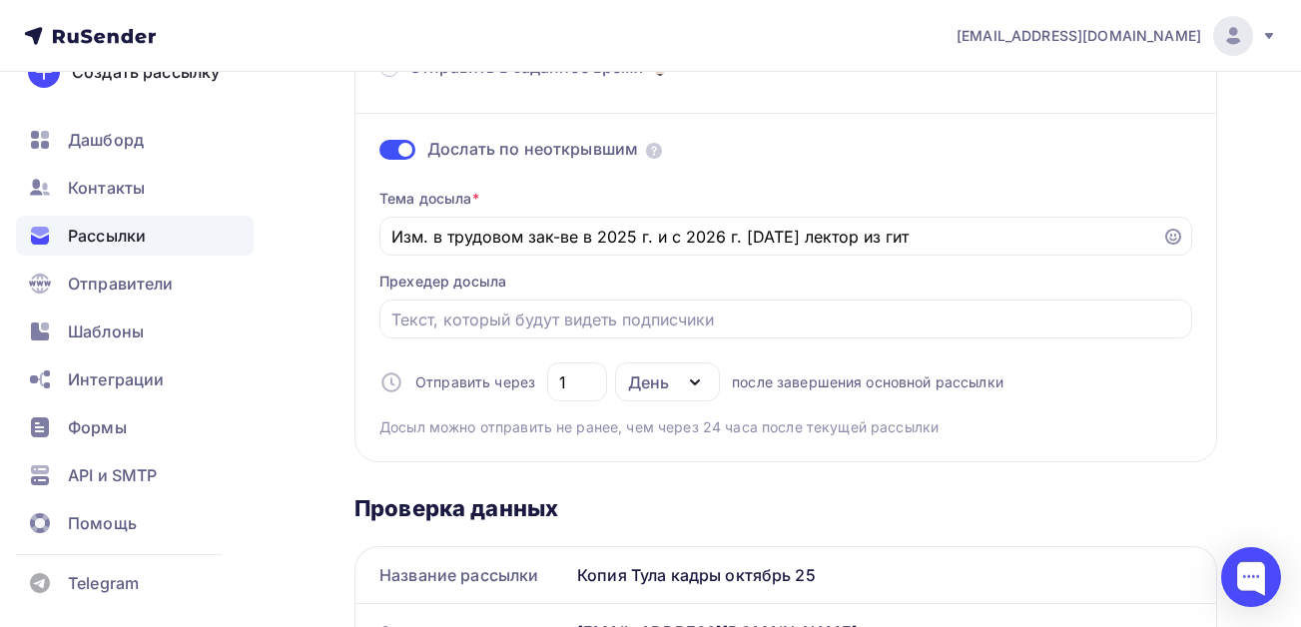
scroll to position [273, 0]
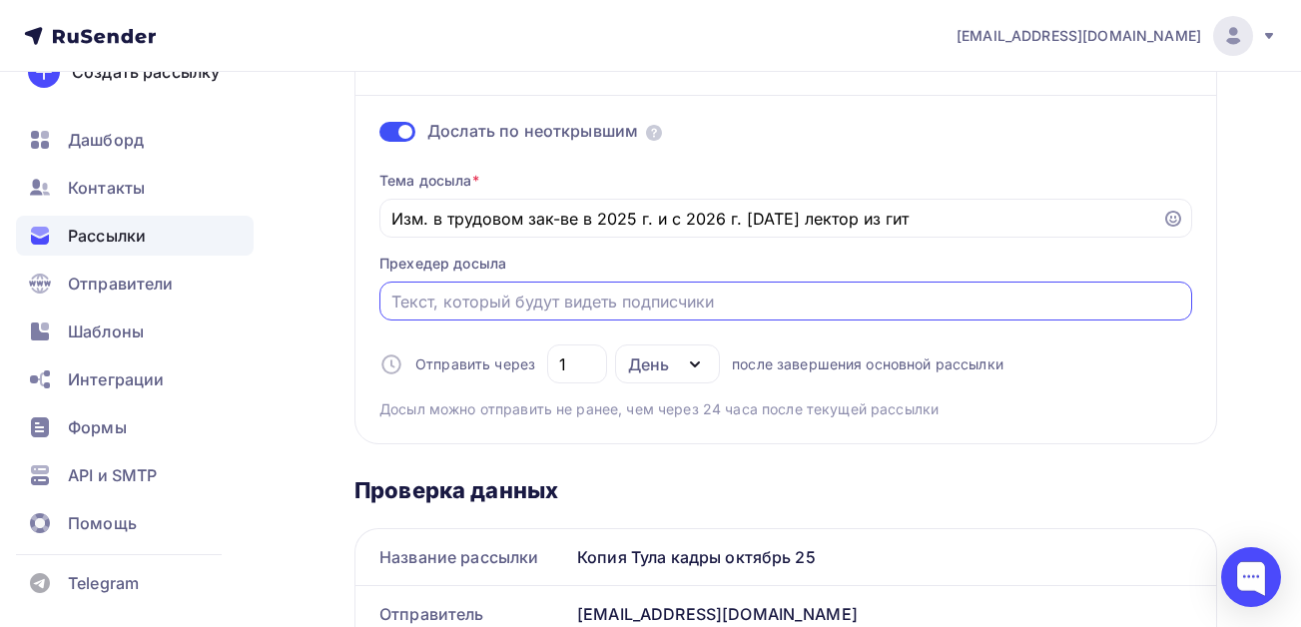
paste input "для кадровика"
type input "для кадровика"
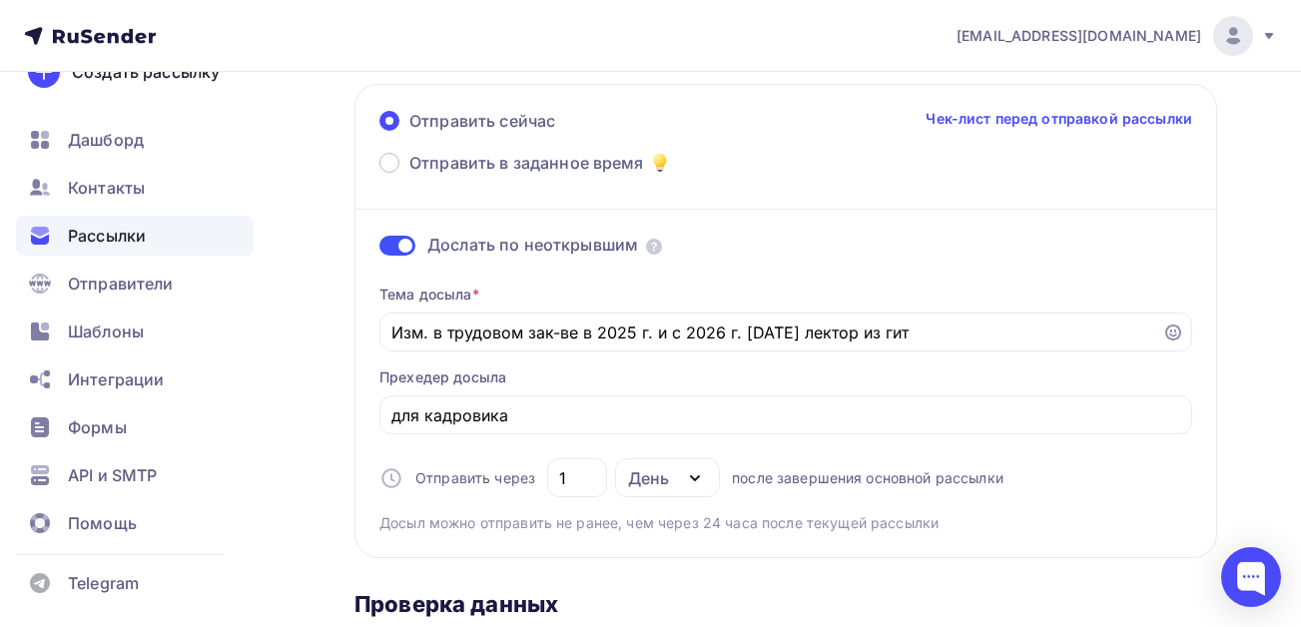
scroll to position [0, 0]
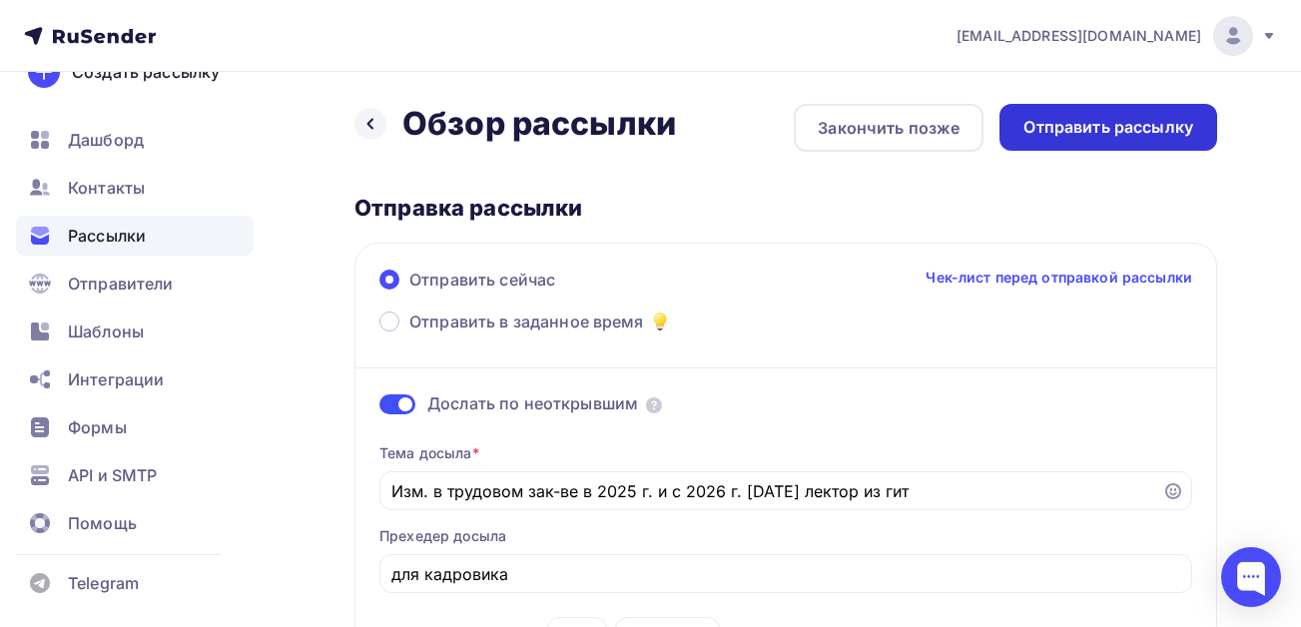
click at [1100, 129] on div "Отправить рассылку" at bounding box center [1108, 127] width 170 height 23
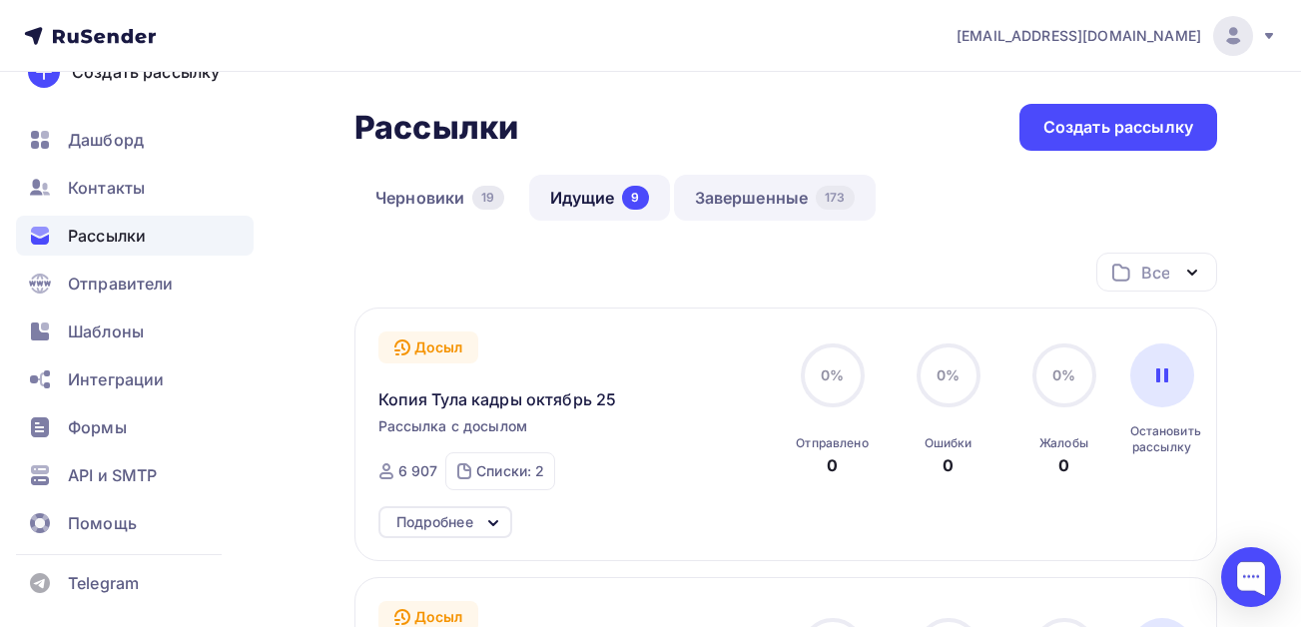
click at [760, 202] on link "Завершенные 173" at bounding box center [775, 198] width 202 height 46
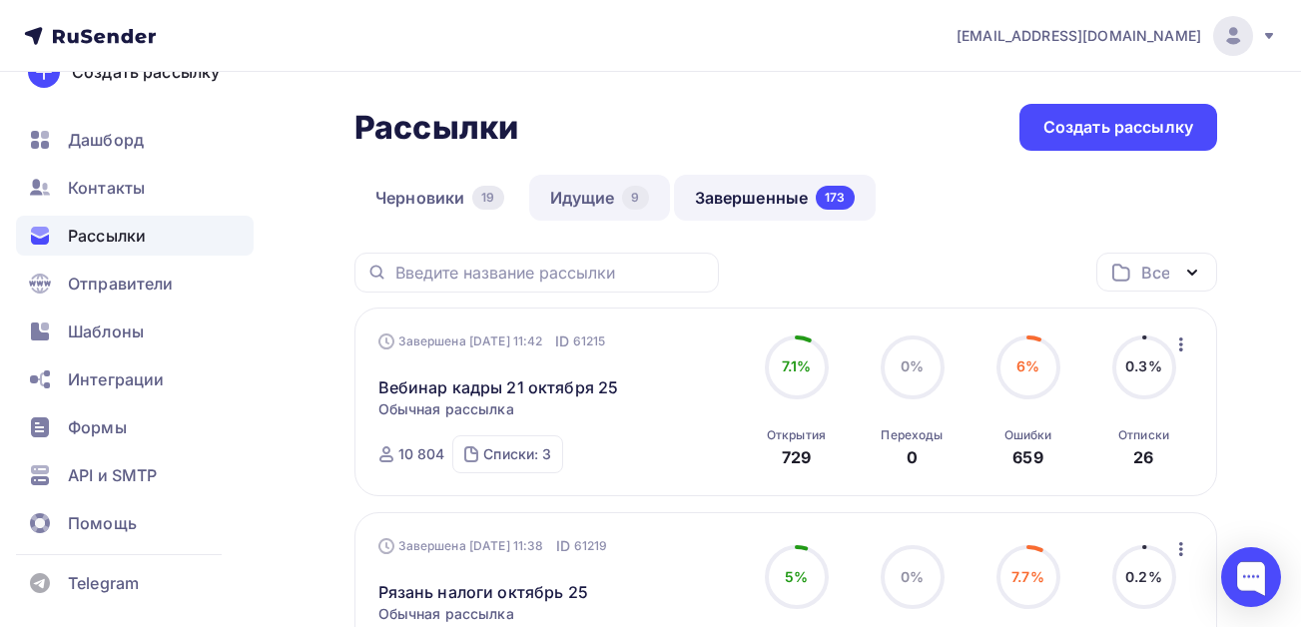
click at [591, 202] on link "Идущие 9" at bounding box center [599, 198] width 141 height 46
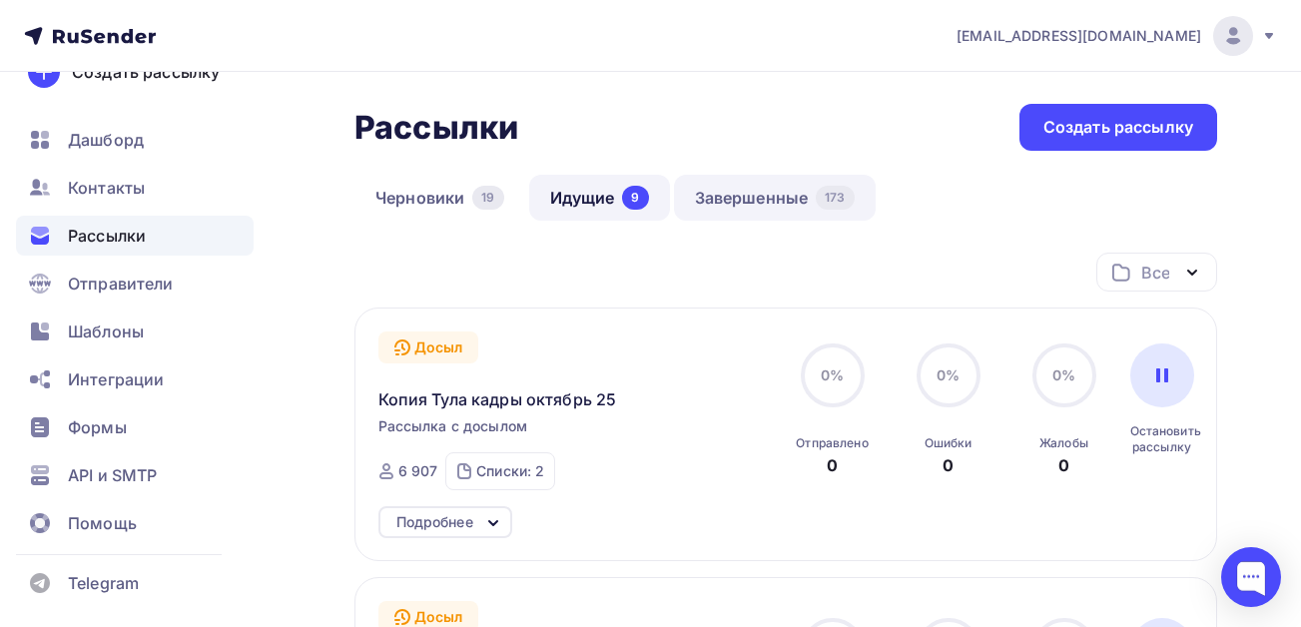
click at [756, 204] on link "Завершенные 173" at bounding box center [775, 198] width 202 height 46
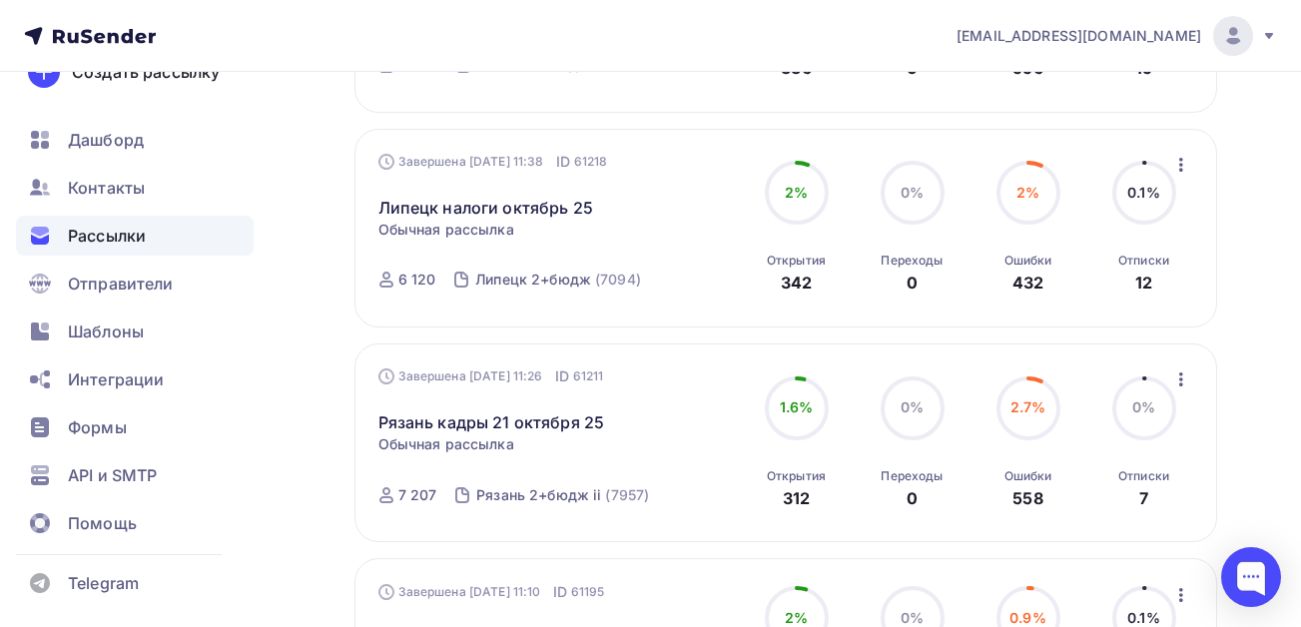
scroll to position [1198, 0]
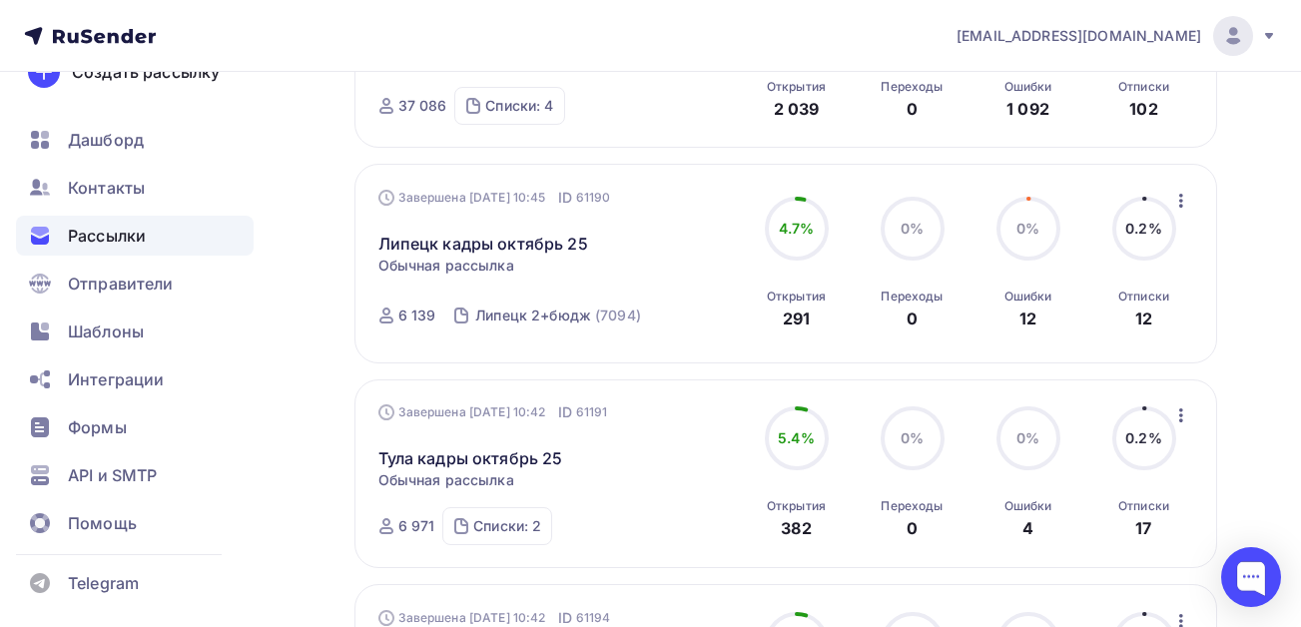
click at [1182, 196] on icon "button" at bounding box center [1181, 201] width 4 height 14
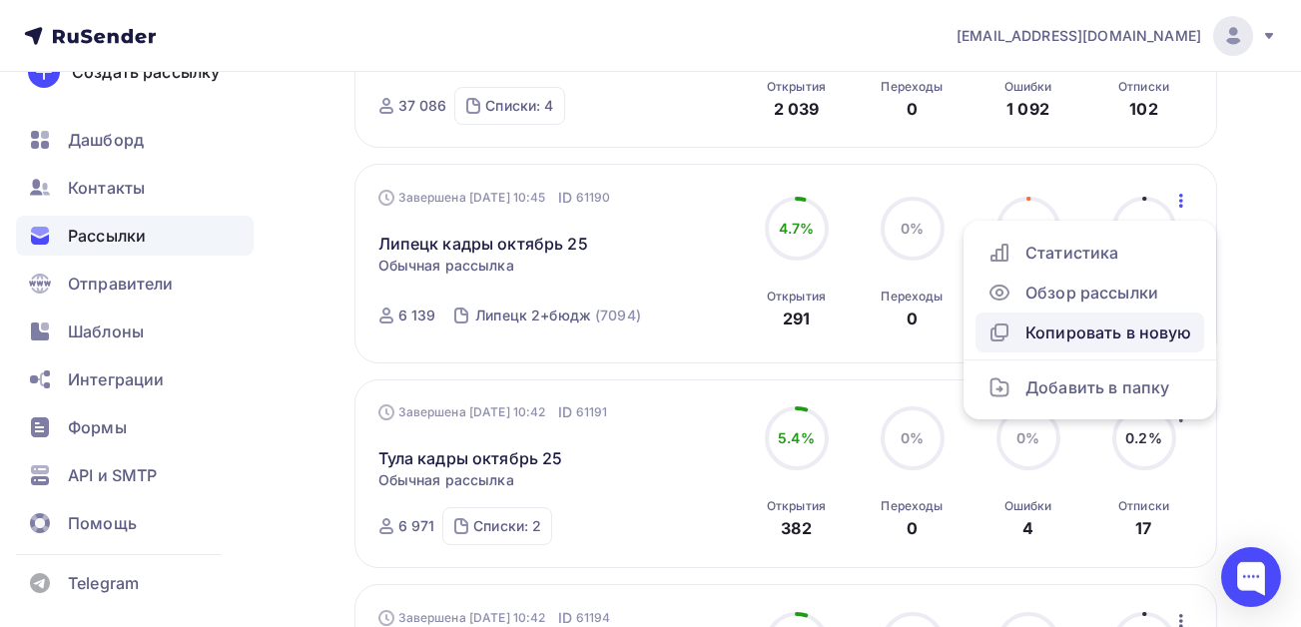
click at [1045, 341] on div "Копировать в новую" at bounding box center [1089, 332] width 205 height 24
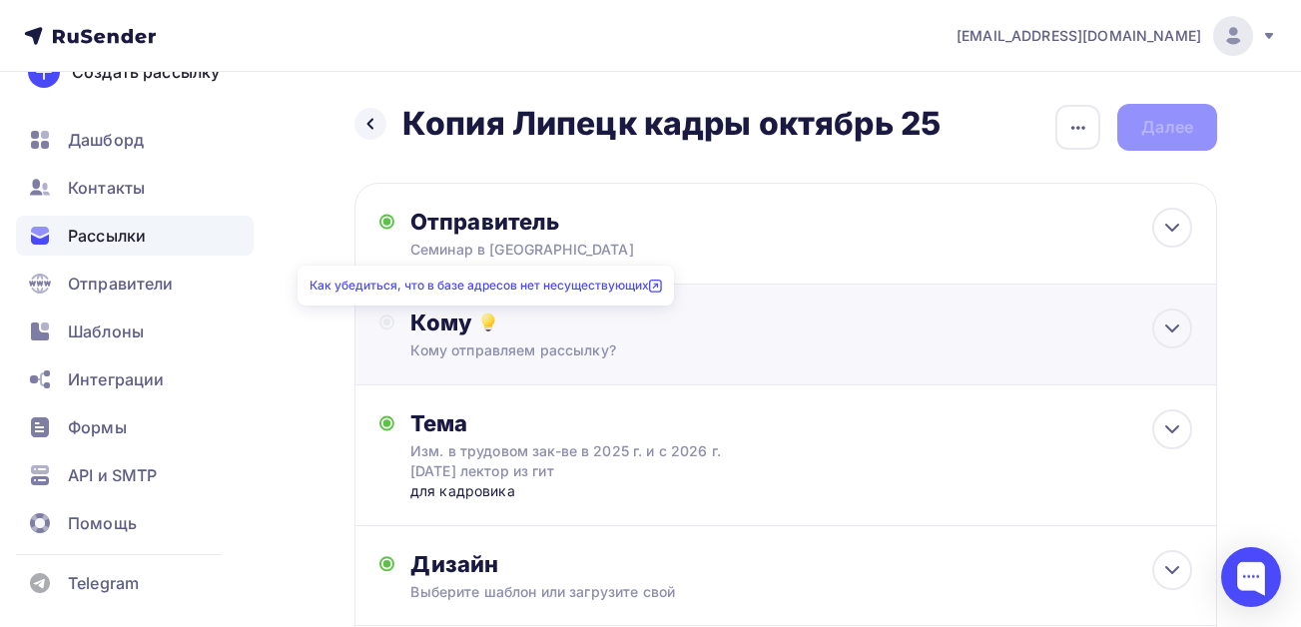
click at [488, 323] on icon at bounding box center [488, 319] width 11 height 11
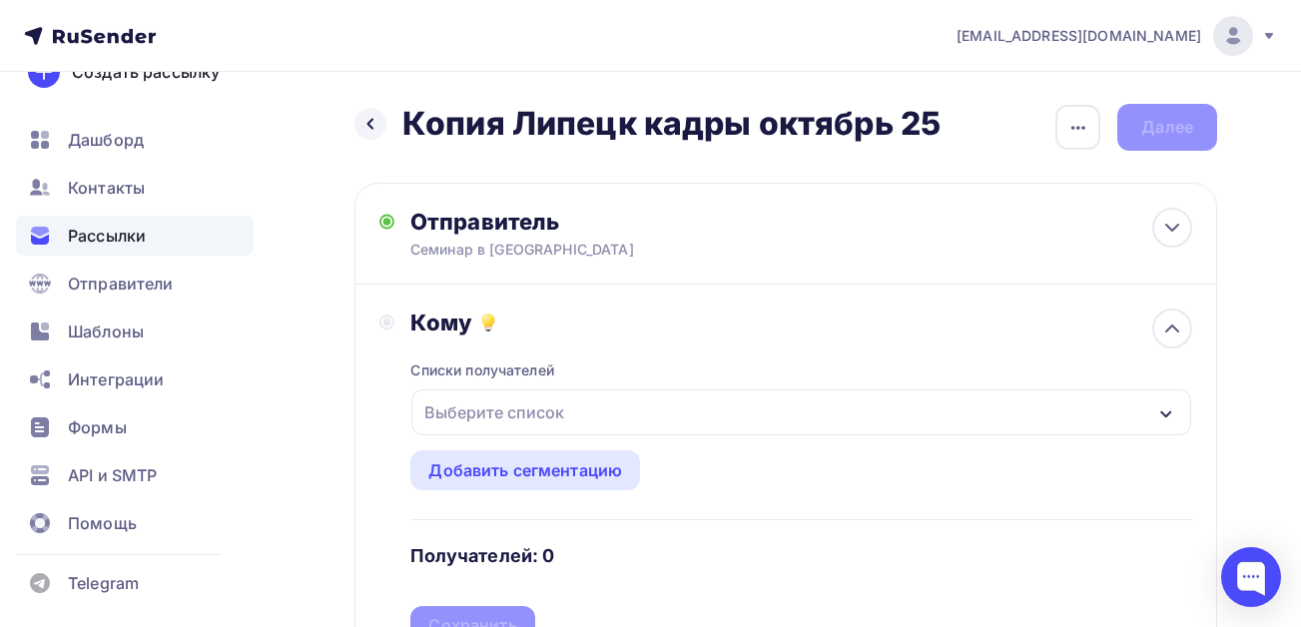
click at [487, 417] on div "Выберите список" at bounding box center [494, 412] width 156 height 36
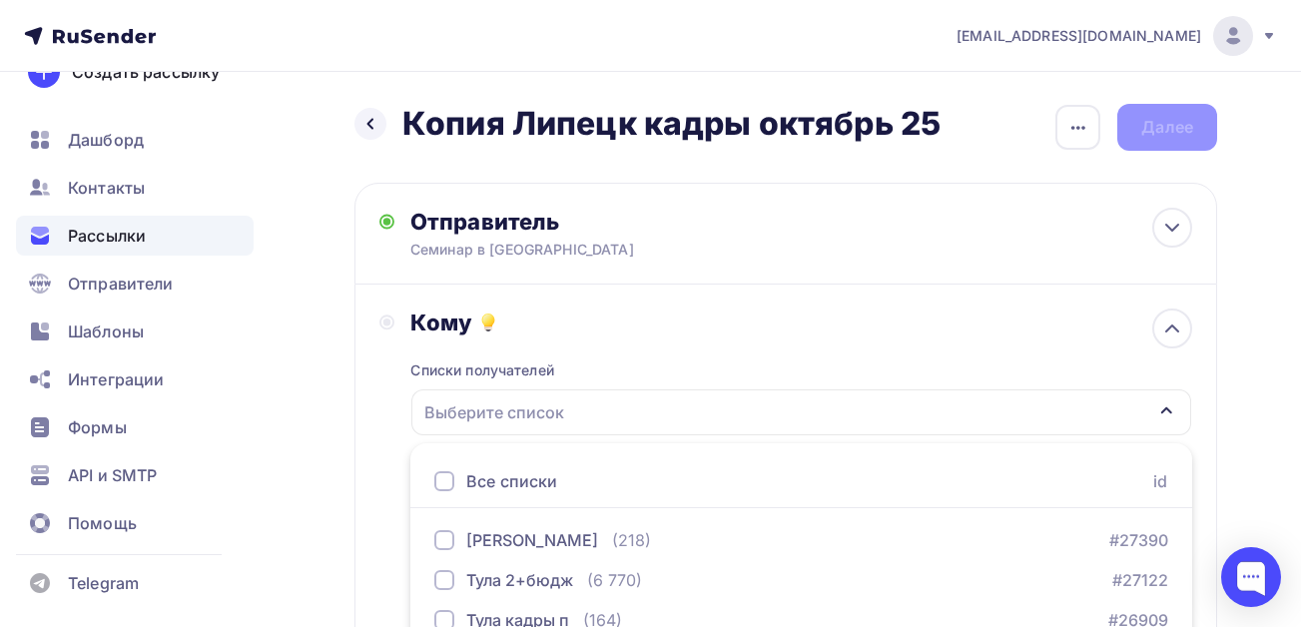
scroll to position [333, 0]
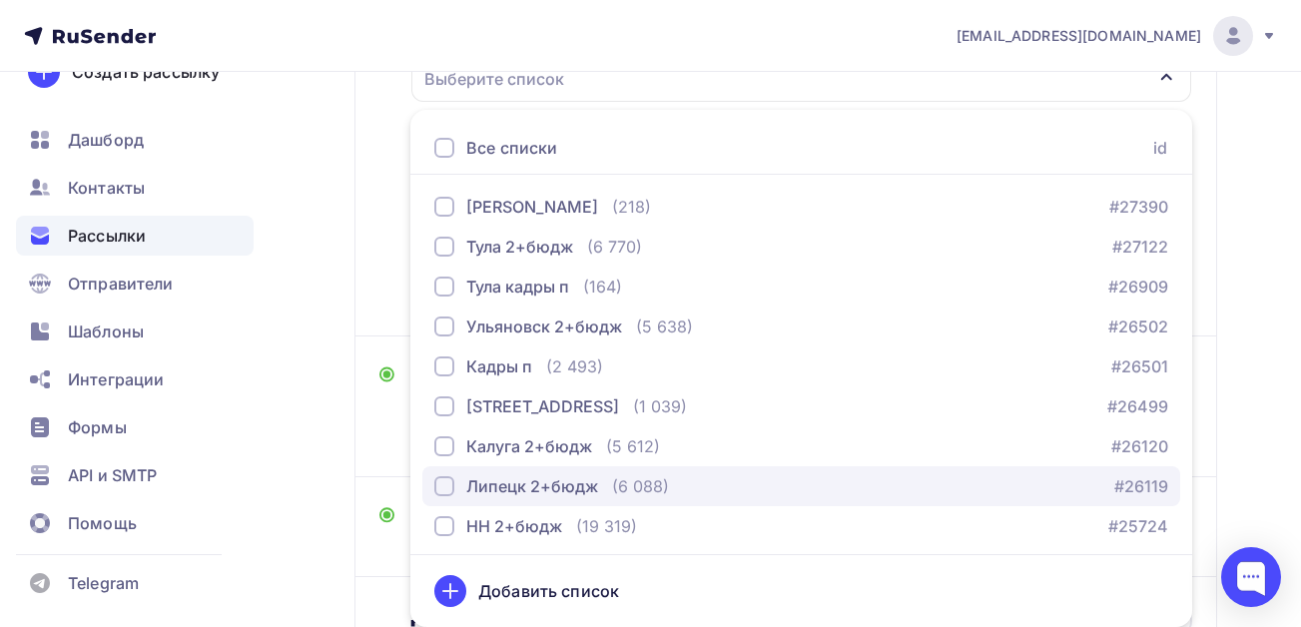
click at [445, 487] on div "button" at bounding box center [444, 486] width 20 height 20
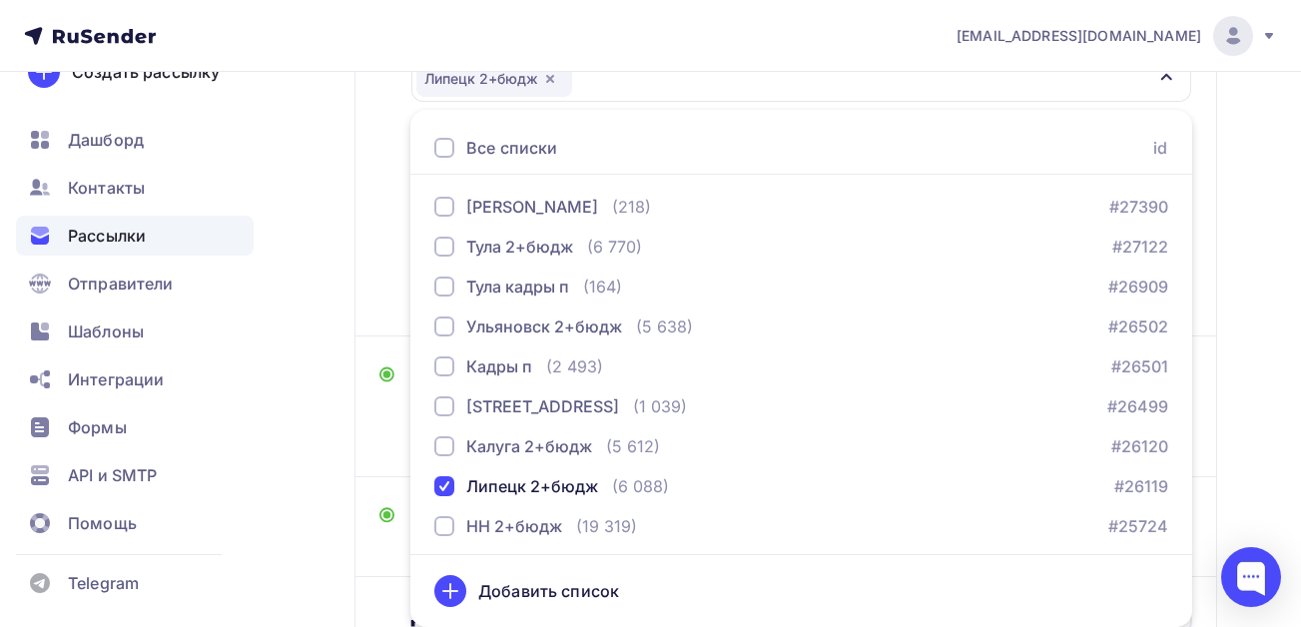
click at [295, 447] on div "Назад Копия Липецк кадры октябрь 25 Копия Липецк кадры октябрь 25 Закончить поз…" at bounding box center [650, 272] width 1301 height 1068
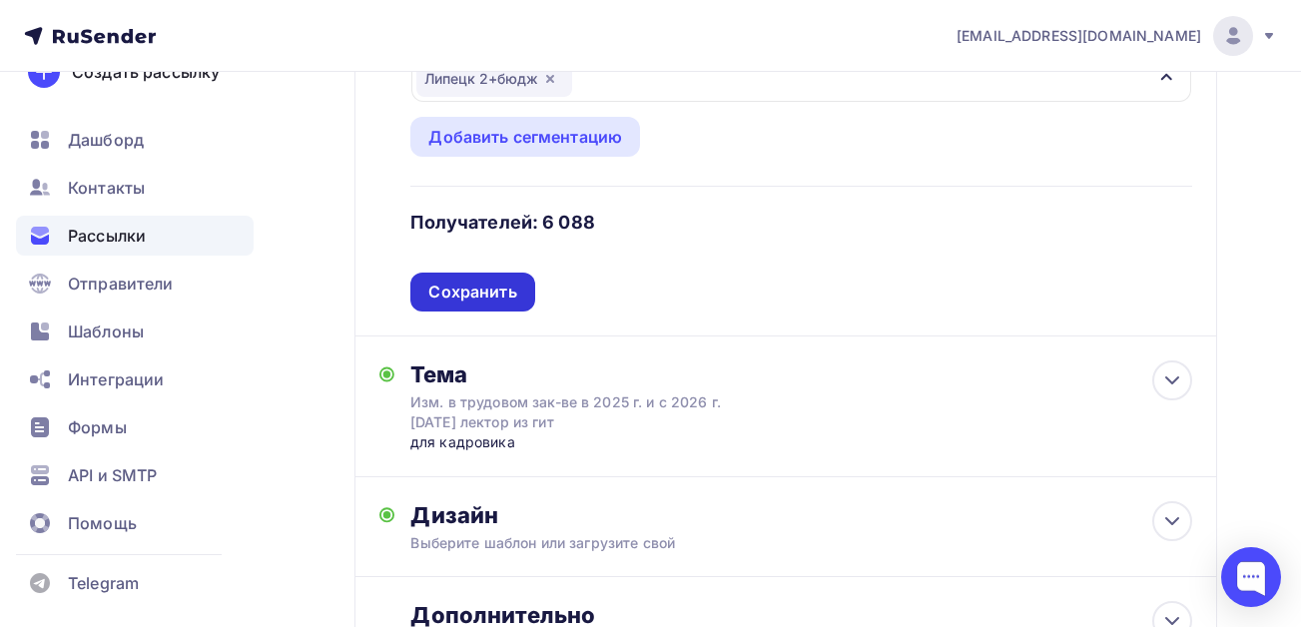
click at [507, 283] on div "Сохранить" at bounding box center [472, 292] width 88 height 23
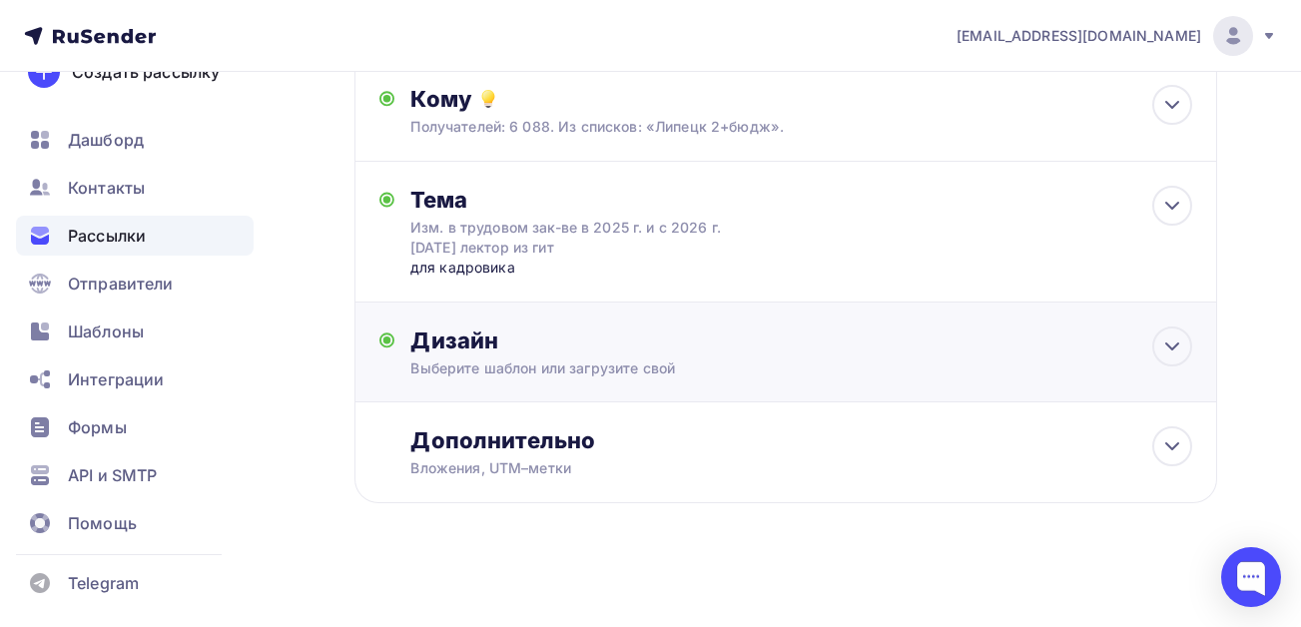
scroll to position [229, 0]
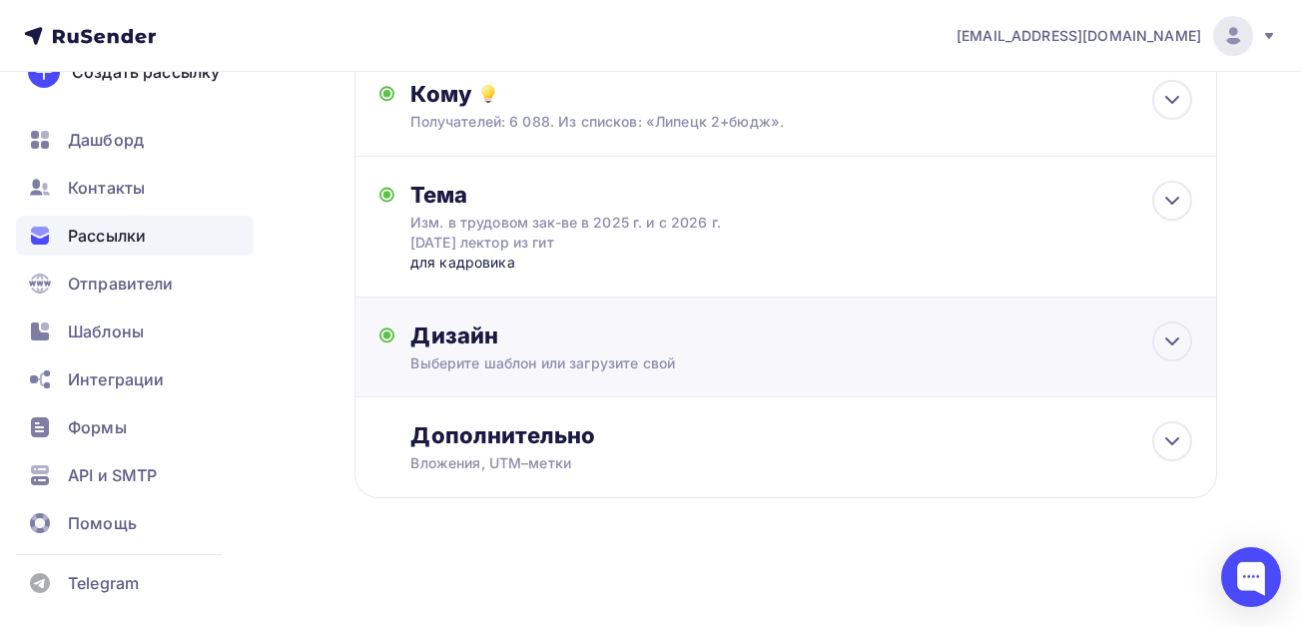
click at [535, 361] on div "Выберите шаблон или загрузите свой" at bounding box center [761, 363] width 703 height 20
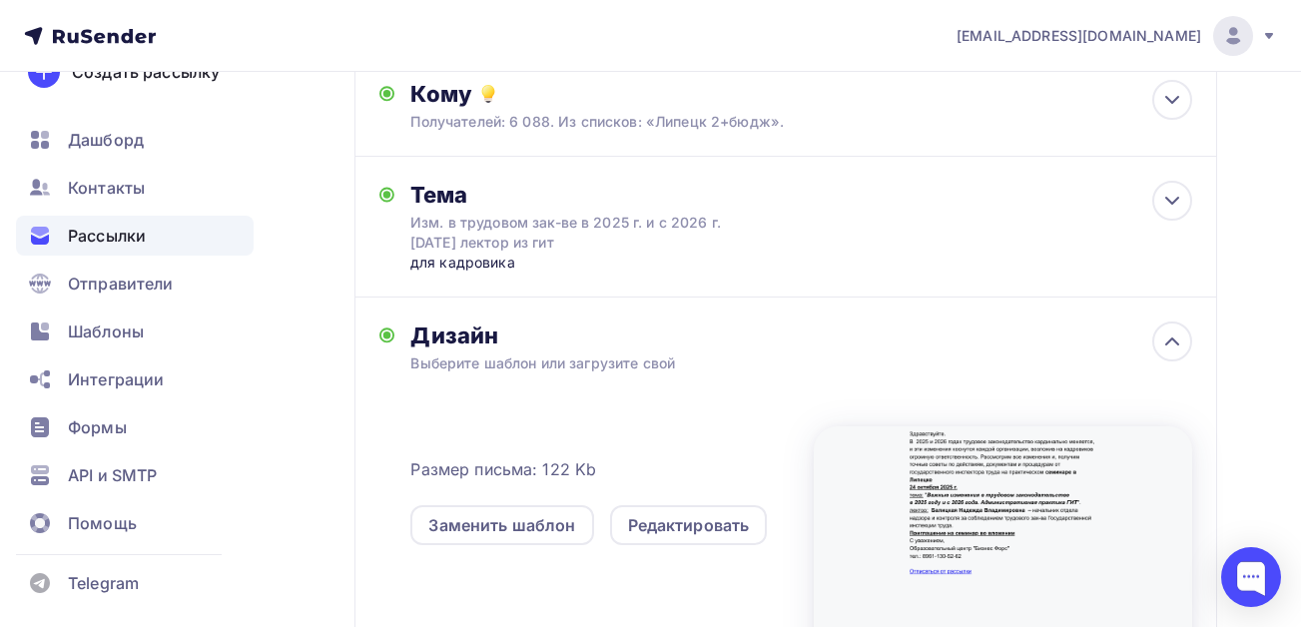
click at [281, 413] on div "Назад Копия Липецк кадры октябрь 25 Копия Липецк кадры октябрь 25 Закончить поз…" at bounding box center [650, 405] width 1301 height 1125
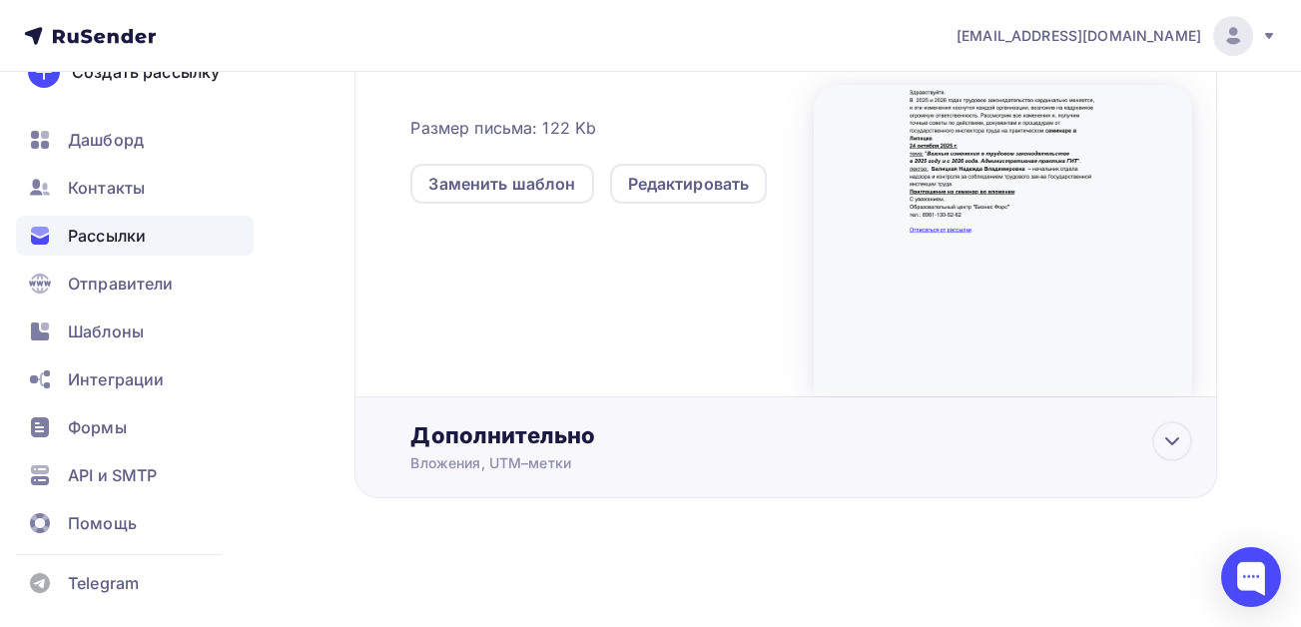
click at [580, 424] on div "Дополнительно" at bounding box center [801, 435] width 782 height 28
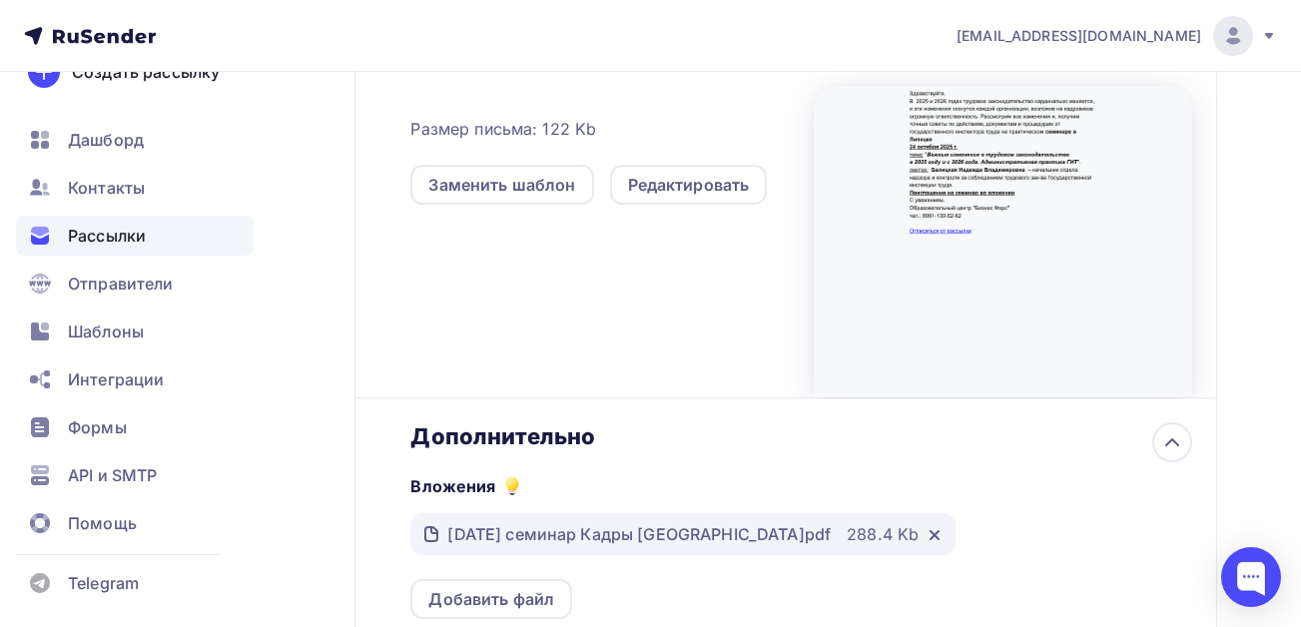
scroll to position [0, 0]
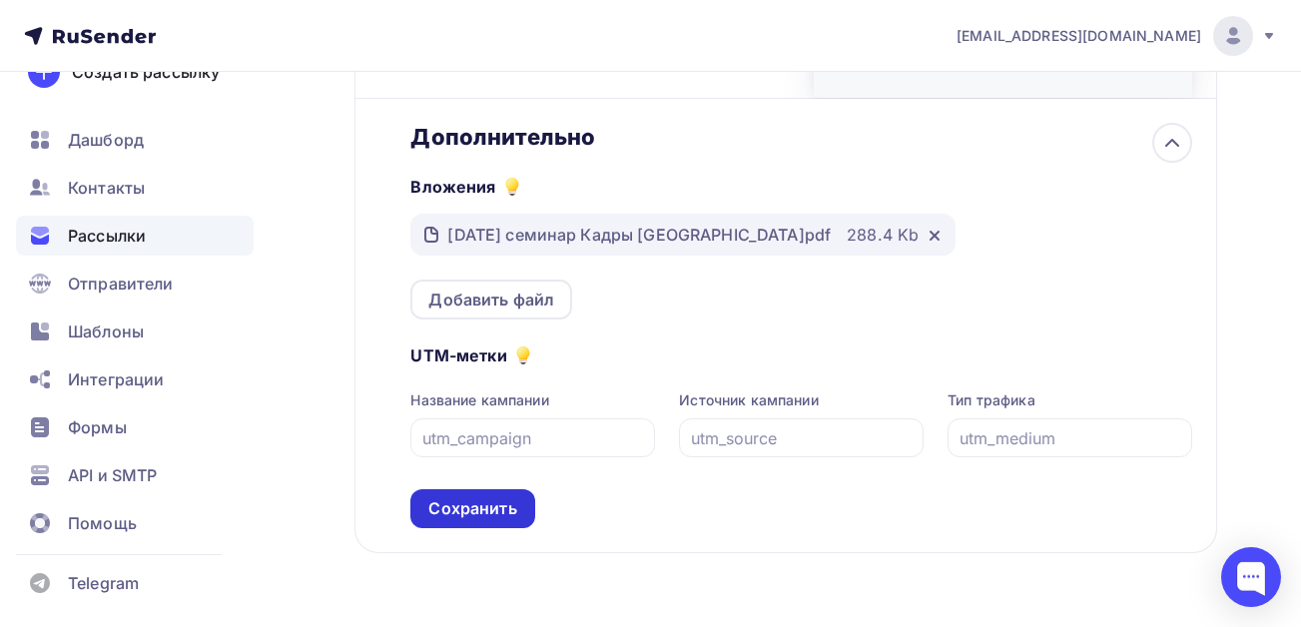
click at [500, 506] on div "Сохранить" at bounding box center [472, 508] width 88 height 23
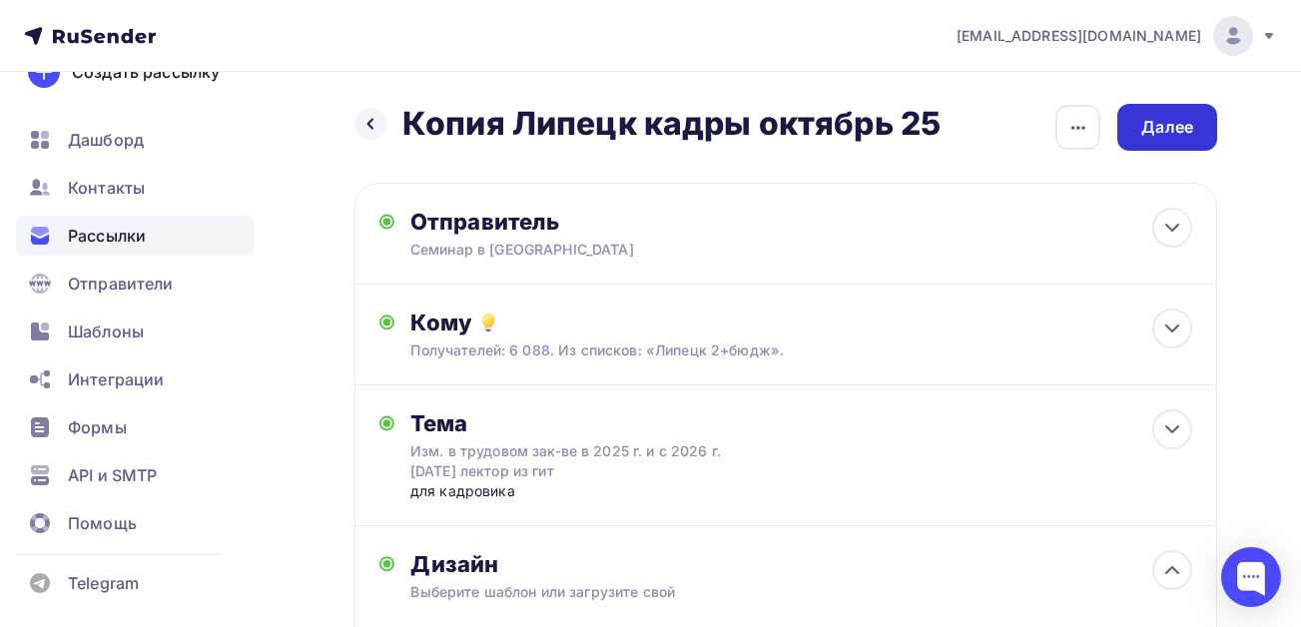
click at [1155, 130] on div "Далее" at bounding box center [1167, 127] width 52 height 23
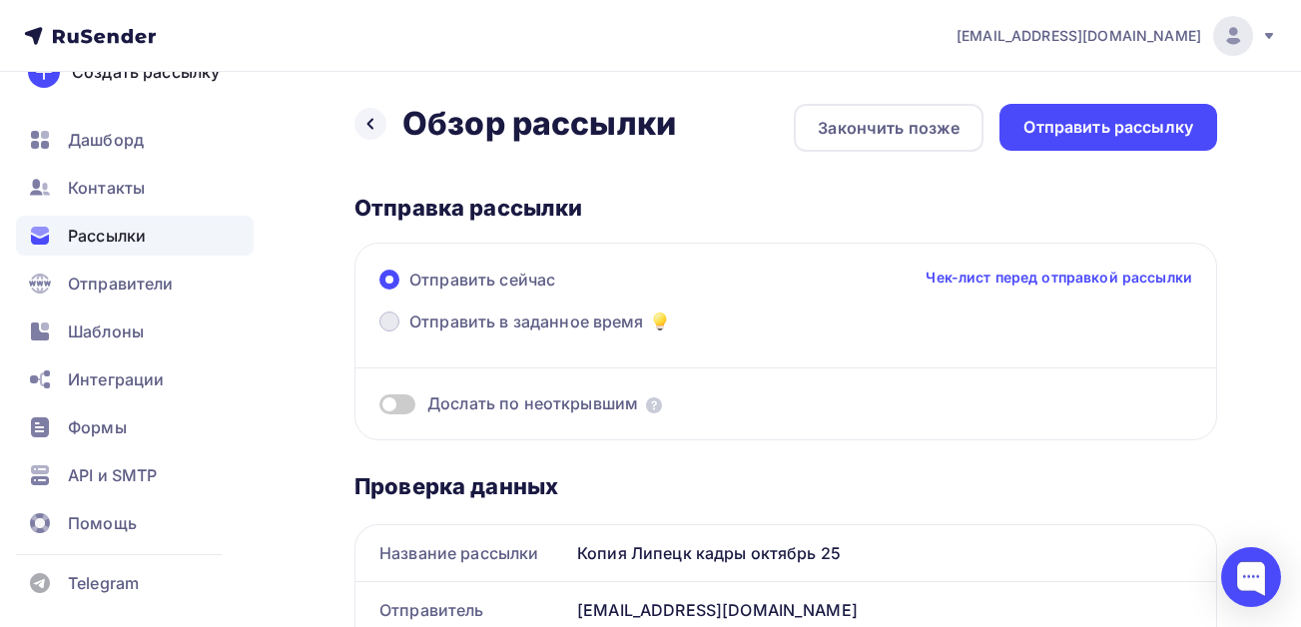
click at [417, 322] on span "Отправить в заданное время" at bounding box center [526, 321] width 235 height 24
click at [409, 333] on input "Отправить в заданное время" at bounding box center [409, 333] width 0 height 0
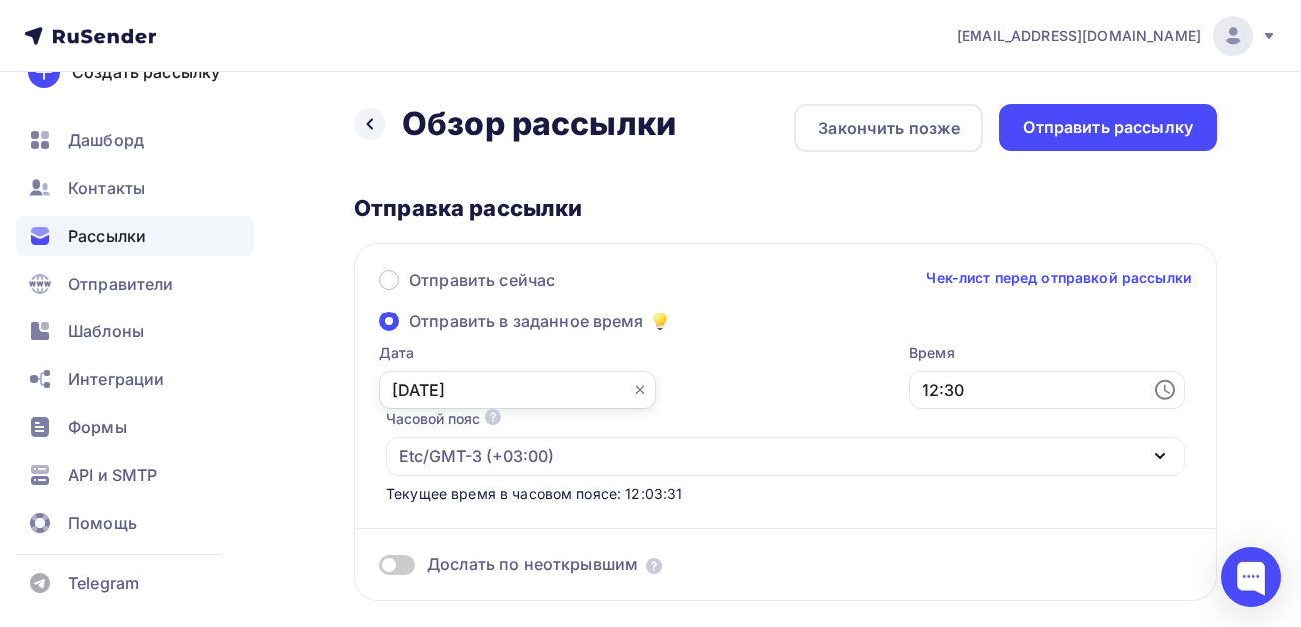
click at [531, 385] on input "09.10.2025" at bounding box center [517, 390] width 277 height 38
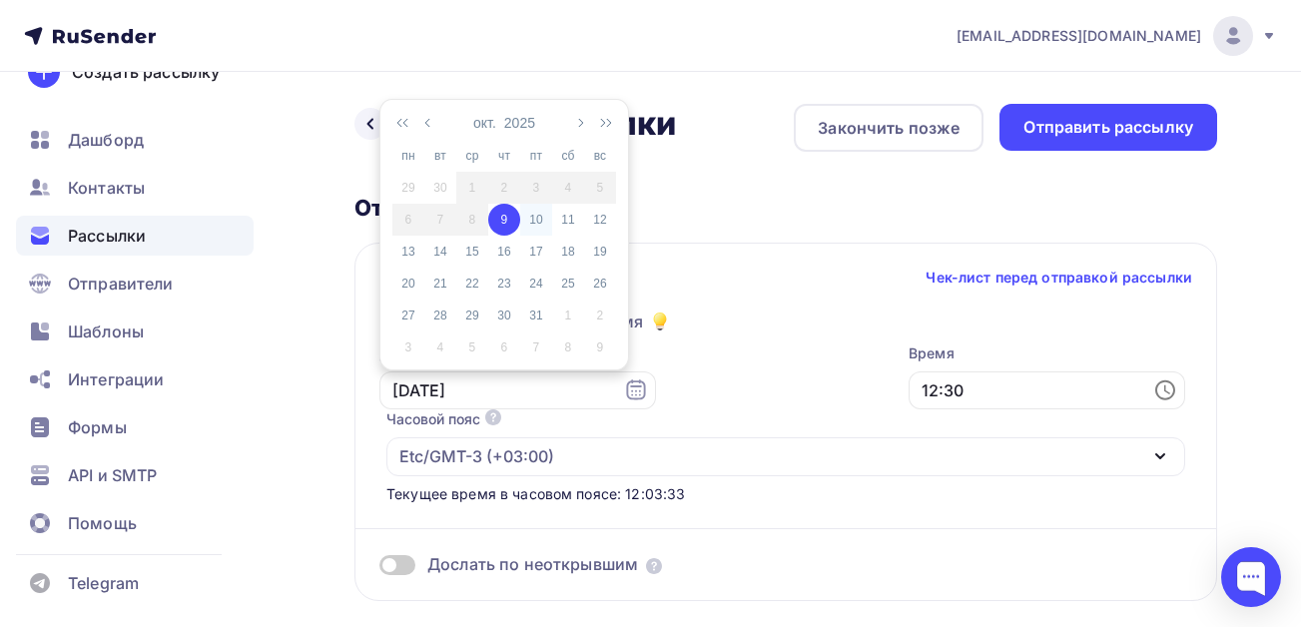
click at [529, 213] on div "10" at bounding box center [536, 220] width 32 height 18
type input "10.10.2025"
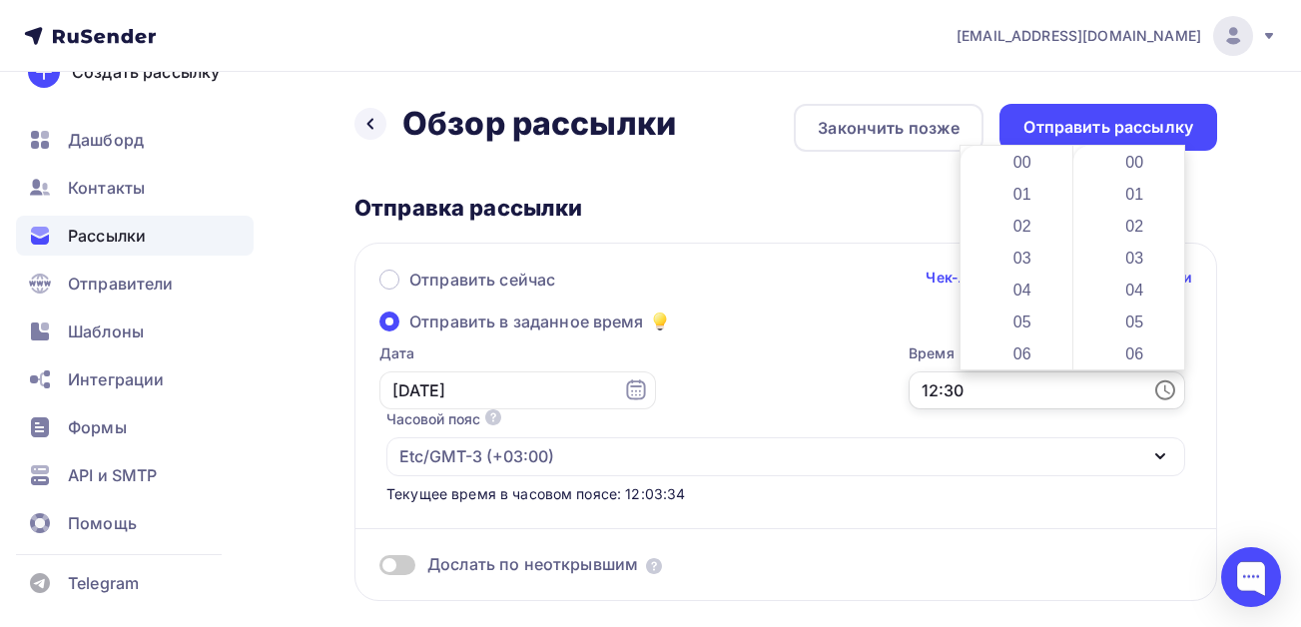
click at [992, 393] on input "12:30" at bounding box center [1046, 390] width 277 height 38
click at [1015, 179] on li "07" at bounding box center [1023, 186] width 103 height 32
type input "07:30"
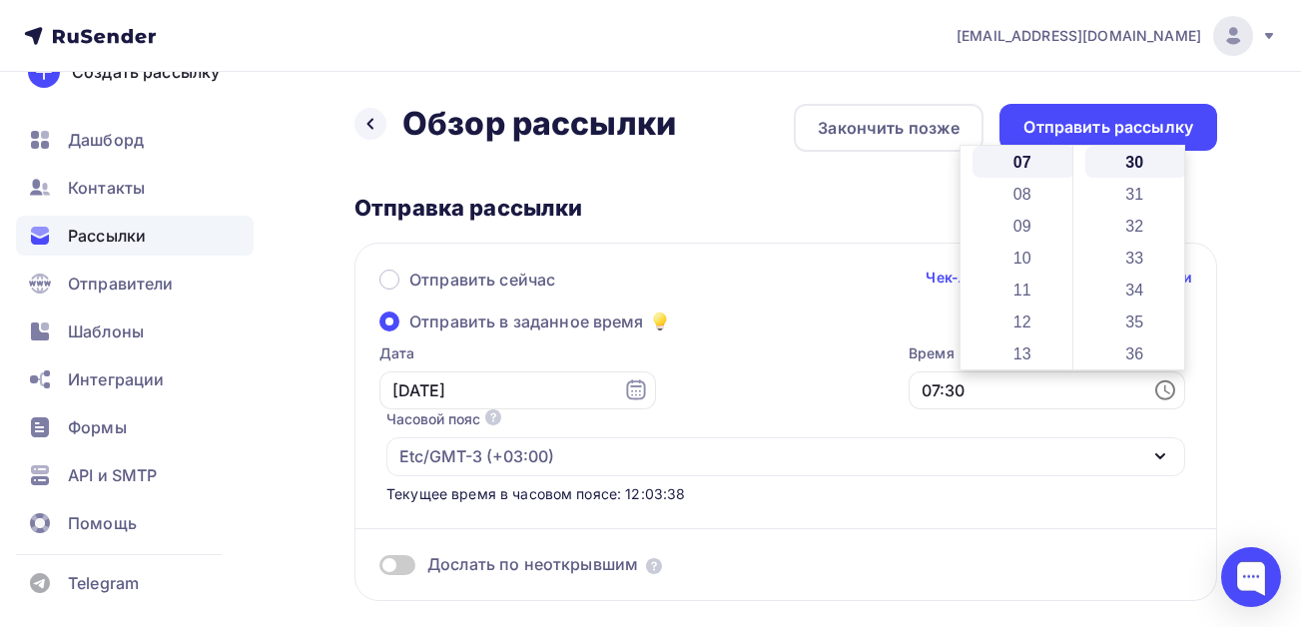
click at [754, 329] on div "Отправить сейчас Чек-лист перед отправкой рассылки Отправить в заданное время Д…" at bounding box center [785, 422] width 863 height 358
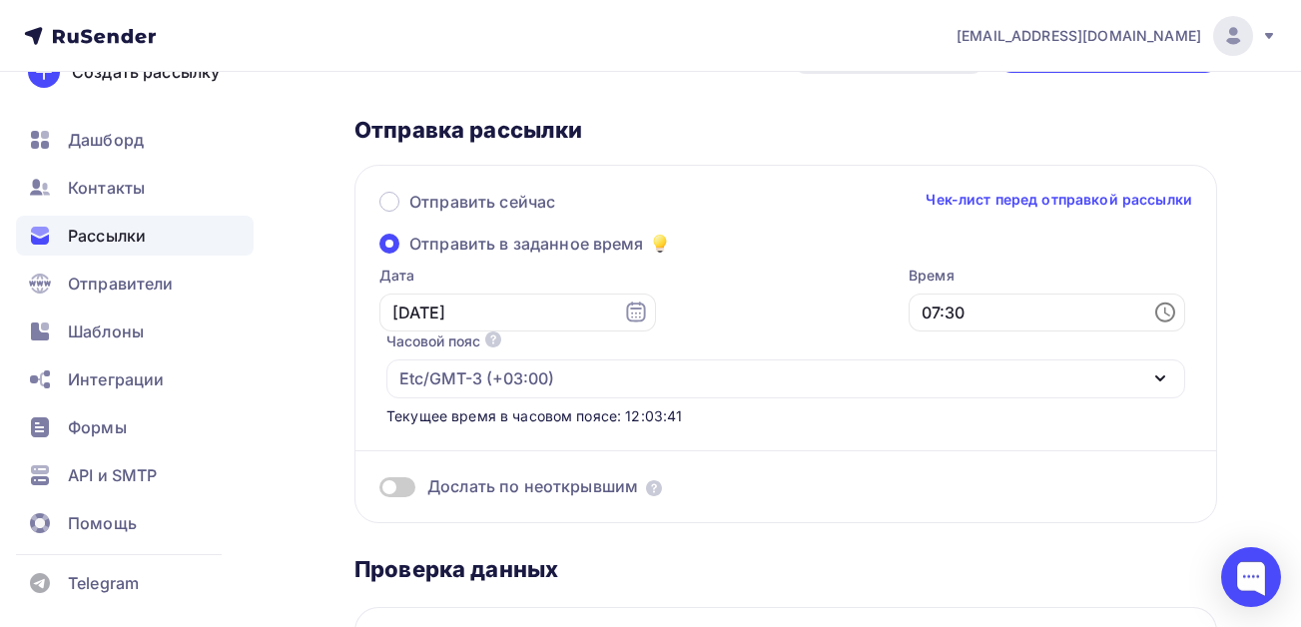
scroll to position [100, 0]
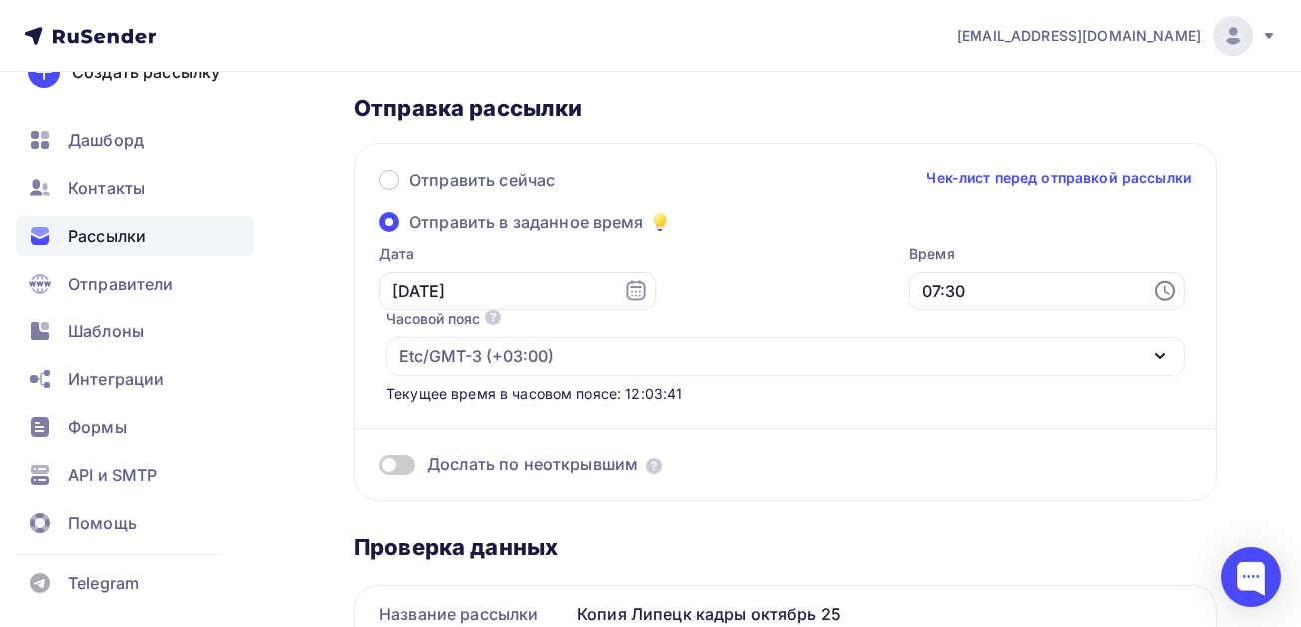
click at [403, 463] on span at bounding box center [397, 465] width 36 height 20
click at [379, 468] on input "checkbox" at bounding box center [379, 468] width 0 height 0
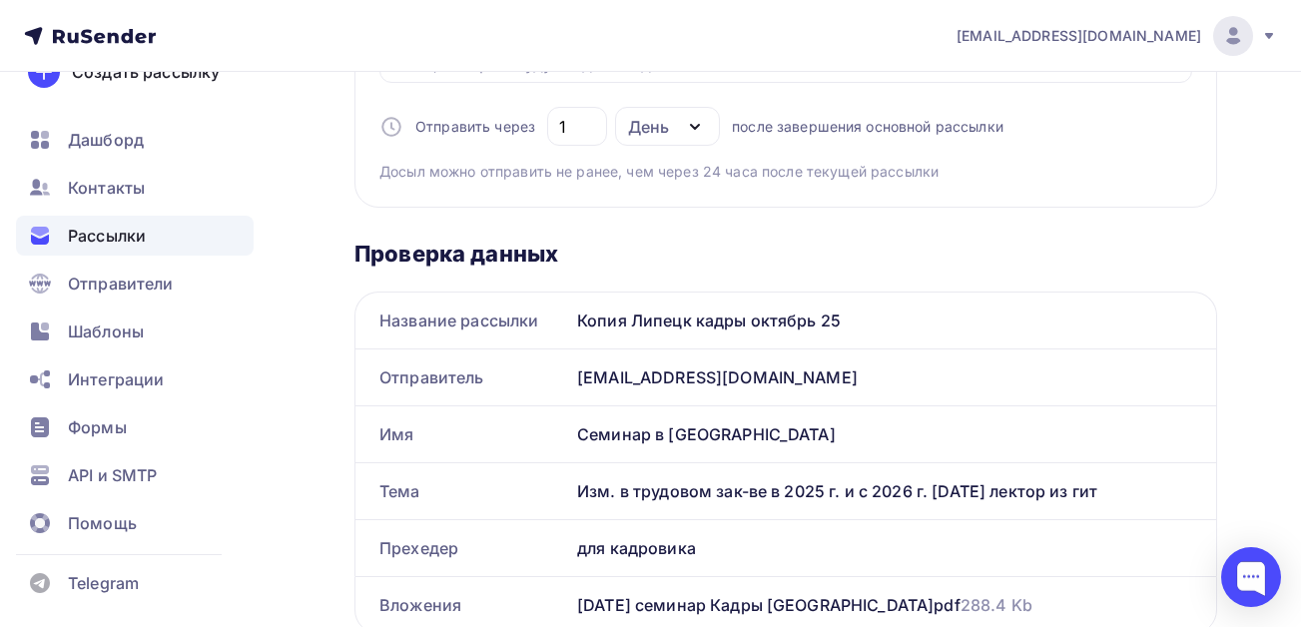
scroll to position [699, 0]
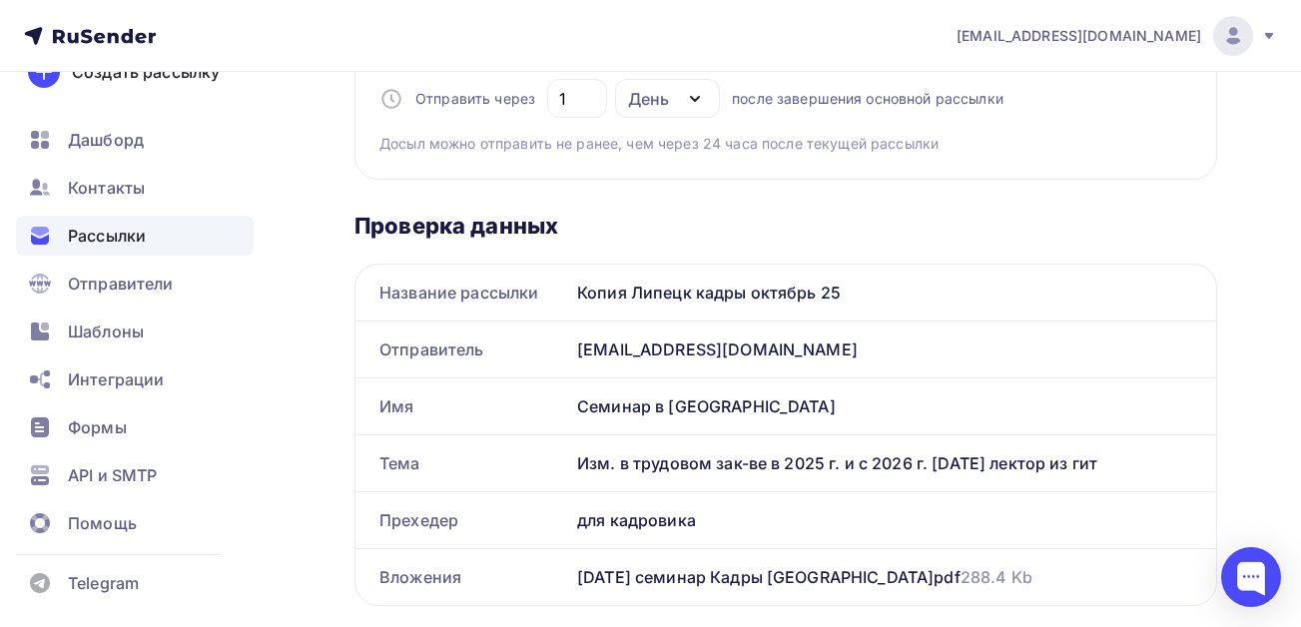
drag, startPoint x: 579, startPoint y: 462, endPoint x: 1127, endPoint y: 462, distance: 548.1
click at [1127, 462] on div "Изм. в трудовом зак-ве в 2025 г. и с 2026 г. 24.10.25 лектор из гит" at bounding box center [892, 463] width 647 height 56
copy div "Изм. в трудовом зак-ве в 2025 г. и с 2026 г. 24.10.25 лектор из гит"
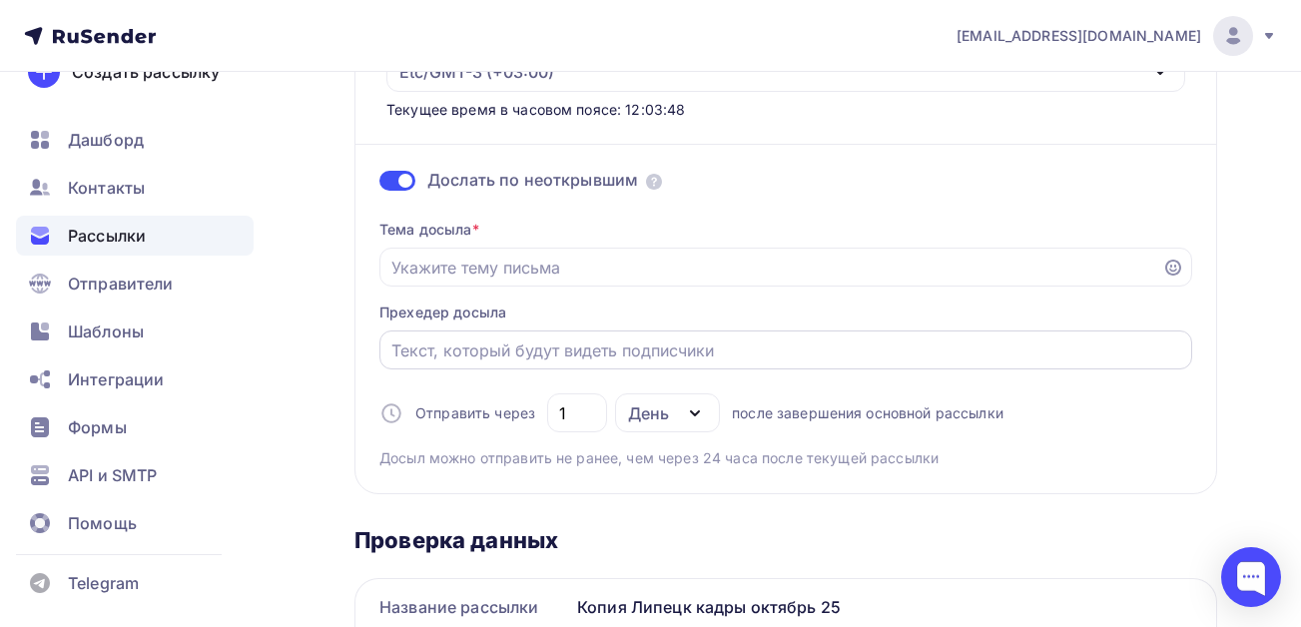
scroll to position [399, 0]
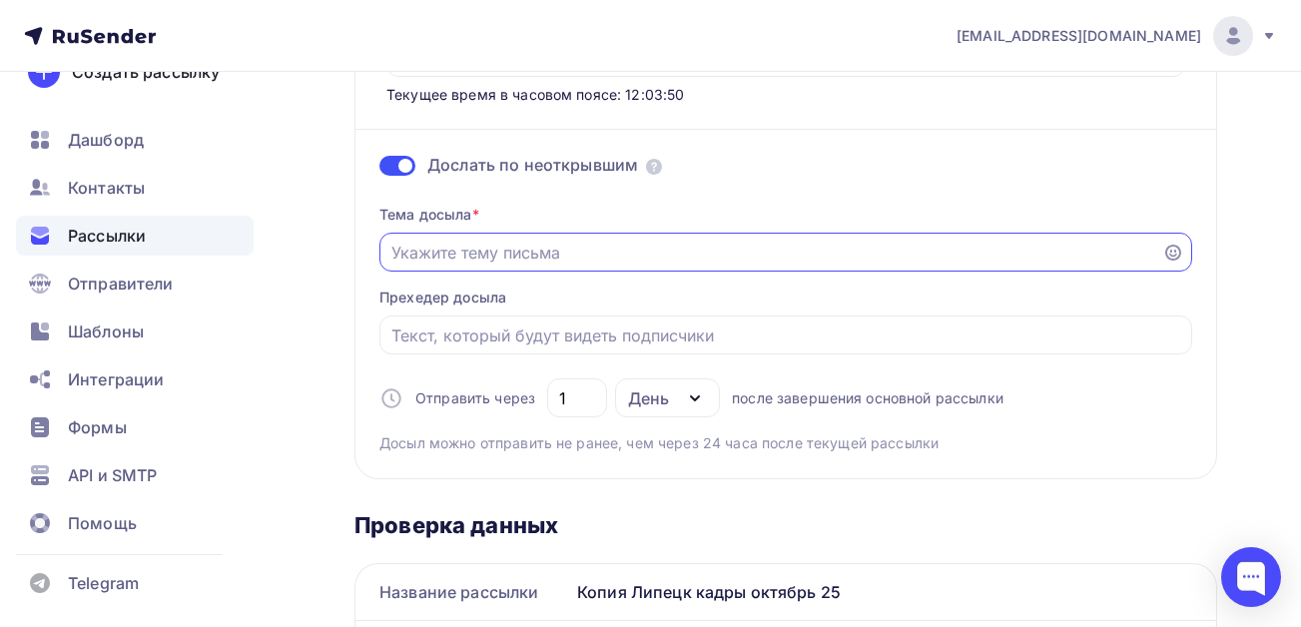
paste input "Изм. в трудовом зак-ве в 2025 г. и с 2026 г. 24.10.25 лектор из гит"
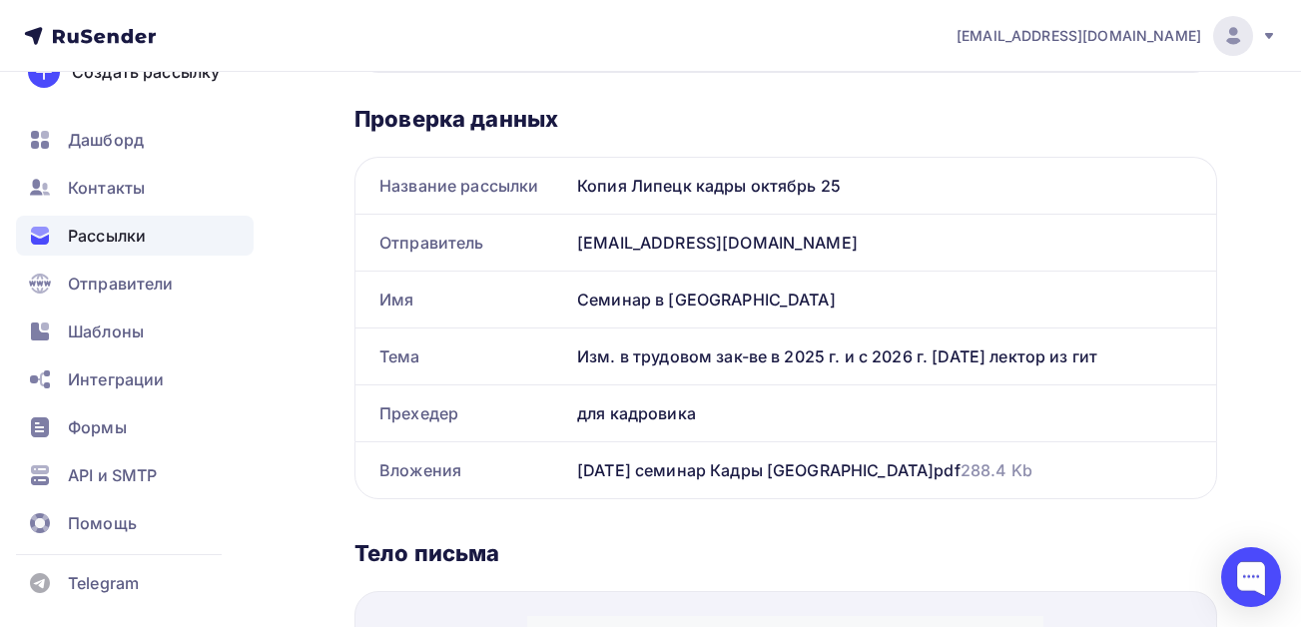
scroll to position [898, 0]
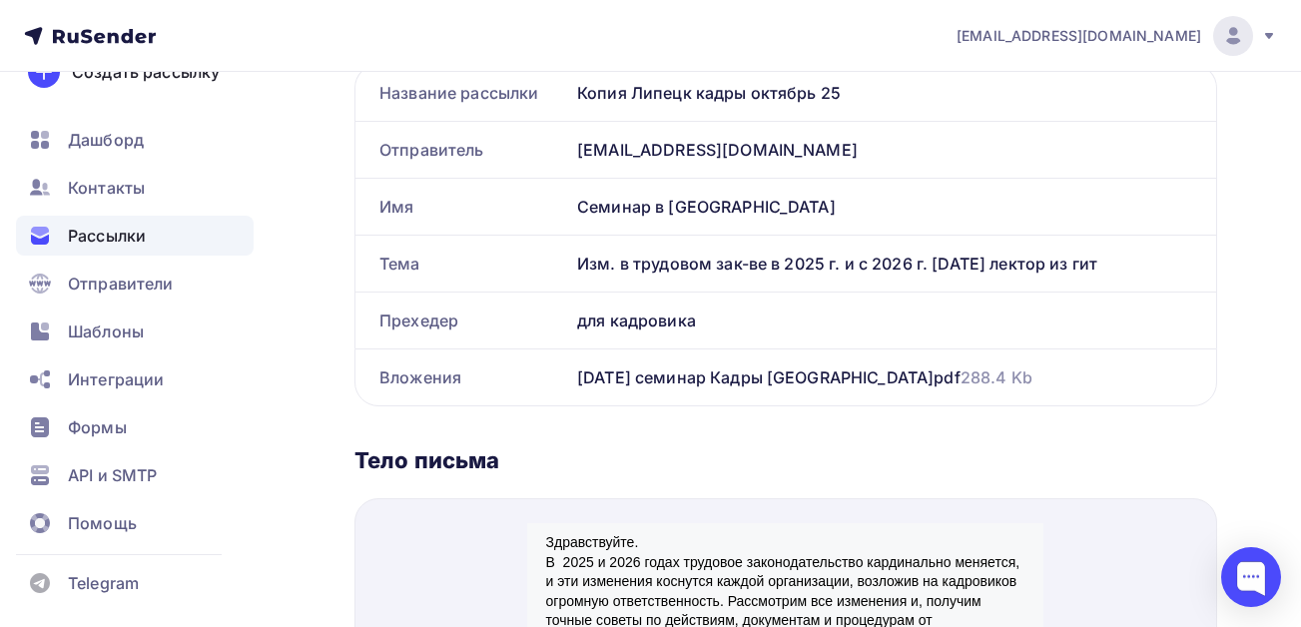
type input "Изм. в трудовом зак-ве в 2025 г. и с 2026 г. 24.10.25 лектор из гит"
drag, startPoint x: 705, startPoint y: 314, endPoint x: 577, endPoint y: 321, distance: 128.0
click at [577, 321] on div "для кадровика" at bounding box center [892, 320] width 647 height 56
copy div "для кадровика"
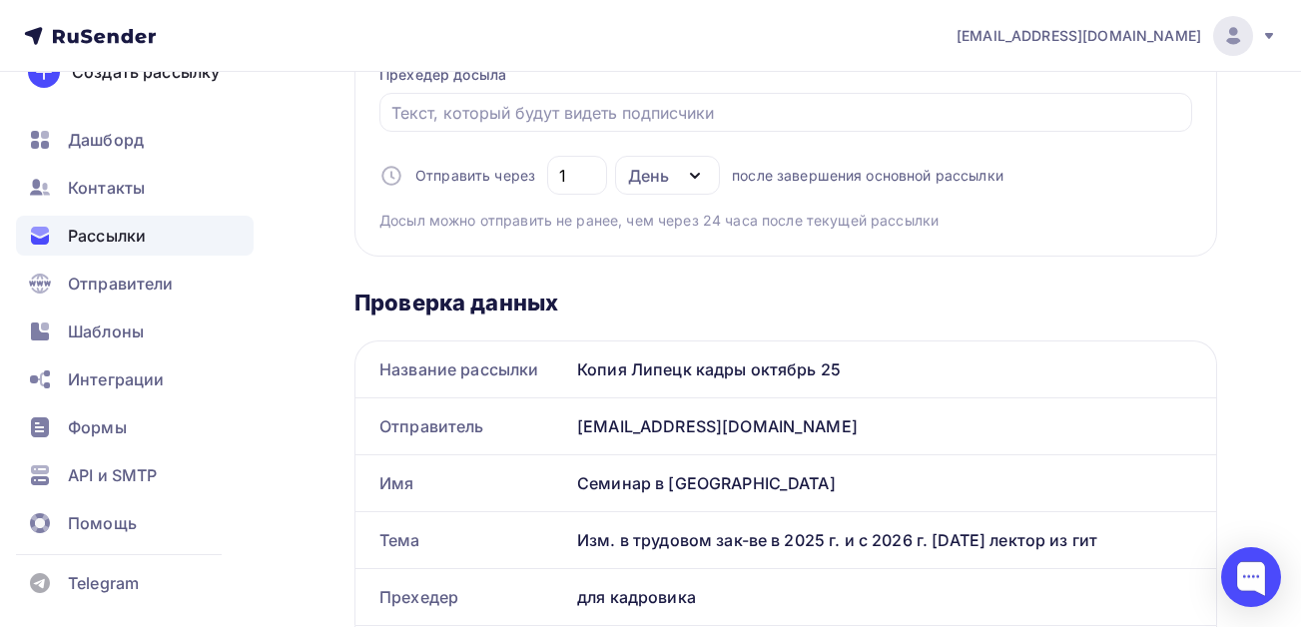
scroll to position [599, 0]
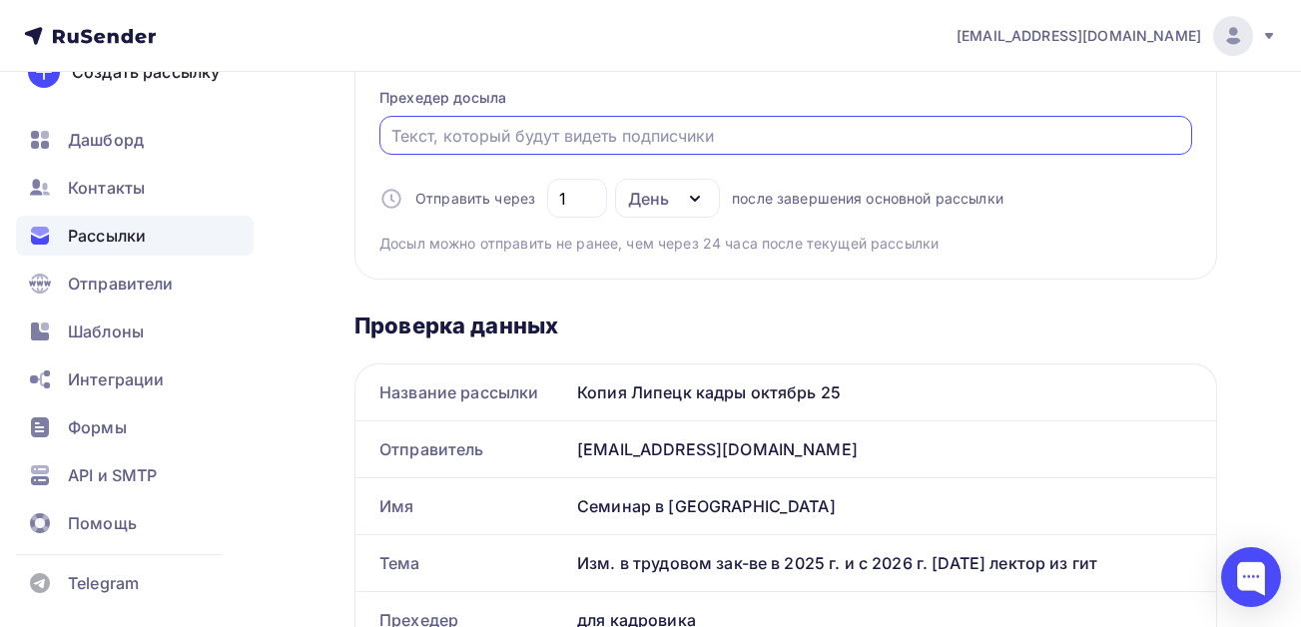
paste input "для кадровика"
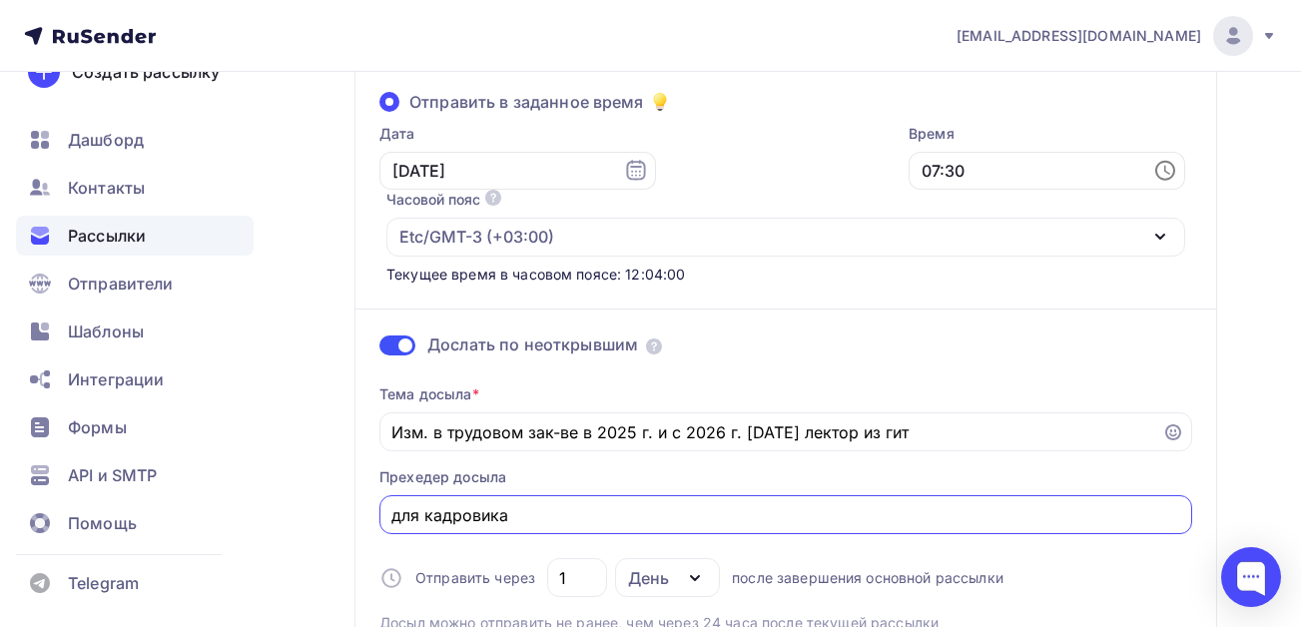
scroll to position [0, 0]
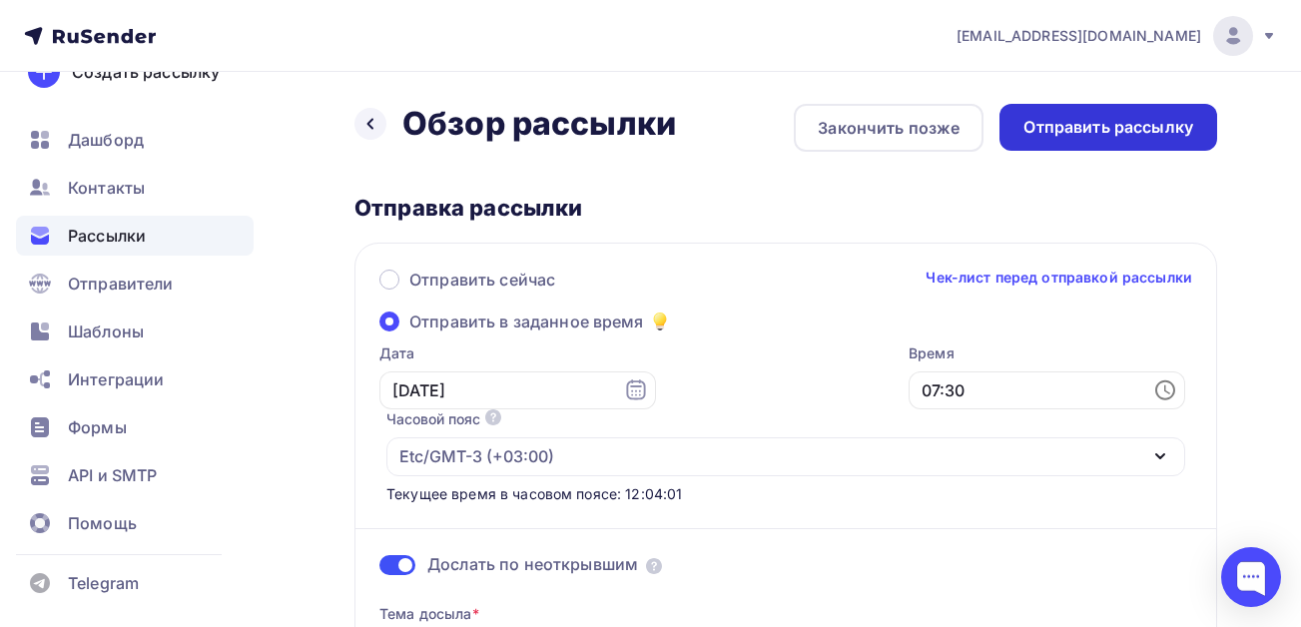
type input "для кадровика"
click at [1112, 129] on div "Отправить рассылку" at bounding box center [1108, 127] width 170 height 23
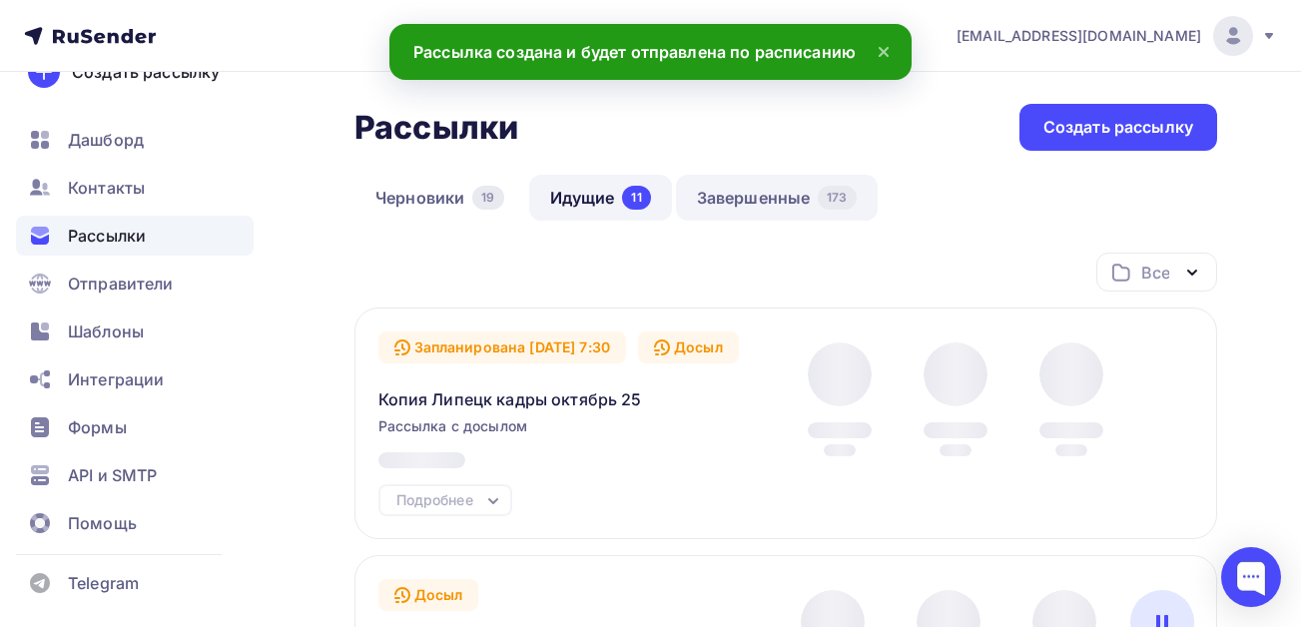
click at [755, 194] on link "Завершенные 173" at bounding box center [777, 198] width 202 height 46
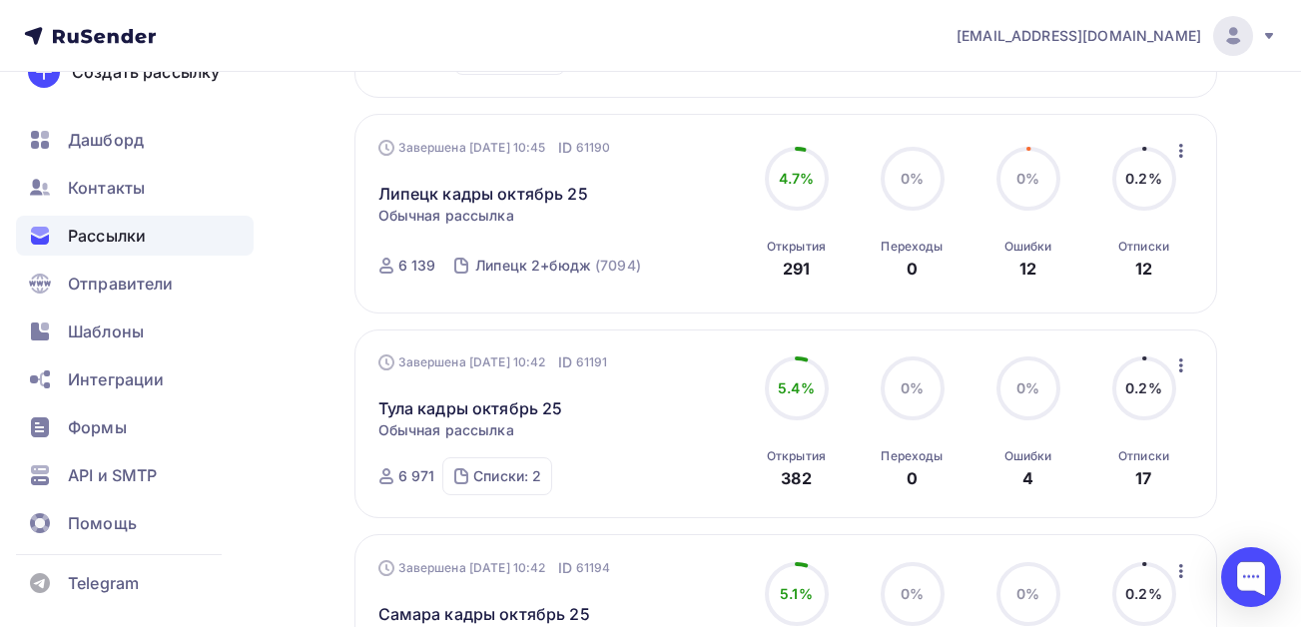
scroll to position [1239, 0]
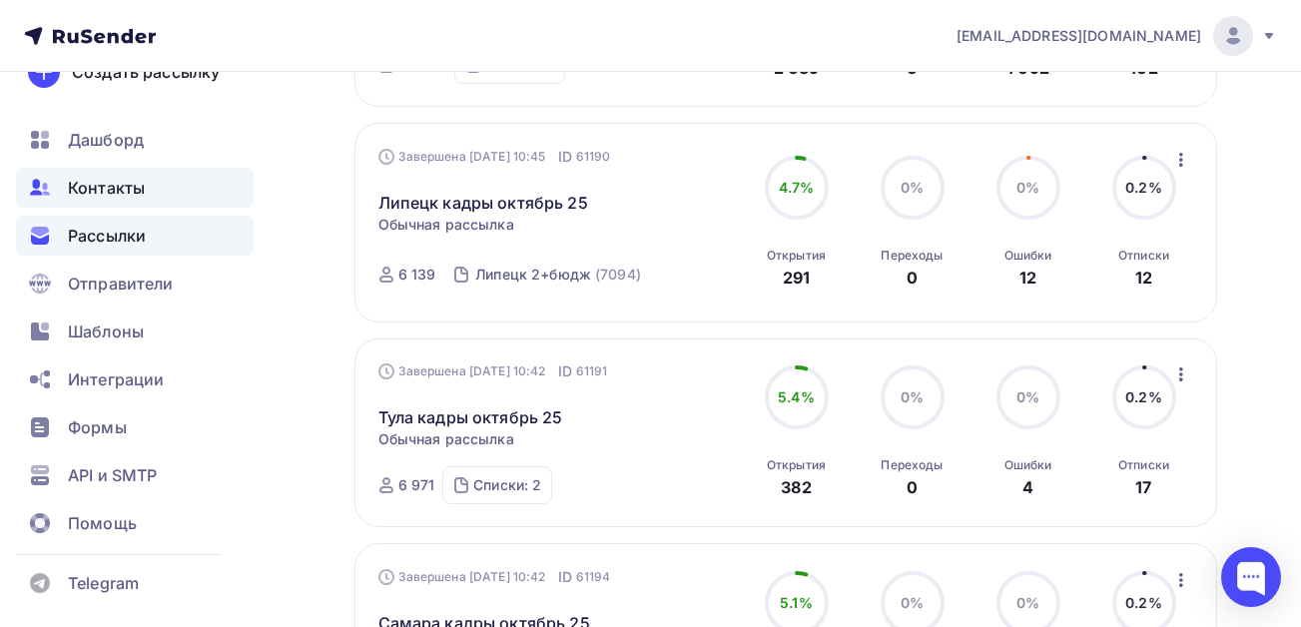
click at [100, 175] on div "Контакты" at bounding box center [135, 188] width 238 height 40
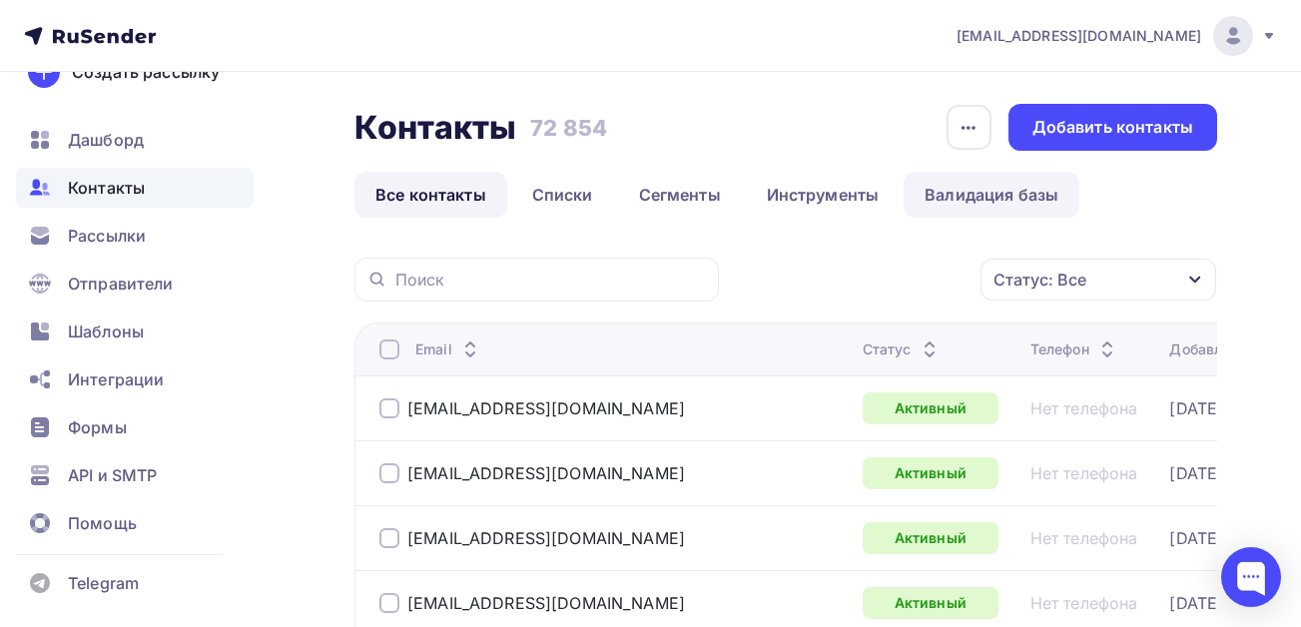
click at [1004, 198] on link "Валидация базы" at bounding box center [991, 195] width 176 height 46
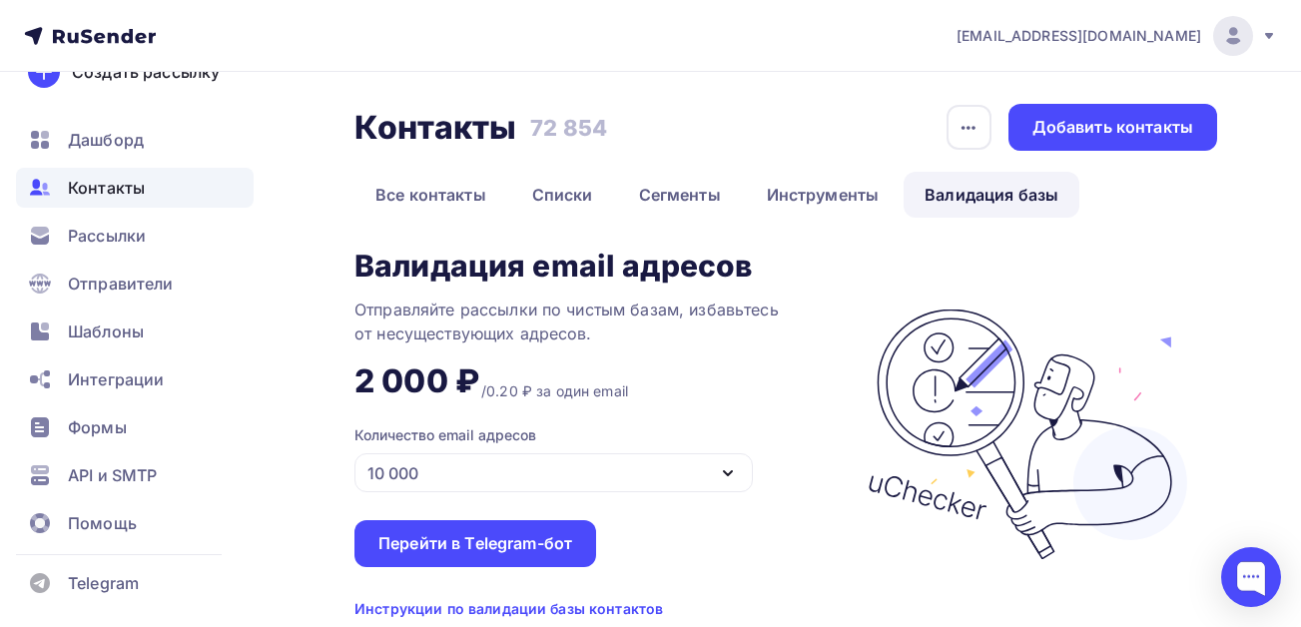
click at [492, 475] on div "10 000" at bounding box center [553, 472] width 398 height 39
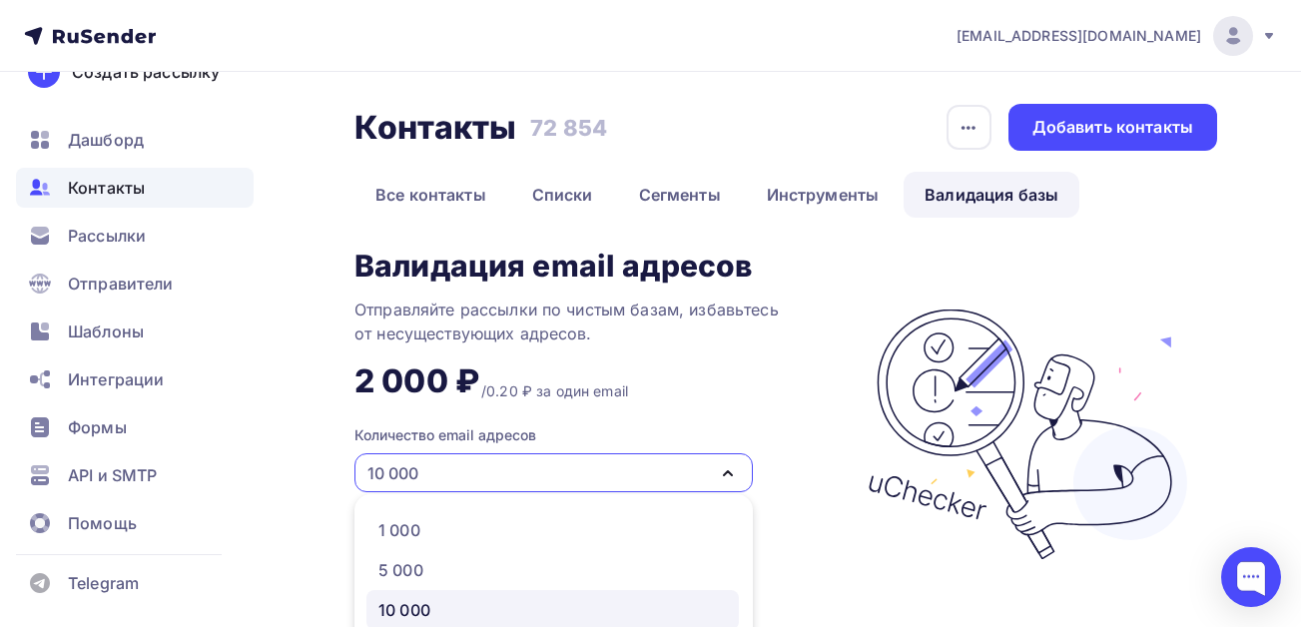
scroll to position [197, 0]
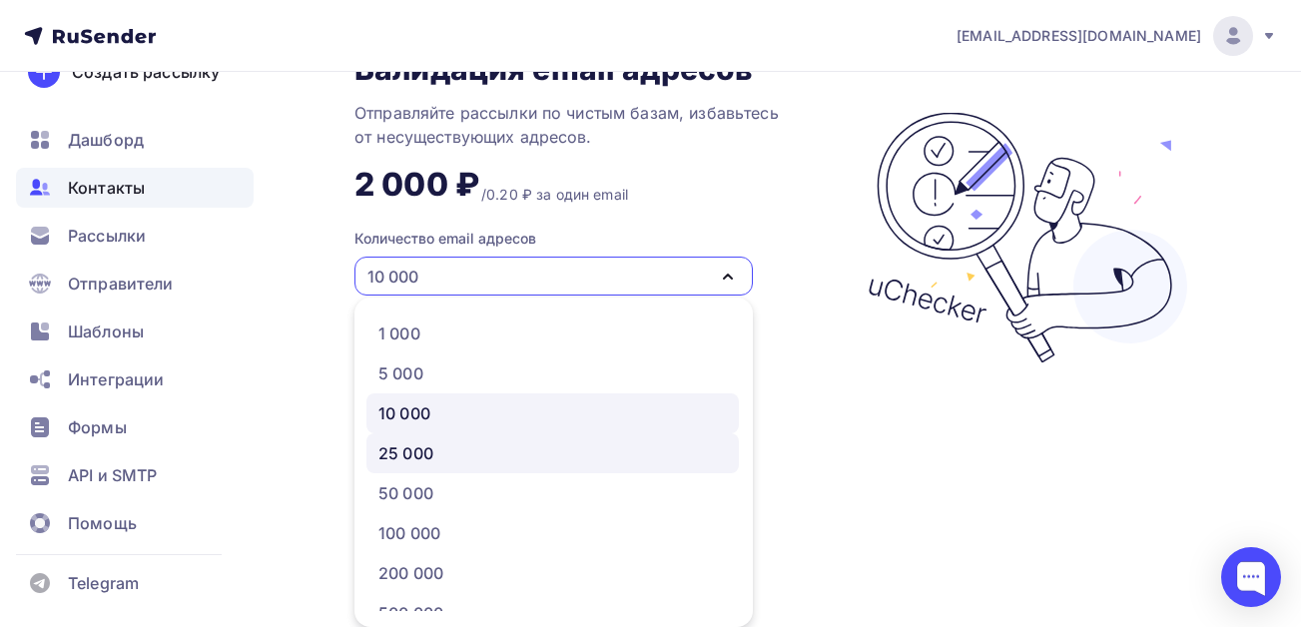
click at [435, 459] on div "25 000" at bounding box center [552, 453] width 348 height 24
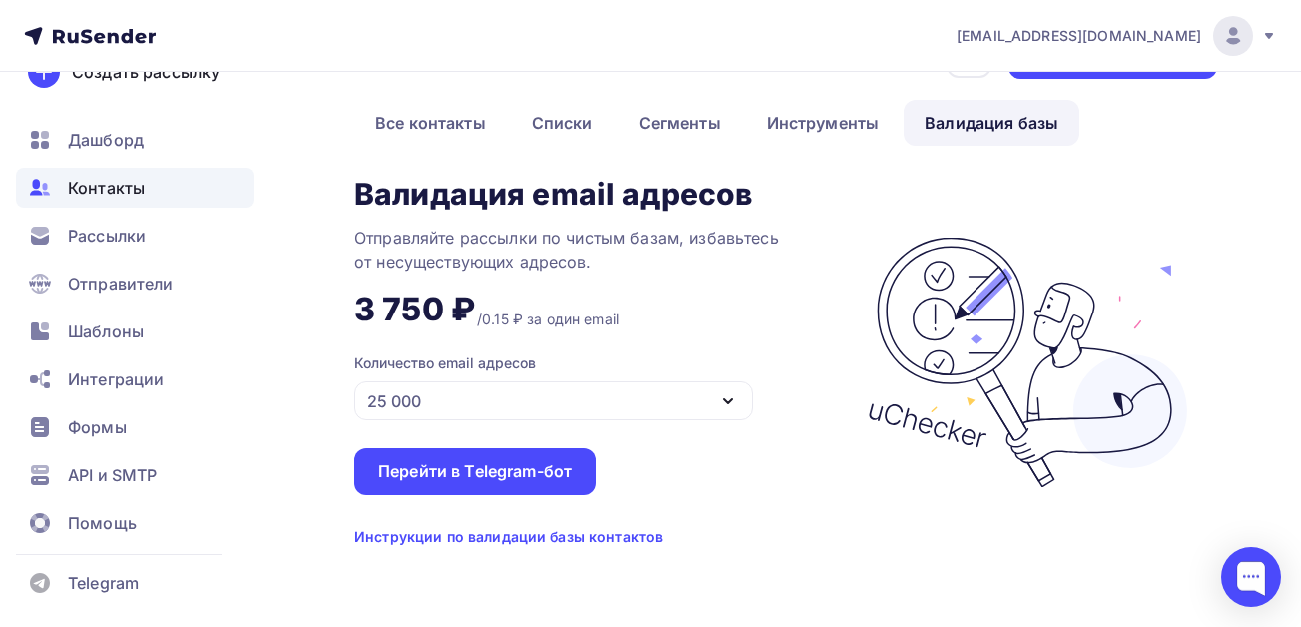
click at [432, 388] on div "25 000" at bounding box center [553, 400] width 398 height 39
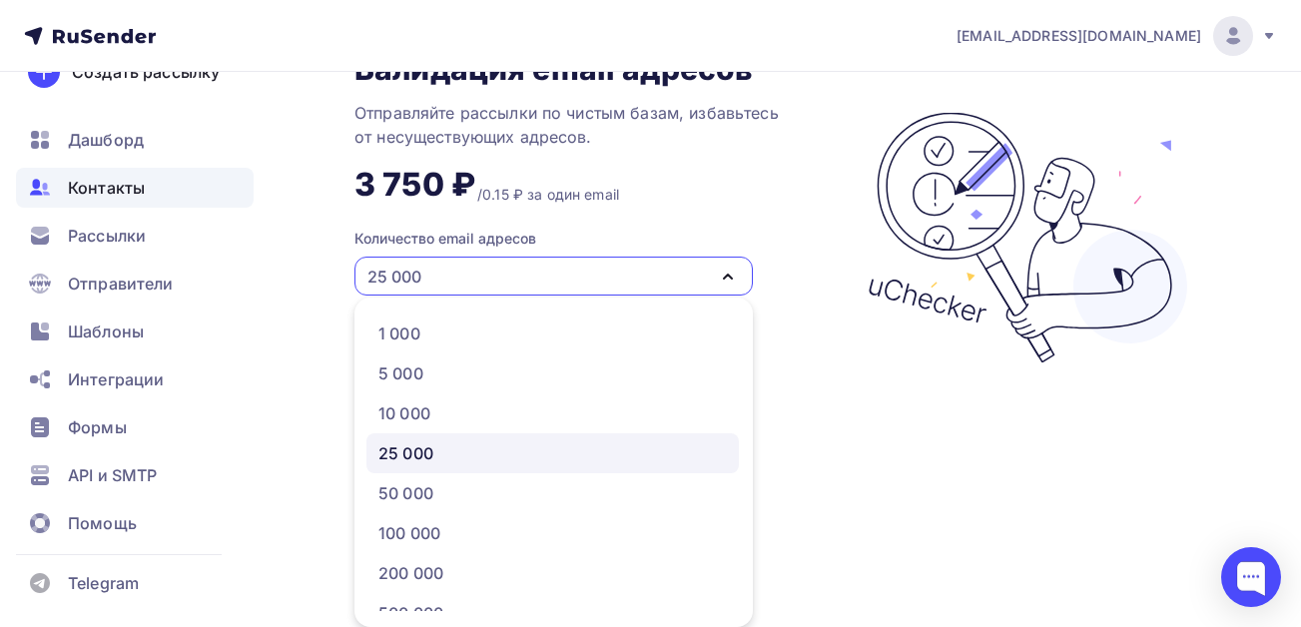
click at [447, 452] on div "25 000" at bounding box center [552, 453] width 348 height 24
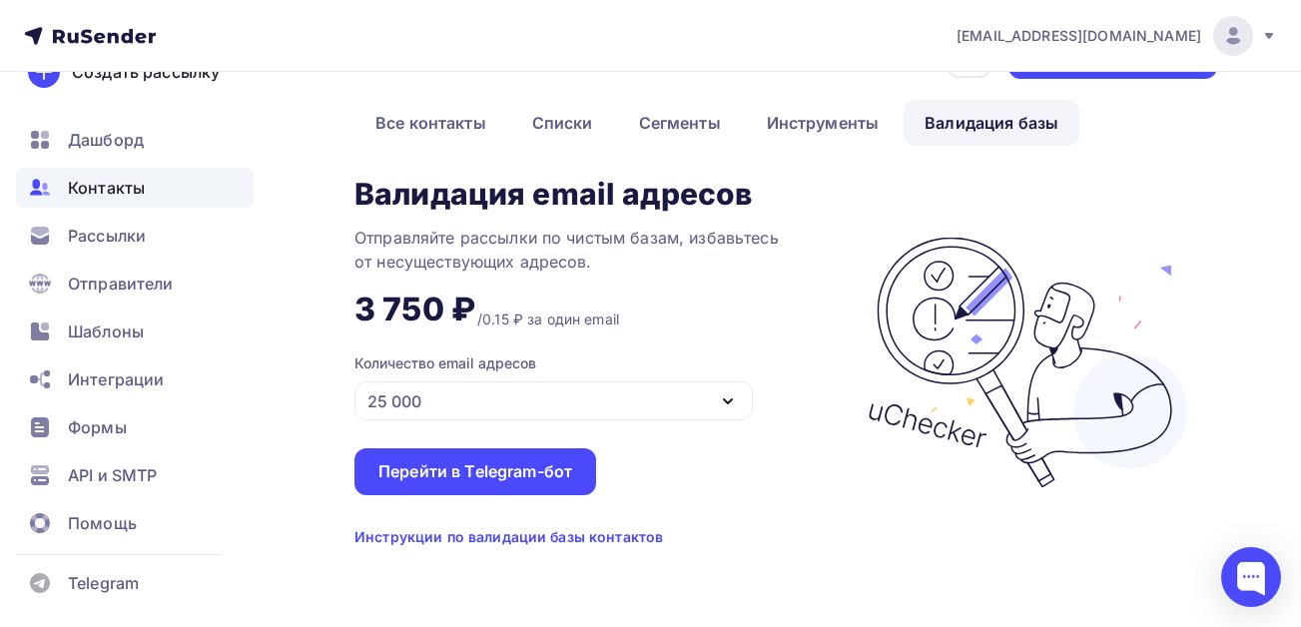
click at [291, 419] on div "Контакты Контакты 72 854 72 854 История импорта Добавить контакты Все контакты …" at bounding box center [650, 313] width 1301 height 627
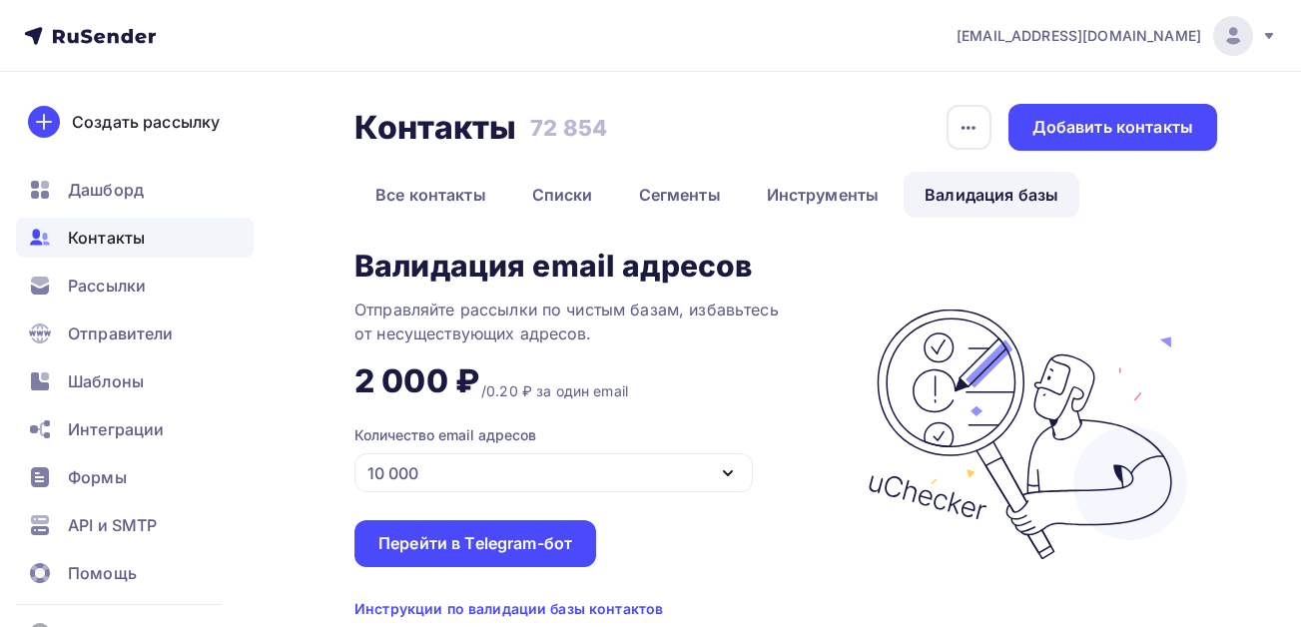
click at [467, 254] on div "10 000" at bounding box center [553, 472] width 398 height 39
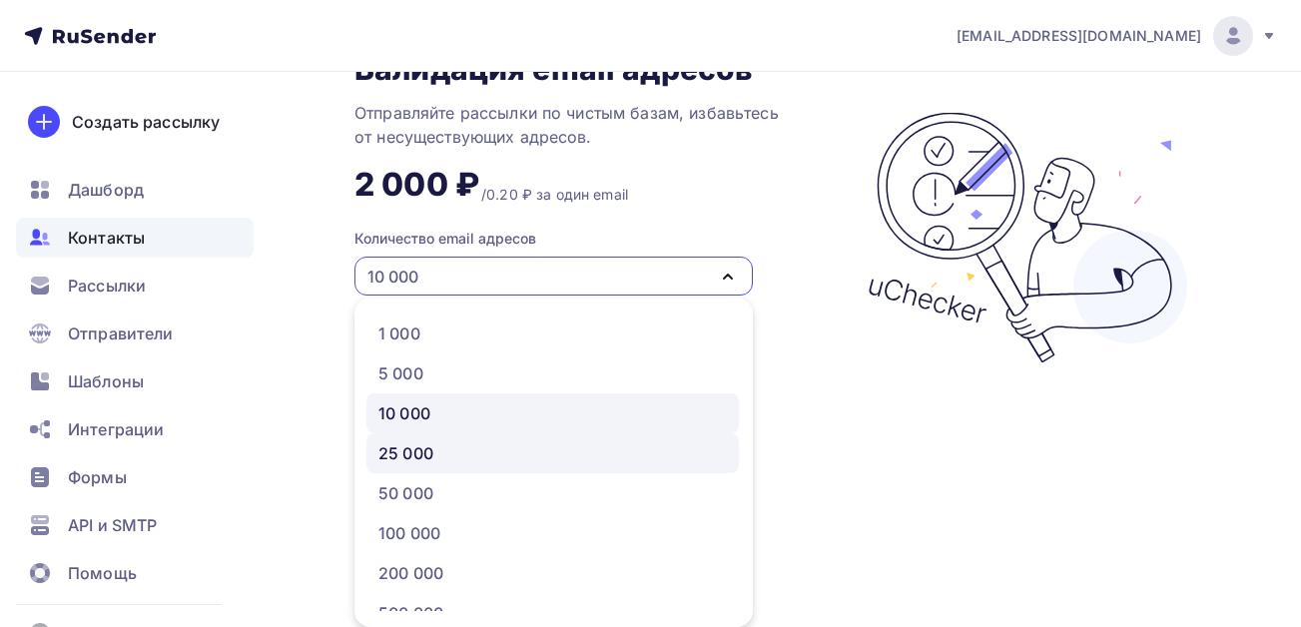
click at [429, 254] on div "25 000" at bounding box center [405, 453] width 55 height 24
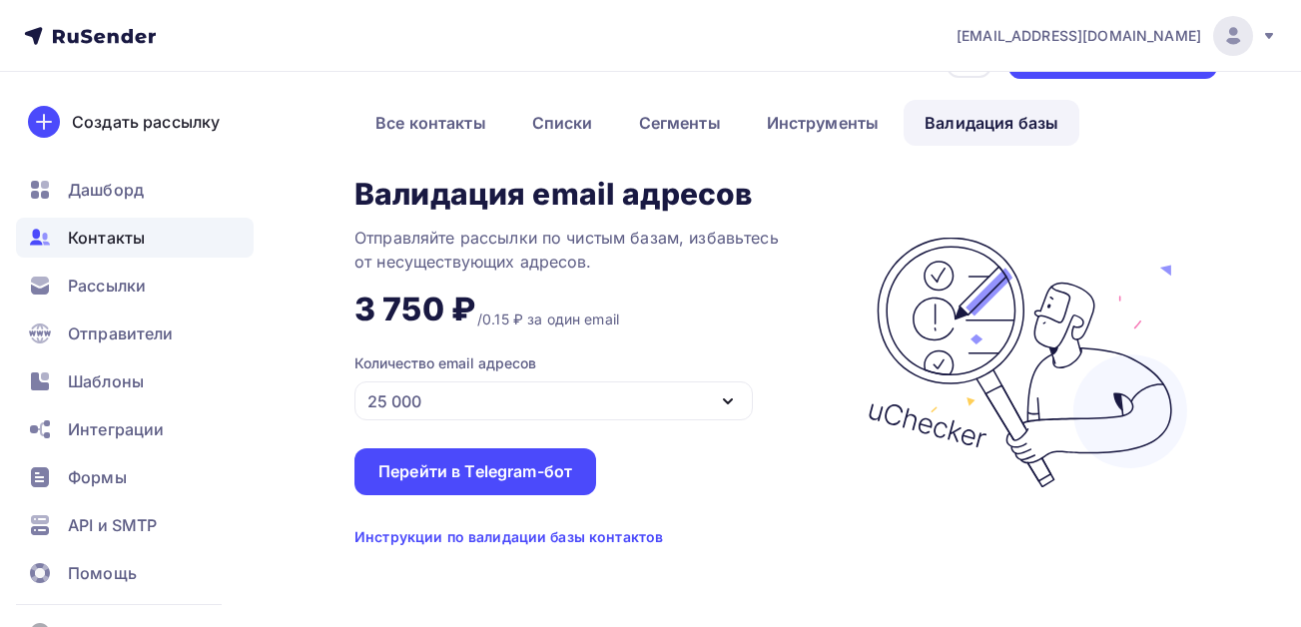
scroll to position [72, 0]
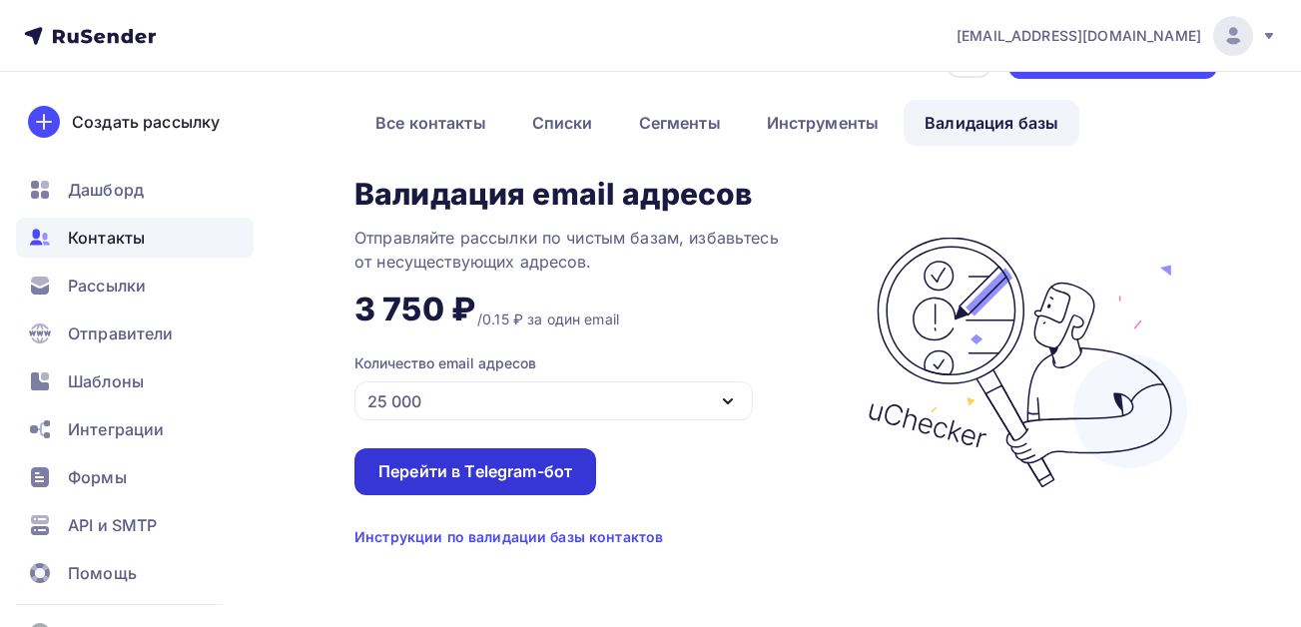
click at [492, 254] on div "Перейти в Telegram-бот" at bounding box center [475, 471] width 194 height 23
